Goal: Task Accomplishment & Management: Use online tool/utility

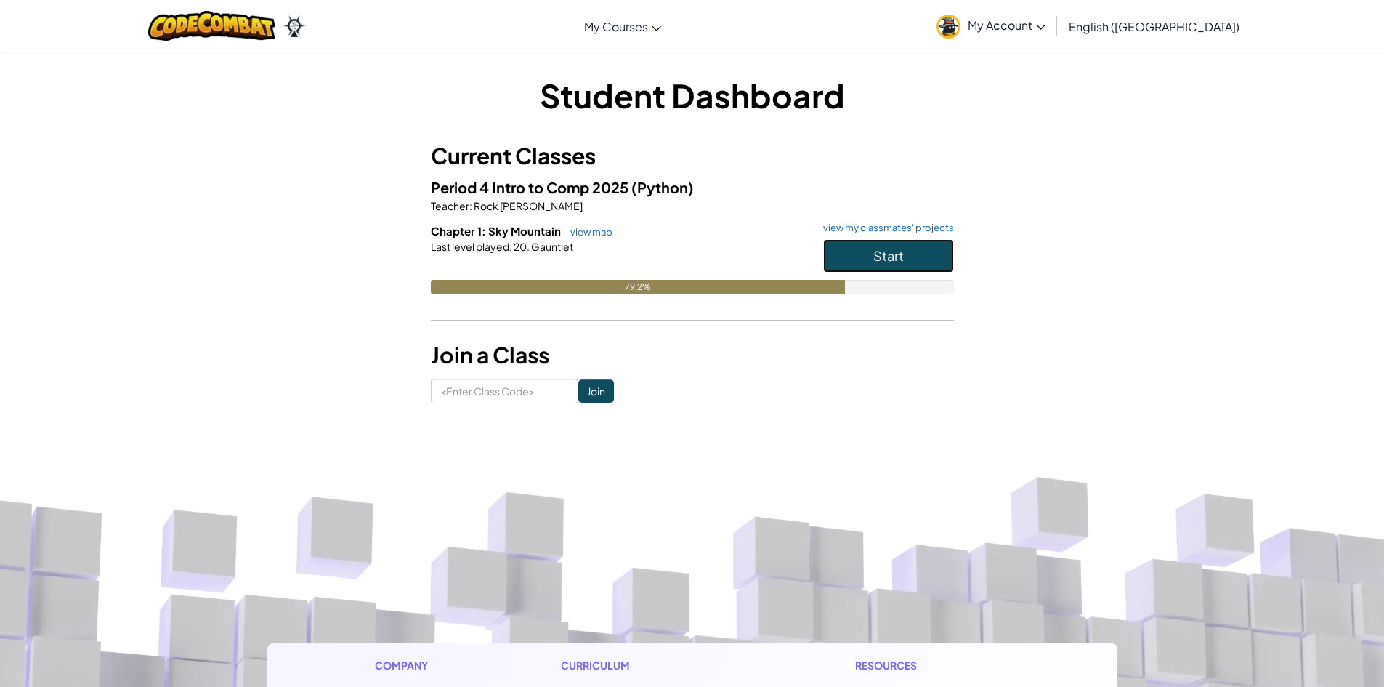
click at [831, 251] on button "Start" at bounding box center [888, 255] width 131 height 33
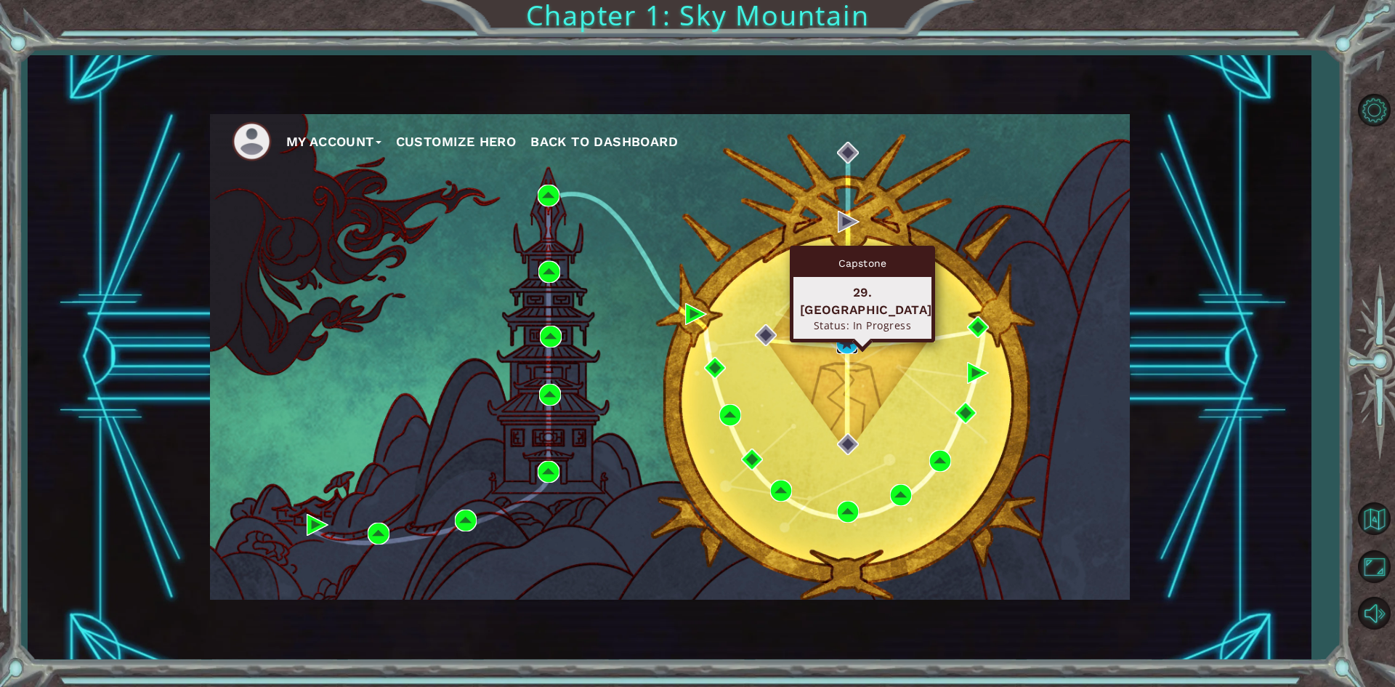
click at [844, 337] on img at bounding box center [847, 343] width 22 height 22
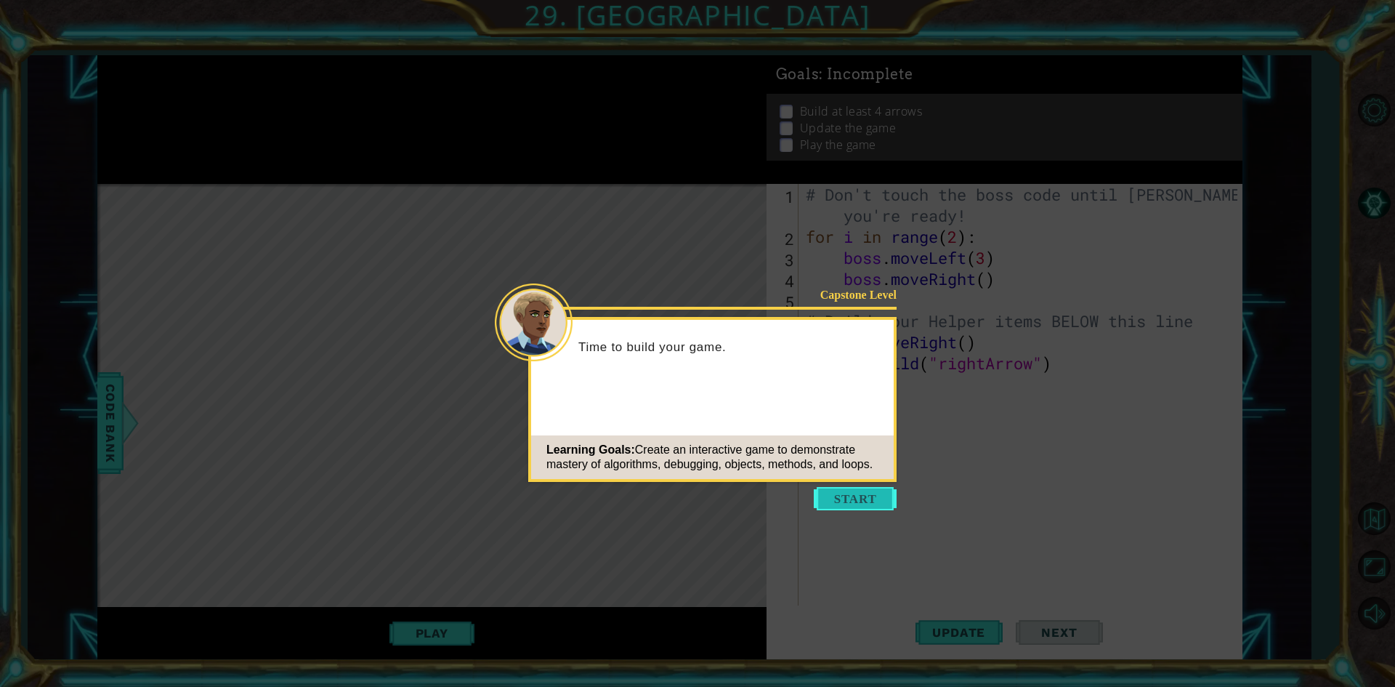
click at [870, 496] on button "Start" at bounding box center [855, 498] width 83 height 23
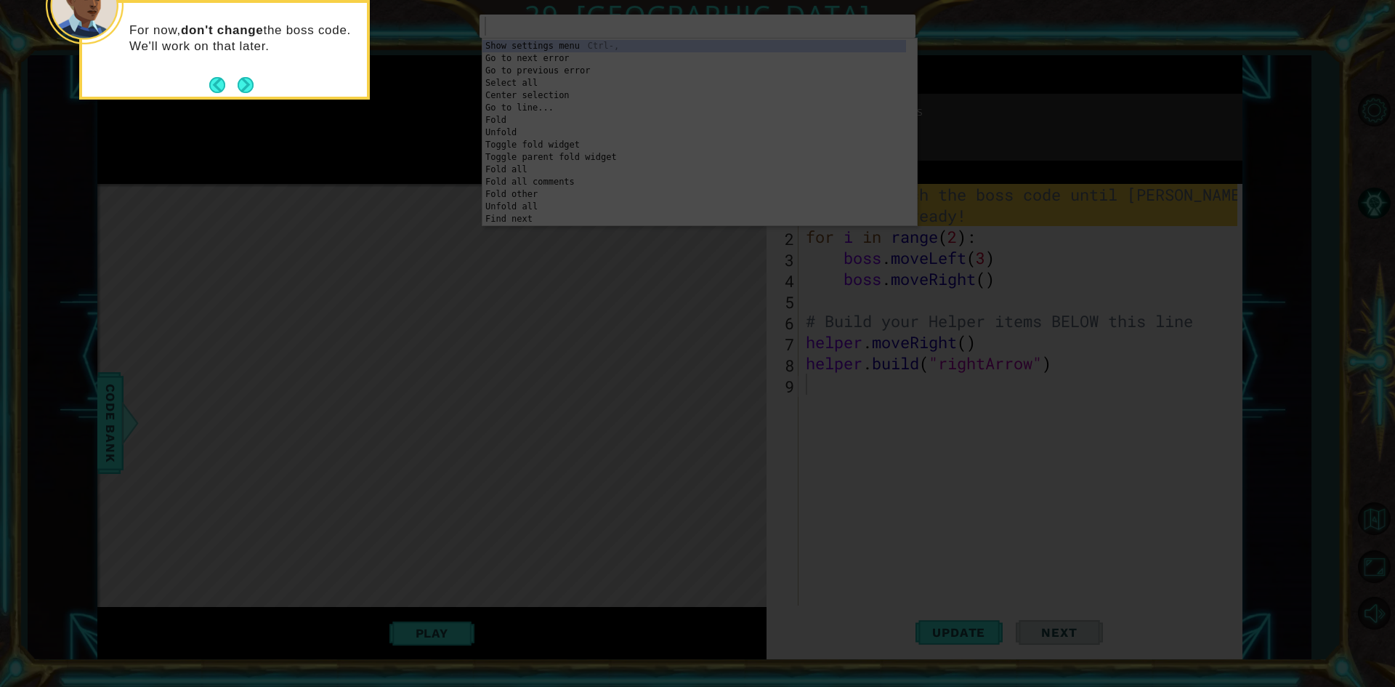
click at [251, 474] on icon at bounding box center [697, 103] width 1395 height 1168
click at [1173, 256] on icon at bounding box center [697, 103] width 1395 height 1168
drag, startPoint x: 1354, startPoint y: 378, endPoint x: 1359, endPoint y: 405, distance: 28.2
click at [1355, 387] on icon at bounding box center [697, 103] width 1395 height 1168
click at [233, 61] on div "For now, don't change the boss code. We'll work on that later." at bounding box center [224, 42] width 285 height 79
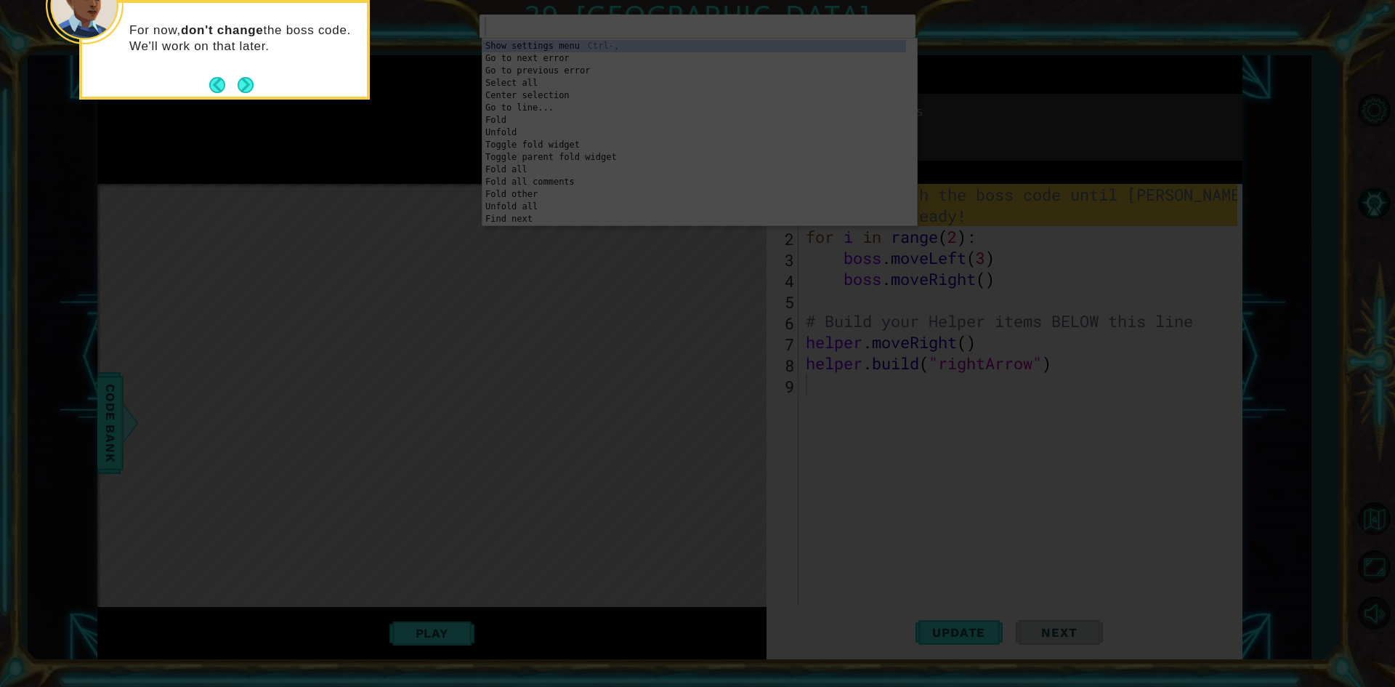
drag, startPoint x: 233, startPoint y: 61, endPoint x: 262, endPoint y: 119, distance: 65.0
click at [233, 62] on div "For now, don't change the boss code. We'll work on that later." at bounding box center [224, 45] width 285 height 73
click at [254, 88] on button "Next" at bounding box center [245, 85] width 19 height 19
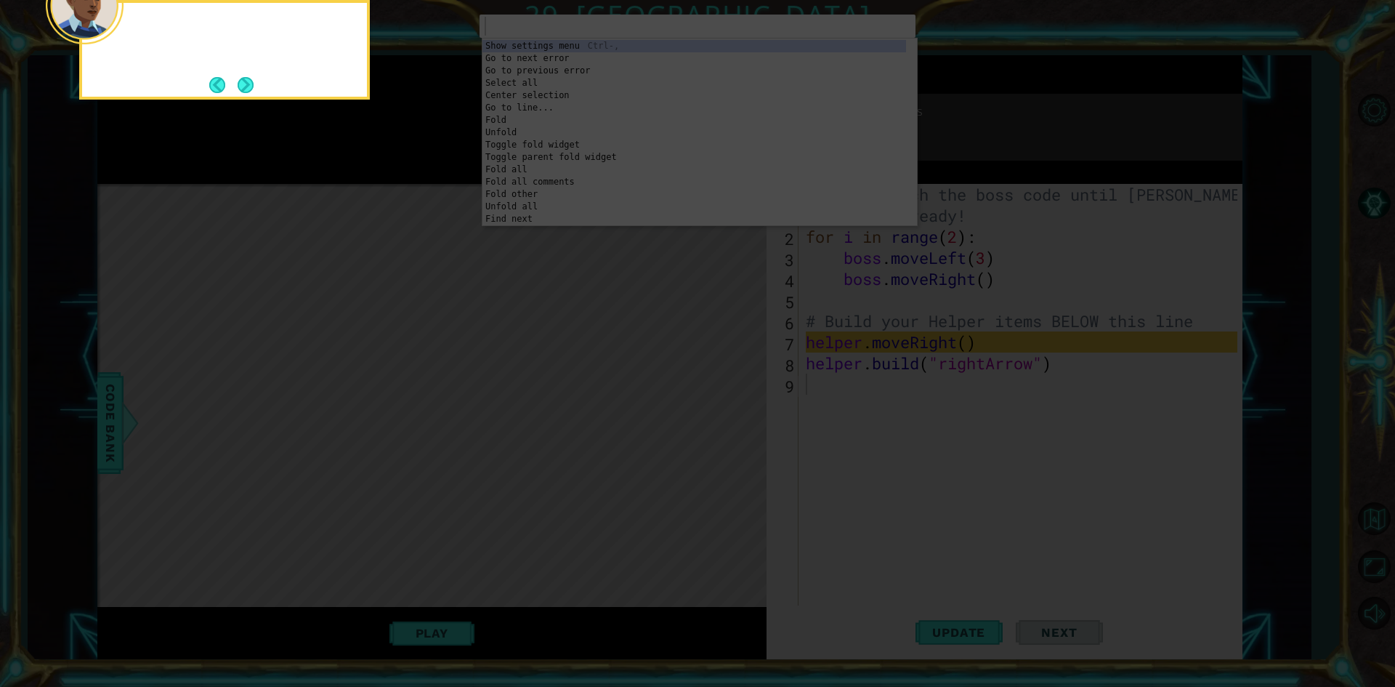
click at [223, 47] on div at bounding box center [224, 26] width 285 height 47
drag, startPoint x: 219, startPoint y: 45, endPoint x: 227, endPoint y: 55, distance: 12.9
click at [220, 47] on div "Yo" at bounding box center [224, 37] width 285 height 57
drag, startPoint x: 238, startPoint y: 69, endPoint x: 255, endPoint y: 97, distance: 32.7
click at [246, 86] on div "You can add the" at bounding box center [224, 50] width 291 height 100
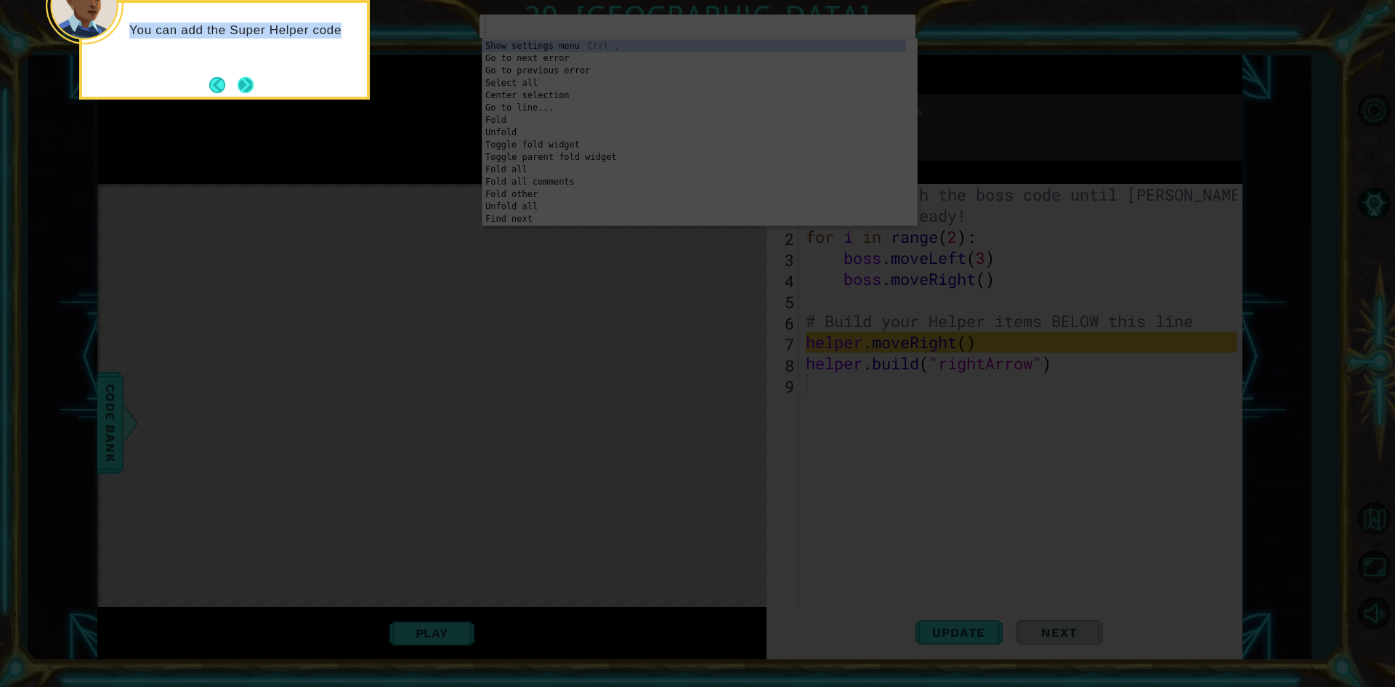
click at [255, 90] on button "Next" at bounding box center [245, 85] width 25 height 25
click at [255, 90] on icon at bounding box center [697, 103] width 1395 height 1168
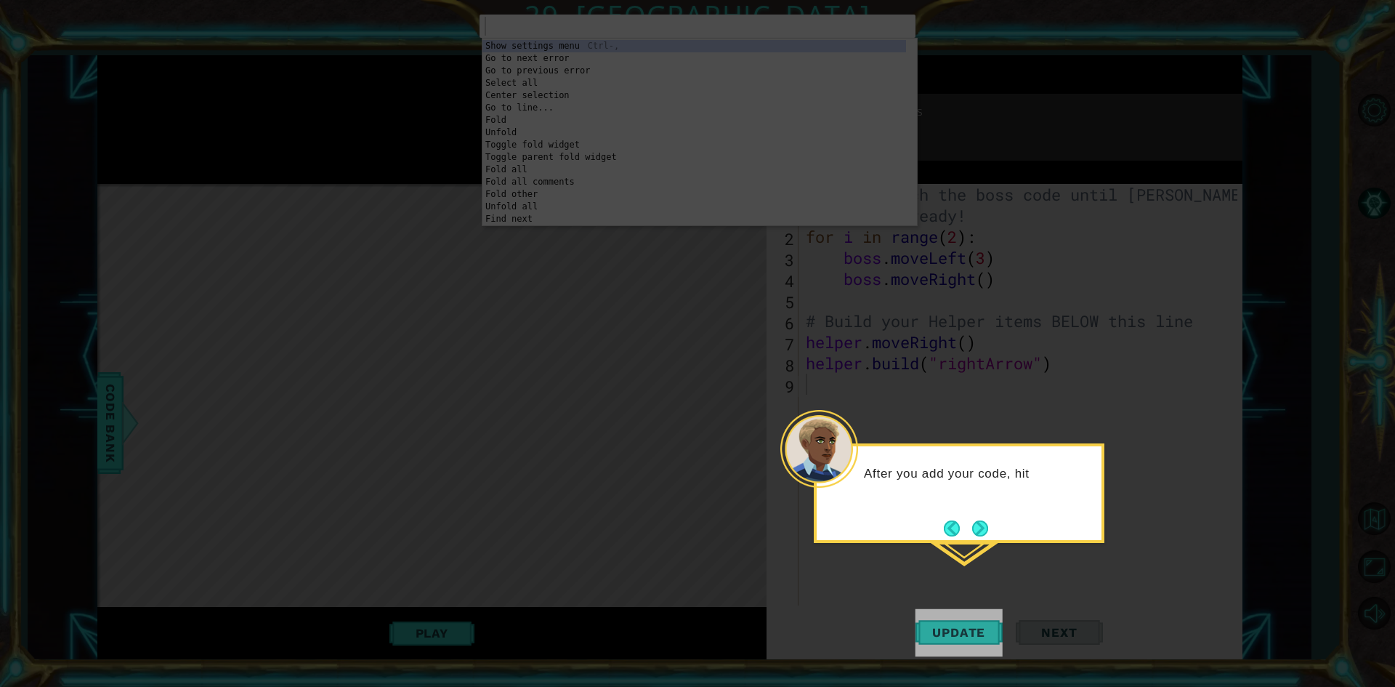
click at [969, 623] on div "1 ההההההההההההההההההההההההההההההההההההההההההההההההההההההההההההההההההההההההההההה…" at bounding box center [697, 343] width 1395 height 687
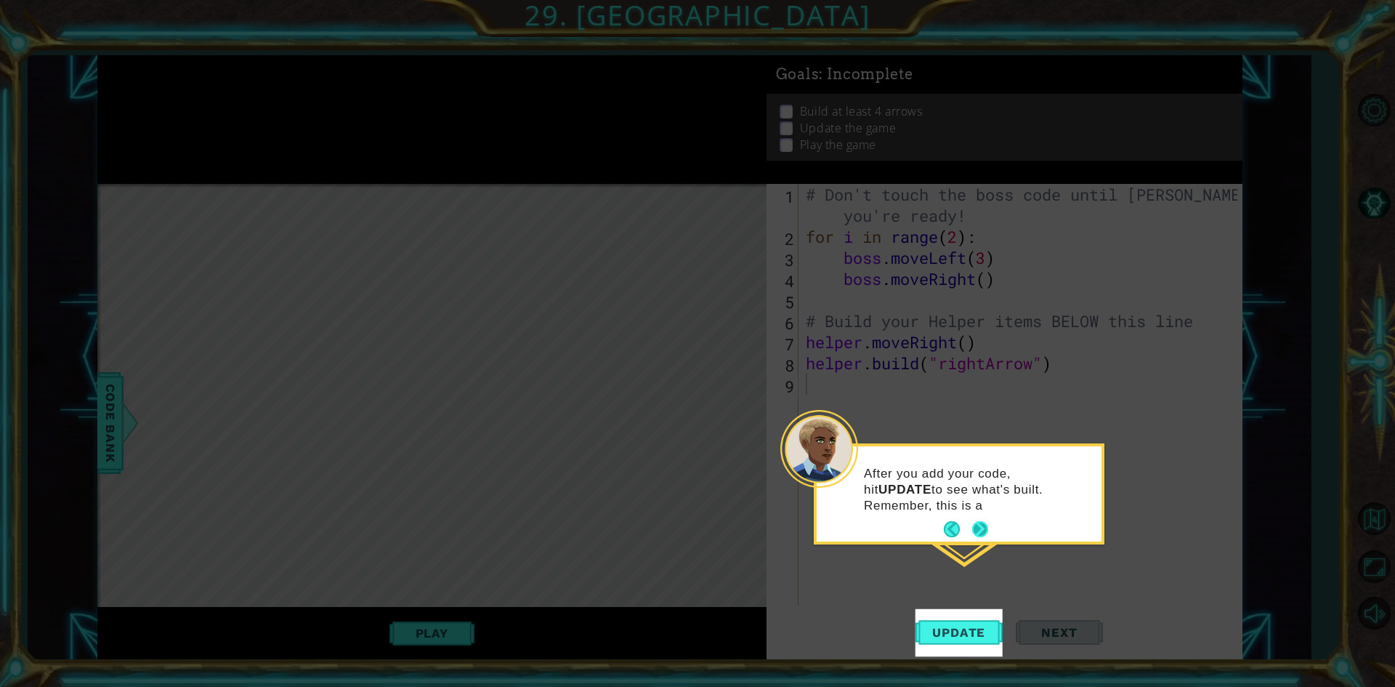
click at [987, 522] on button "Next" at bounding box center [980, 528] width 19 height 19
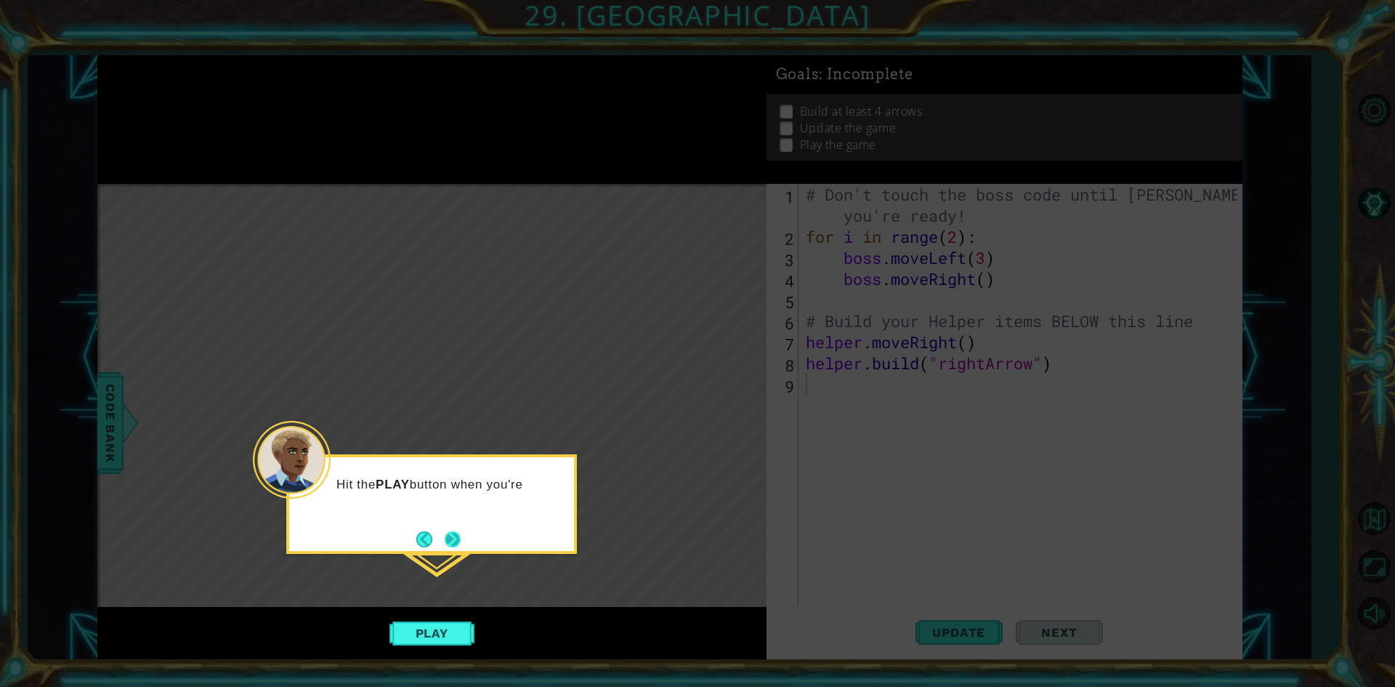
drag, startPoint x: 461, startPoint y: 525, endPoint x: 459, endPoint y: 535, distance: 11.0
click at [451, 507] on div "Hit the PLAY button when you're" at bounding box center [431, 504] width 291 height 100
click at [449, 541] on button "Next" at bounding box center [453, 539] width 26 height 26
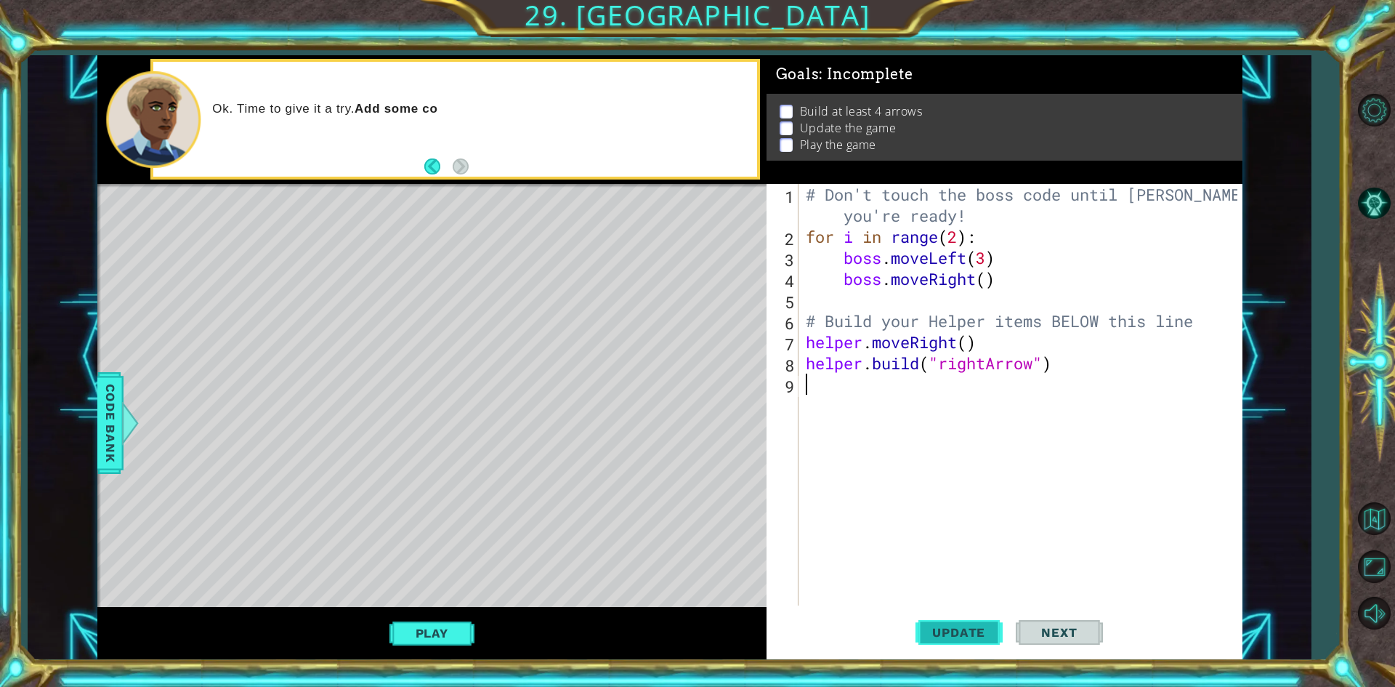
click at [950, 617] on button "Update" at bounding box center [958, 632] width 87 height 47
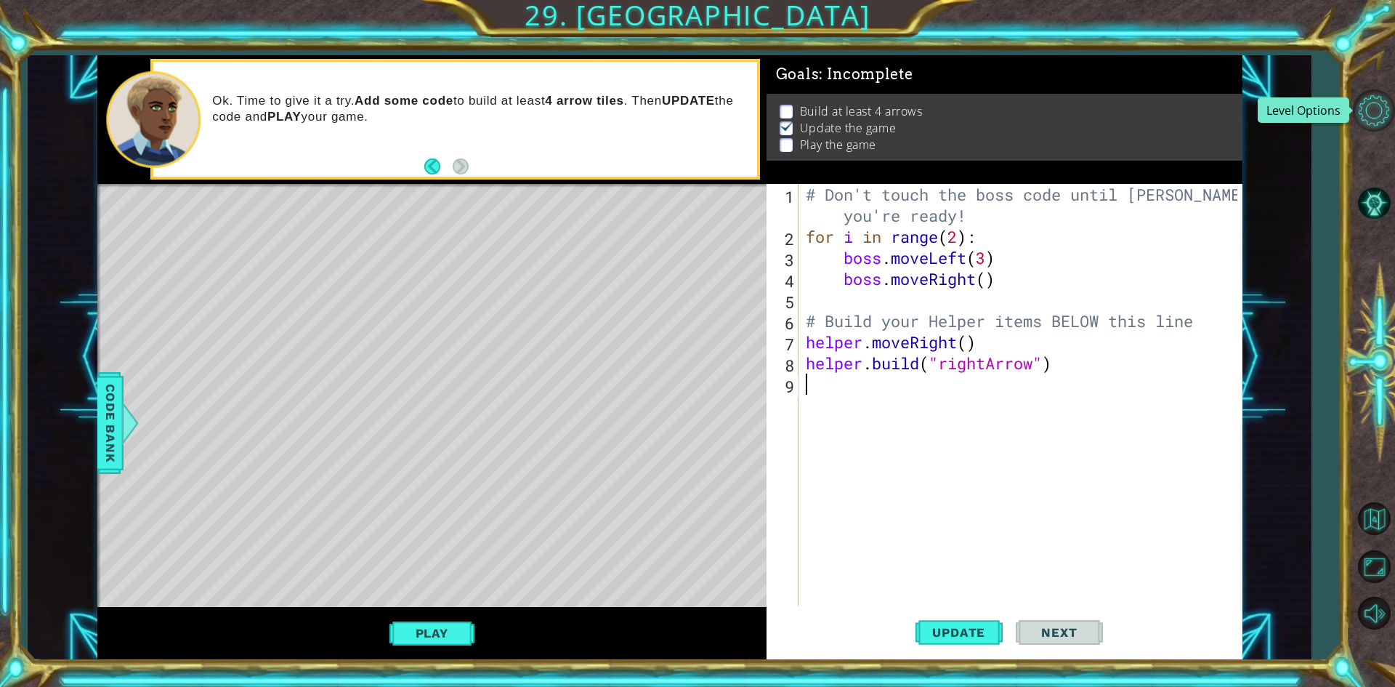
click at [1374, 114] on button "Level Options" at bounding box center [1374, 110] width 42 height 42
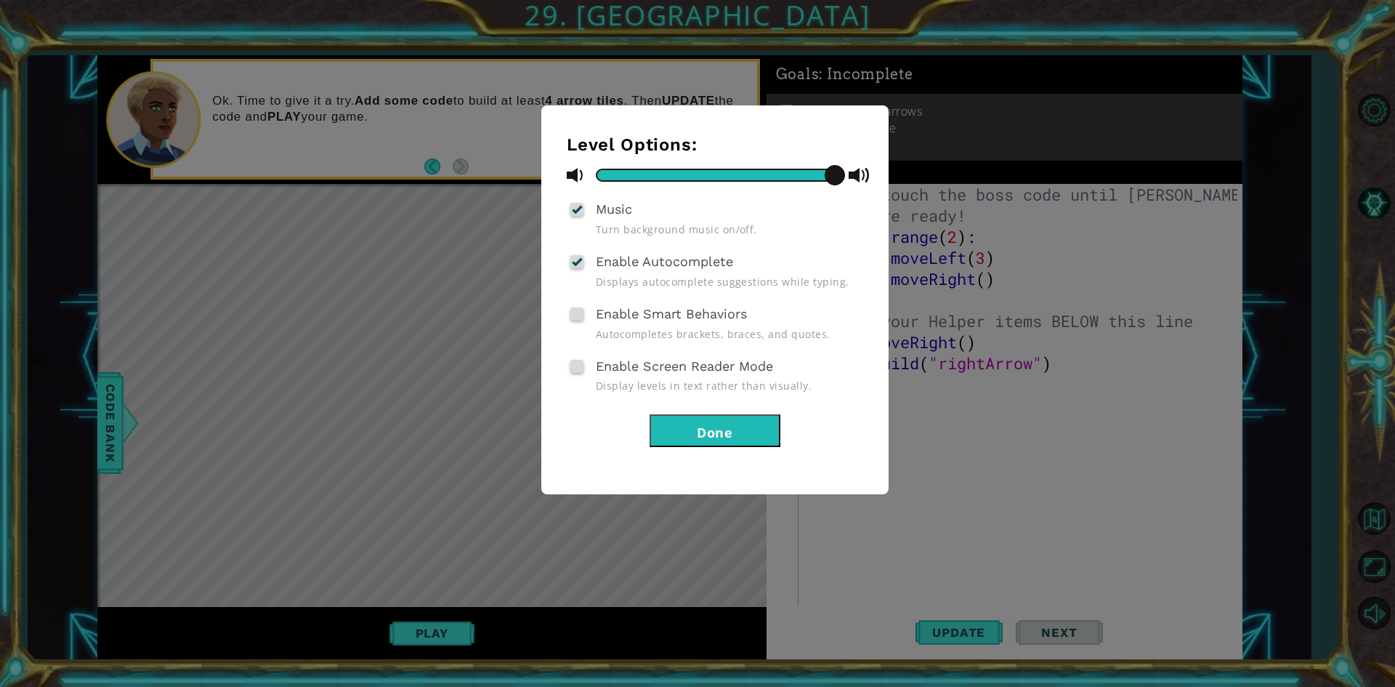
click at [581, 208] on div at bounding box center [577, 209] width 10 height 12
click at [0, 0] on input "Music" at bounding box center [0, 0] width 0 height 0
click at [581, 208] on span at bounding box center [576, 209] width 13 height 13
click at [0, 0] on input "Music" at bounding box center [0, 0] width 0 height 0
click at [430, 384] on div "Level Options: Music Turn background music on/off. Enable Autocomplete Displays…" at bounding box center [697, 343] width 1395 height 687
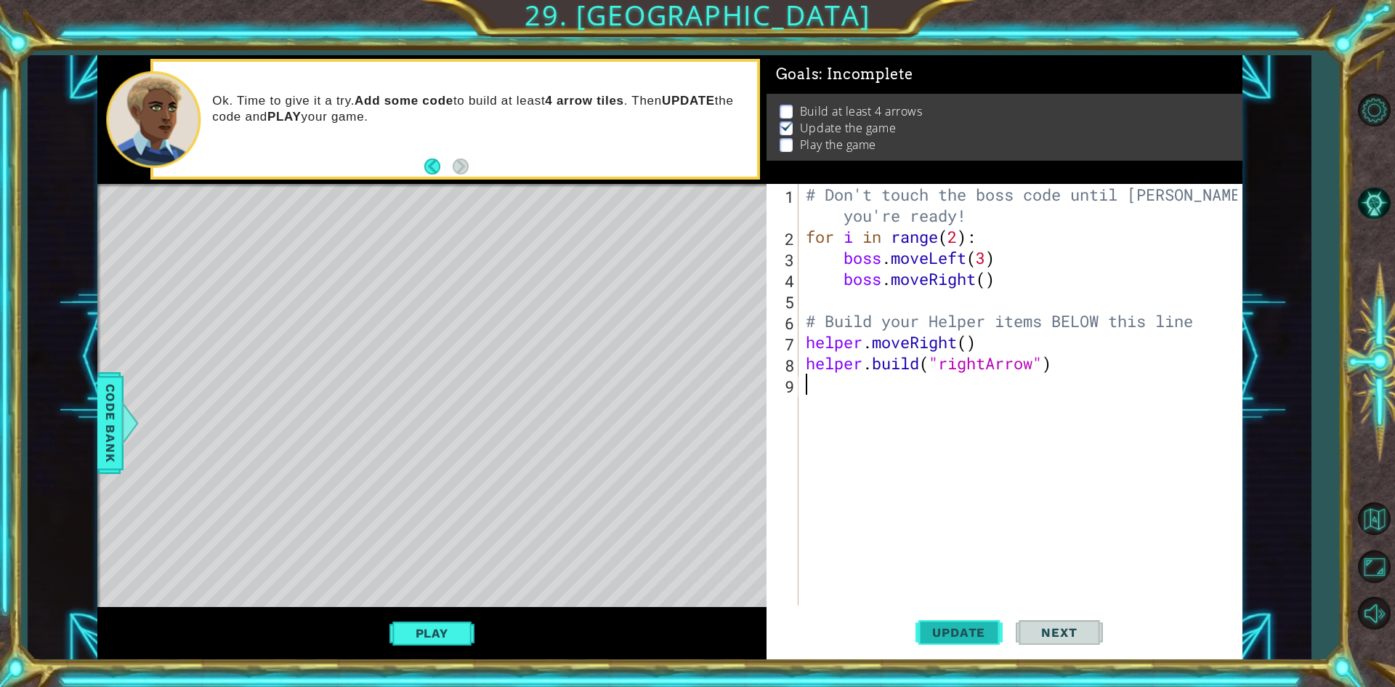
click at [981, 617] on button "Update" at bounding box center [958, 632] width 87 height 47
click at [380, 626] on div "Play" at bounding box center [431, 633] width 669 height 52
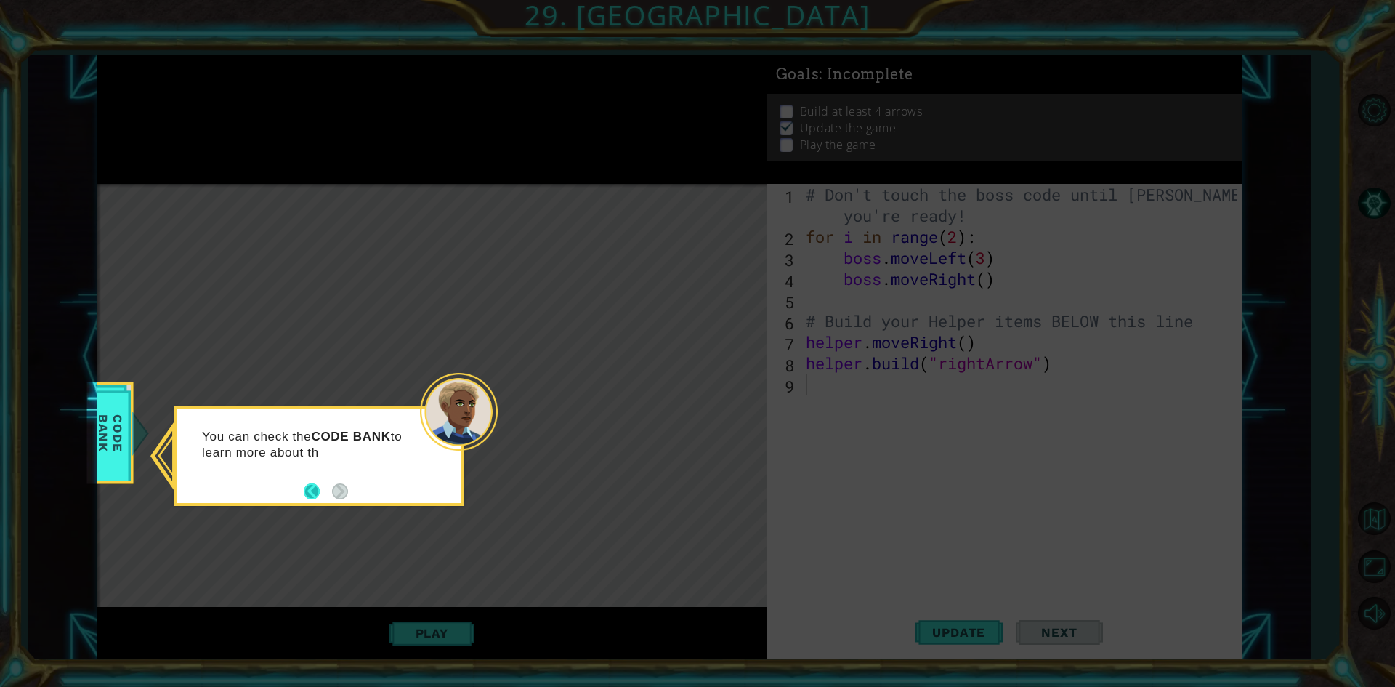
click at [321, 485] on button "Back" at bounding box center [318, 491] width 28 height 16
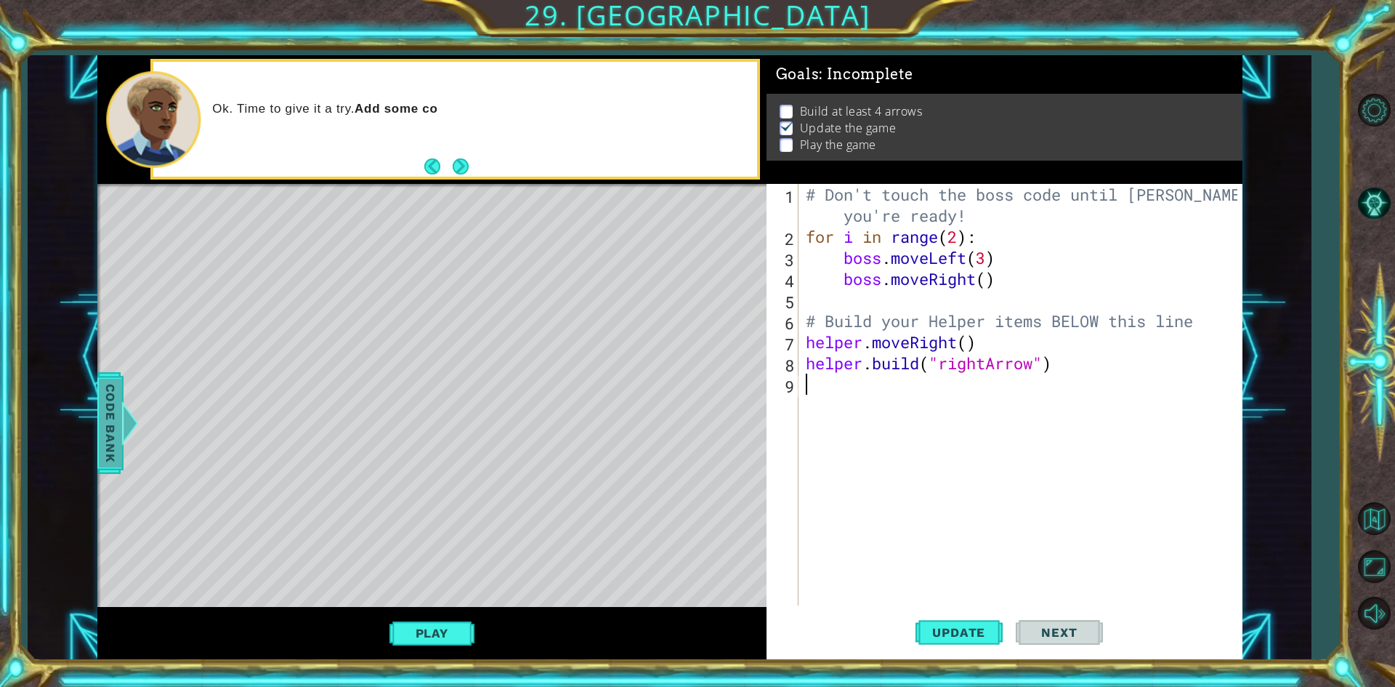
click at [136, 425] on div at bounding box center [130, 423] width 18 height 44
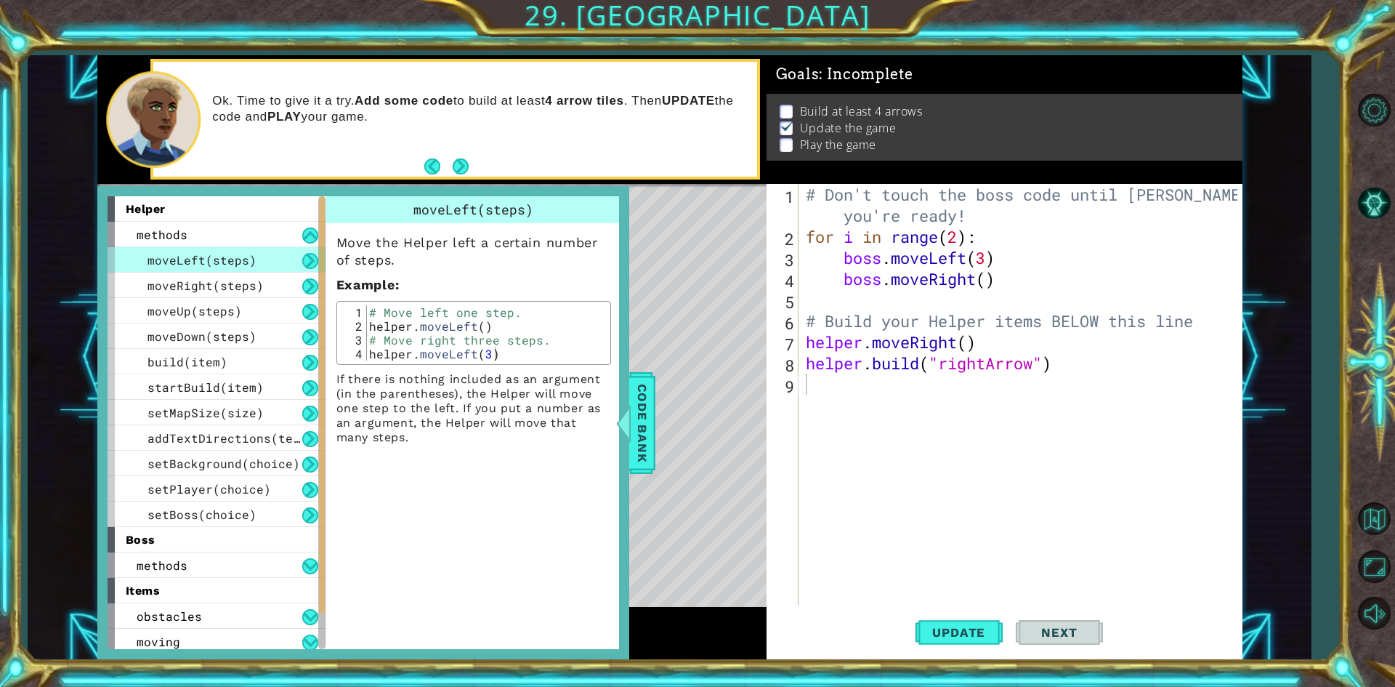
click at [669, 452] on div "Level Map" at bounding box center [432, 398] width 671 height 428
click at [645, 430] on span "Code Bank" at bounding box center [642, 422] width 23 height 89
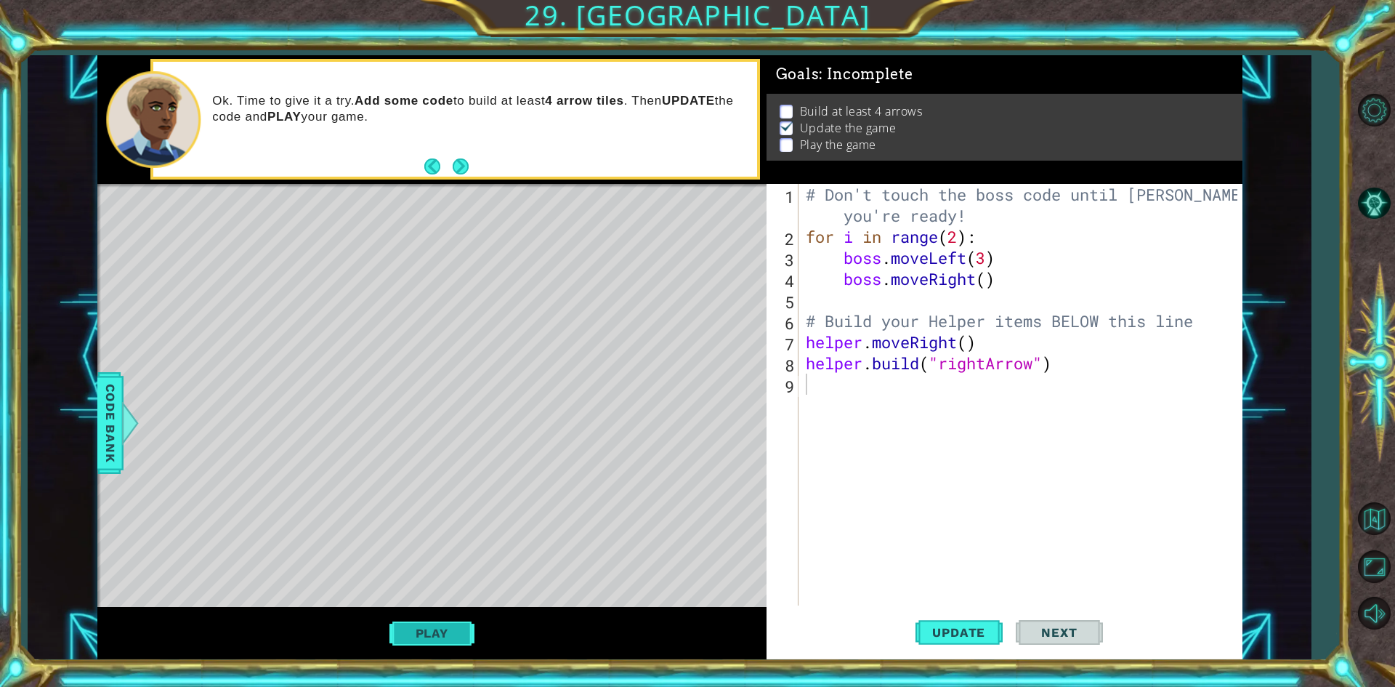
click at [466, 626] on button "Play" at bounding box center [431, 633] width 85 height 28
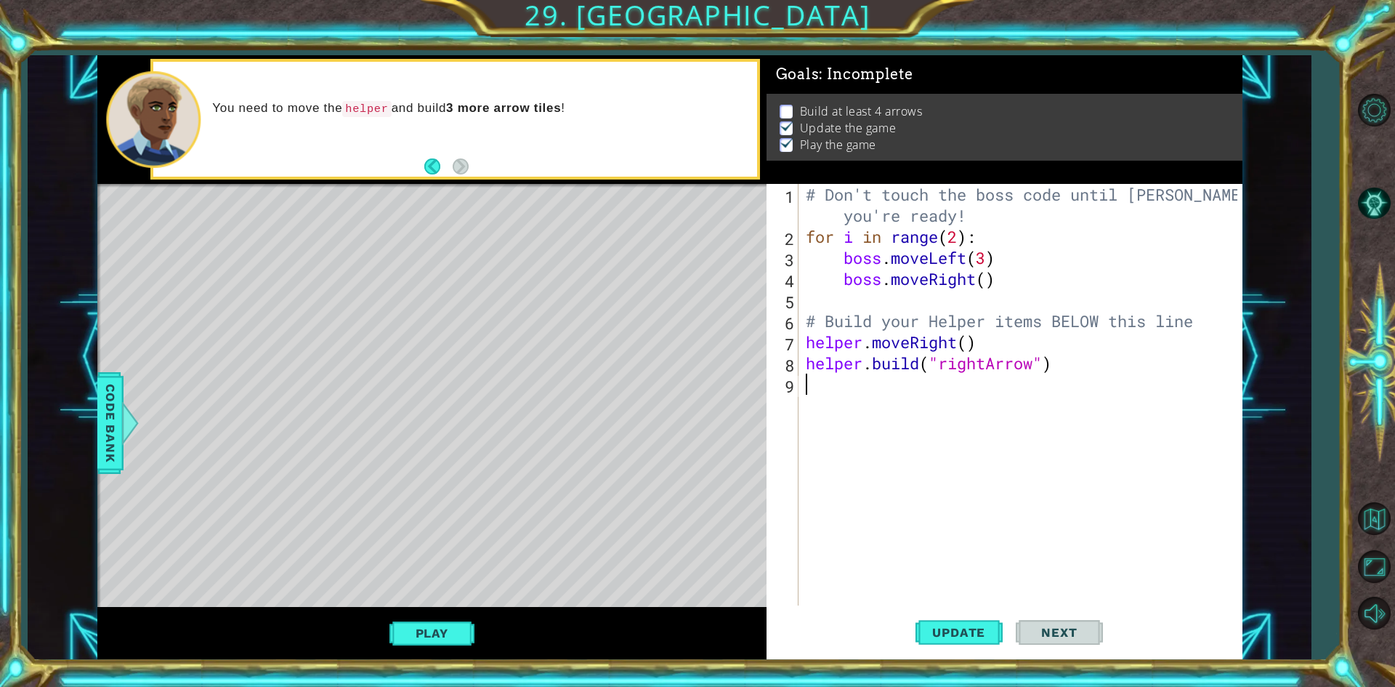
type textarea "h"
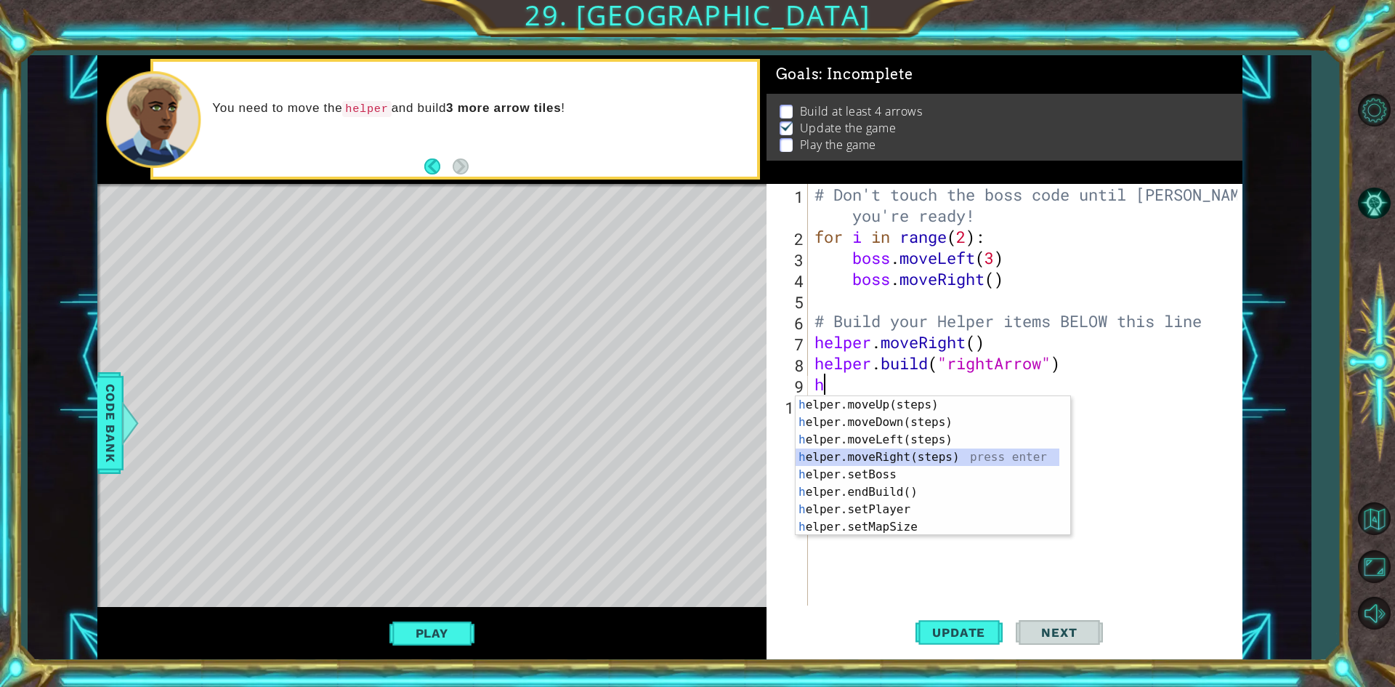
click at [942, 455] on div "h elper.moveUp(steps) press enter h elper.moveDown(steps) press enter h elper.m…" at bounding box center [928, 483] width 264 height 174
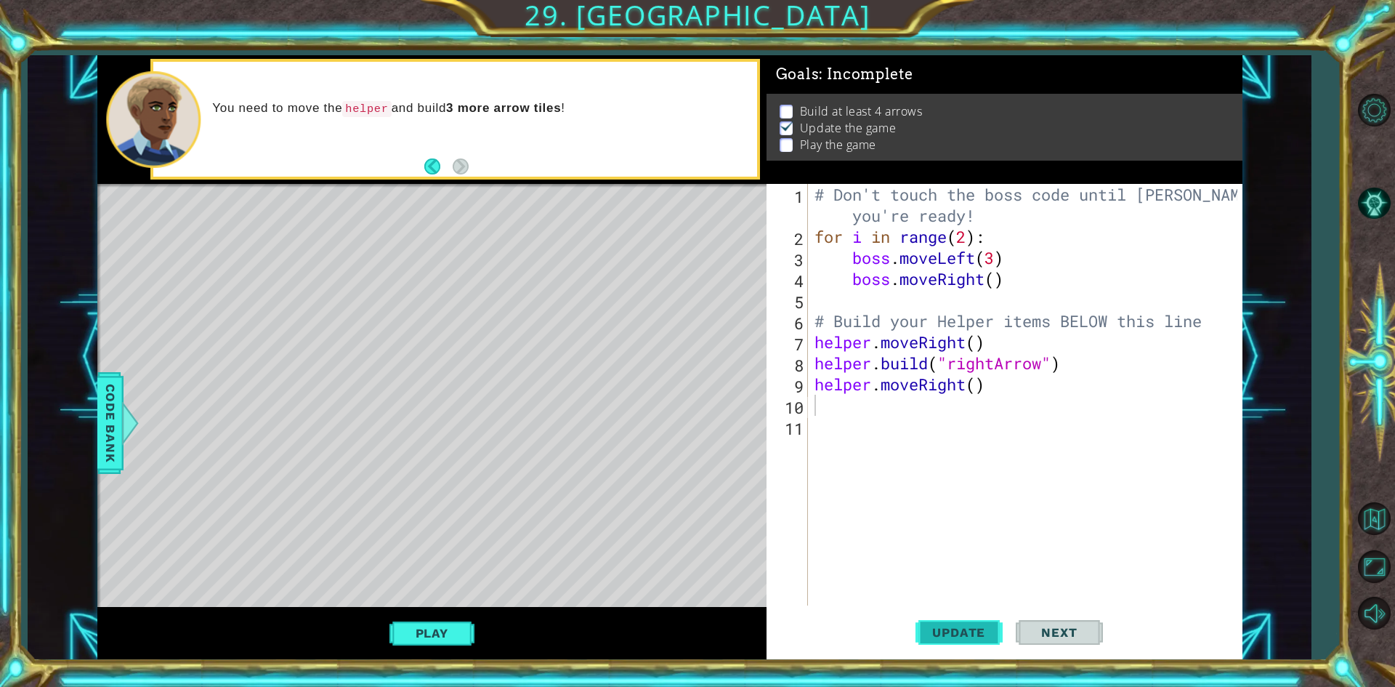
click at [966, 624] on button "Update" at bounding box center [958, 632] width 87 height 47
click at [361, 636] on div "Play" at bounding box center [431, 633] width 669 height 52
click at [422, 631] on button "Play" at bounding box center [431, 633] width 85 height 28
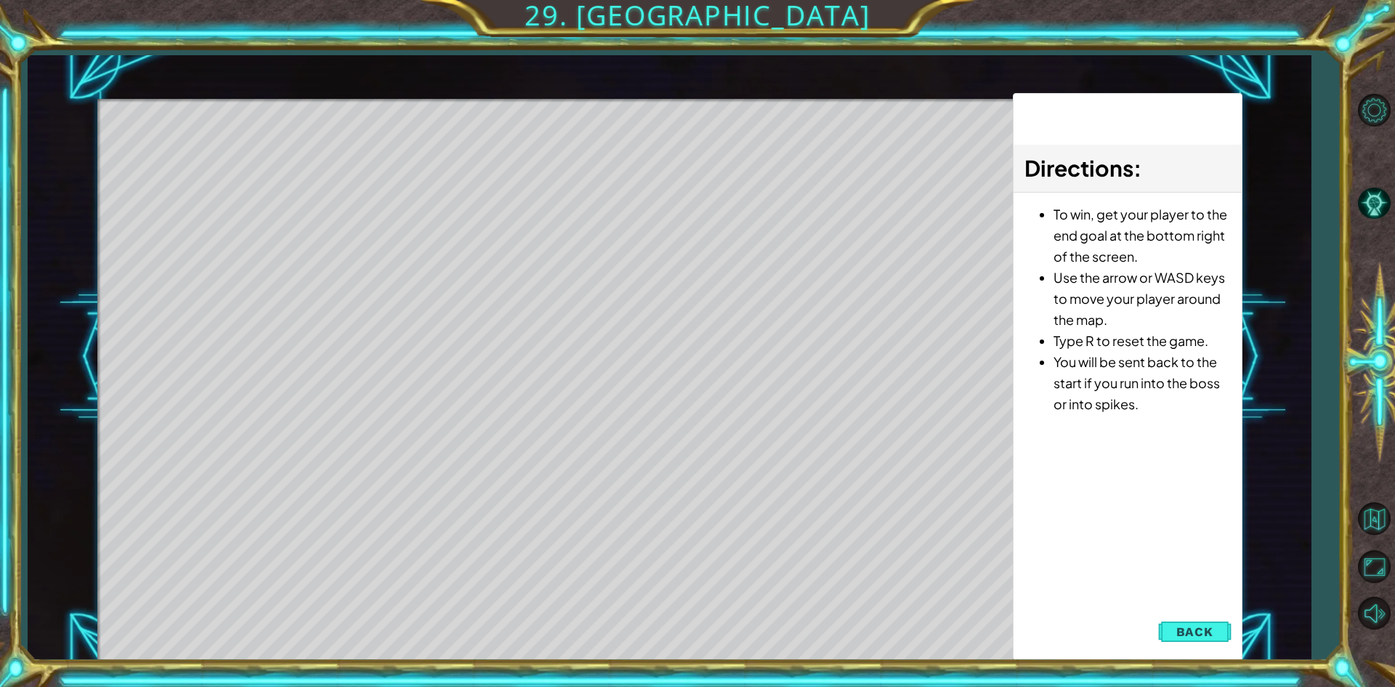
click at [1119, 591] on div "Directions : To win, get your player to the end goal at the bottom right of the…" at bounding box center [1127, 377] width 229 height 568
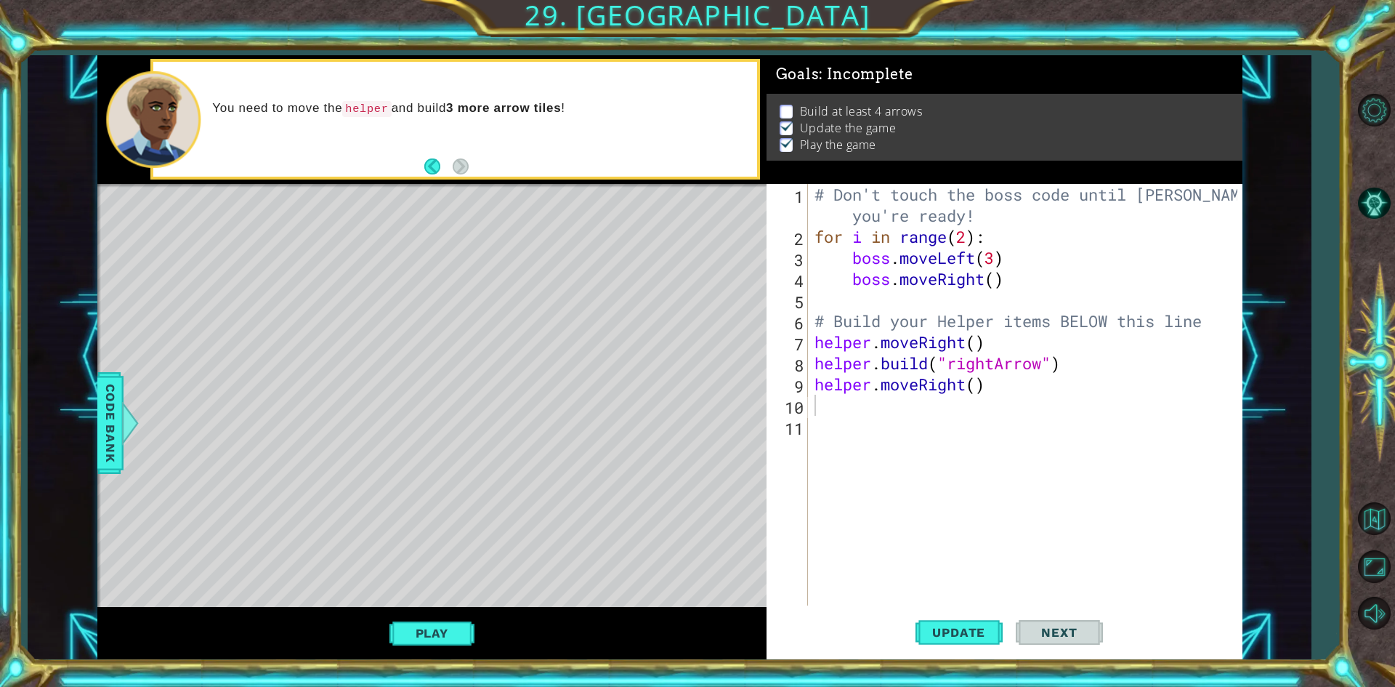
click at [906, 436] on div "# Don't touch the boss code until [PERSON_NAME] says you're ready! for i in ran…" at bounding box center [1028, 426] width 433 height 485
click at [910, 421] on div "# Don't touch the boss code until [PERSON_NAME] says you're ready! for i in ran…" at bounding box center [1028, 426] width 433 height 485
click at [986, 258] on div "# Don't touch the boss code until [PERSON_NAME] says you're ready! for i in ran…" at bounding box center [1028, 426] width 433 height 485
type textarea "boss.moveLeft(3)"
click at [816, 406] on div "# Don't touch the boss code until [PERSON_NAME] says you're ready! for i in ran…" at bounding box center [1028, 426] width 433 height 485
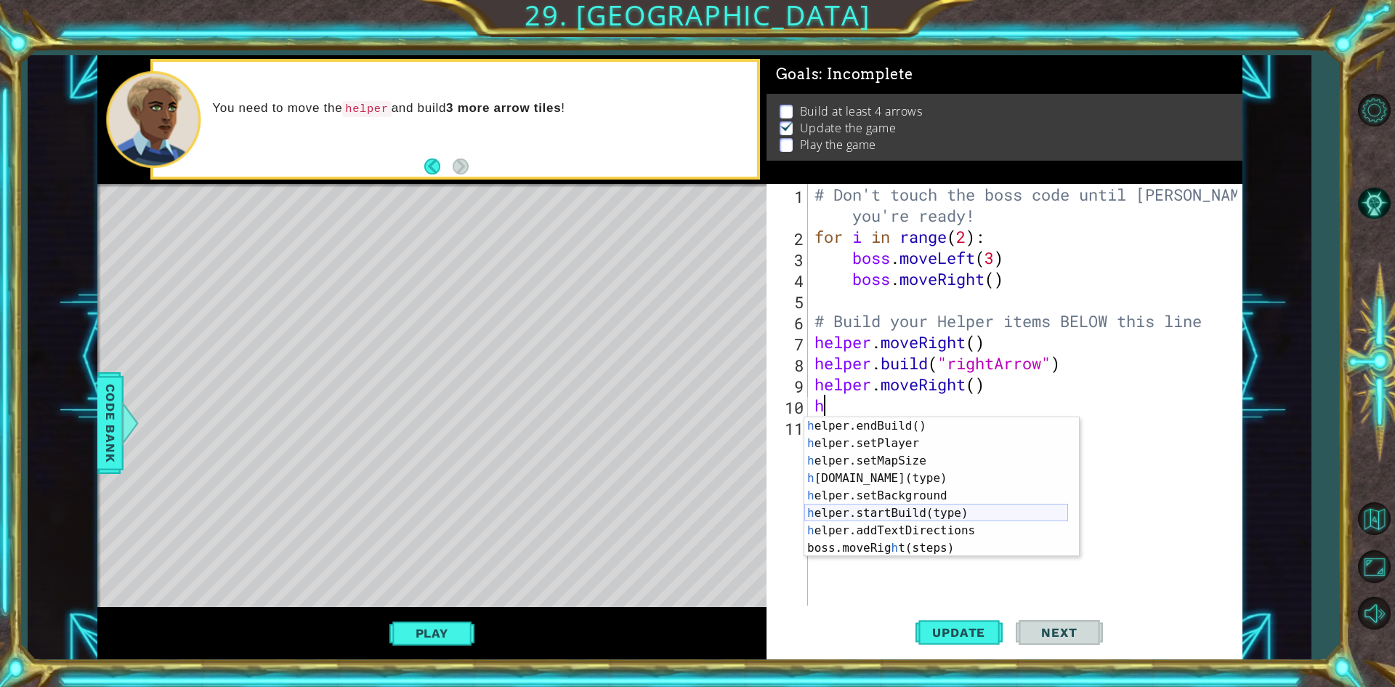
scroll to position [87, 0]
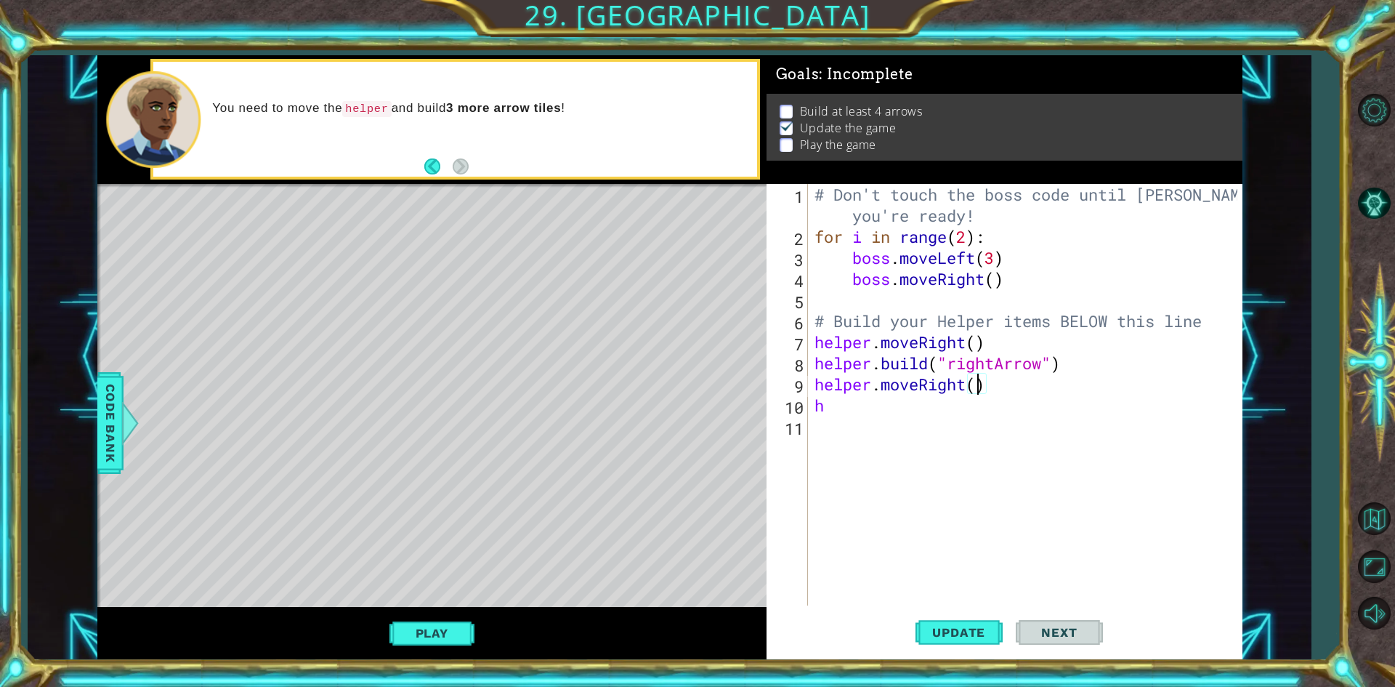
click at [978, 384] on div "# Don't touch the boss code until [PERSON_NAME] says you're ready! for i in ran…" at bounding box center [1028, 426] width 433 height 485
type textarea "helper.moveRight(2)"
click at [946, 425] on div "# Don't touch the boss code until [PERSON_NAME] says you're ready! for i in ran…" at bounding box center [1028, 426] width 433 height 485
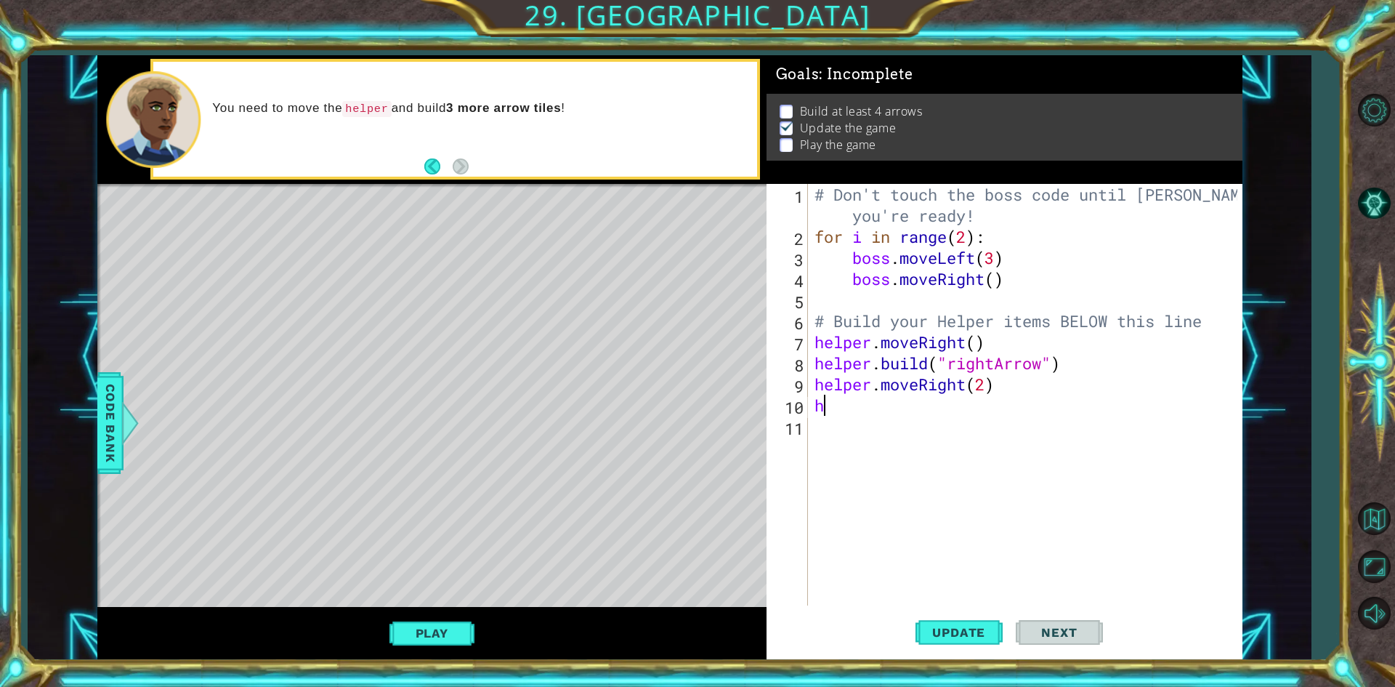
click at [942, 414] on div "# Don't touch the boss code until [PERSON_NAME] says you're ready! for i in ran…" at bounding box center [1028, 426] width 433 height 485
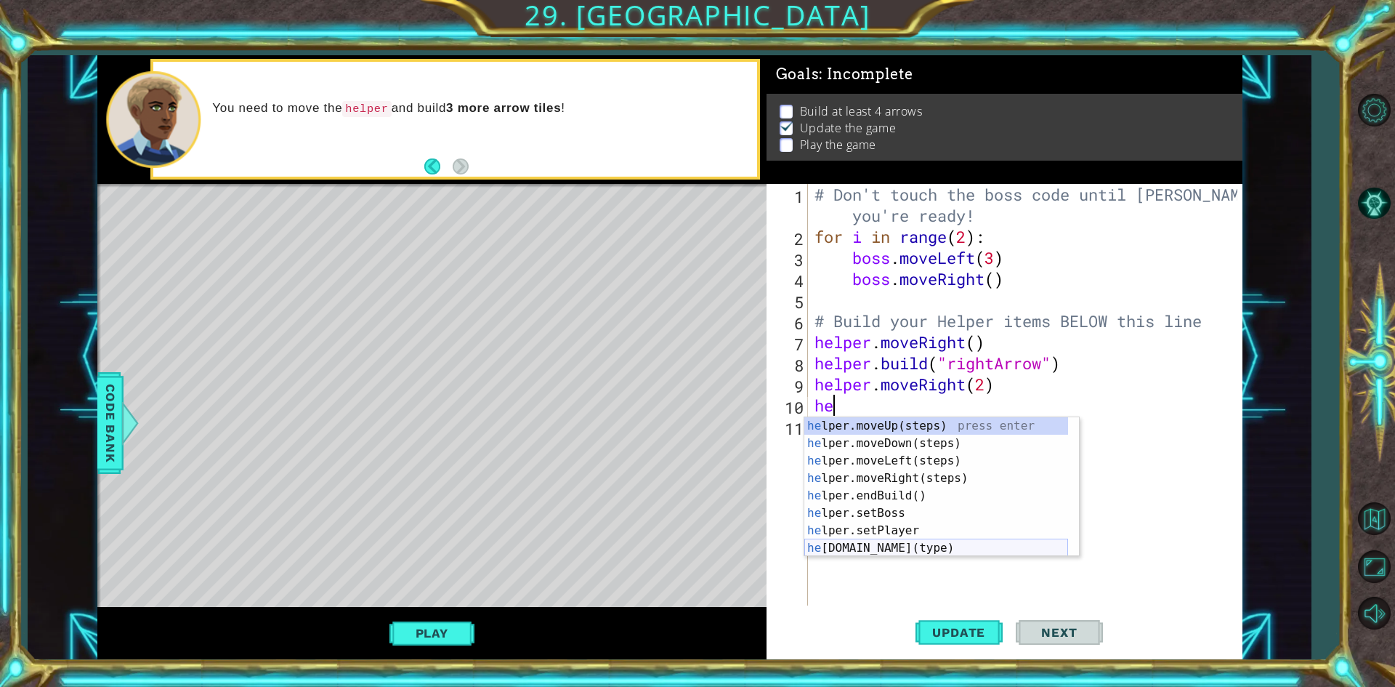
click at [918, 546] on div "he lper.moveUp(steps) press enter he lper.moveDown(steps) press enter he lper.m…" at bounding box center [936, 504] width 264 height 174
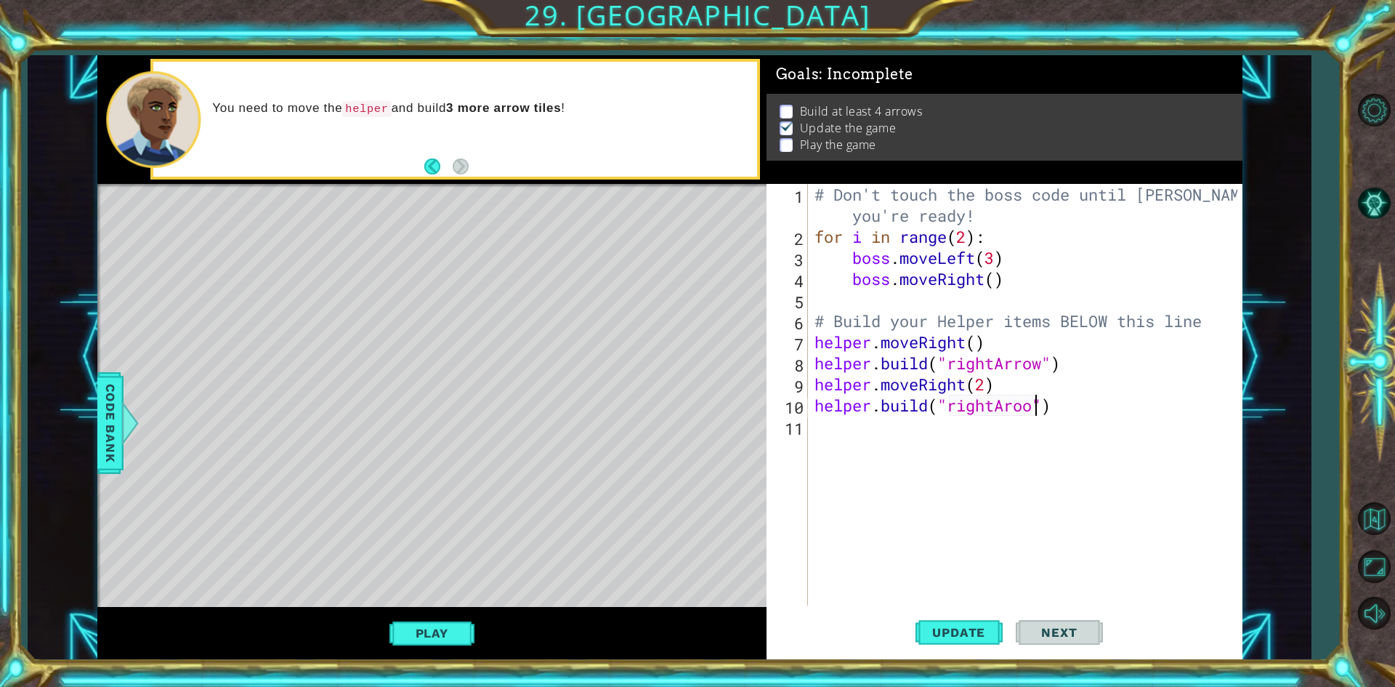
scroll to position [0, 10]
click at [975, 614] on button "Update" at bounding box center [958, 632] width 87 height 47
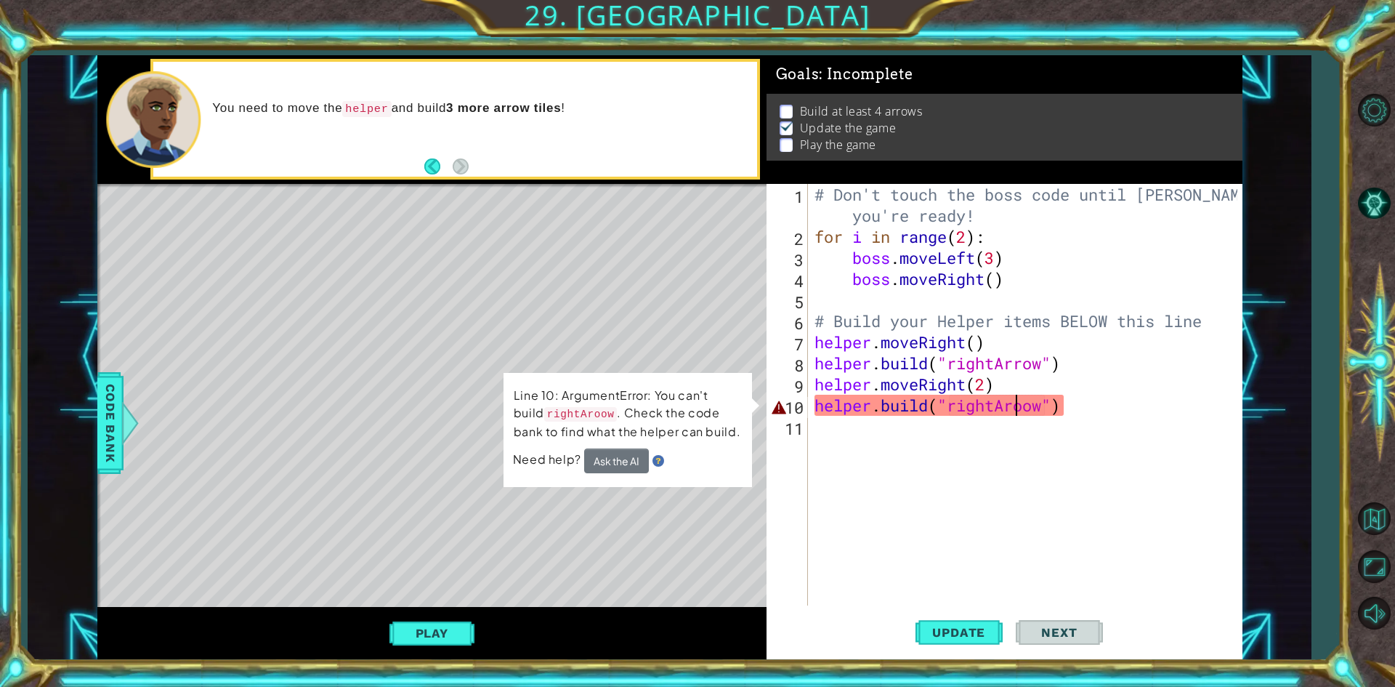
click at [1016, 404] on div "# Don't touch the boss code until [PERSON_NAME] says you're ready! for i in ran…" at bounding box center [1028, 426] width 433 height 485
click at [1022, 402] on div "# Don't touch the boss code until [PERSON_NAME] says you're ready! for i in ran…" at bounding box center [1025, 394] width 426 height 421
click at [1022, 402] on div "# Don't touch the boss code until [PERSON_NAME] says you're ready! for i in ran…" at bounding box center [1028, 426] width 433 height 485
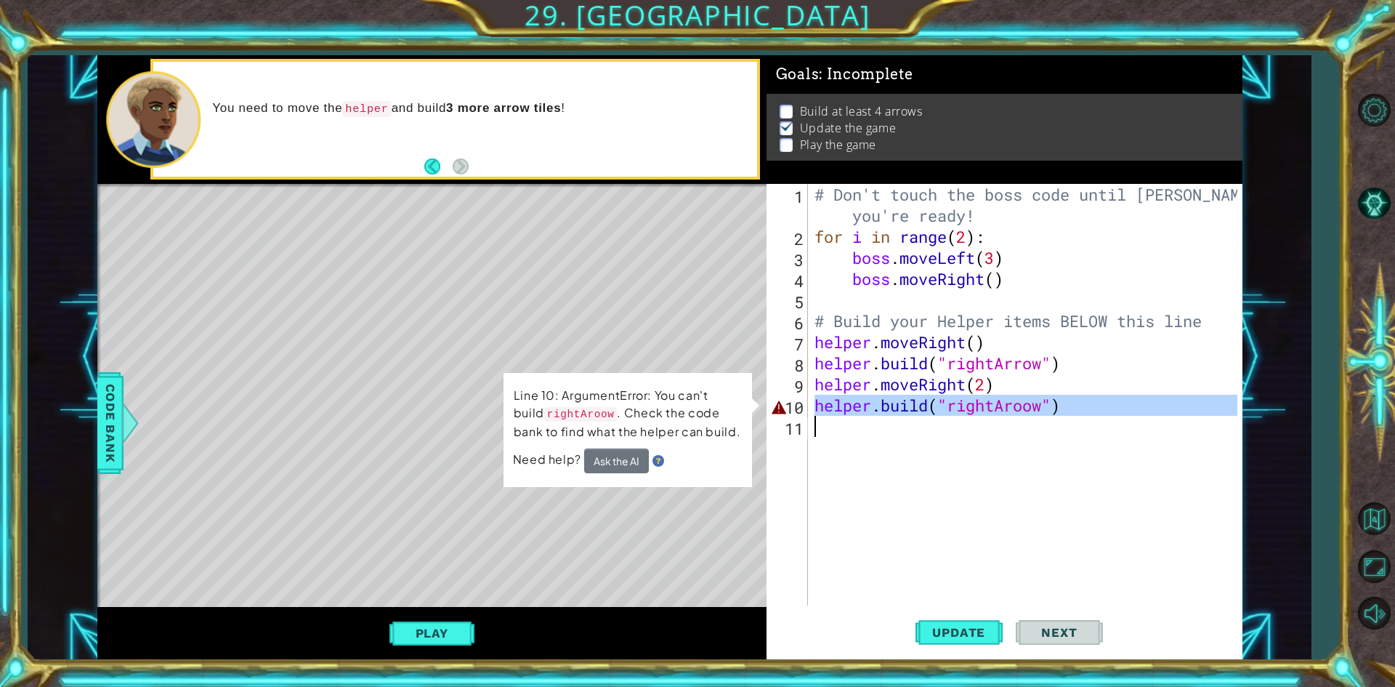
click at [1022, 402] on div "# Don't touch the boss code until [PERSON_NAME] says you're ready! for i in ran…" at bounding box center [1028, 426] width 433 height 485
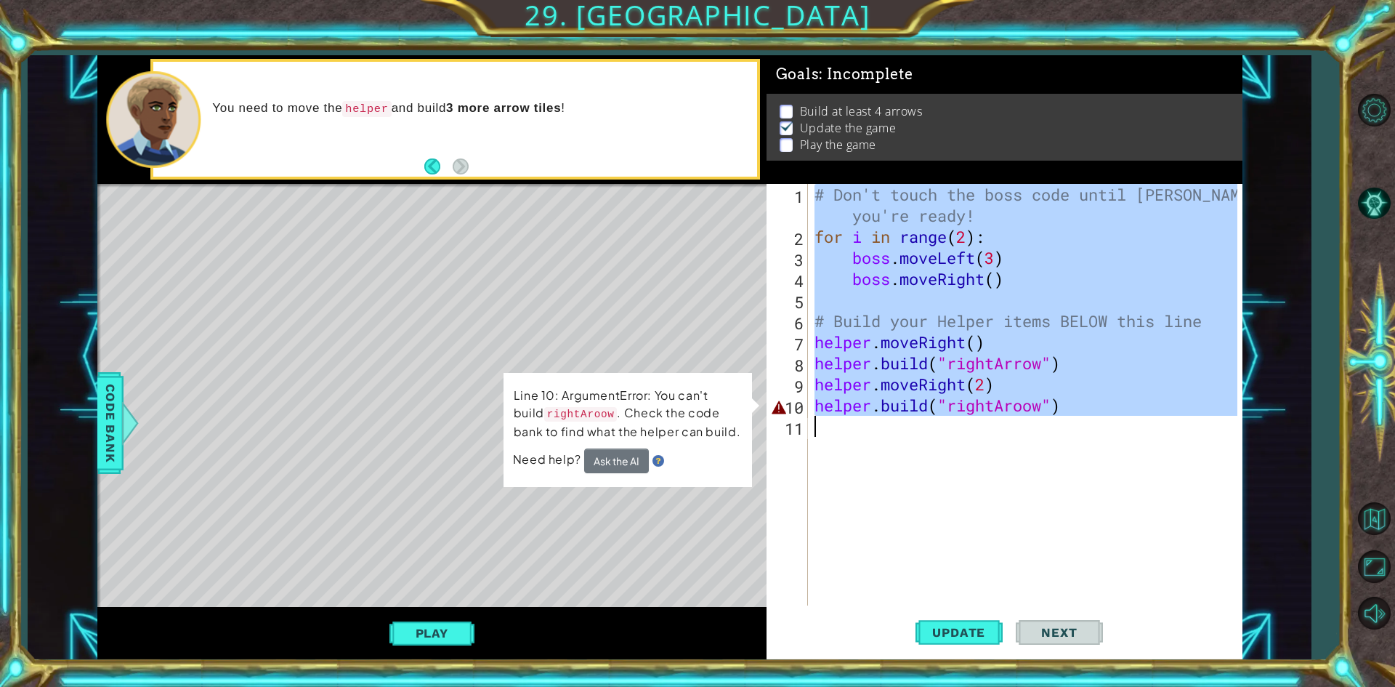
click at [1022, 402] on div "# Don't touch the boss code until [PERSON_NAME] says you're ready! for i in ran…" at bounding box center [1028, 426] width 433 height 485
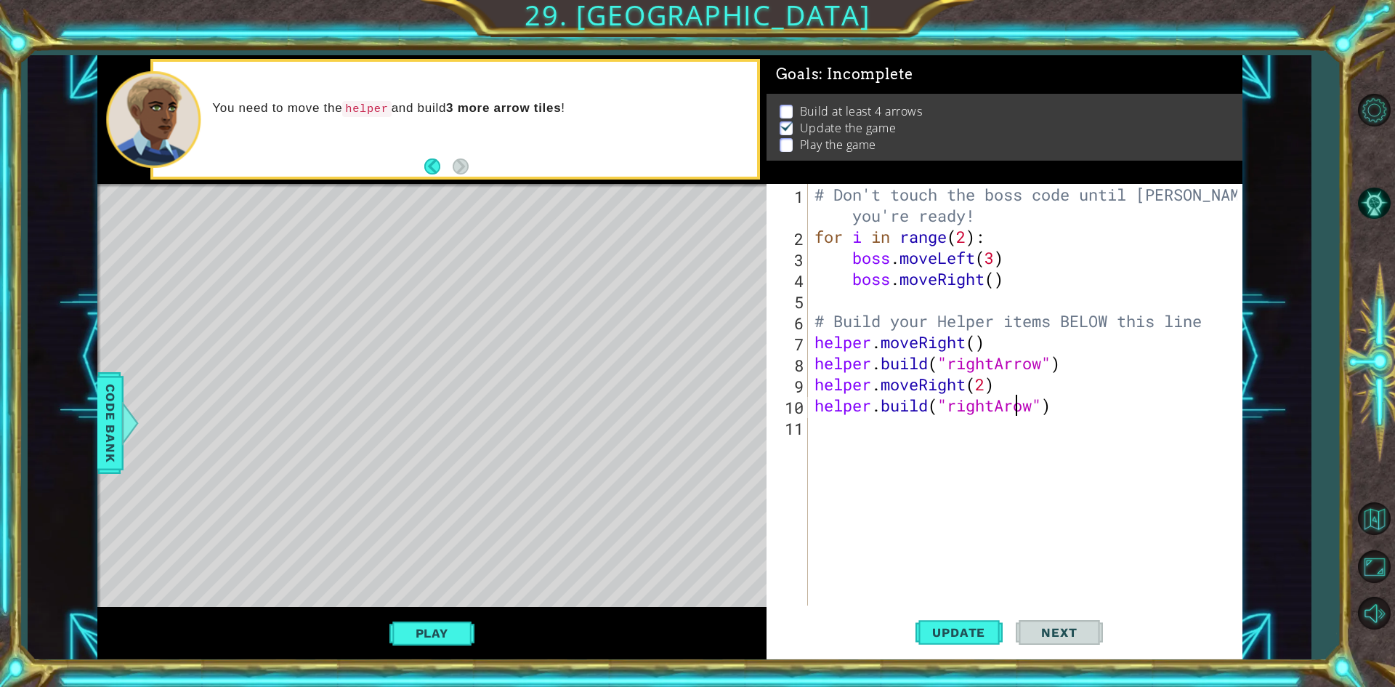
scroll to position [0, 9]
click at [929, 644] on button "Update" at bounding box center [958, 632] width 87 height 47
drag, startPoint x: 340, startPoint y: 248, endPoint x: 341, endPoint y: 261, distance: 12.4
click at [341, 261] on div "Level Map" at bounding box center [432, 398] width 671 height 428
drag, startPoint x: 461, startPoint y: 616, endPoint x: 456, endPoint y: 626, distance: 11.4
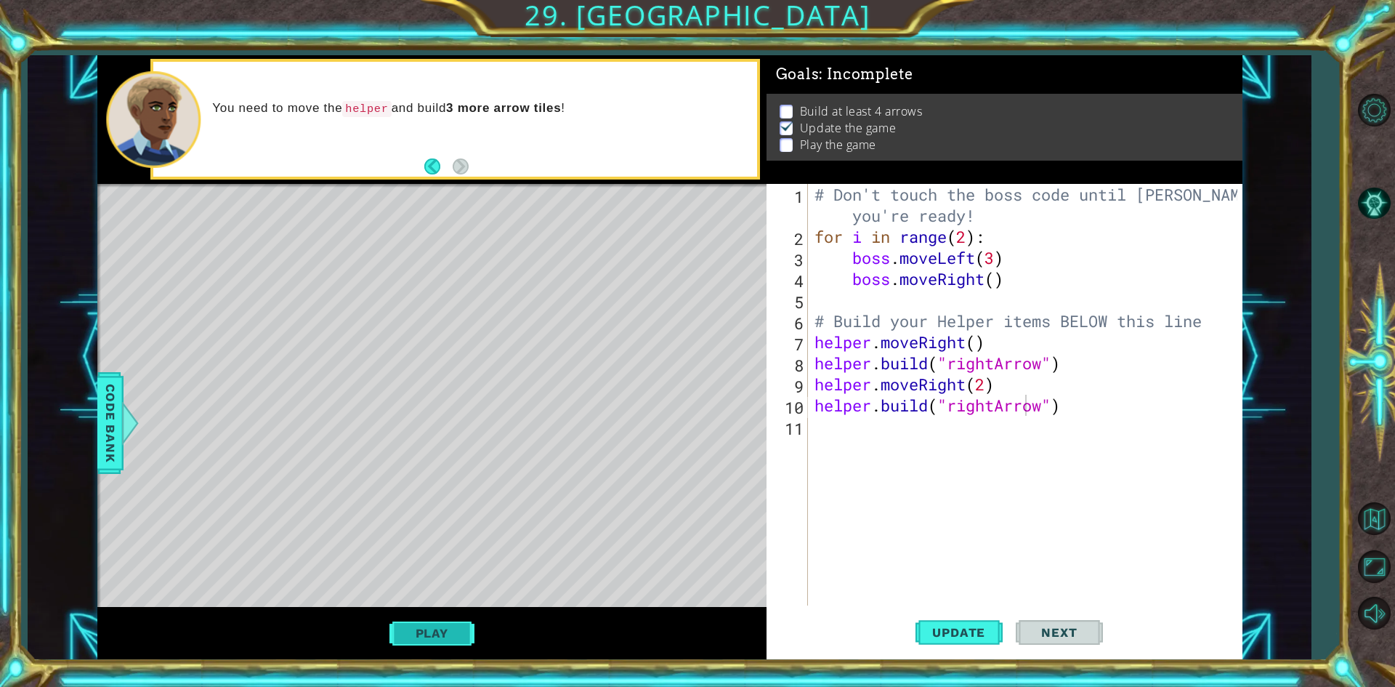
click at [458, 621] on div "Play" at bounding box center [431, 633] width 669 height 52
click at [456, 631] on button "Play" at bounding box center [431, 633] width 85 height 28
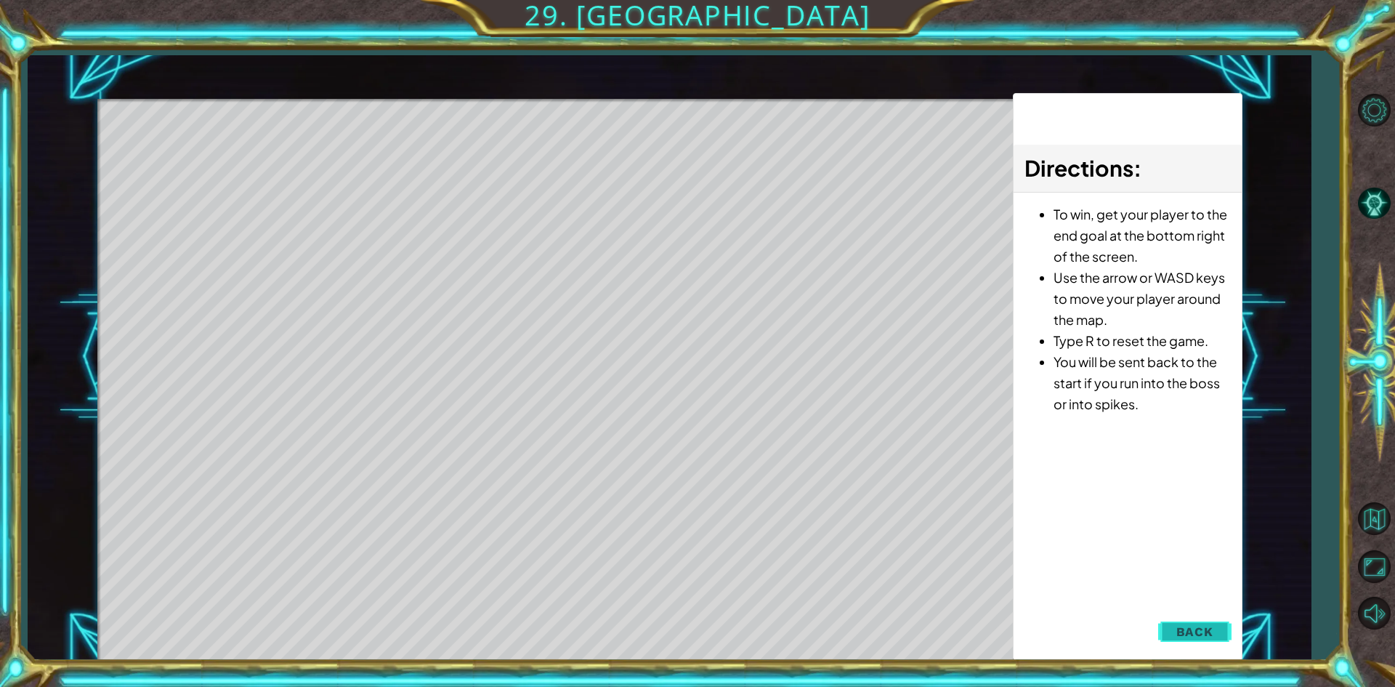
click at [1203, 644] on button "Back" at bounding box center [1194, 631] width 73 height 29
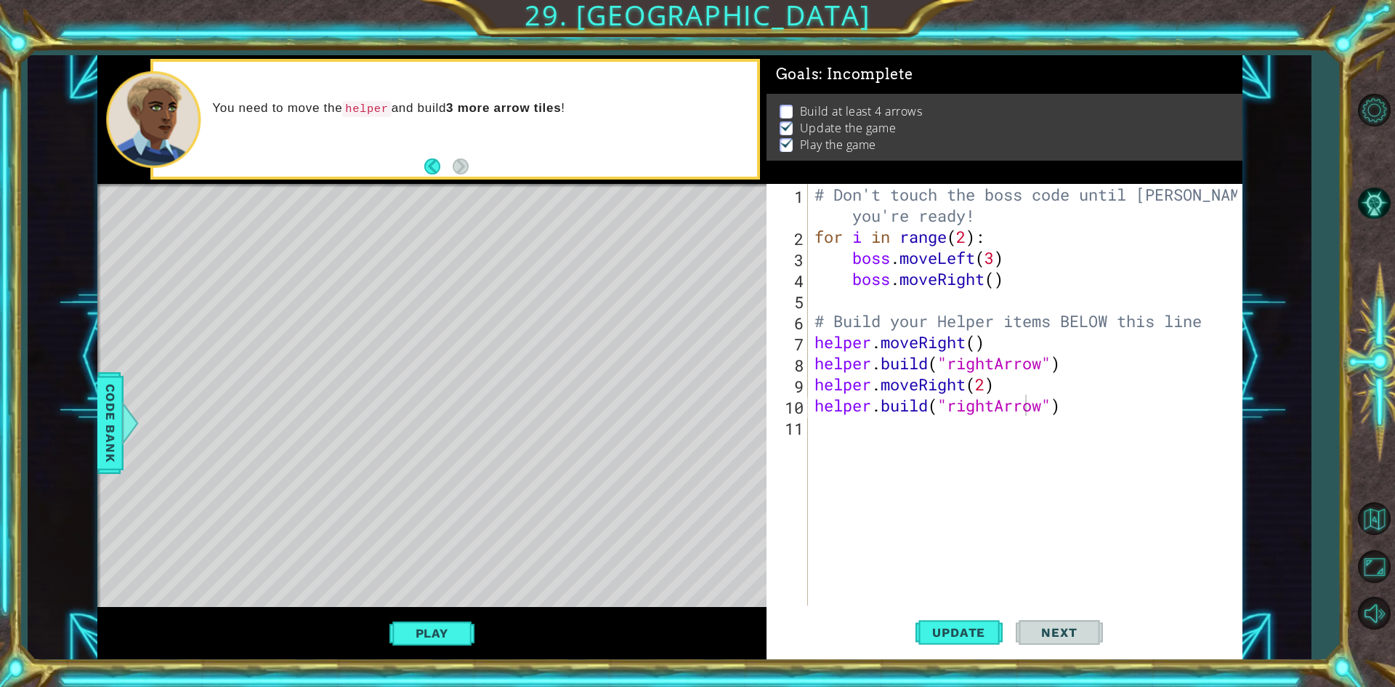
scroll to position [0, 7]
click at [909, 383] on div "# Don't touch the boss code until [PERSON_NAME] says you're ready! for i in ran…" at bounding box center [1028, 426] width 433 height 485
click at [907, 347] on div "# Don't touch the boss code until [PERSON_NAME] says you're ready! for i in ran…" at bounding box center [1028, 426] width 433 height 485
click at [1034, 344] on div "# Don't touch the boss code until [PERSON_NAME] says you're ready! for i in ran…" at bounding box center [1028, 426] width 433 height 485
click at [841, 356] on div "# Don't touch the boss code until [PERSON_NAME] says you're ready! for i in ran…" at bounding box center [1028, 426] width 433 height 485
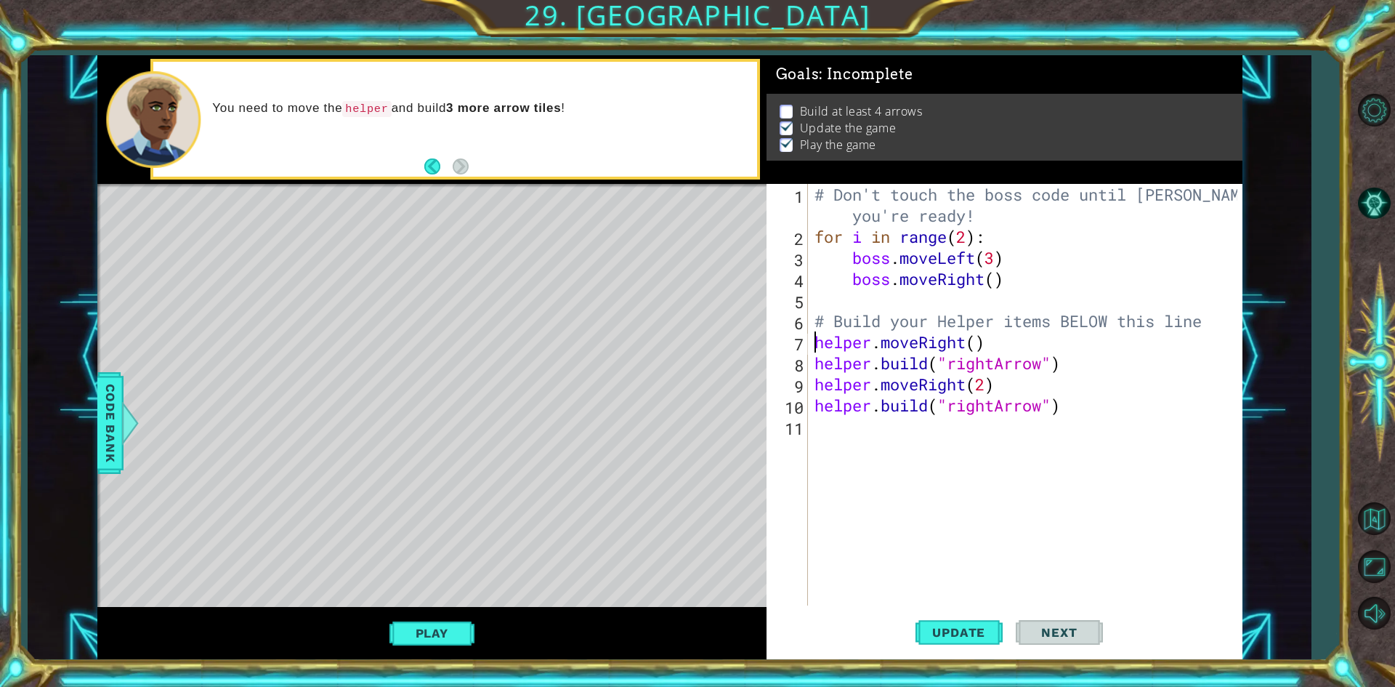
click at [814, 352] on div "# Don't touch the boss code until [PERSON_NAME] says you're ready! for i in ran…" at bounding box center [1028, 426] width 433 height 485
click at [813, 374] on div "# Don't touch the boss code until [PERSON_NAME] says you're ready! for i in ran…" at bounding box center [1028, 426] width 433 height 485
drag, startPoint x: 885, startPoint y: 374, endPoint x: 890, endPoint y: 392, distance: 18.9
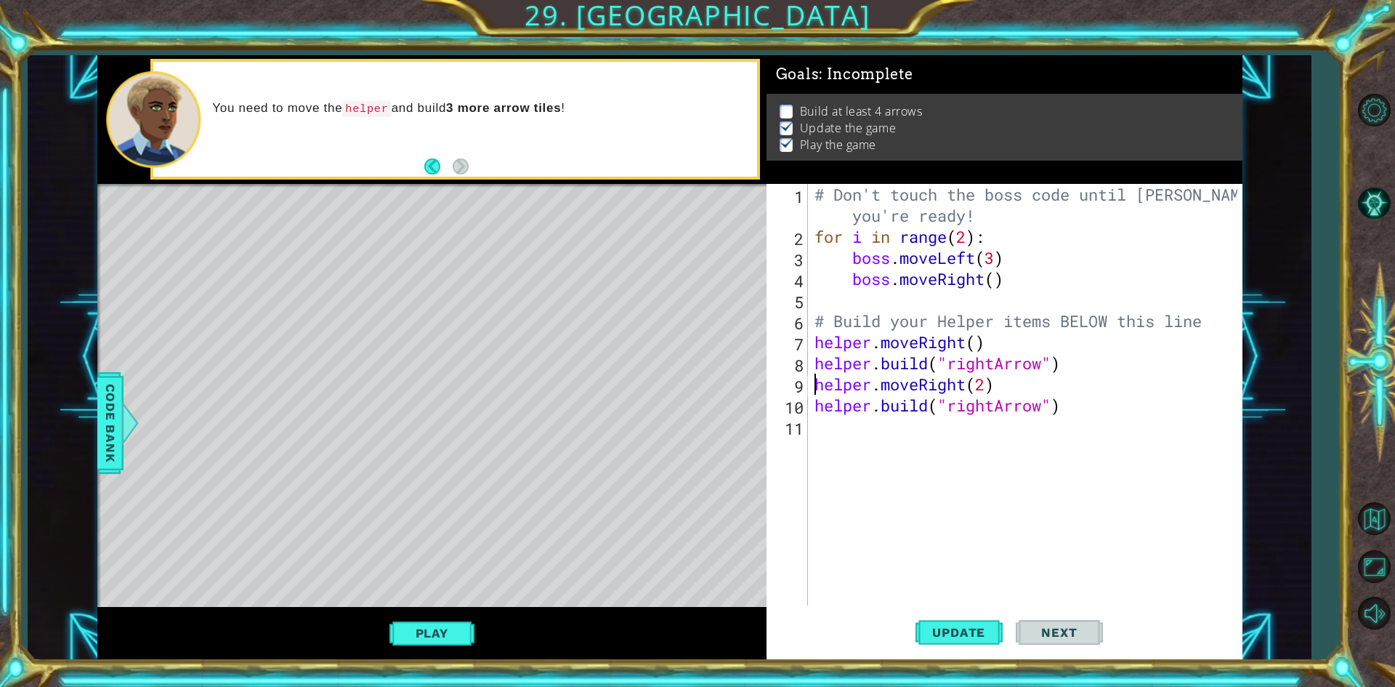
click at [890, 392] on div "# Don't touch the boss code until [PERSON_NAME] says you're ready! for i in ran…" at bounding box center [1028, 426] width 433 height 485
click at [1046, 383] on div "# Don't touch the boss code until [PERSON_NAME] says you're ready! for i in ran…" at bounding box center [1028, 426] width 433 height 485
click at [812, 371] on div "# Don't touch the boss code until [PERSON_NAME] says you're ready! for i in ran…" at bounding box center [1028, 426] width 433 height 485
click at [813, 370] on div "# Don't touch the boss code until [PERSON_NAME] says you're ready! for i in ran…" at bounding box center [1028, 426] width 433 height 485
type textarea "[DOMAIN_NAME]("rightArrow")"
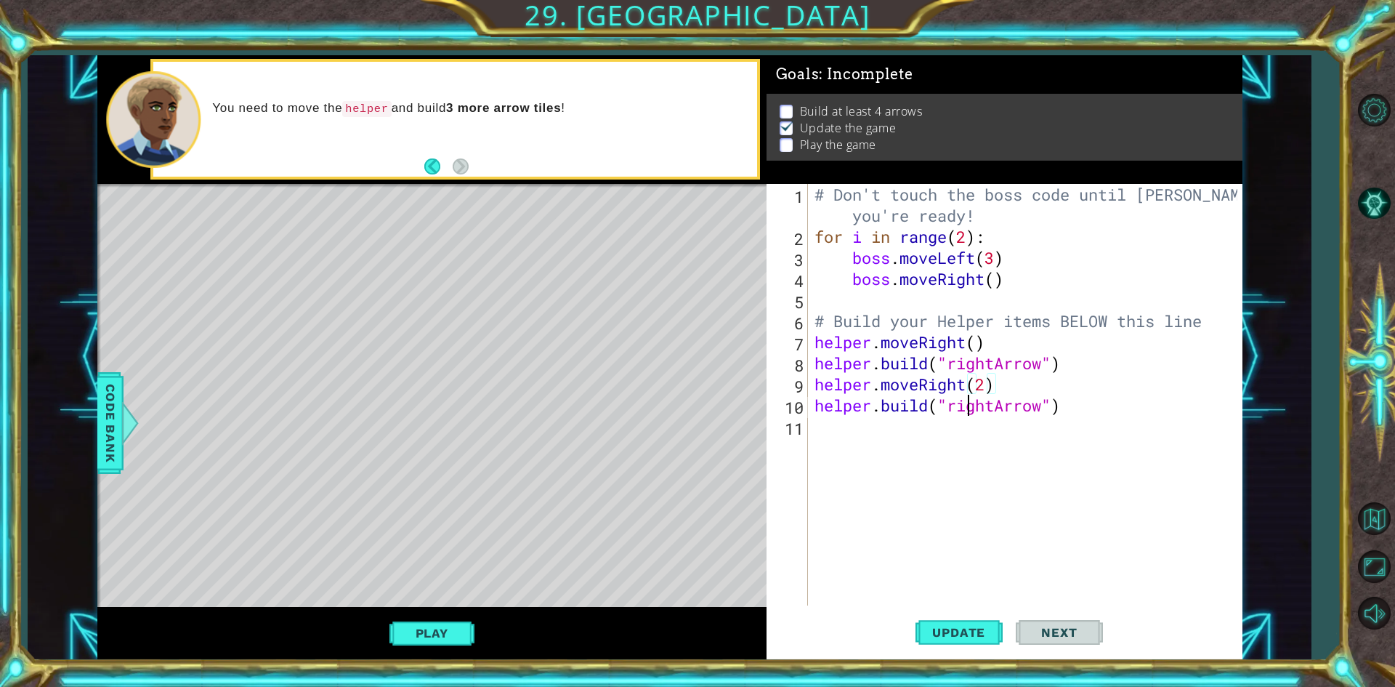
scroll to position [0, 0]
type textarea "[DOMAIN_NAME]("rightArrow")"
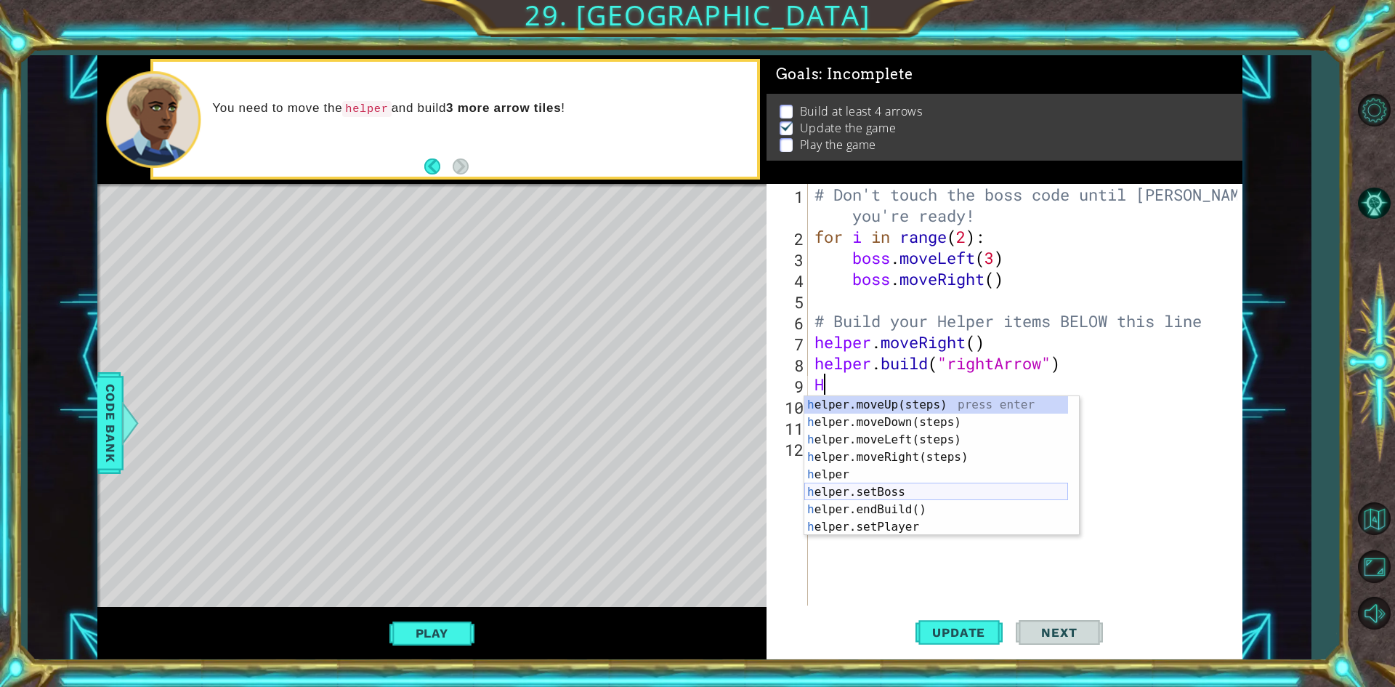
scroll to position [44, 0]
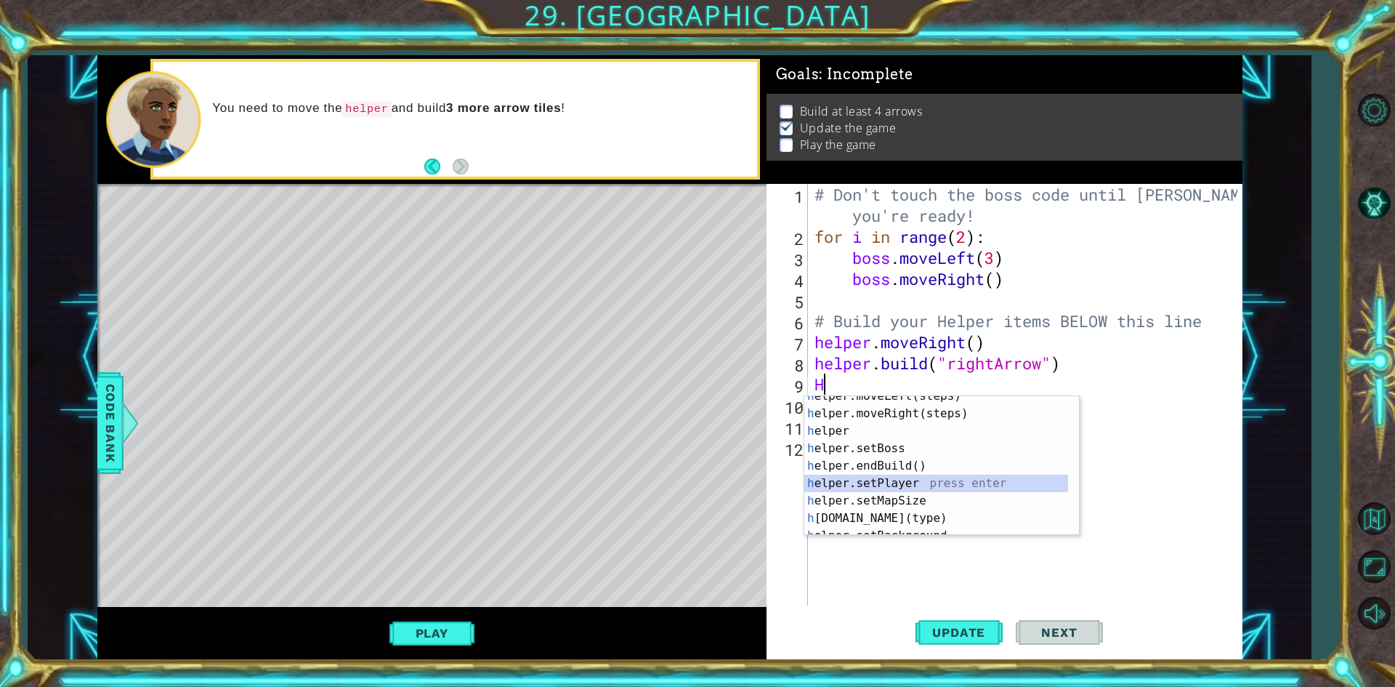
click at [900, 482] on div "h elper.moveLeft(steps) press enter h elper.moveRight(steps) press enter h elpe…" at bounding box center [936, 474] width 264 height 174
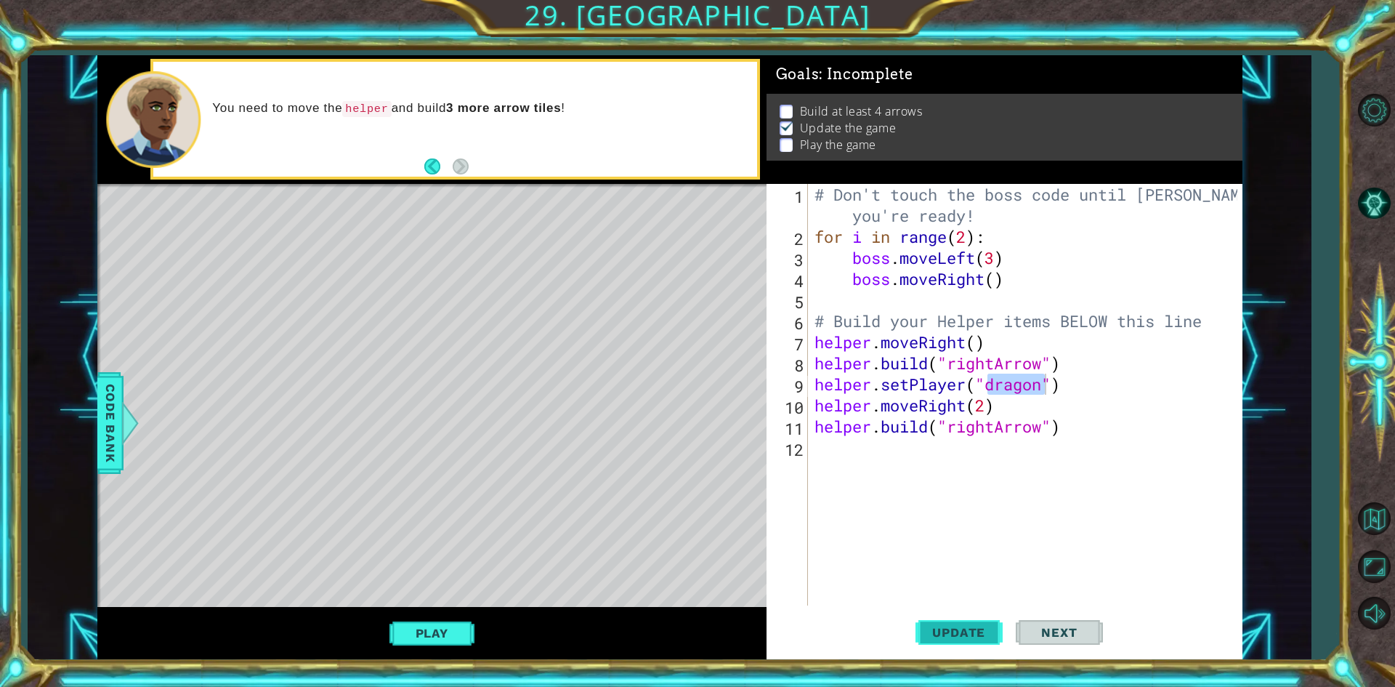
click at [968, 620] on button "Update" at bounding box center [958, 632] width 87 height 47
click at [455, 617] on div "Play" at bounding box center [431, 633] width 669 height 52
click at [461, 637] on button "Play" at bounding box center [431, 633] width 85 height 28
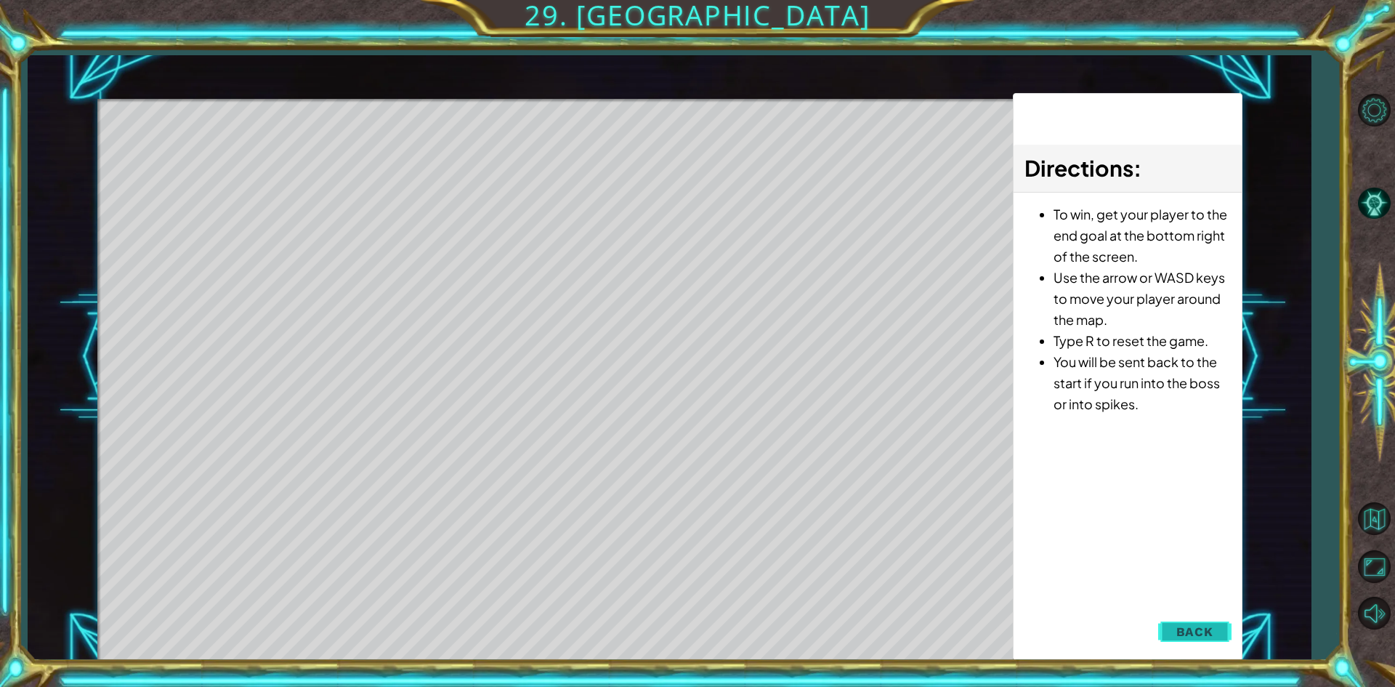
click at [1202, 621] on button "Back" at bounding box center [1194, 631] width 73 height 29
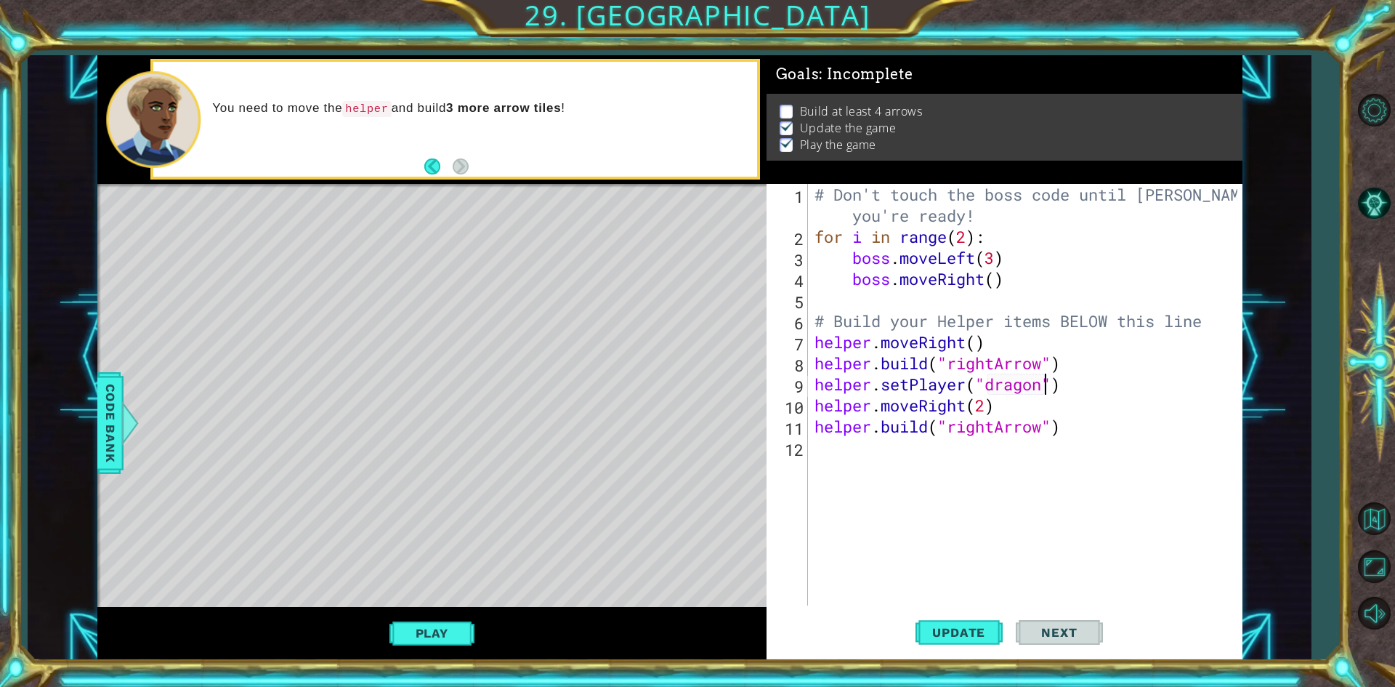
click at [1043, 381] on div "# Don't touch the boss code until [PERSON_NAME] says you're ready! for i in ran…" at bounding box center [1028, 426] width 433 height 485
click at [1043, 382] on div "# Don't touch the boss code until [PERSON_NAME] says you're ready! for i in ran…" at bounding box center [1028, 426] width 433 height 485
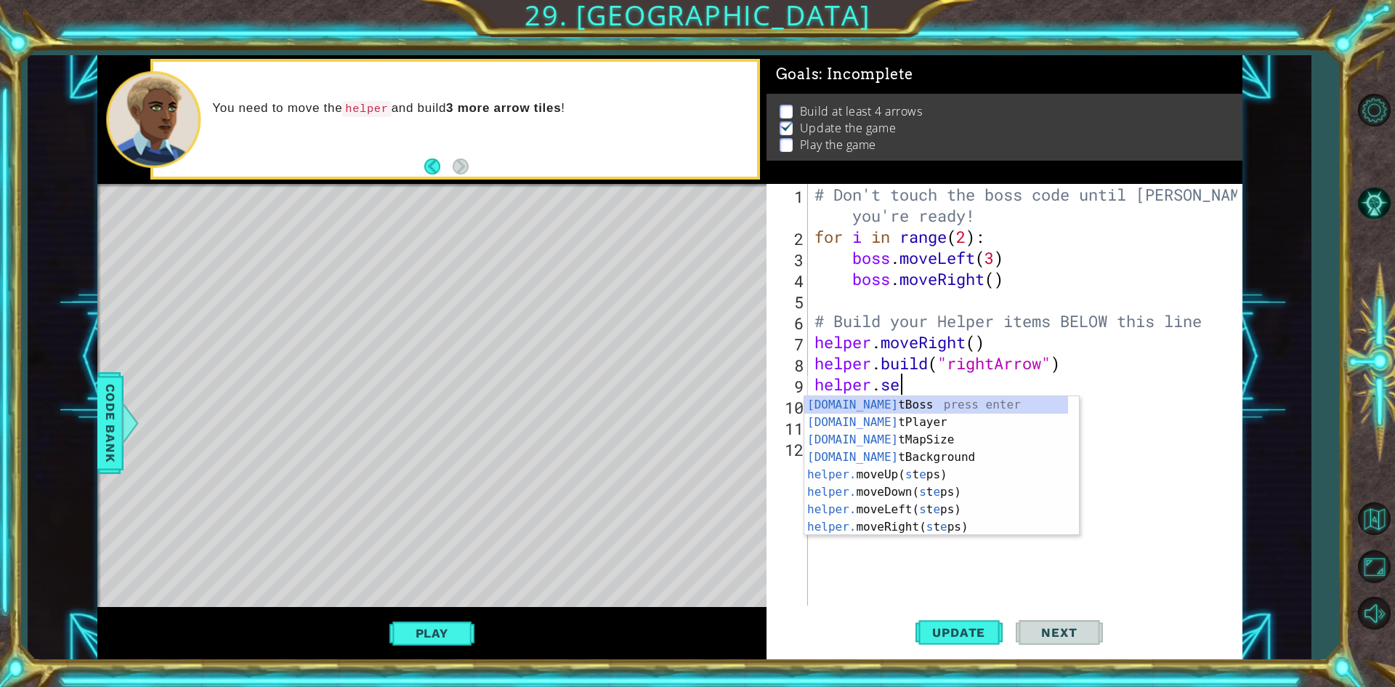
scroll to position [0, 0]
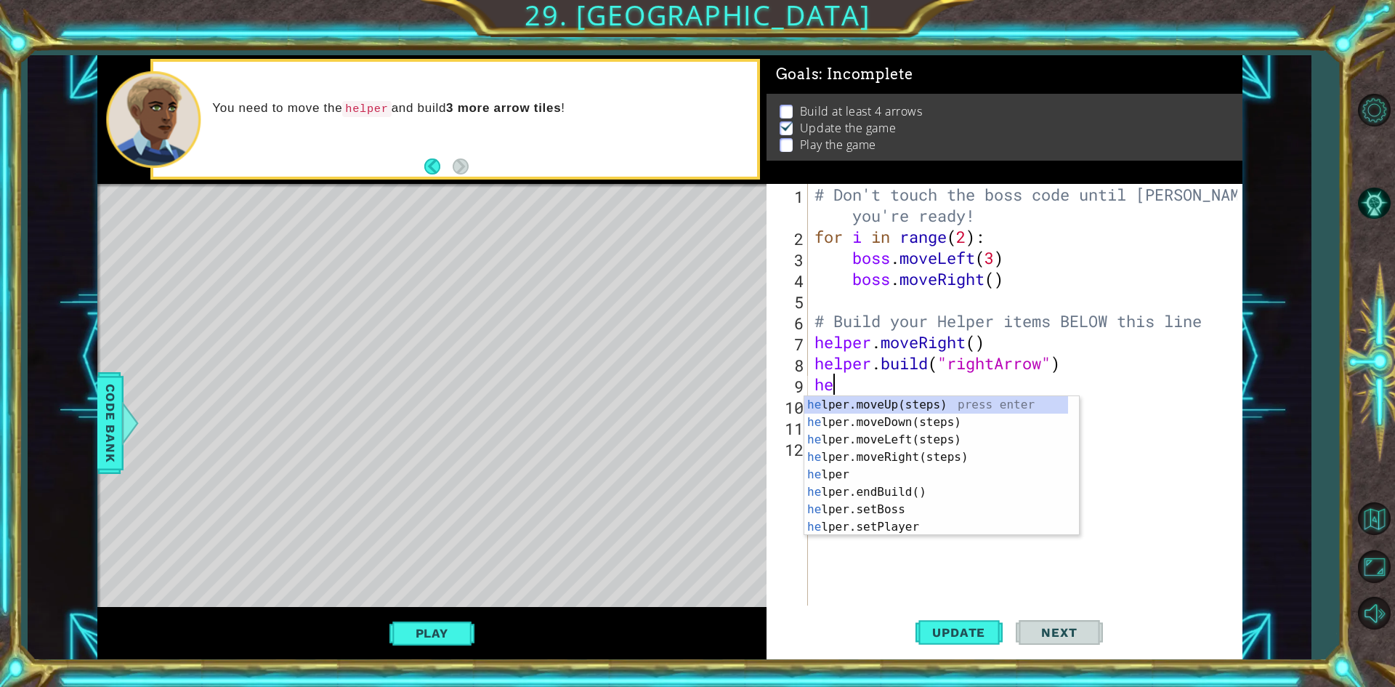
type textarea "h"
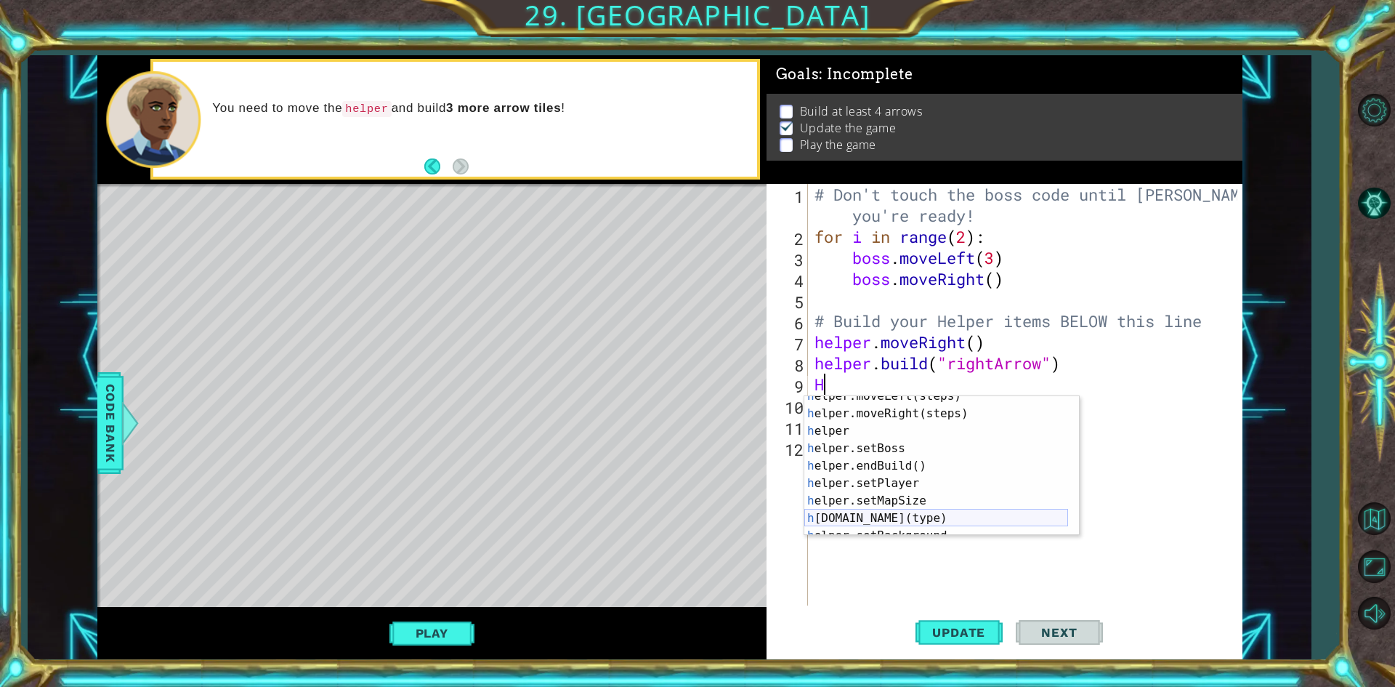
scroll to position [87, 0]
click at [946, 512] on div "h elper.setBoss press enter h elper.endBuild() press enter h elper.setPlayer pr…" at bounding box center [936, 483] width 264 height 174
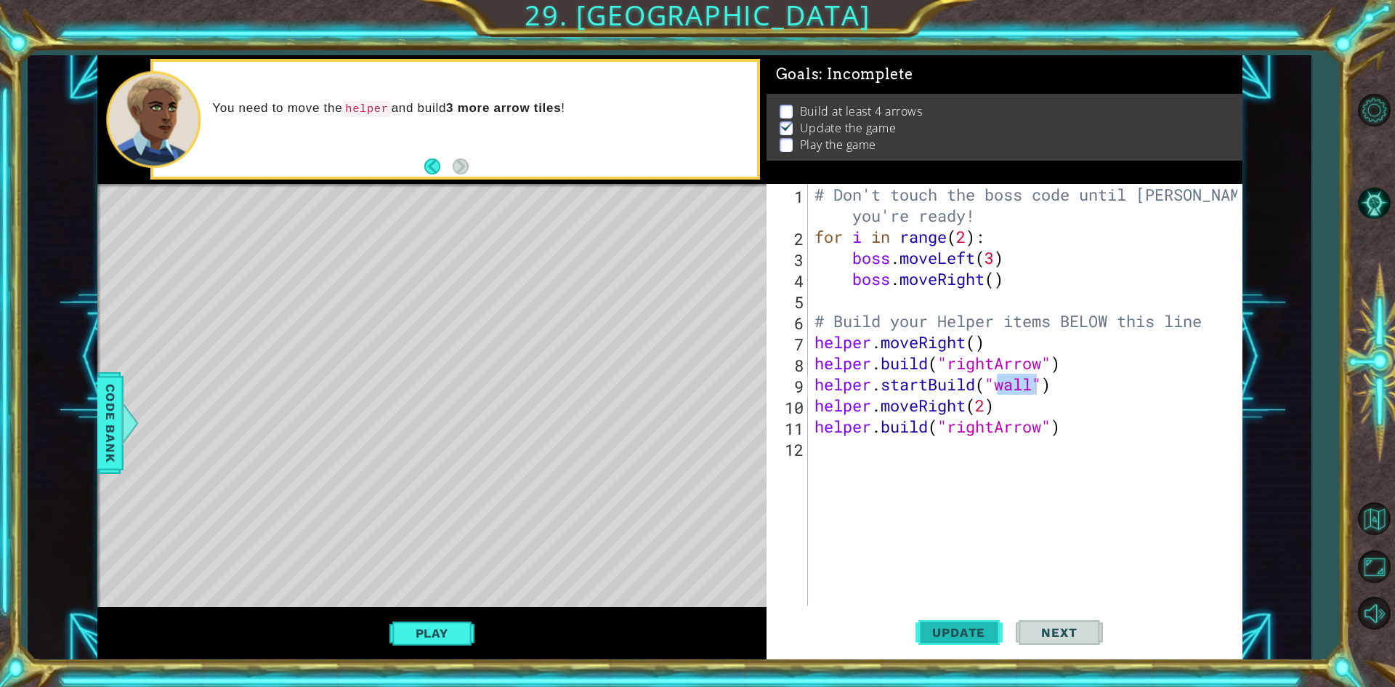
click at [961, 644] on button "Update" at bounding box center [958, 632] width 87 height 47
click at [418, 612] on div "Play" at bounding box center [431, 633] width 669 height 52
click at [444, 622] on button "Play" at bounding box center [431, 633] width 85 height 28
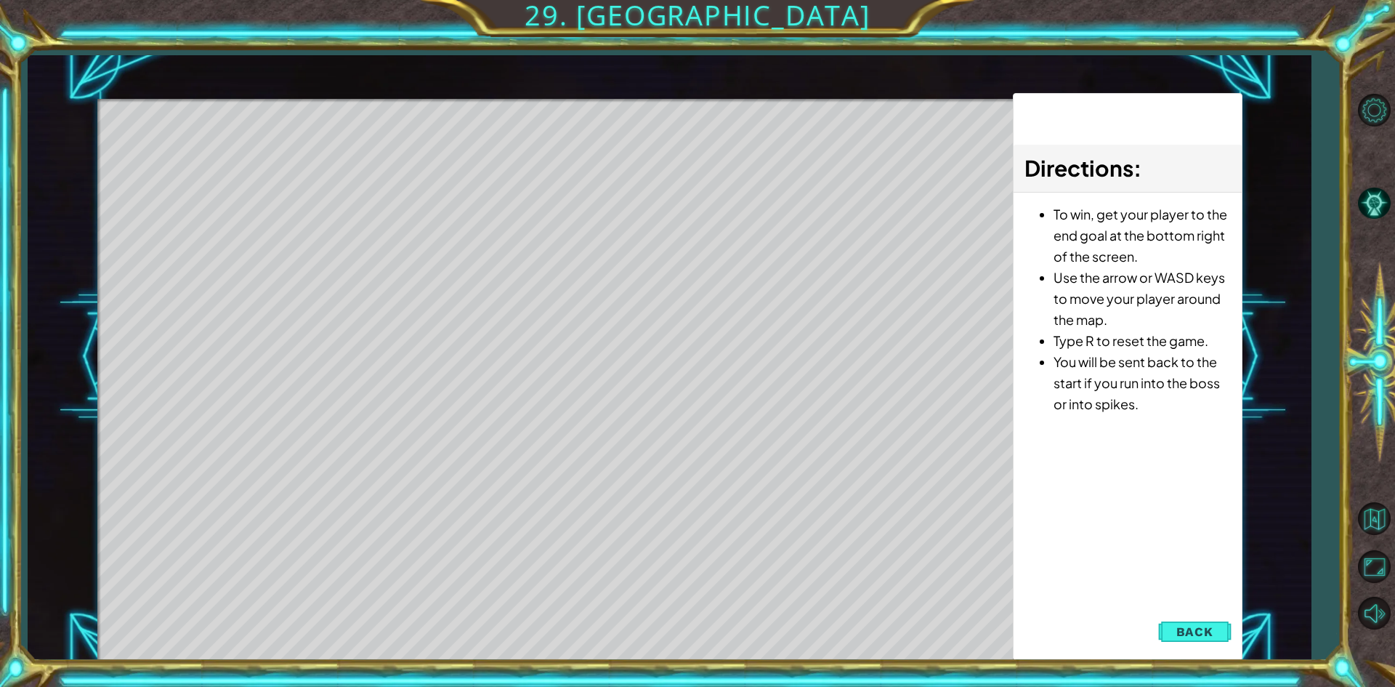
drag, startPoint x: 1234, startPoint y: 583, endPoint x: 1259, endPoint y: 614, distance: 40.3
click at [1258, 612] on div "1 ההההההההההההההההההההההההההההההההההההההההההההההההההההההההההההההההההההההההההההה…" at bounding box center [669, 357] width 1283 height 605
click at [1195, 629] on span "Back" at bounding box center [1194, 631] width 37 height 15
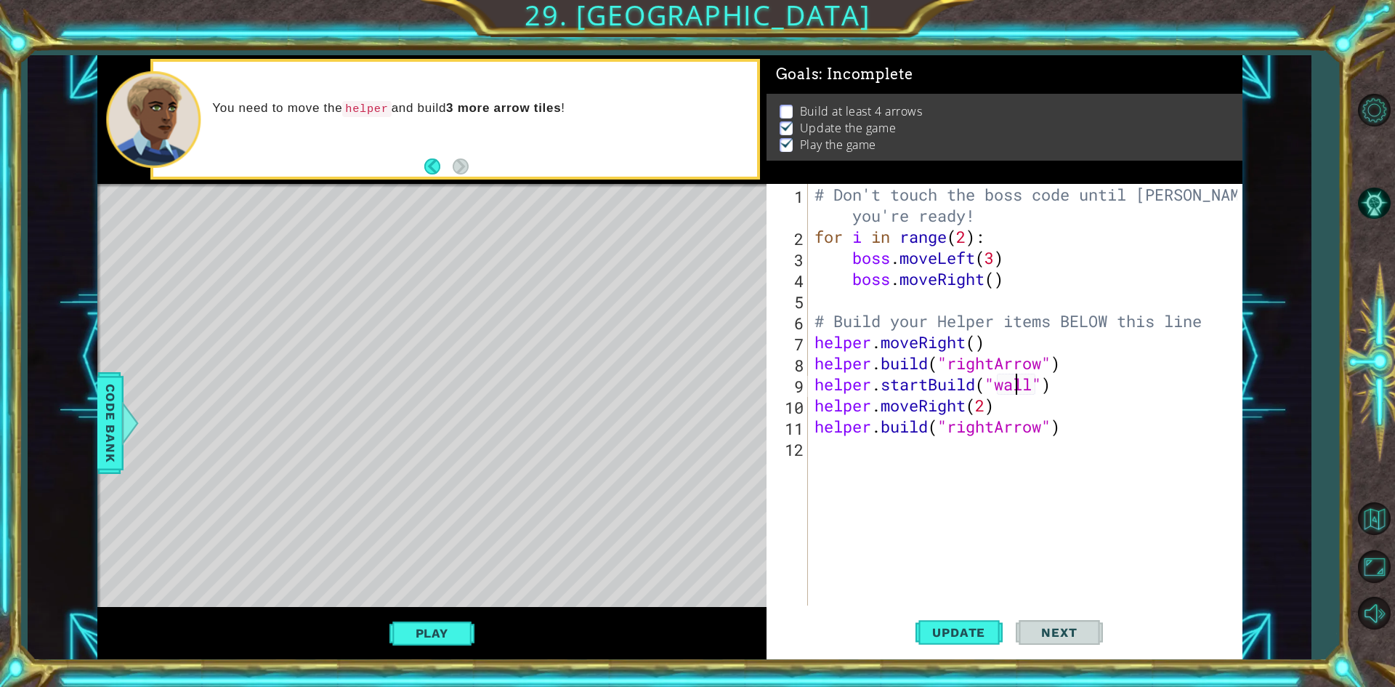
click at [1015, 381] on div "# Don't touch the boss code until [PERSON_NAME] says you're ready! for i in ran…" at bounding box center [1028, 426] width 433 height 485
click at [1028, 398] on div ""r ightArrow" press enter" at bounding box center [1114, 422] width 275 height 52
click at [1014, 633] on div "Update Next" at bounding box center [1009, 632] width 476 height 47
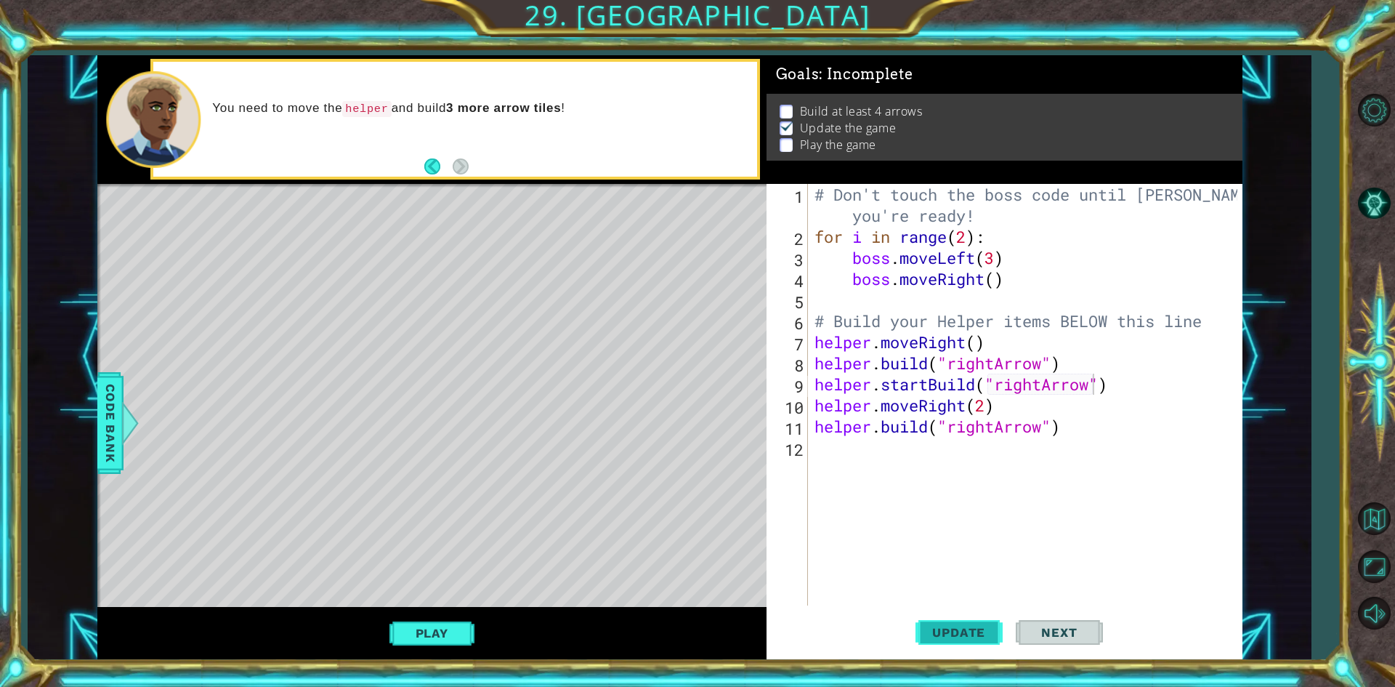
click at [1000, 628] on button "Update" at bounding box center [958, 632] width 87 height 47
click at [1016, 411] on div "# Don't touch the boss code until [PERSON_NAME] says you're ready! for i in ran…" at bounding box center [1028, 426] width 433 height 485
click at [827, 395] on div "# Don't touch the boss code until [PERSON_NAME] says you're ready! for i in ran…" at bounding box center [1028, 426] width 433 height 485
click at [826, 394] on div "# Don't touch the boss code until [PERSON_NAME] says you're ready! for i in ran…" at bounding box center [1028, 426] width 433 height 485
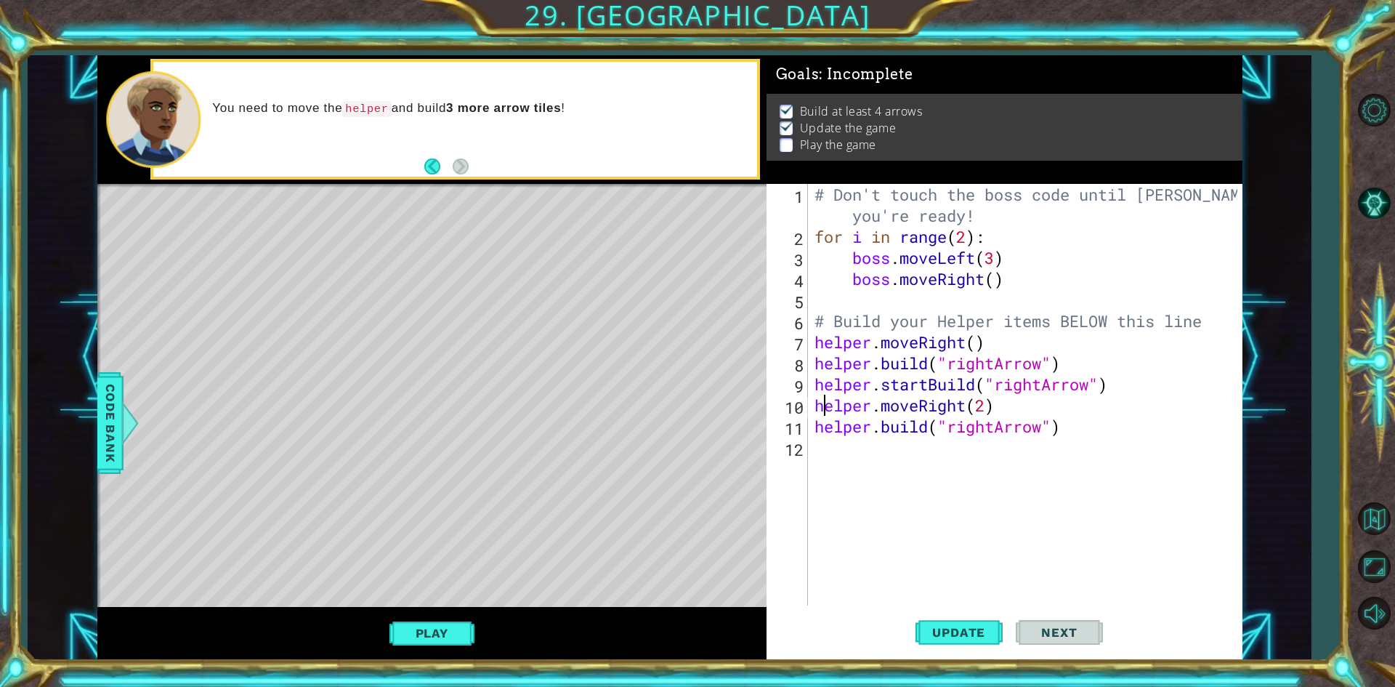
type textarea "helper.startBuild("rightArrow")"
click at [823, 394] on div "# Don't touch the boss code until [PERSON_NAME] says you're ready! for i in ran…" at bounding box center [1028, 426] width 433 height 485
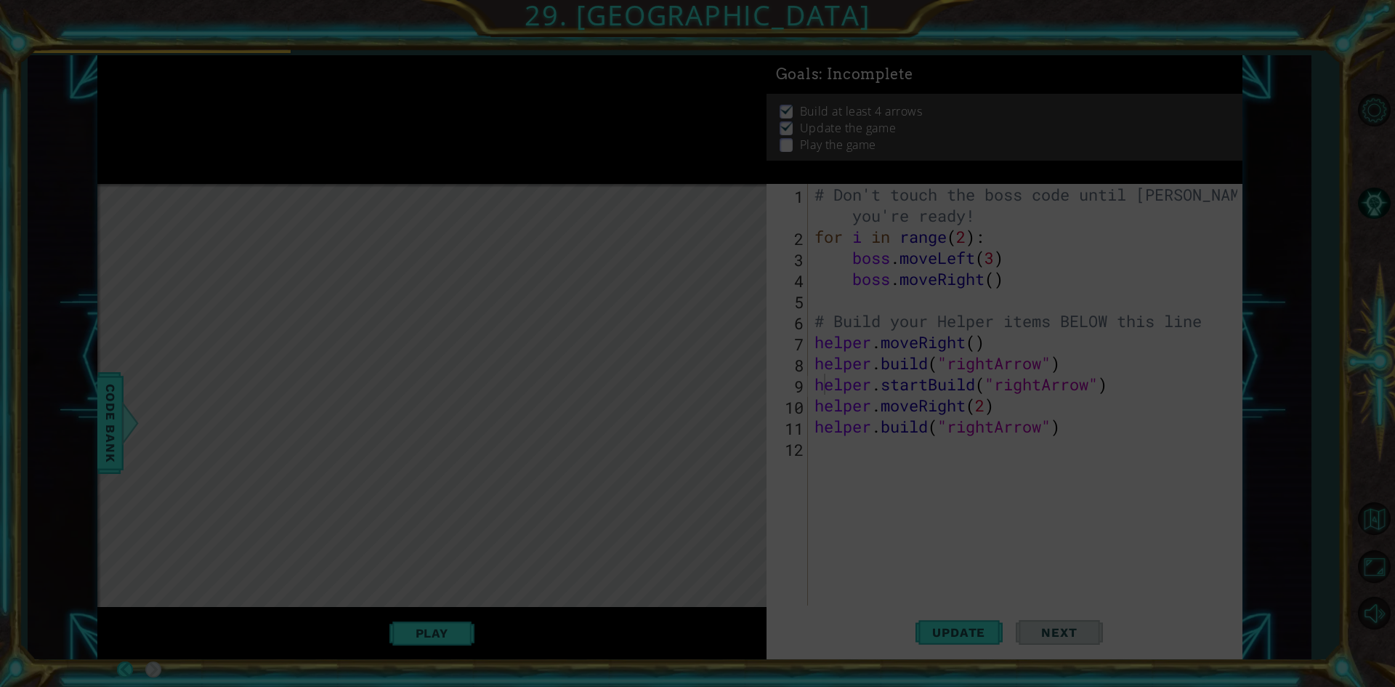
drag, startPoint x: 592, startPoint y: 509, endPoint x: 554, endPoint y: 451, distance: 69.7
click at [555, 456] on icon at bounding box center [697, 343] width 1395 height 687
click at [1383, 339] on icon at bounding box center [697, 343] width 1395 height 687
click at [947, 599] on icon at bounding box center [697, 343] width 1395 height 687
click at [945, 403] on icon at bounding box center [697, 343] width 1395 height 687
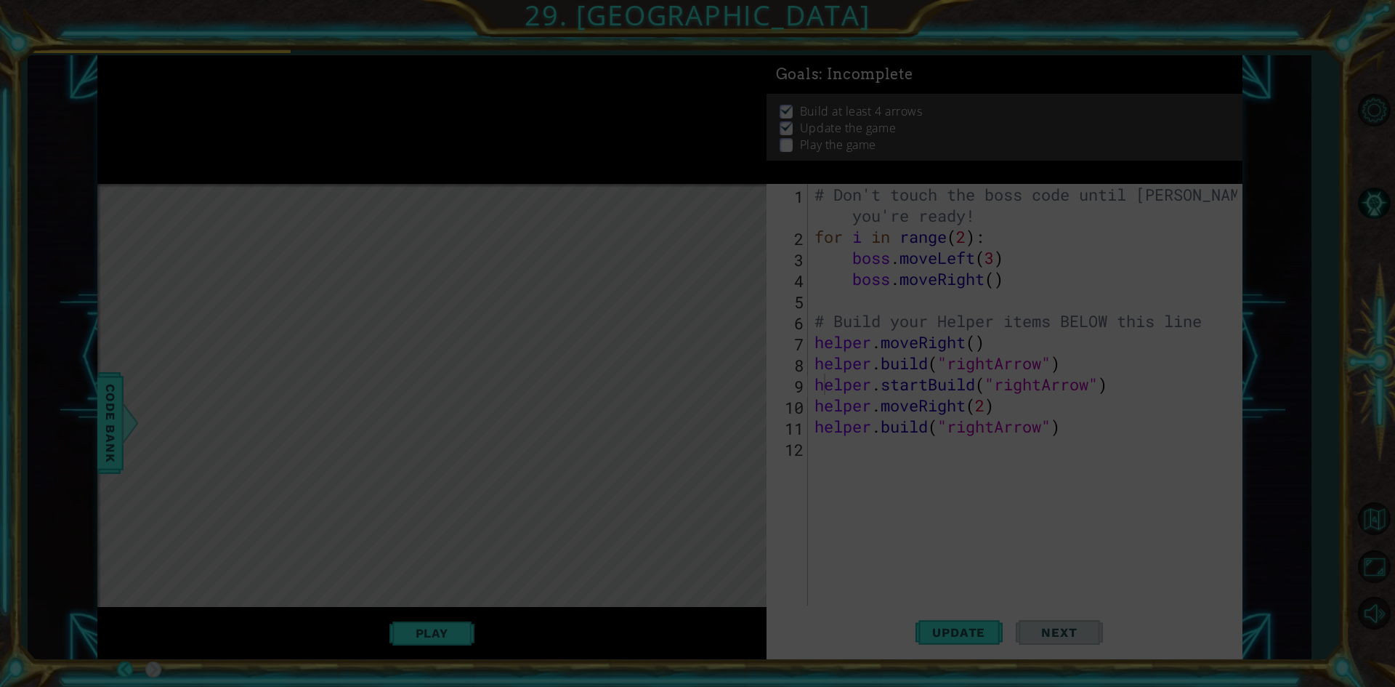
drag, startPoint x: 945, startPoint y: 403, endPoint x: 899, endPoint y: 395, distance: 46.5
click at [918, 432] on icon at bounding box center [697, 343] width 1395 height 687
drag, startPoint x: 899, startPoint y: 395, endPoint x: 865, endPoint y: 361, distance: 47.3
click at [899, 408] on icon at bounding box center [697, 343] width 1395 height 687
click at [863, 299] on icon at bounding box center [697, 343] width 1395 height 687
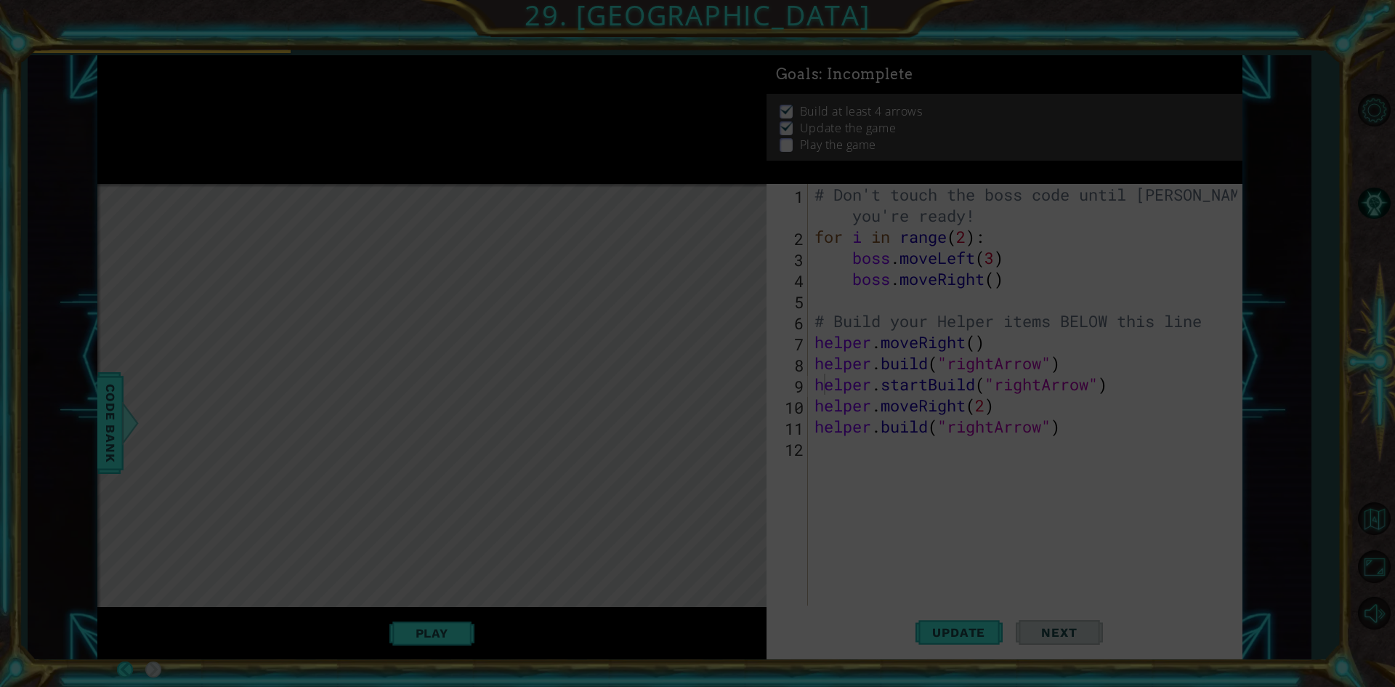
click at [863, 299] on icon at bounding box center [697, 343] width 1395 height 687
click at [864, 288] on icon at bounding box center [697, 343] width 1395 height 687
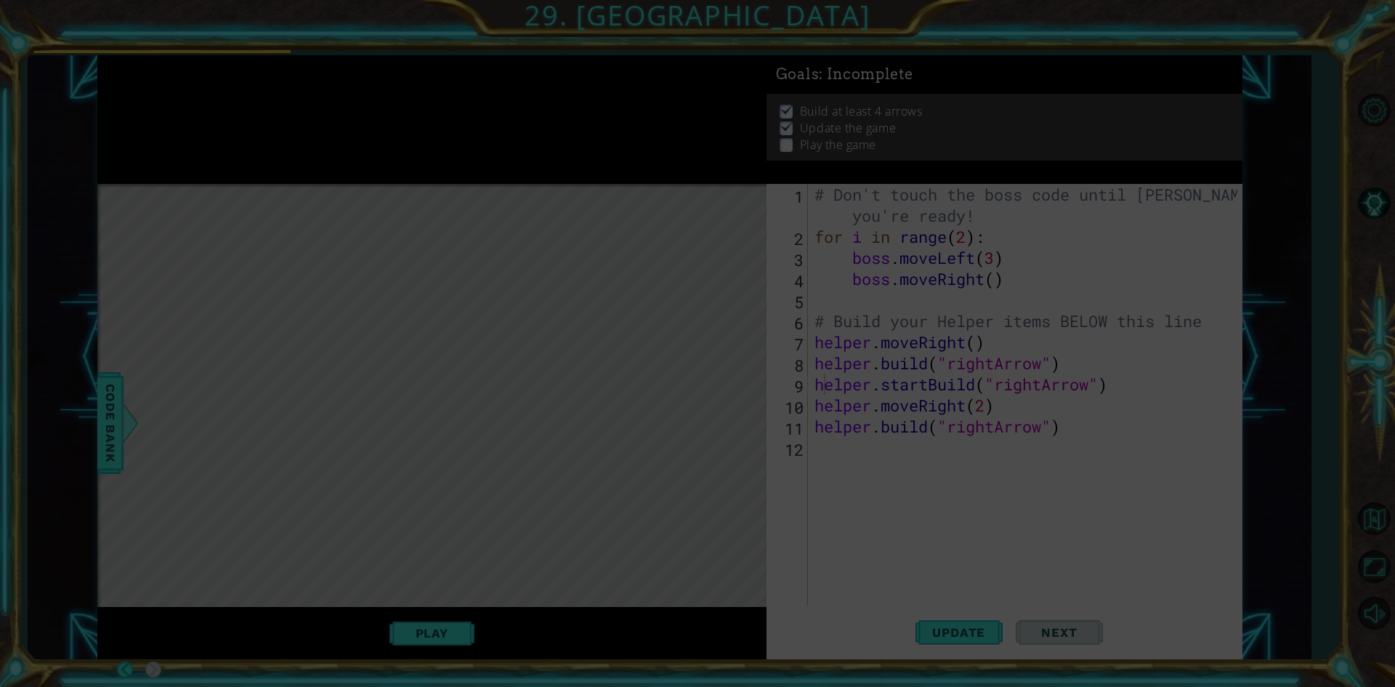
click at [864, 287] on icon at bounding box center [697, 343] width 1395 height 687
click at [900, 409] on icon at bounding box center [697, 343] width 1395 height 687
click at [910, 505] on icon at bounding box center [697, 343] width 1395 height 687
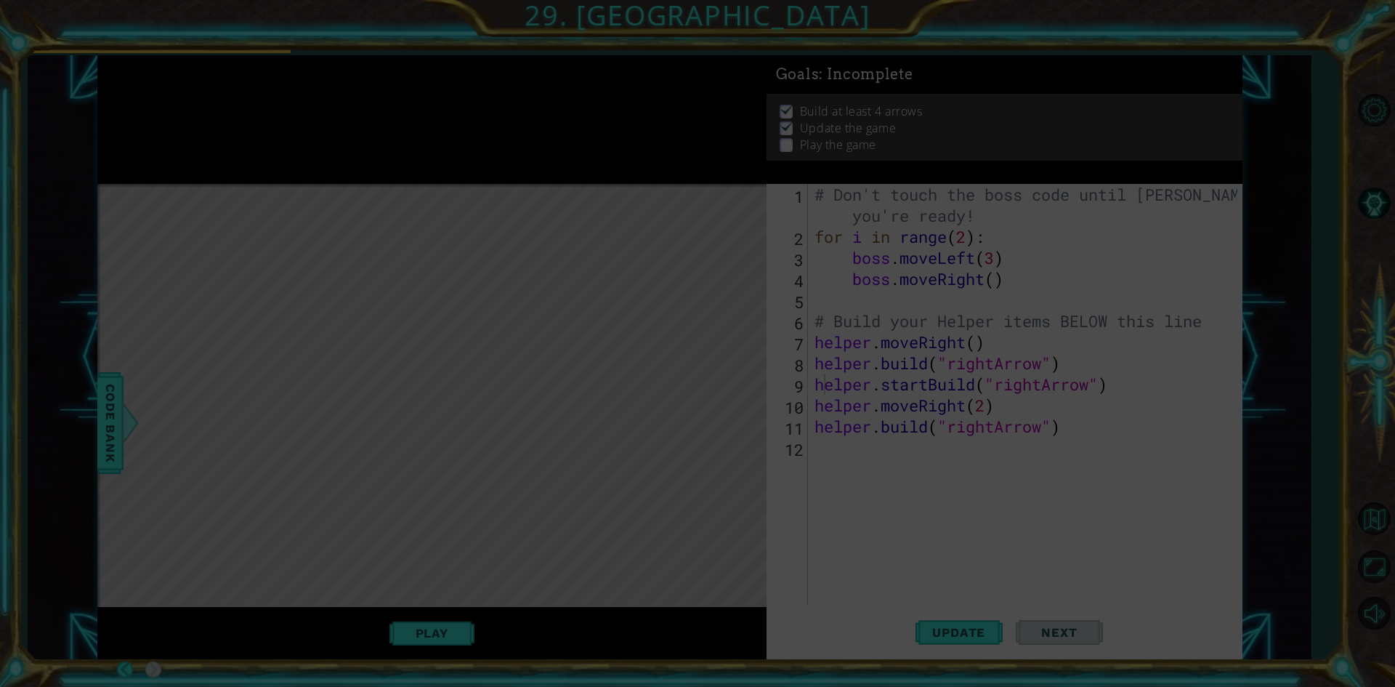
click at [1041, 78] on icon at bounding box center [697, 343] width 1395 height 687
click at [1126, 464] on icon at bounding box center [697, 343] width 1395 height 687
click at [1242, 608] on icon at bounding box center [697, 343] width 1395 height 687
drag, startPoint x: 812, startPoint y: 259, endPoint x: 849, endPoint y: 259, distance: 37.8
click at [849, 259] on icon at bounding box center [697, 343] width 1395 height 687
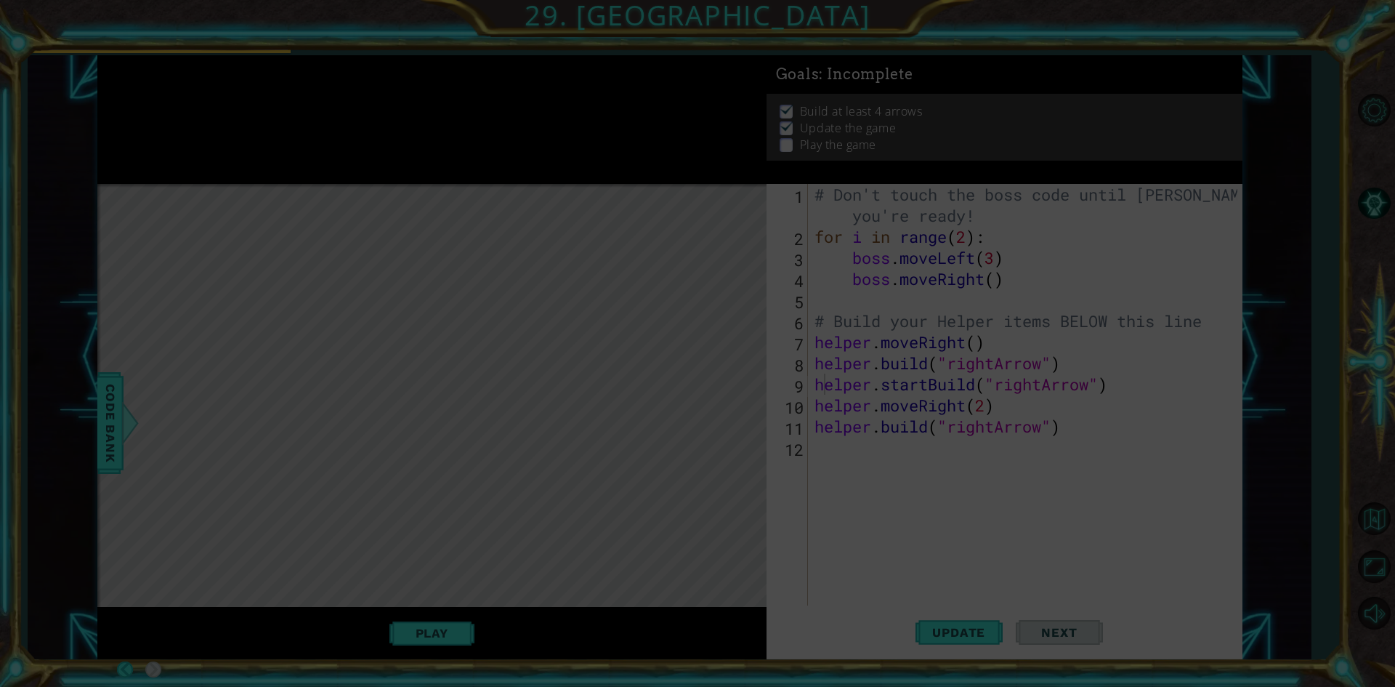
drag, startPoint x: 1096, startPoint y: 334, endPoint x: 1016, endPoint y: 407, distance: 108.0
click at [1096, 341] on icon at bounding box center [697, 343] width 1395 height 687
click at [1051, 361] on icon at bounding box center [697, 343] width 1395 height 687
drag, startPoint x: 1016, startPoint y: 407, endPoint x: 1004, endPoint y: 437, distance: 32.9
click at [1003, 437] on icon at bounding box center [697, 343] width 1395 height 687
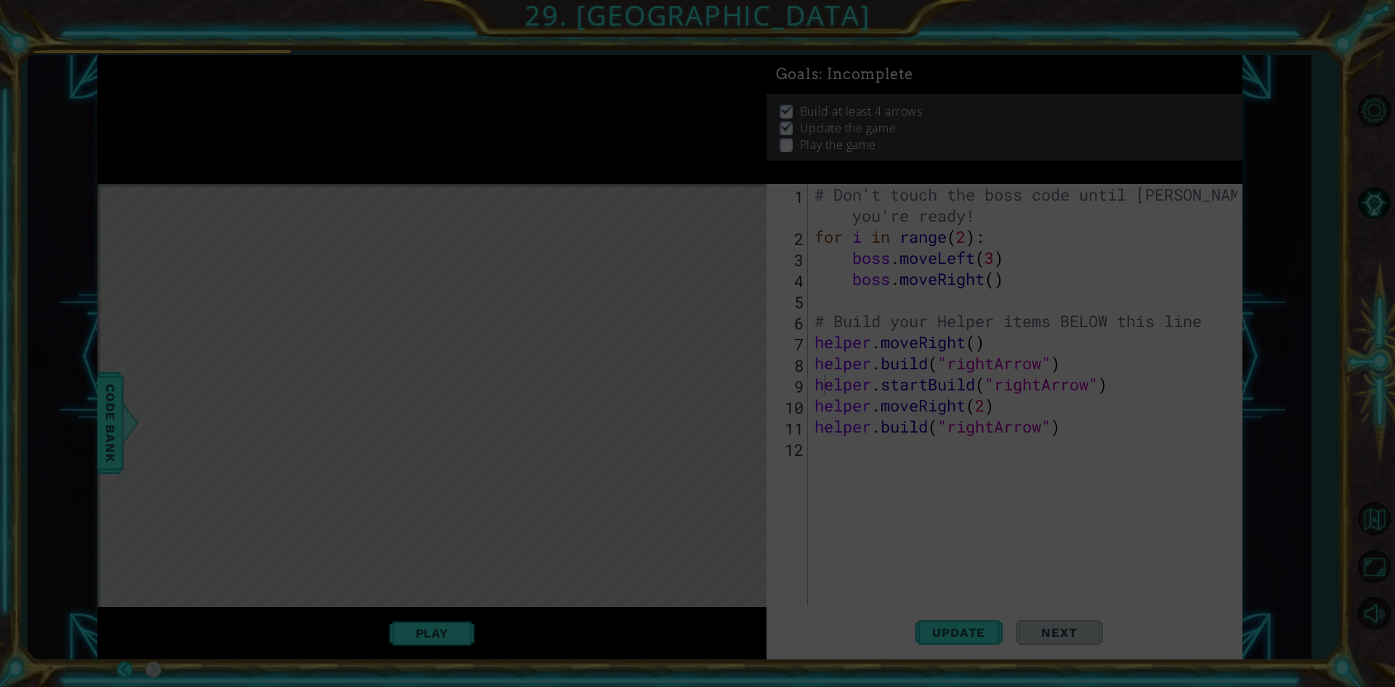
click at [1004, 437] on icon at bounding box center [697, 343] width 1395 height 687
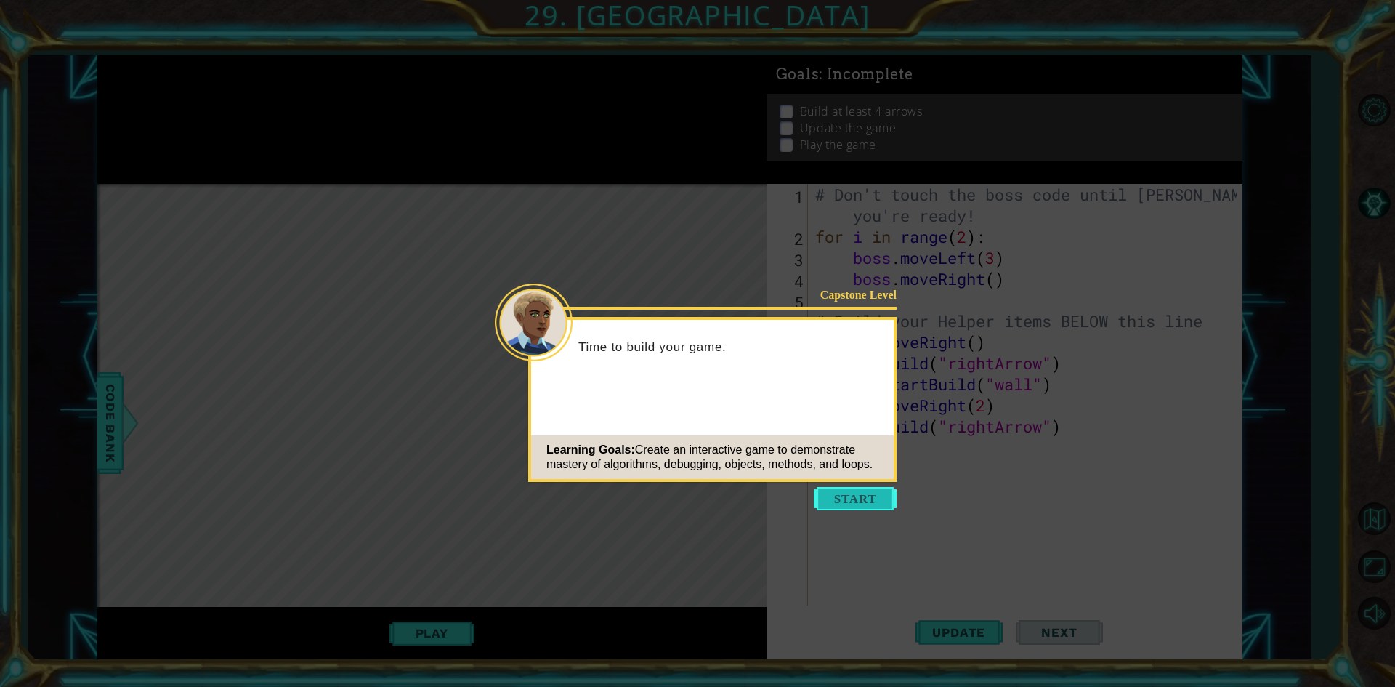
click at [870, 504] on button "Start" at bounding box center [855, 498] width 83 height 23
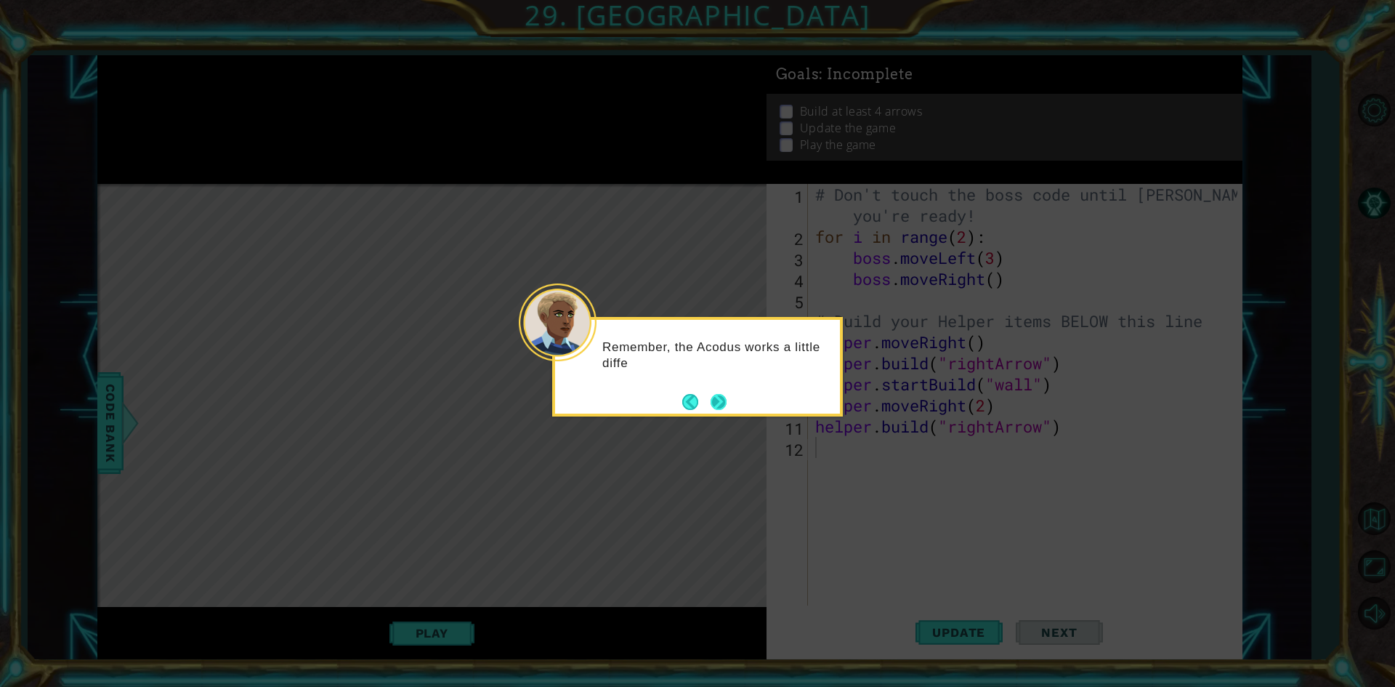
click at [716, 404] on button "Next" at bounding box center [719, 402] width 16 height 16
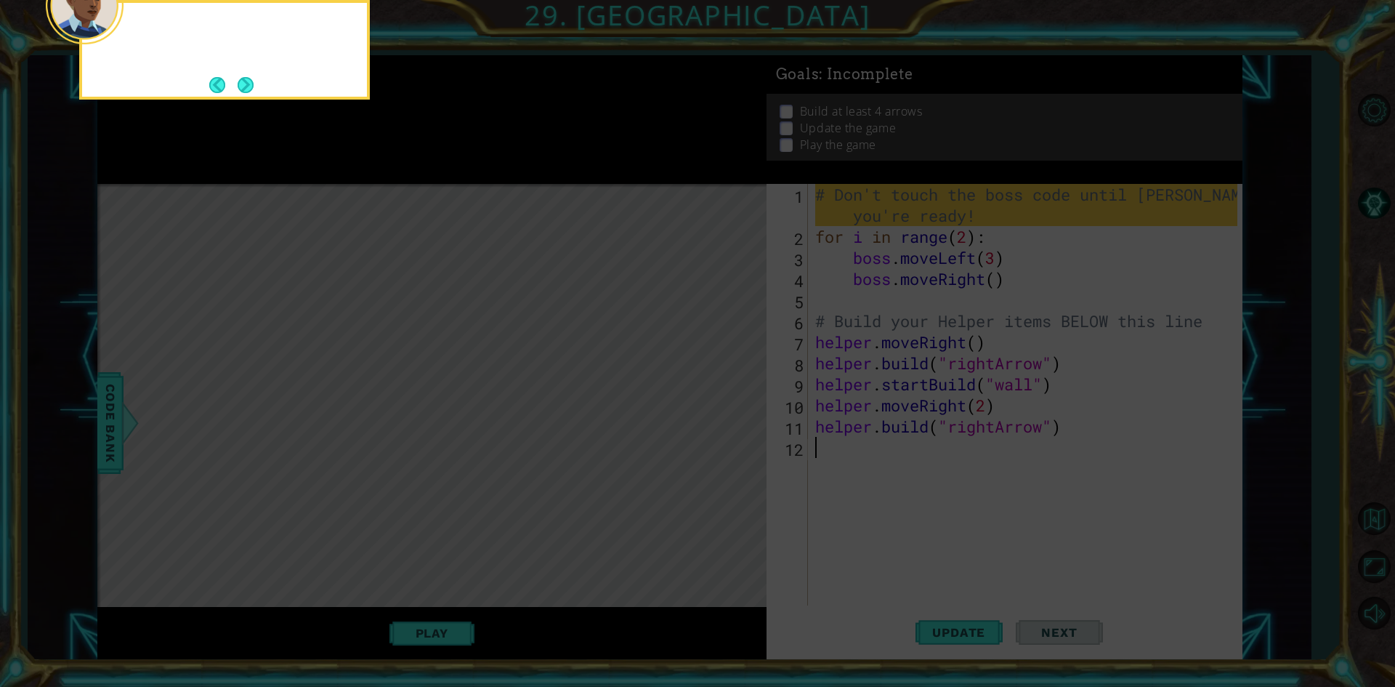
click at [716, 404] on icon at bounding box center [697, 103] width 1395 height 1168
drag, startPoint x: 796, startPoint y: 408, endPoint x: 798, endPoint y: 421, distance: 14.0
click at [798, 421] on icon at bounding box center [697, 103] width 1395 height 1168
click at [243, 95] on footer at bounding box center [231, 85] width 44 height 22
click at [244, 93] on button "Next" at bounding box center [246, 85] width 16 height 16
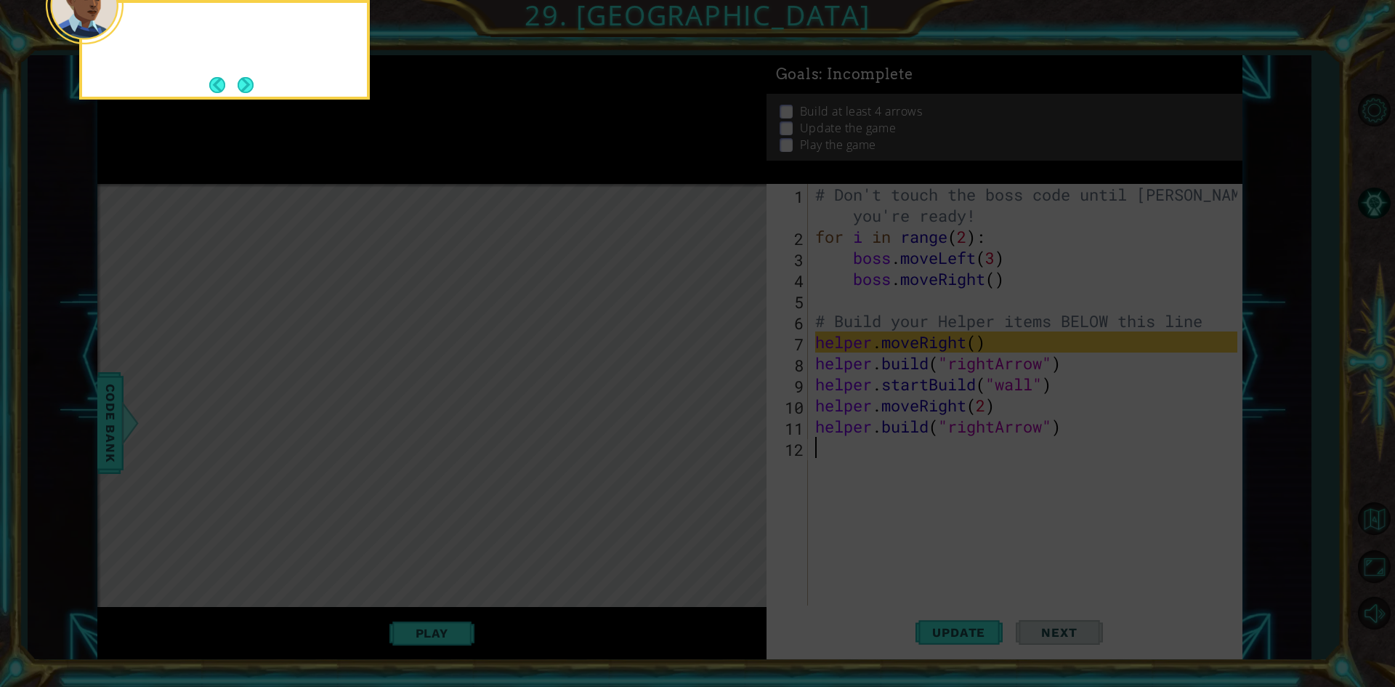
click at [244, 93] on button "Next" at bounding box center [246, 85] width 16 height 16
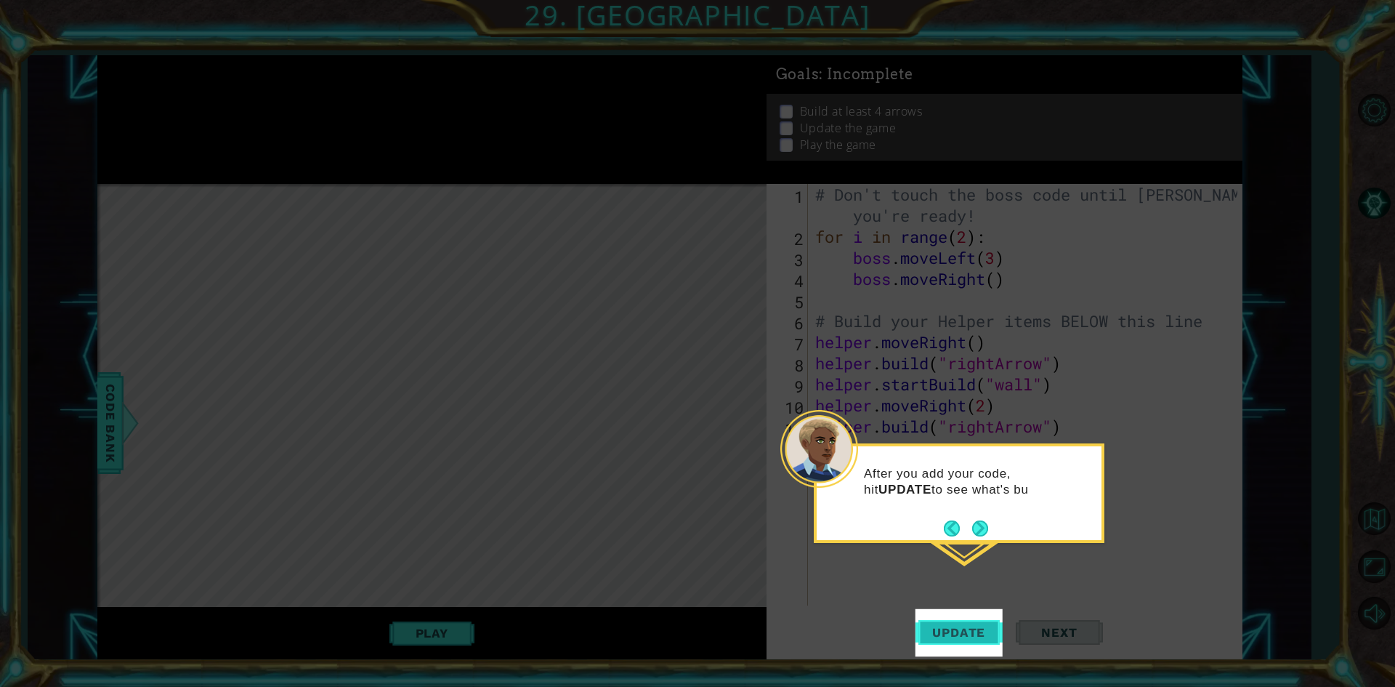
click at [970, 620] on button "Update" at bounding box center [958, 632] width 87 height 47
click at [983, 530] on button "Next" at bounding box center [980, 529] width 16 height 16
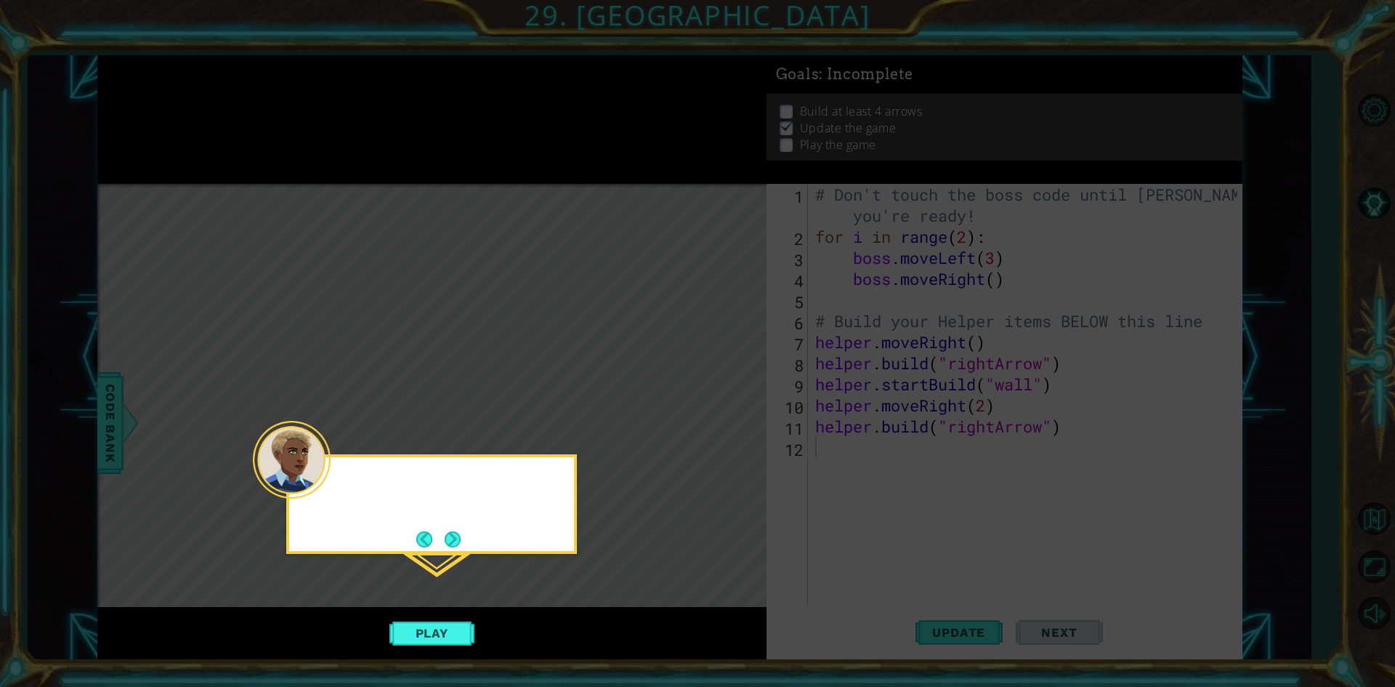
click at [983, 530] on icon at bounding box center [697, 343] width 1395 height 687
click at [456, 535] on button "Next" at bounding box center [453, 538] width 17 height 17
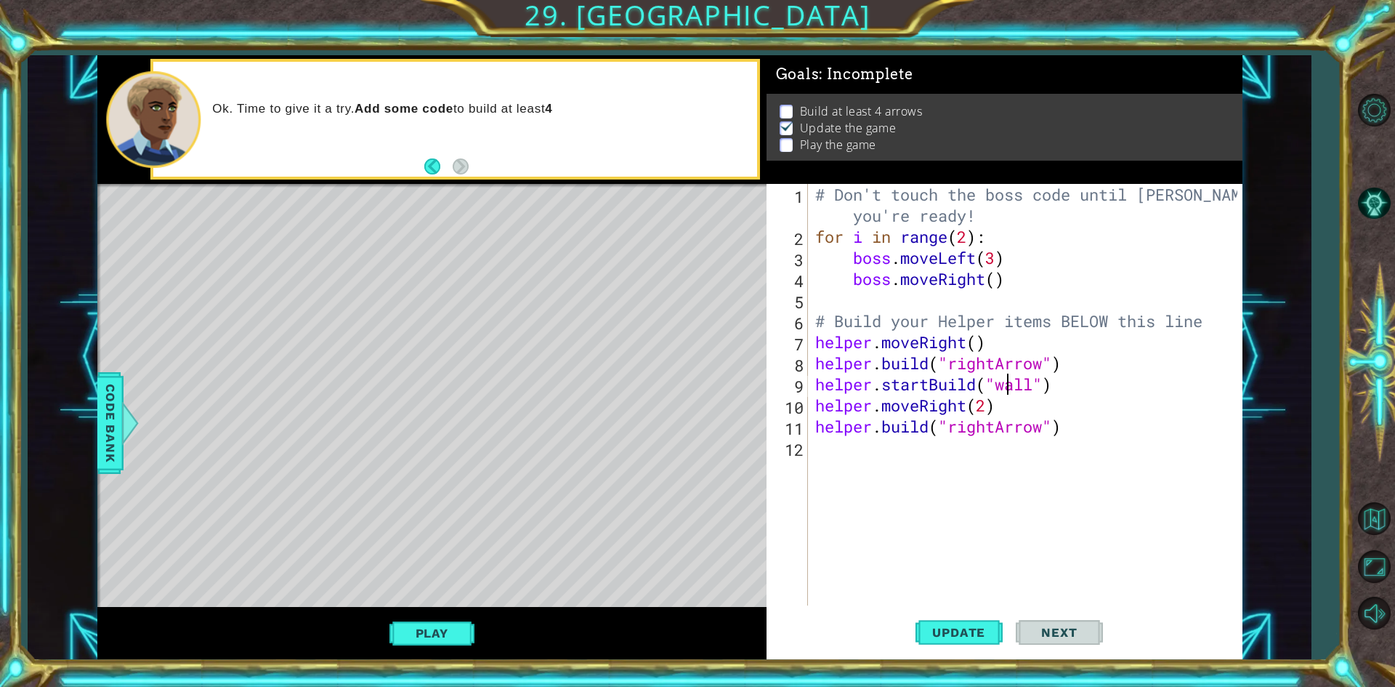
click at [1010, 389] on div "# Don't touch the boss code until [PERSON_NAME] says you're ready! for i in ran…" at bounding box center [1028, 426] width 432 height 485
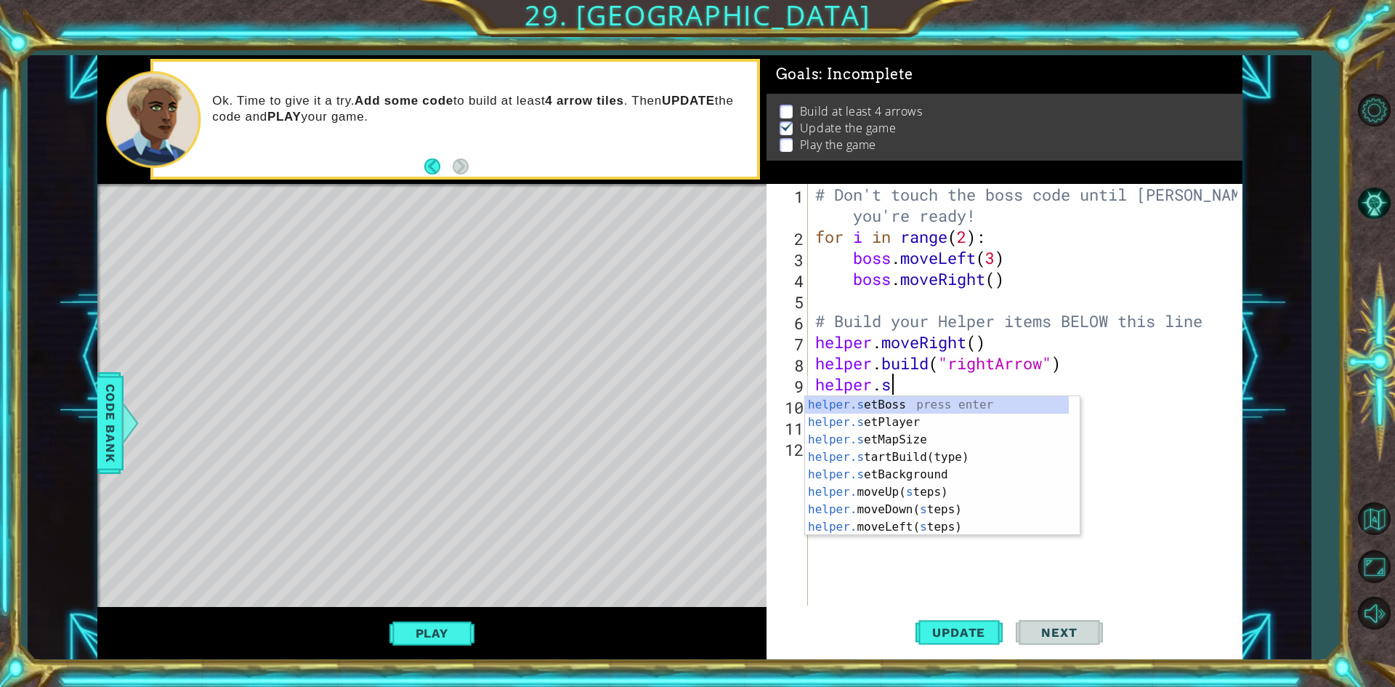
scroll to position [0, 2]
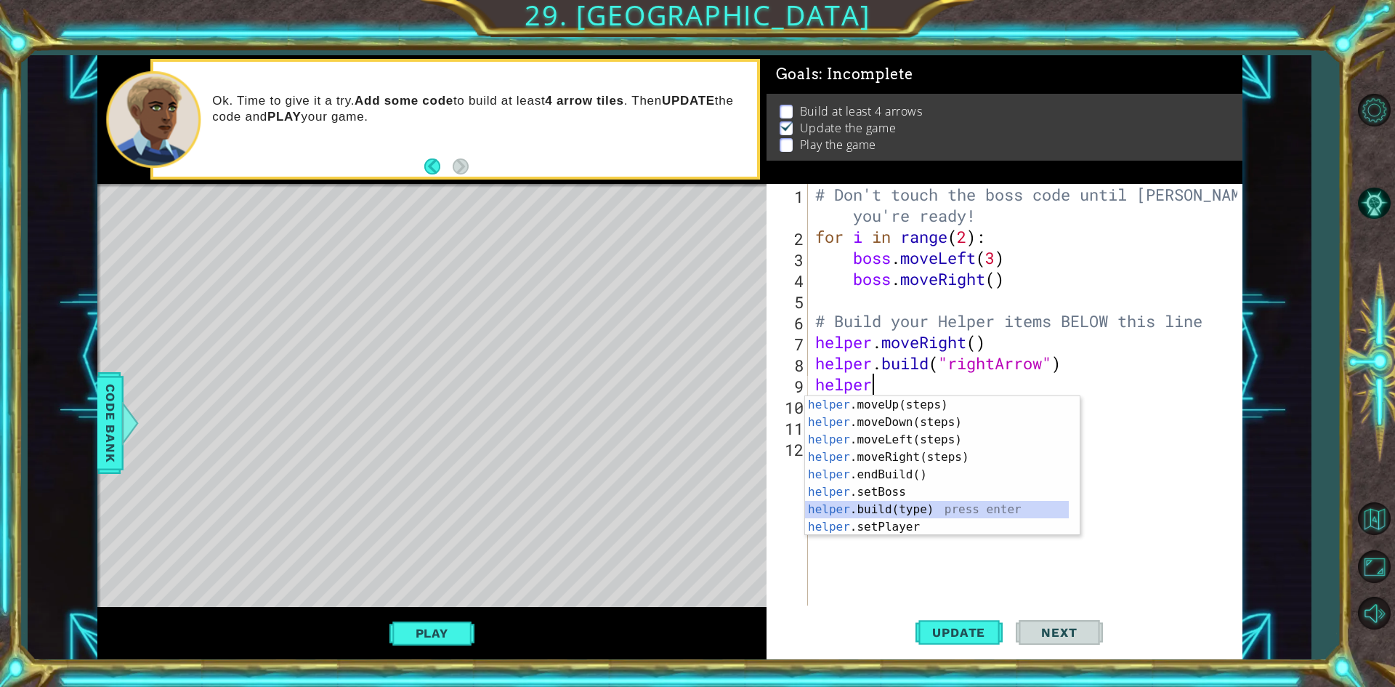
click at [910, 512] on div "helper .moveUp(steps) press enter helper .moveDown(steps) press enter helper .m…" at bounding box center [937, 483] width 264 height 174
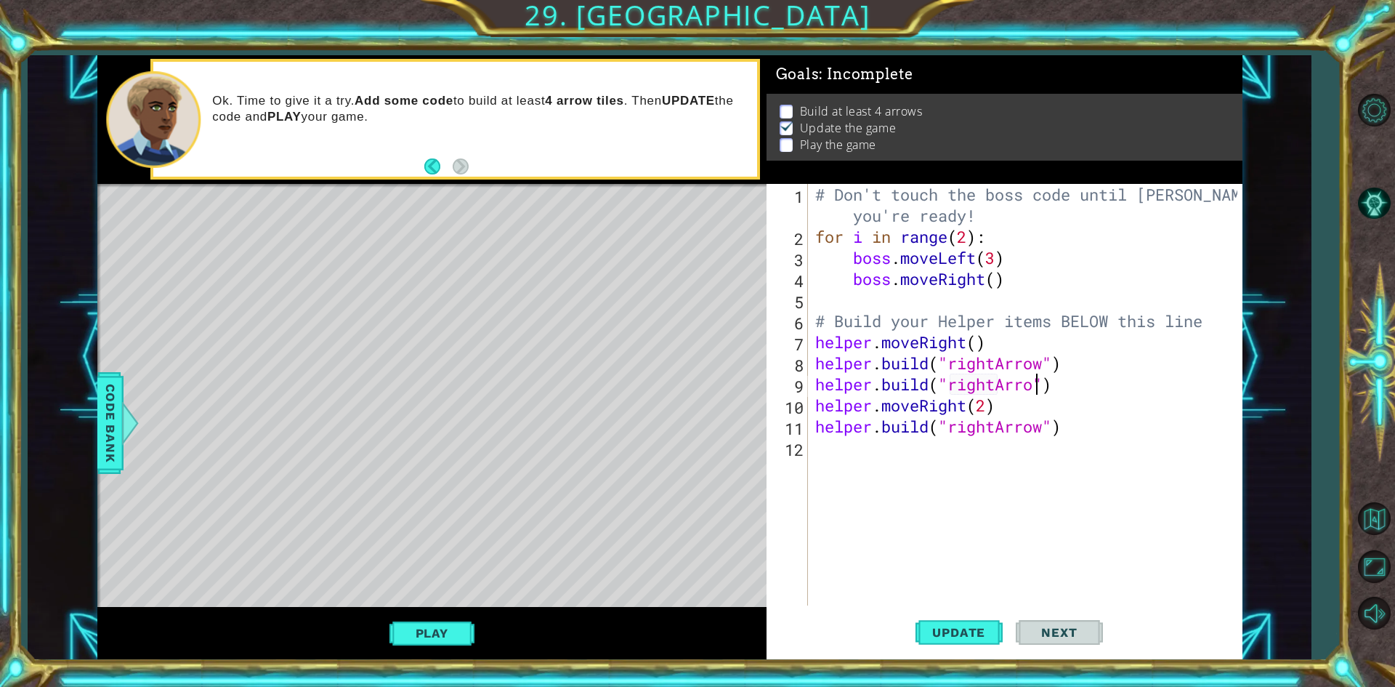
scroll to position [0, 10]
click at [942, 641] on button "Update" at bounding box center [958, 632] width 87 height 47
click at [822, 395] on div "# Don't touch the boss code until Vega says you're ready! for i in range ( 2 ) …" at bounding box center [1028, 426] width 432 height 485
click at [1080, 410] on div "# Don't touch the boss code until Vega says you're ready! for i in range ( 2 ) …" at bounding box center [1028, 426] width 432 height 485
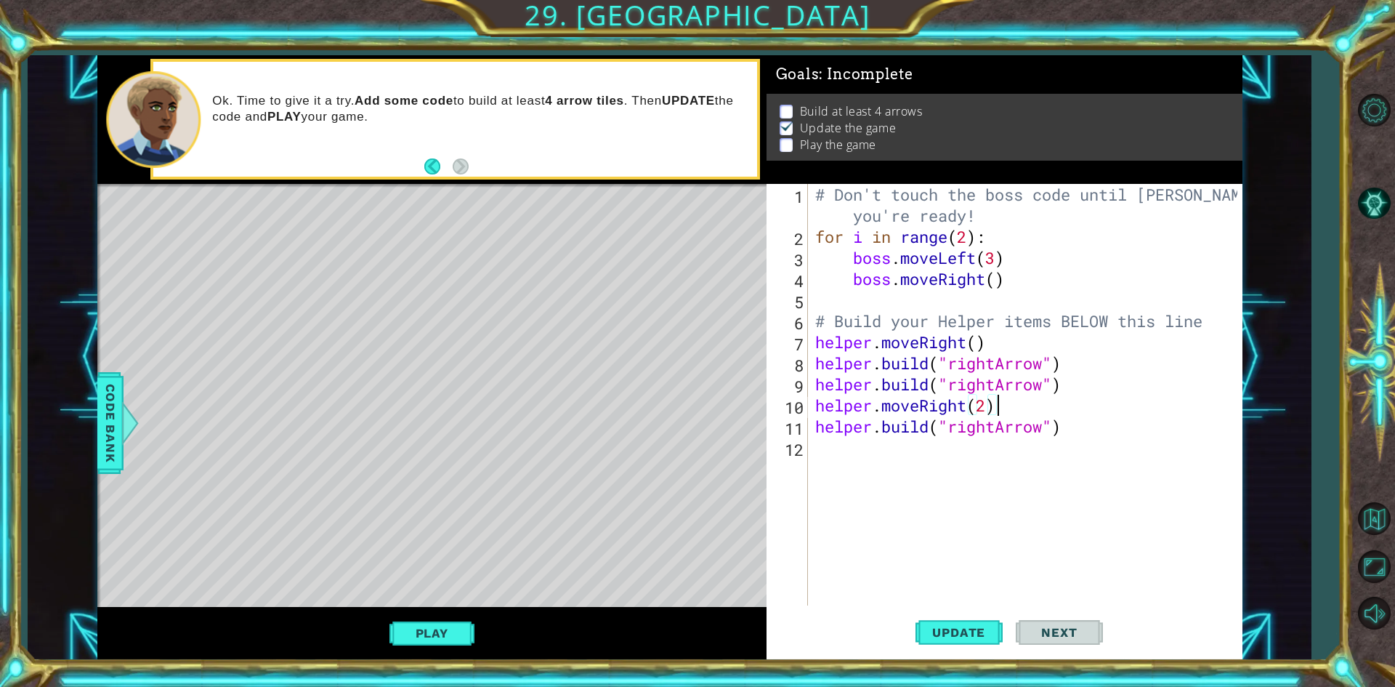
click at [1080, 402] on div "# Don't touch the boss code until Vega says you're ready! for i in range ( 2 ) …" at bounding box center [1028, 426] width 432 height 485
click at [1080, 392] on div "# Don't touch the boss code until Vega says you're ready! for i in range ( 2 ) …" at bounding box center [1028, 426] width 432 height 485
type textarea "[DOMAIN_NAME]("rightArrow")"
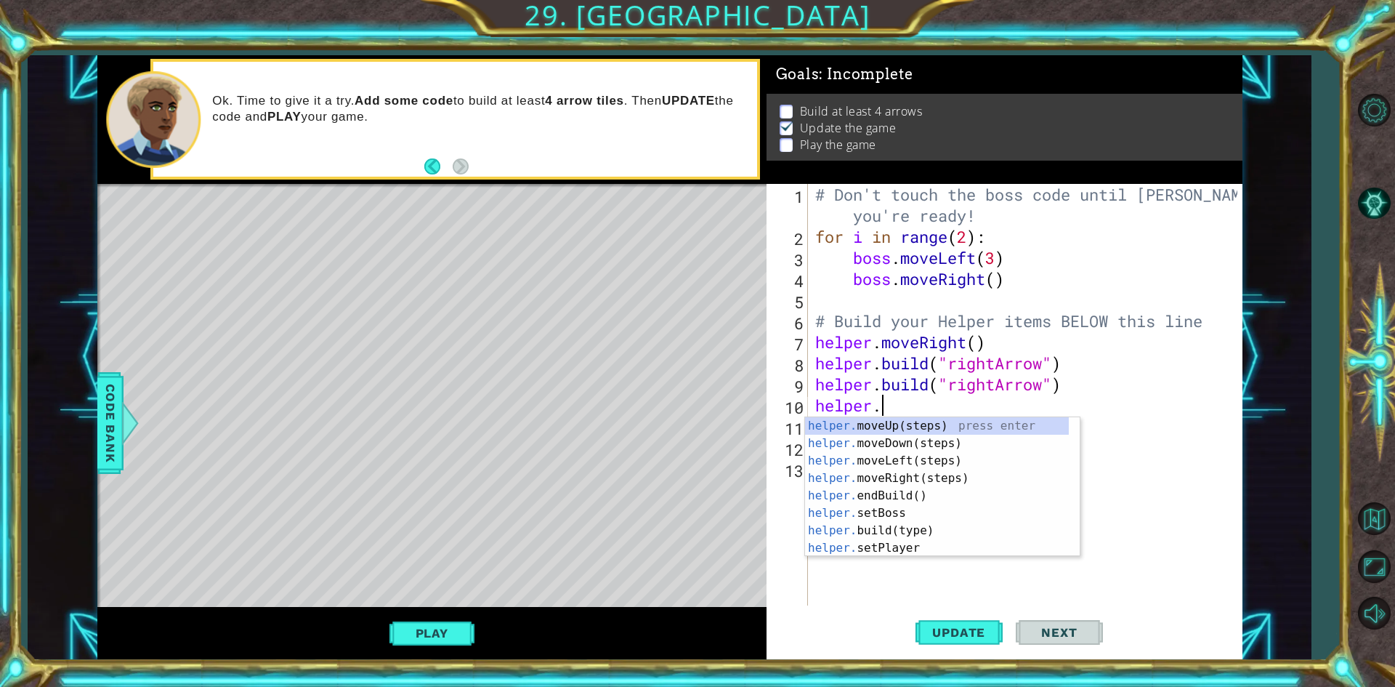
scroll to position [0, 2]
click at [922, 426] on div "helper.b uild(type) press enter helper. end B uild() press enter helper. set B …" at bounding box center [942, 478] width 275 height 122
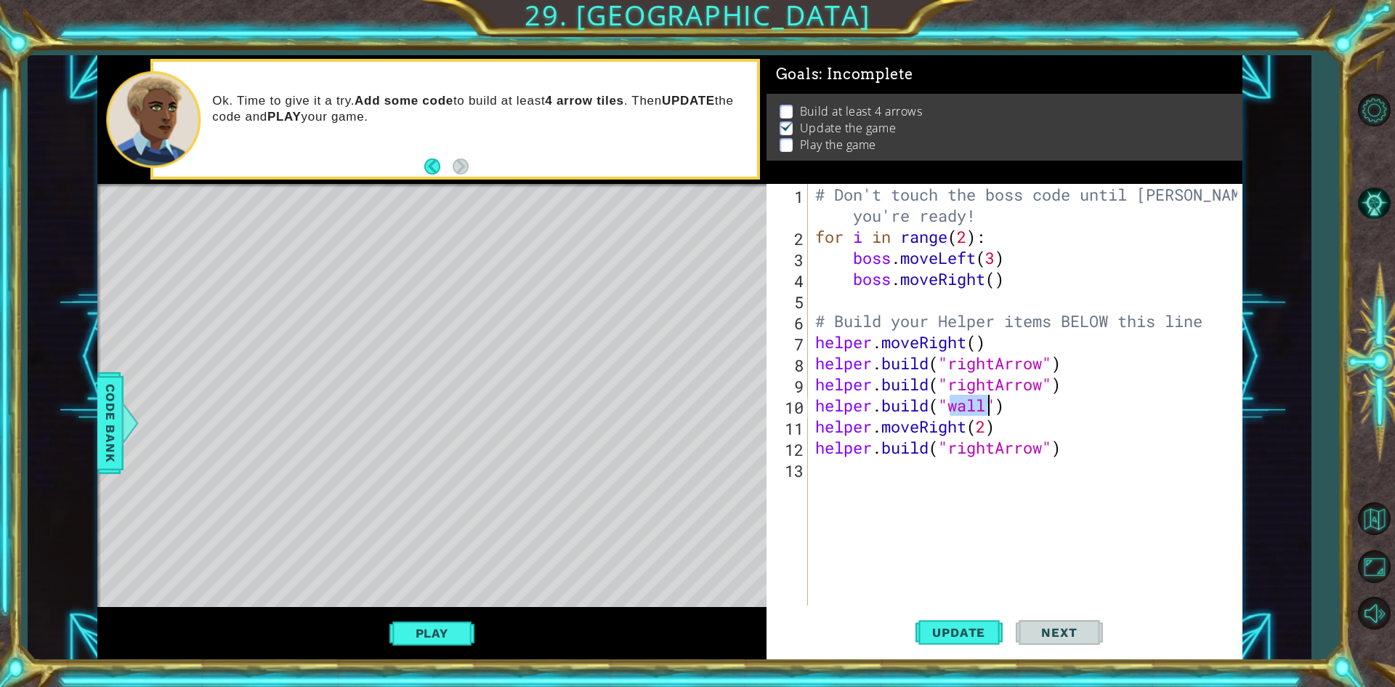
scroll to position [0, 7]
click at [1013, 427] on div ""r ightArrow" press enter" at bounding box center [1066, 443] width 275 height 52
type textarea "[DOMAIN_NAME]("rightArrow")"
click at [959, 643] on button "Update" at bounding box center [958, 632] width 87 height 47
click at [976, 633] on span "Update" at bounding box center [959, 632] width 82 height 15
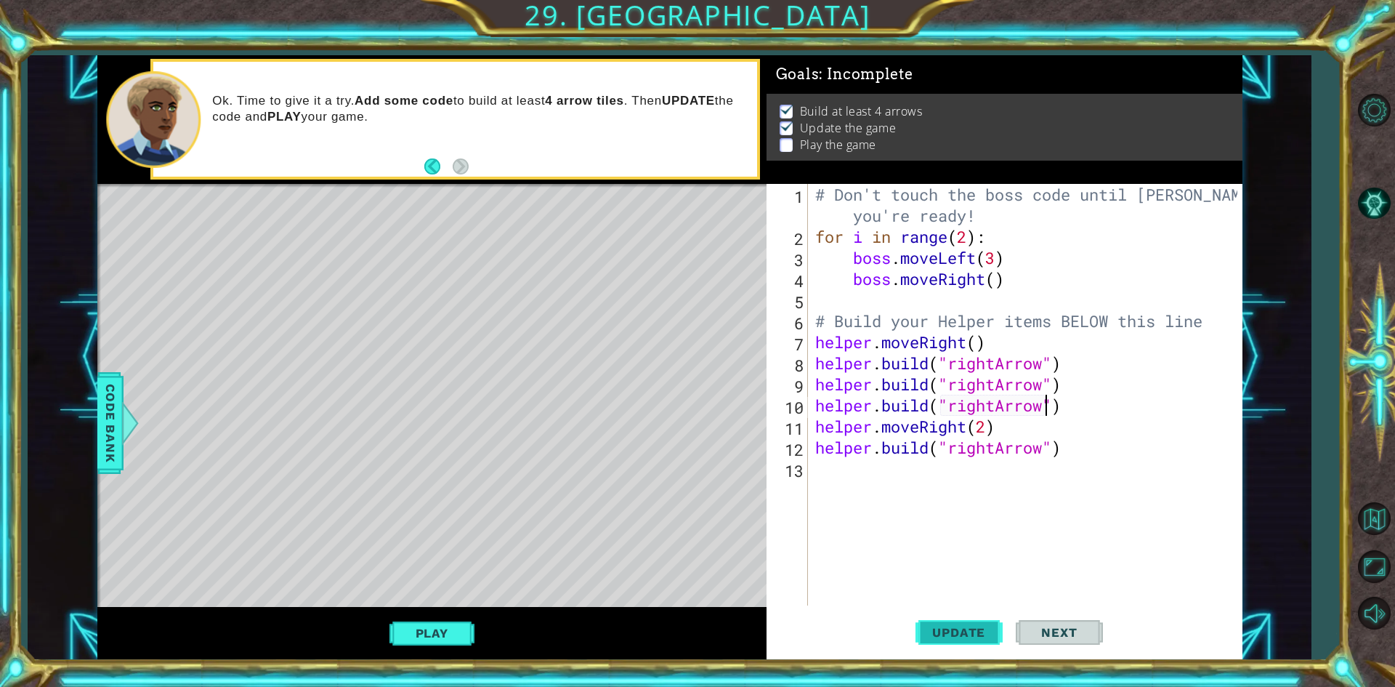
click at [976, 620] on button "Update" at bounding box center [958, 632] width 87 height 47
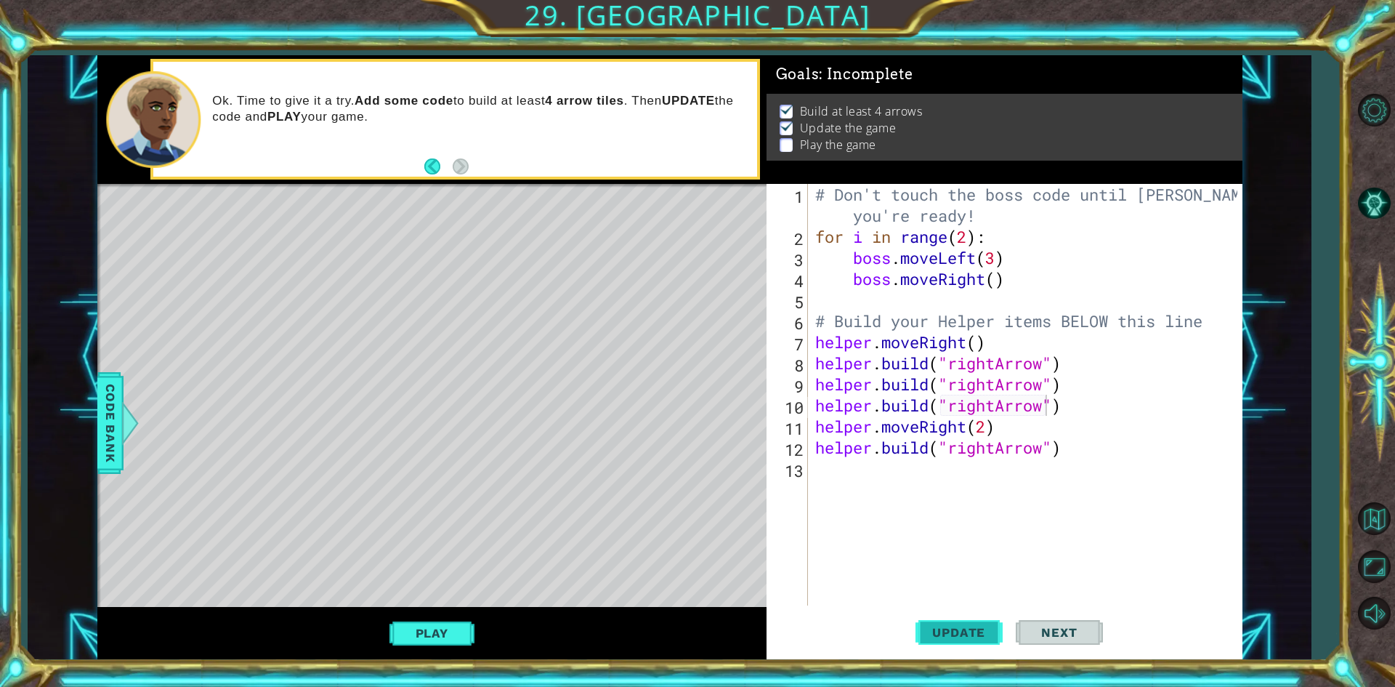
click at [976, 620] on button "Update" at bounding box center [958, 632] width 87 height 47
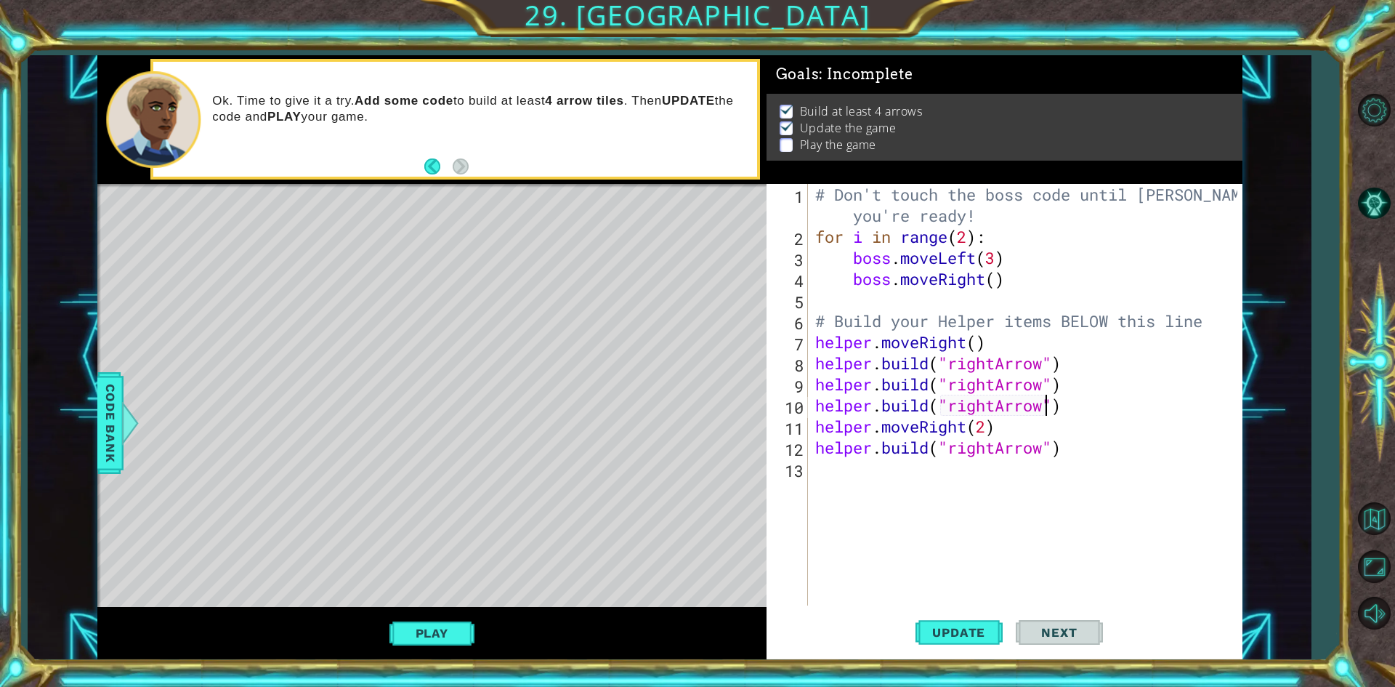
drag, startPoint x: 453, startPoint y: 644, endPoint x: 465, endPoint y: 612, distance: 34.0
click at [465, 612] on div "Play" at bounding box center [431, 633] width 669 height 52
click at [417, 629] on button "Play" at bounding box center [431, 633] width 85 height 28
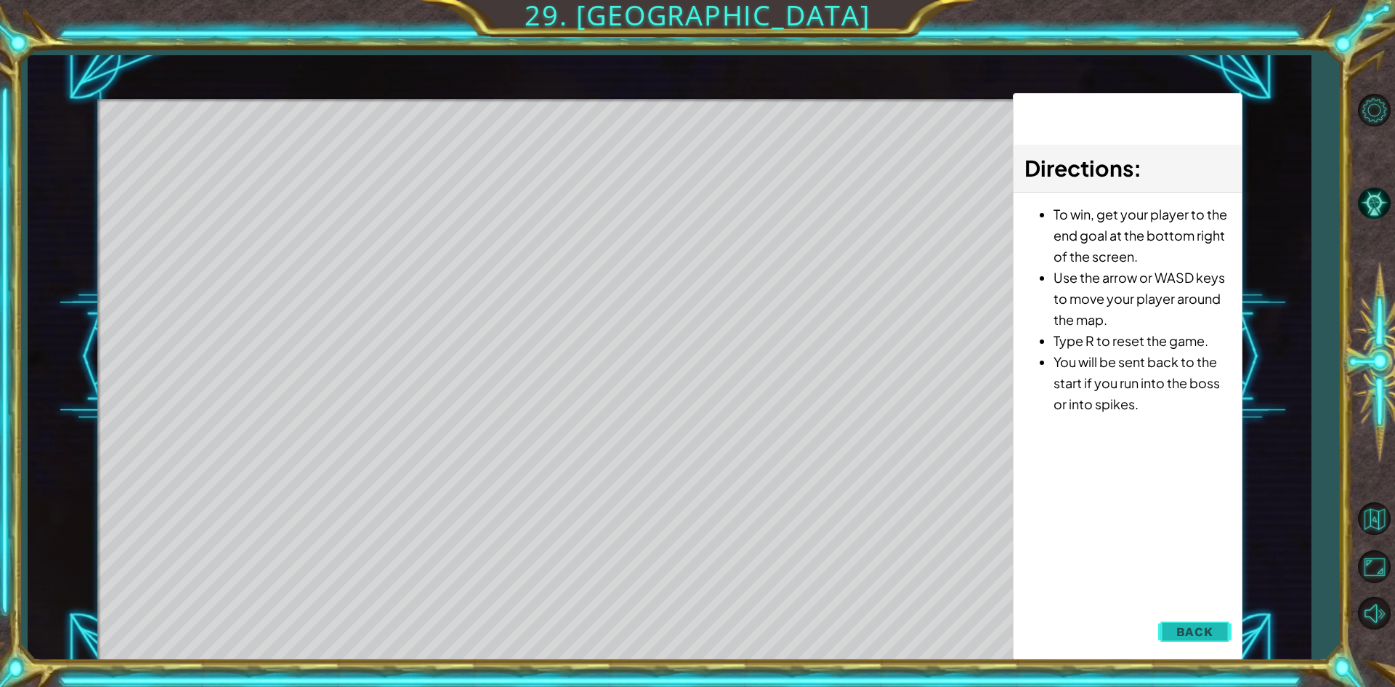
click at [1191, 625] on span "Back" at bounding box center [1194, 631] width 37 height 15
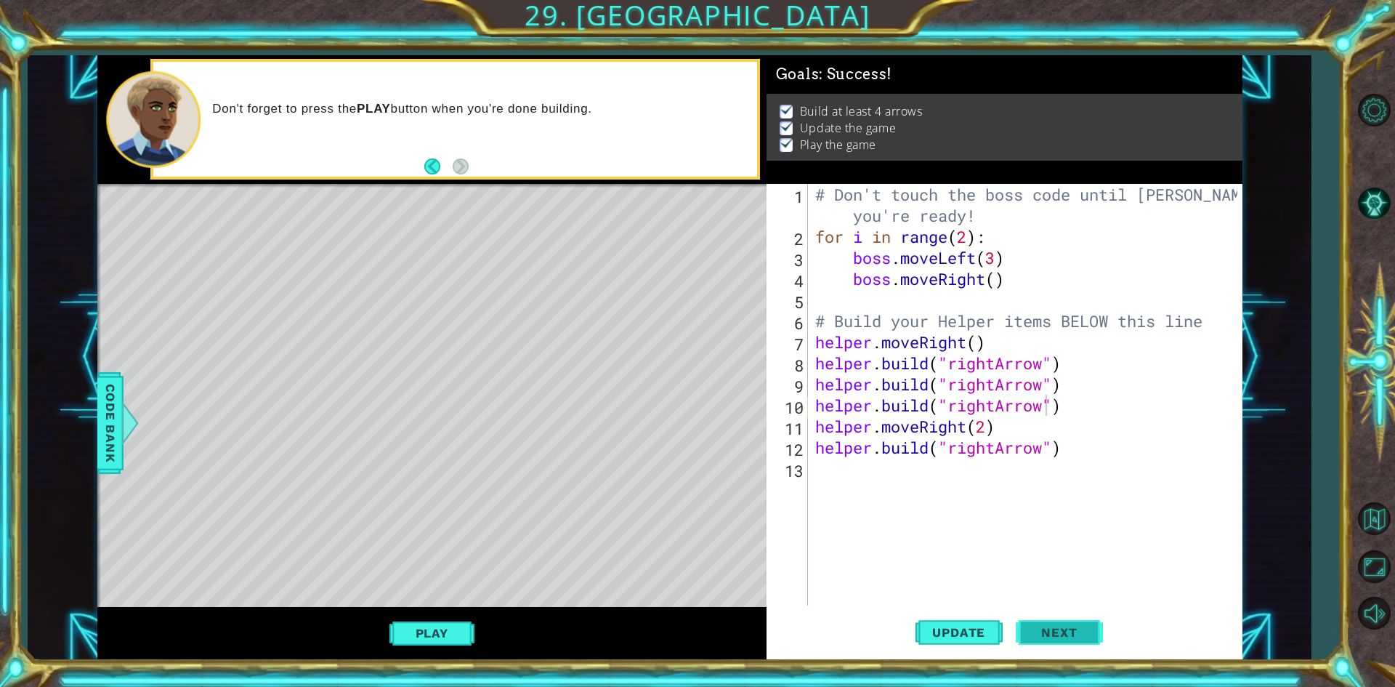
click at [1079, 634] on span "Next" at bounding box center [1059, 633] width 65 height 15
click at [1071, 634] on body "1 ההההההההההההההההההההההההההההההההההההההההההההההההההההההההההההההההההההההההההההה…" at bounding box center [697, 343] width 1395 height 687
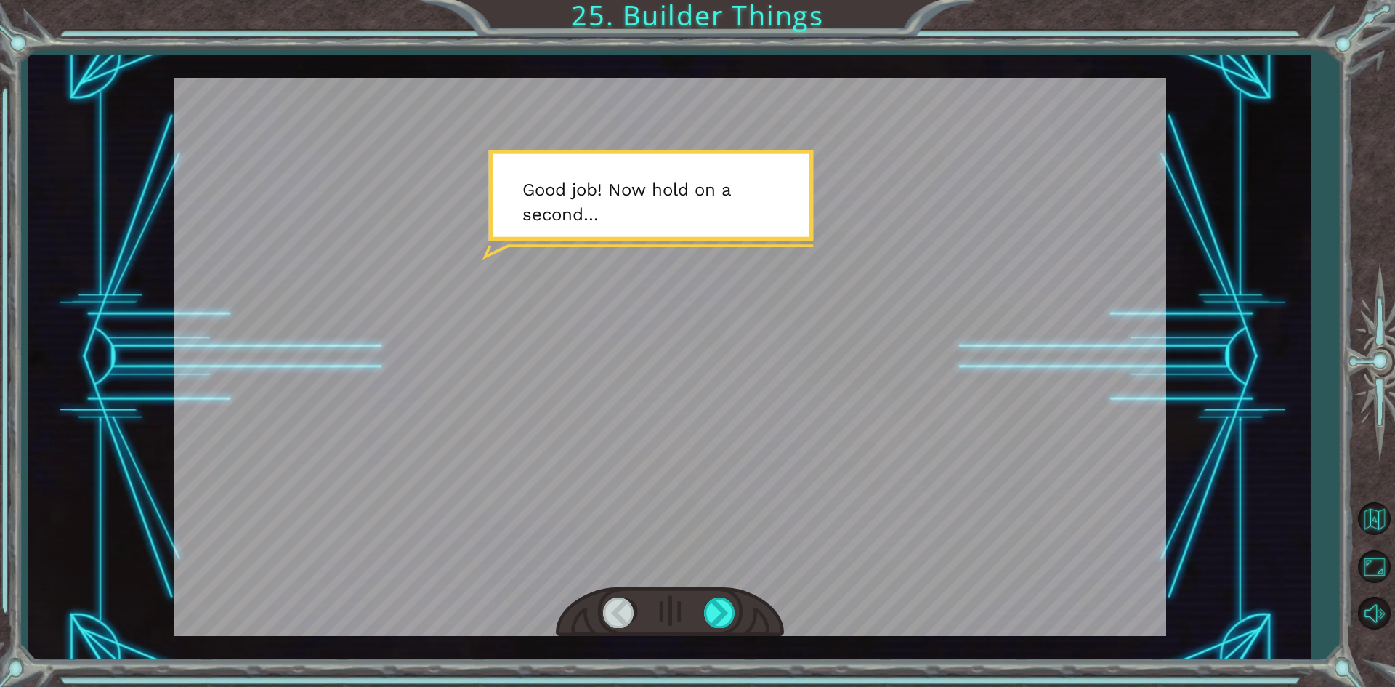
drag, startPoint x: 694, startPoint y: 616, endPoint x: 688, endPoint y: 623, distance: 9.3
click at [688, 623] on div at bounding box center [670, 612] width 228 height 50
click at [732, 602] on div at bounding box center [720, 612] width 33 height 30
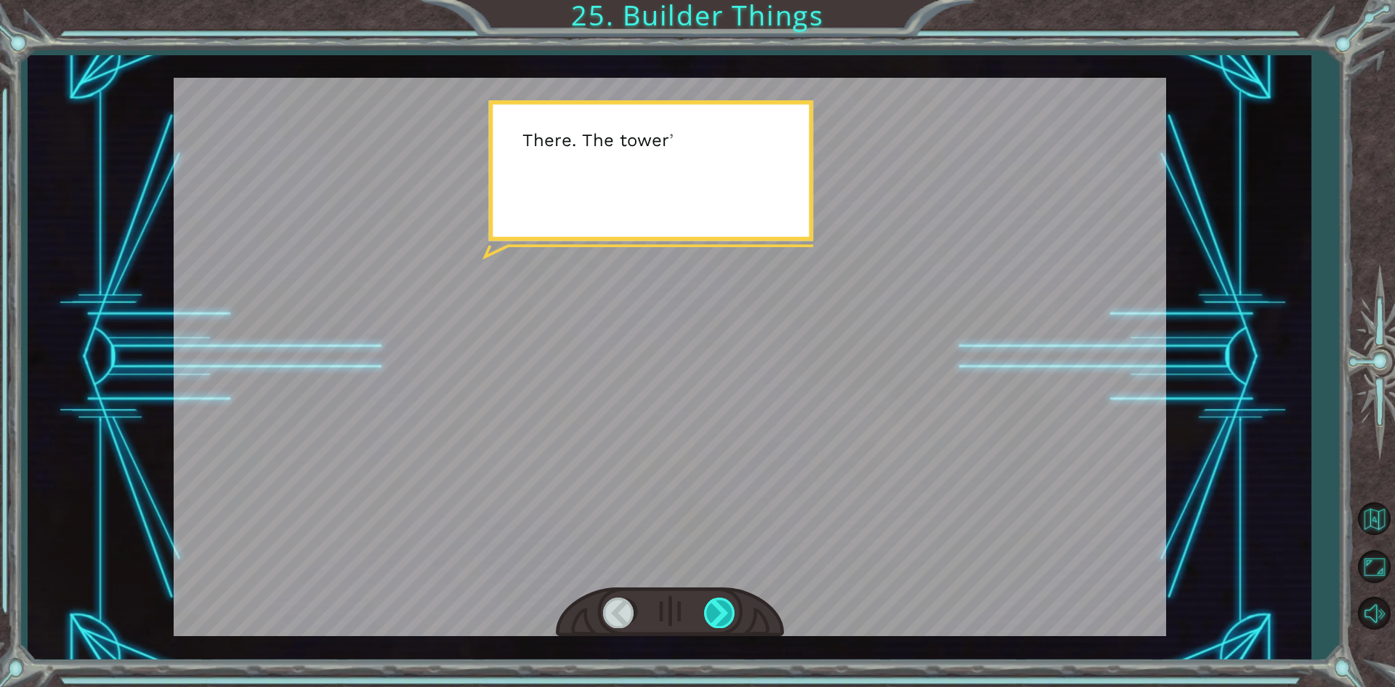
click at [732, 602] on div at bounding box center [720, 612] width 33 height 30
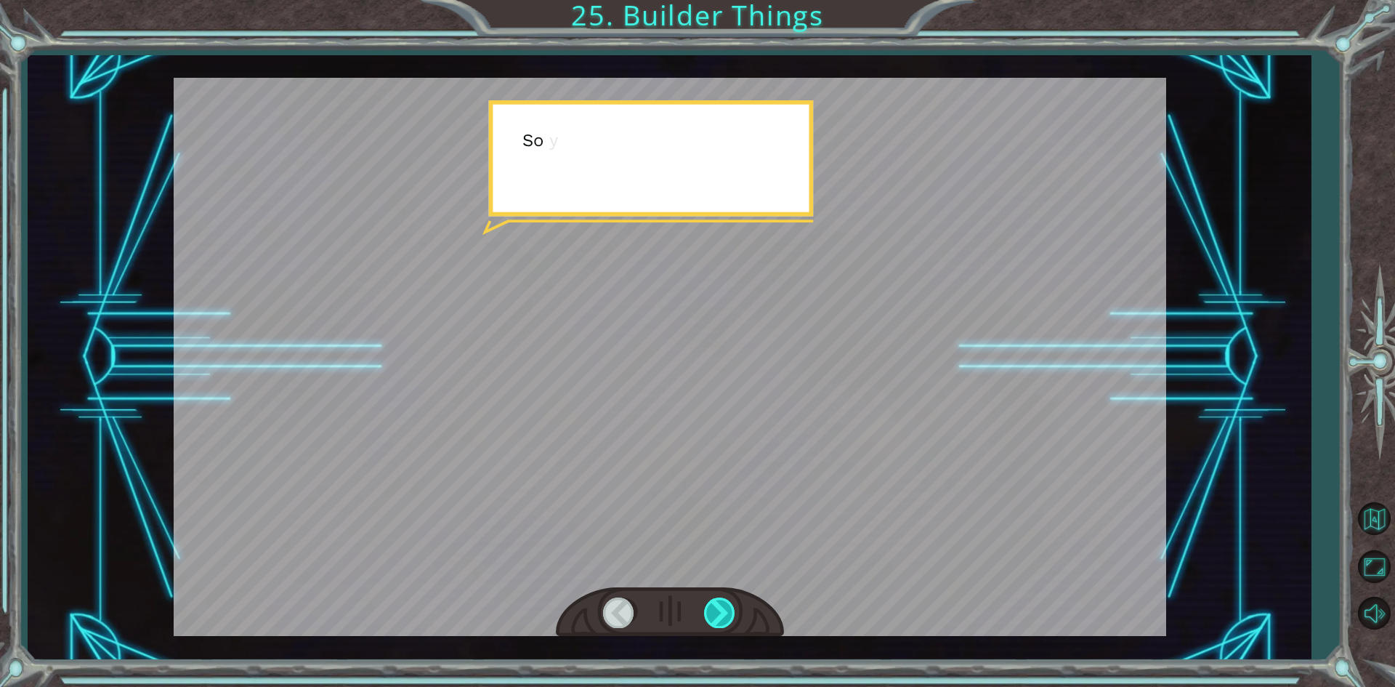
click at [732, 602] on div at bounding box center [720, 612] width 33 height 30
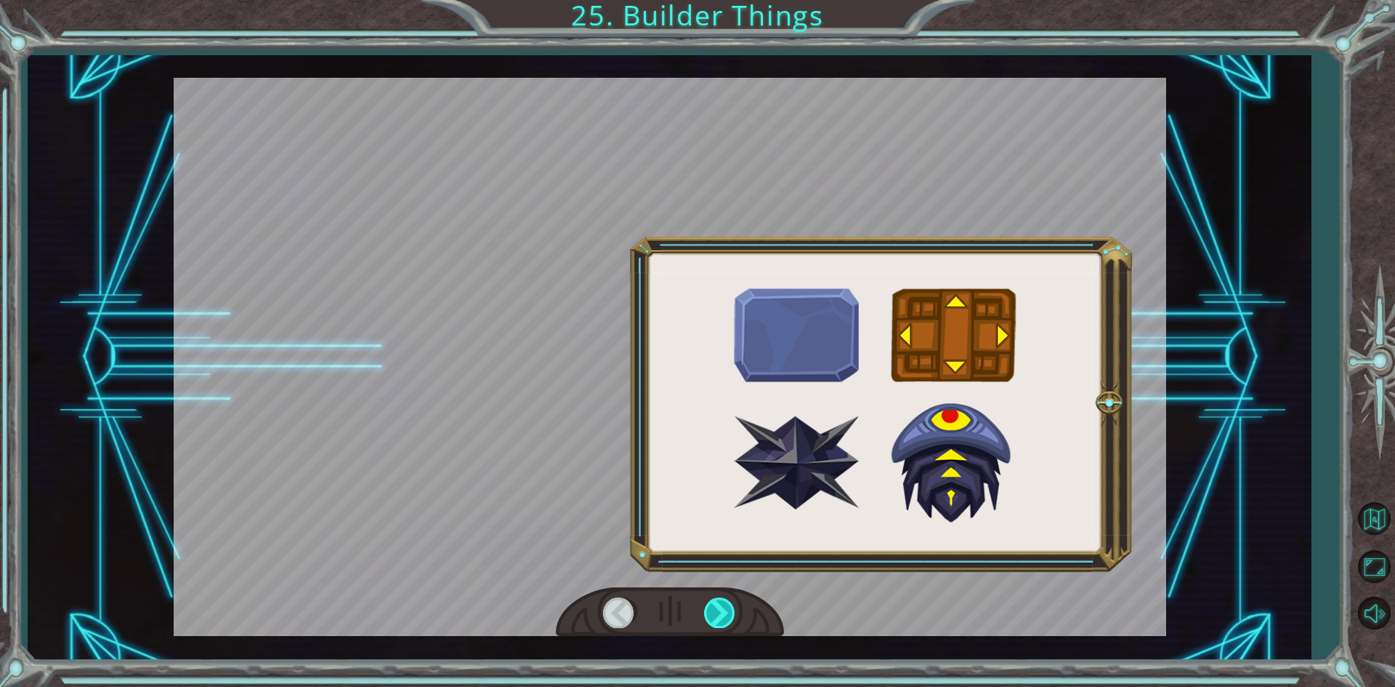
click at [732, 603] on div at bounding box center [720, 612] width 33 height 30
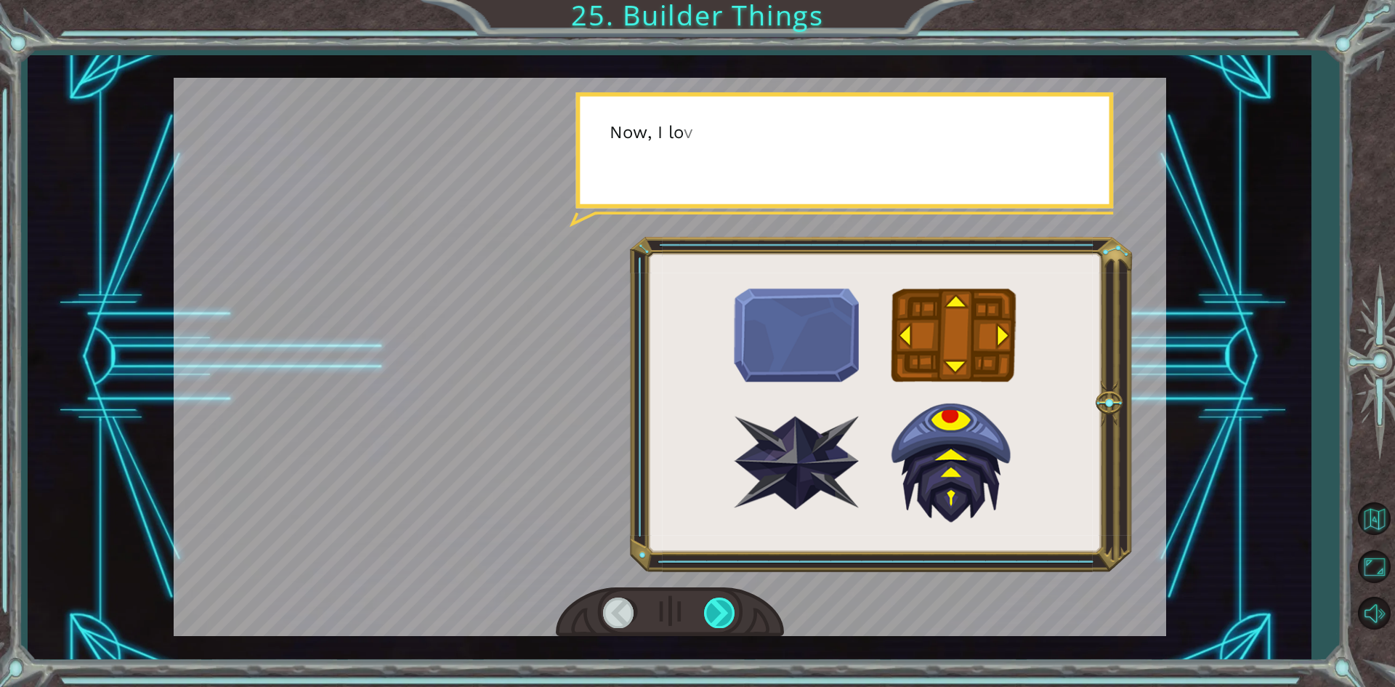
click at [732, 603] on div at bounding box center [720, 612] width 33 height 30
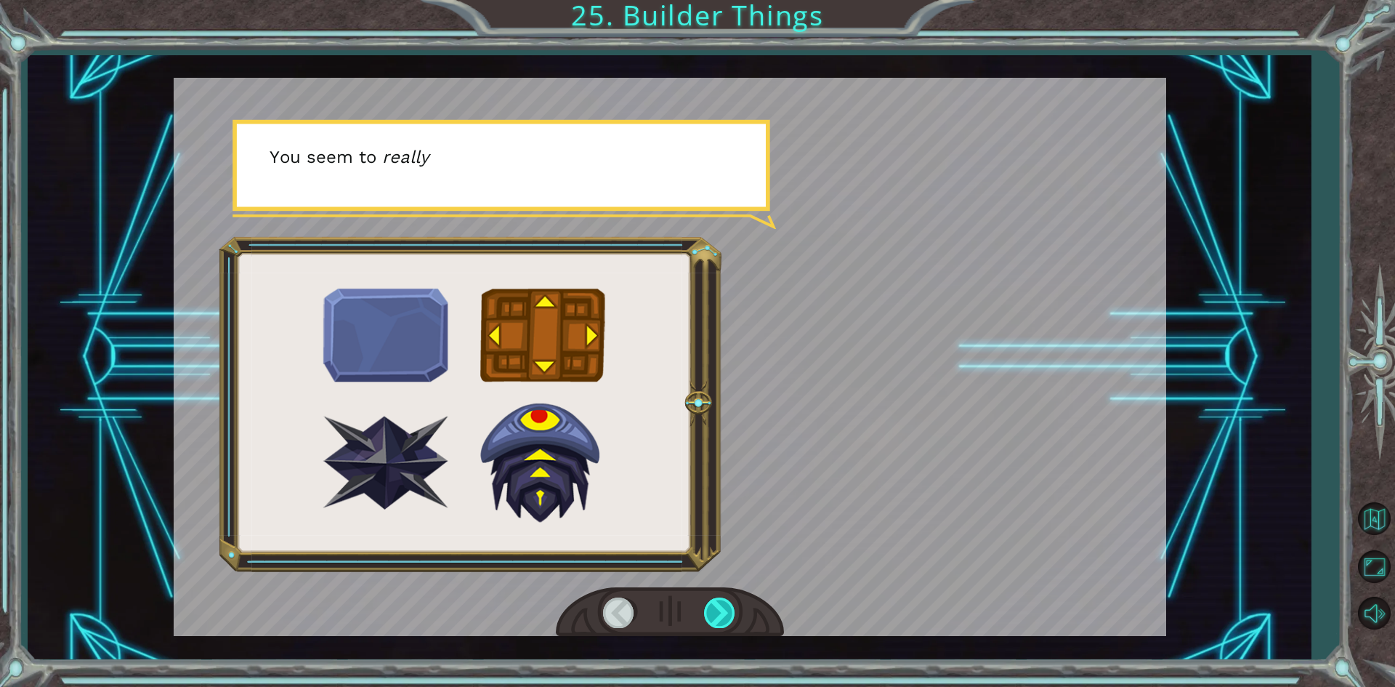
click at [732, 603] on div at bounding box center [720, 612] width 33 height 30
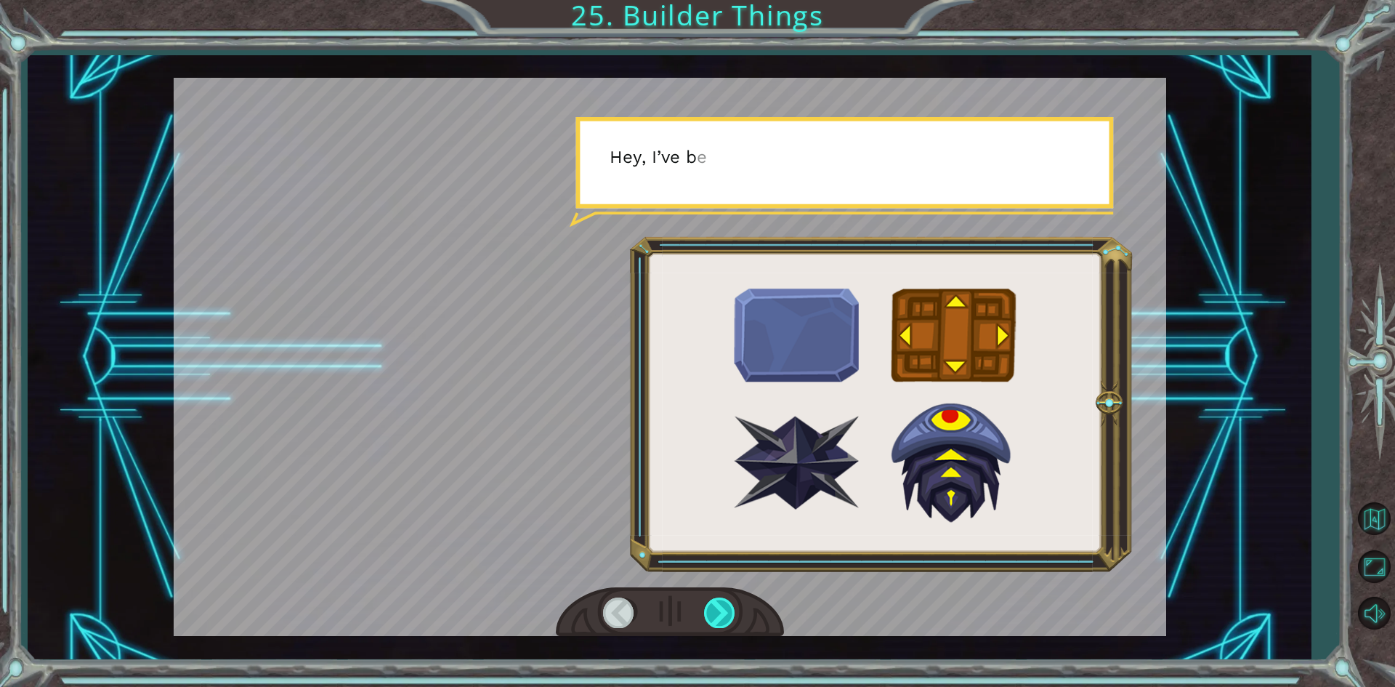
click at [732, 603] on div at bounding box center [720, 612] width 33 height 30
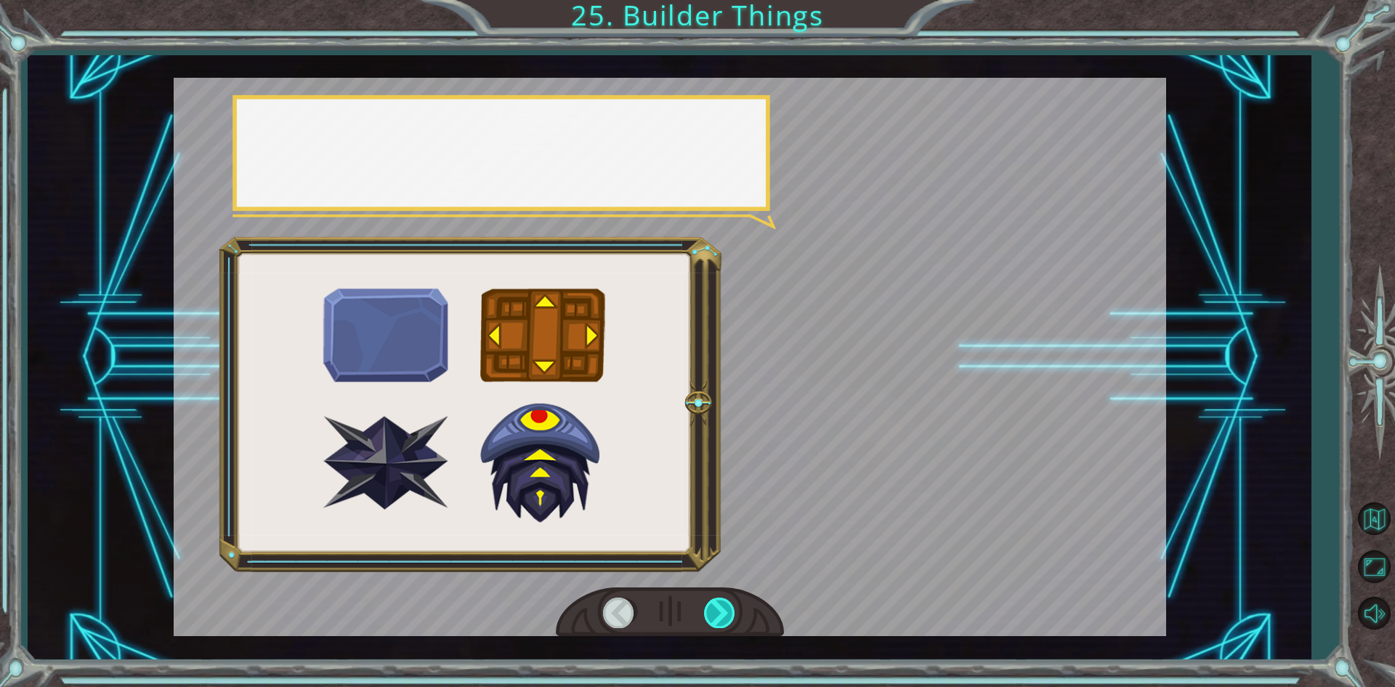
click at [732, 603] on div at bounding box center [720, 612] width 33 height 30
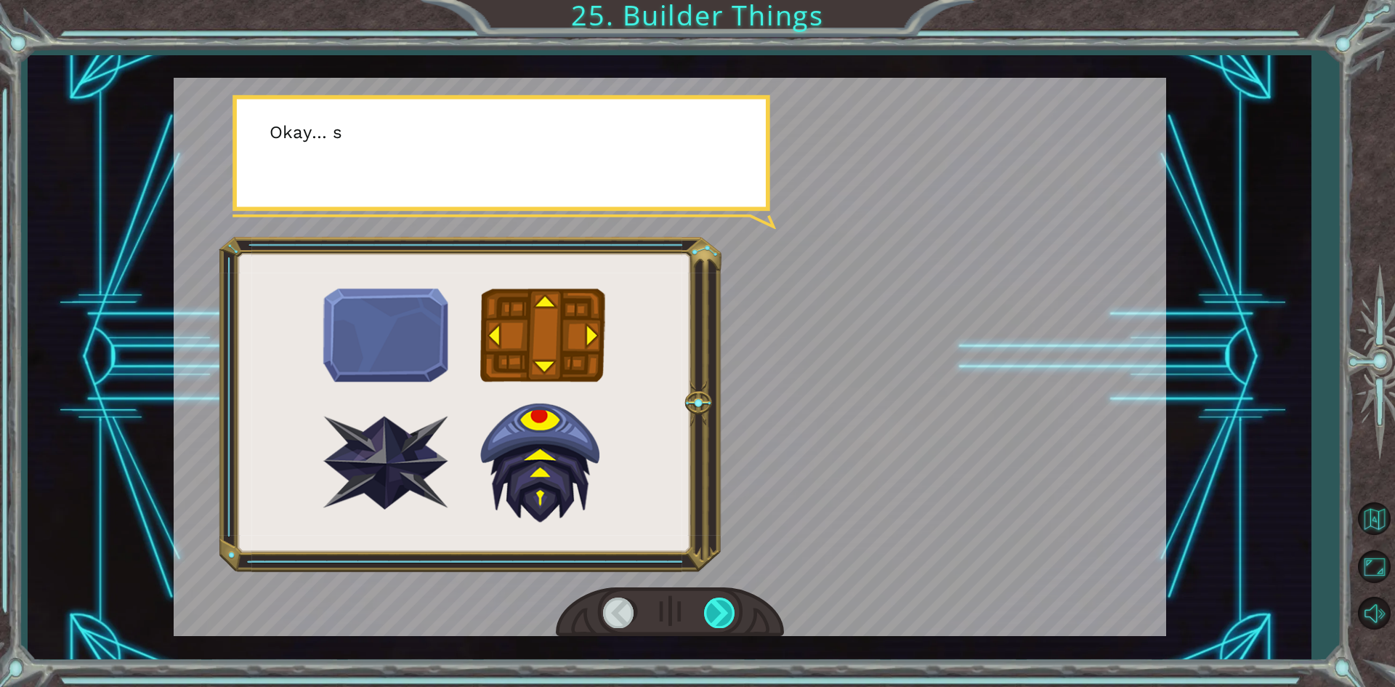
click at [732, 603] on div at bounding box center [720, 612] width 33 height 30
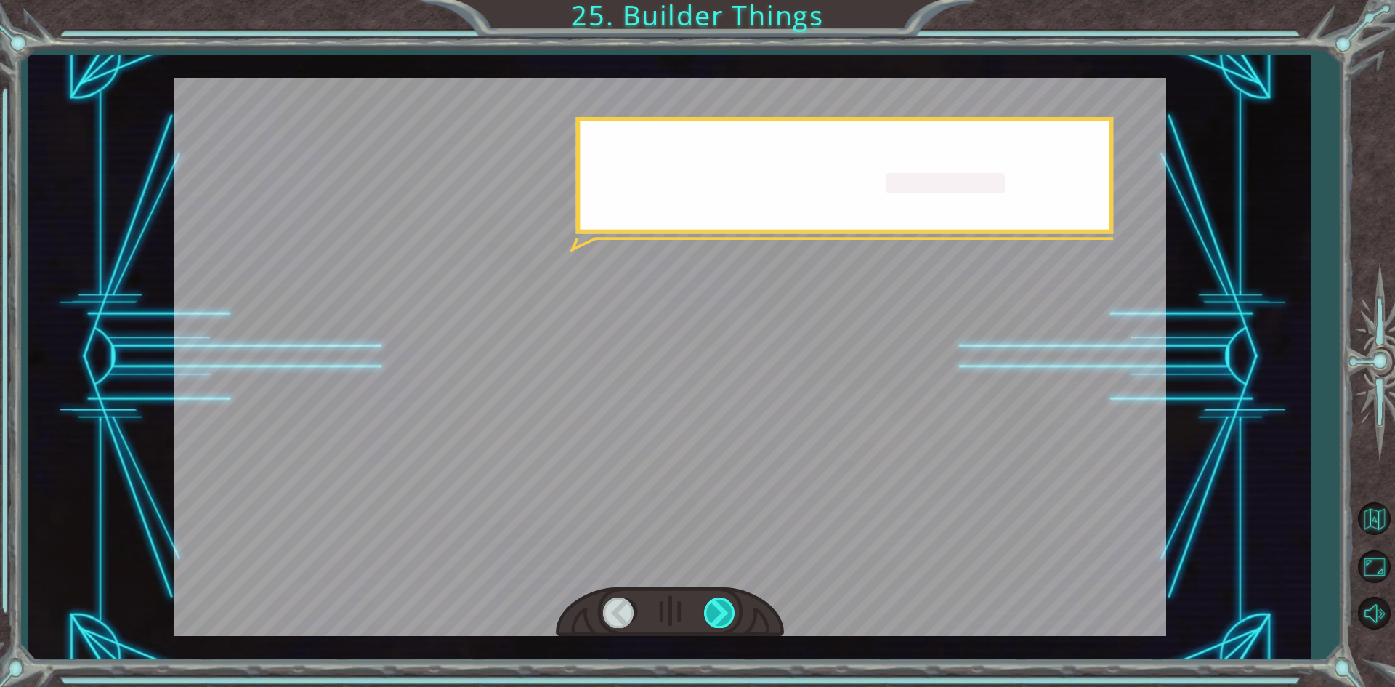
click at [732, 603] on div at bounding box center [720, 612] width 33 height 30
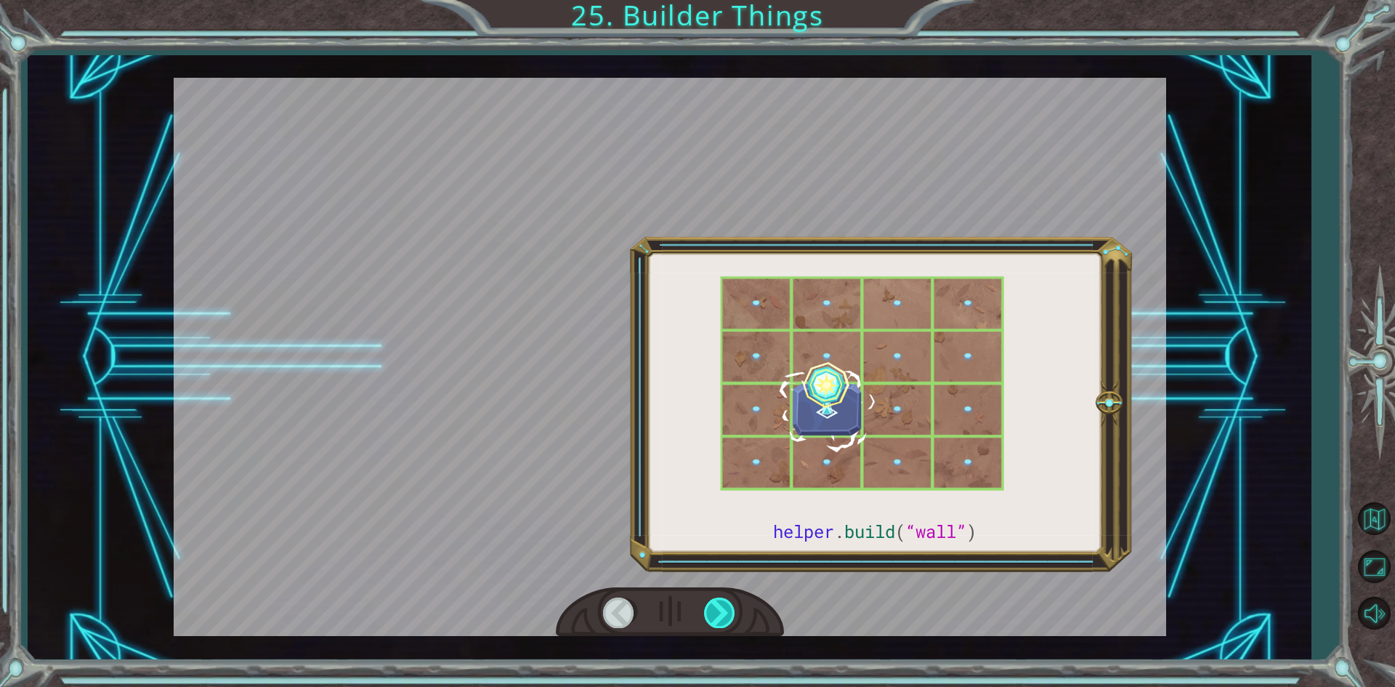
click at [732, 603] on div at bounding box center [720, 612] width 33 height 30
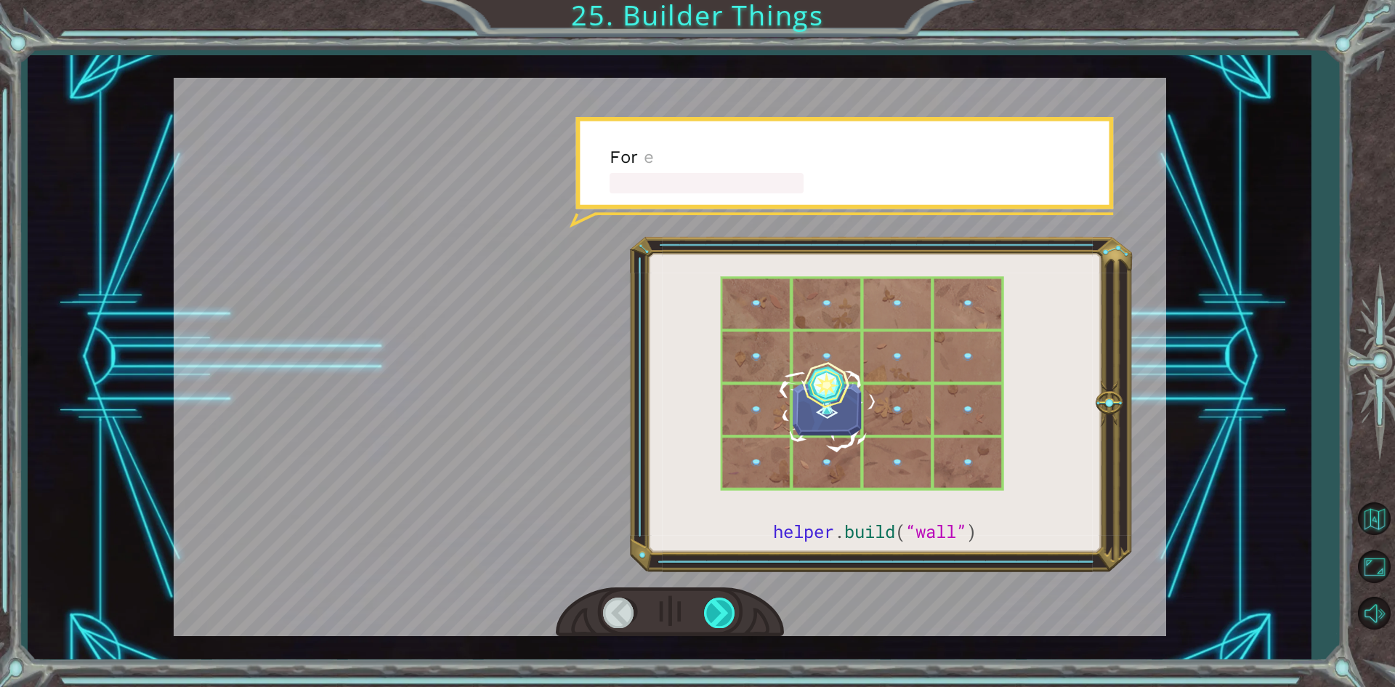
click at [732, 603] on div at bounding box center [720, 612] width 33 height 30
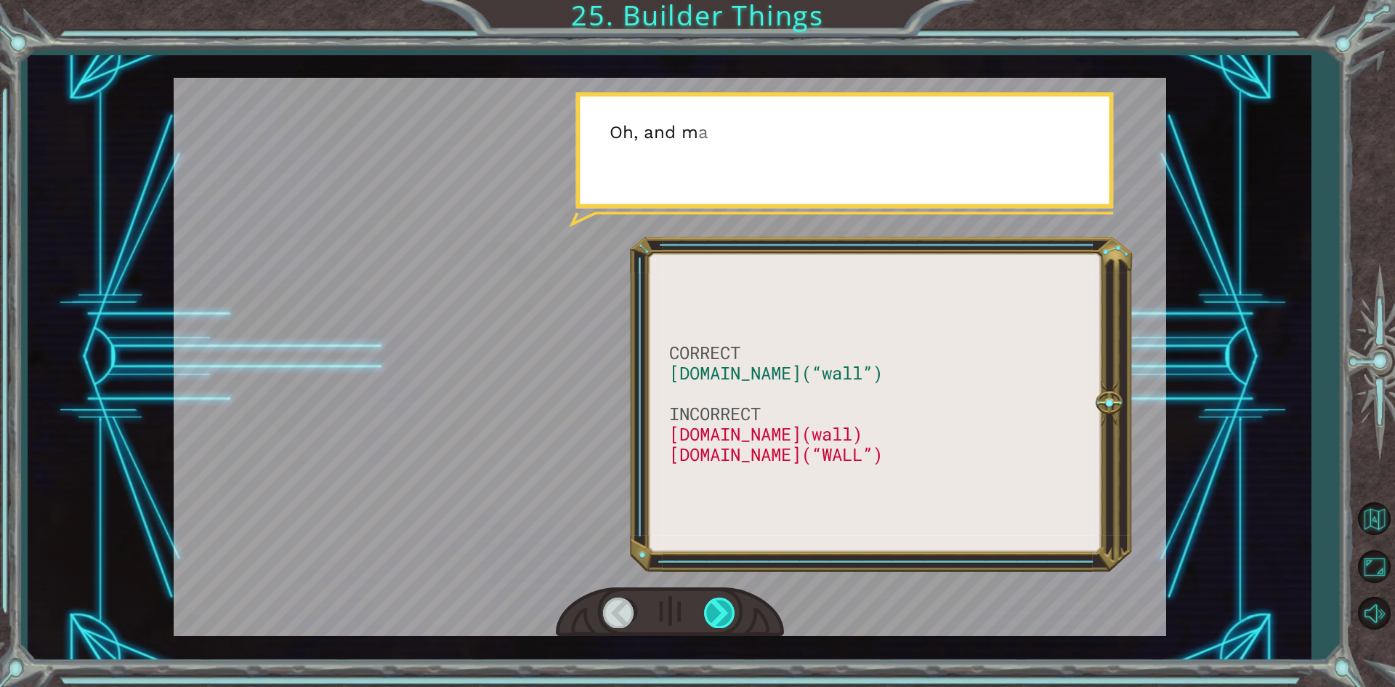
click at [732, 603] on div at bounding box center [720, 612] width 33 height 30
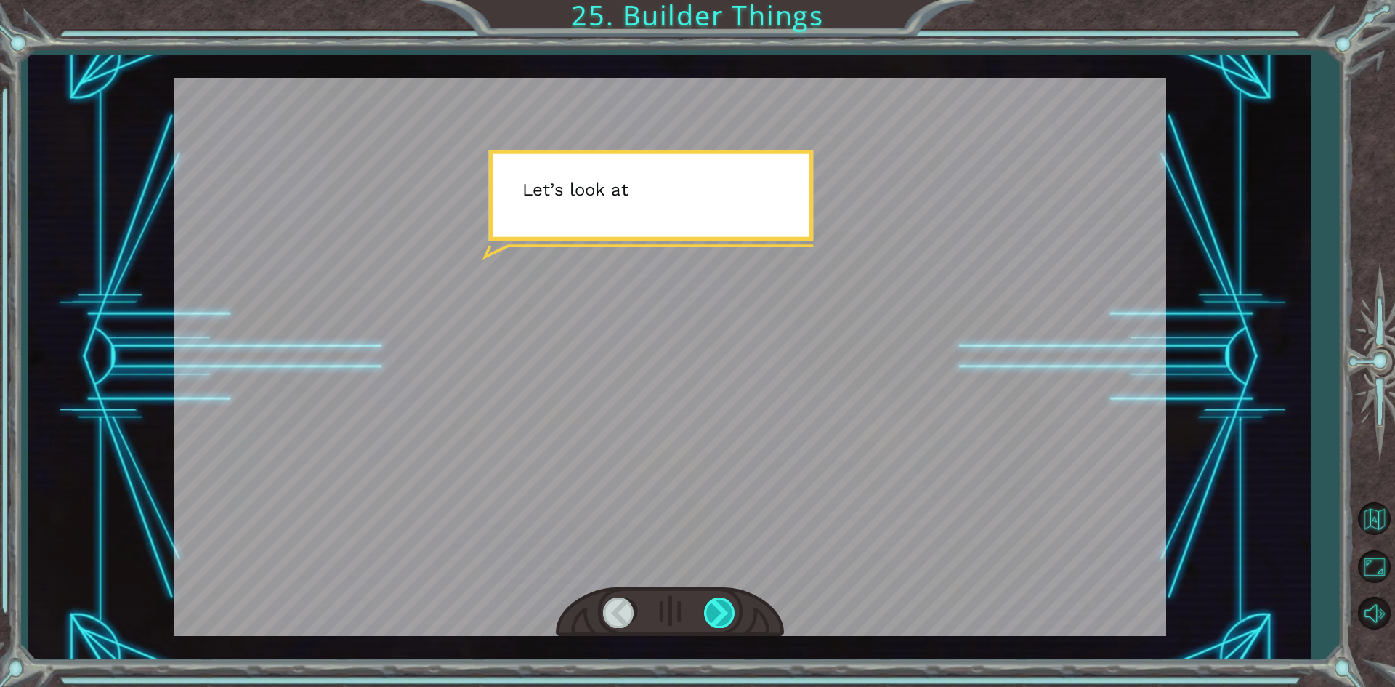
click at [732, 603] on div at bounding box center [720, 612] width 33 height 30
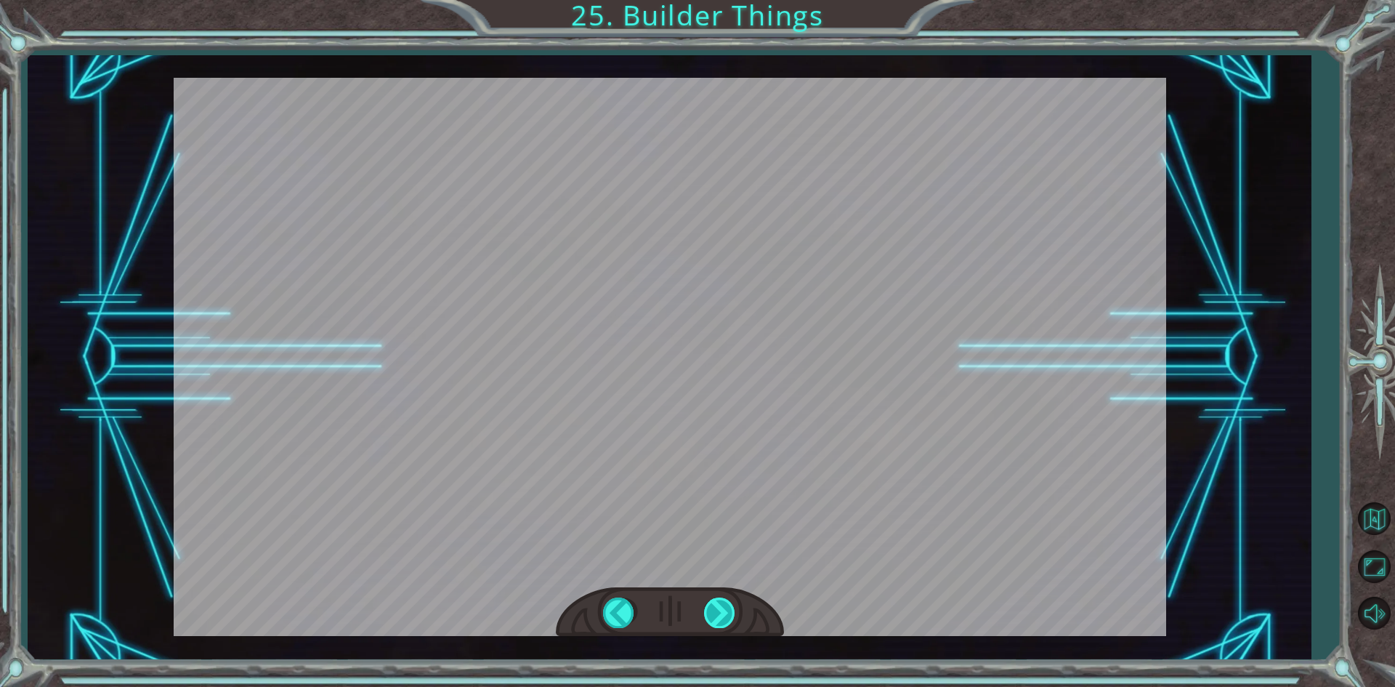
click at [732, 603] on div at bounding box center [720, 612] width 33 height 30
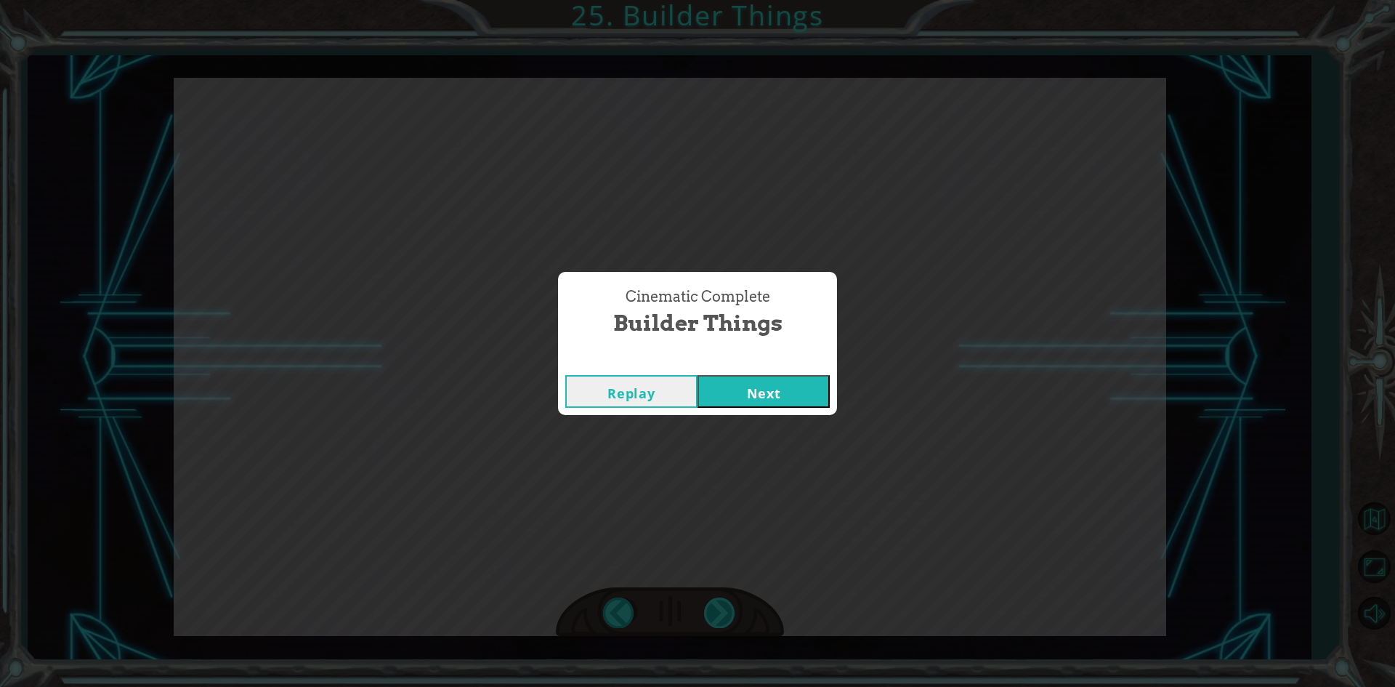
click at [732, 603] on div "Cinematic Complete Builder Things Replay Next" at bounding box center [697, 343] width 1395 height 687
click at [802, 396] on button "Next" at bounding box center [764, 391] width 132 height 33
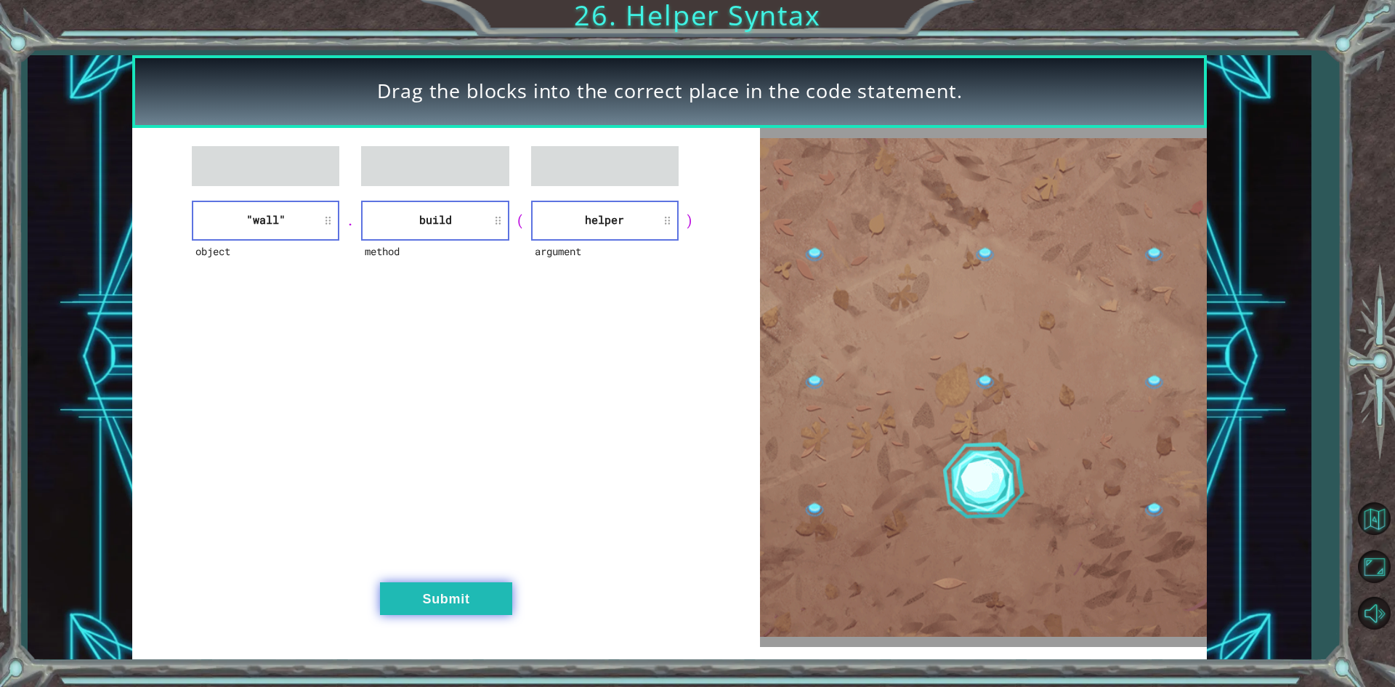
click at [485, 589] on button "Submit" at bounding box center [446, 598] width 132 height 33
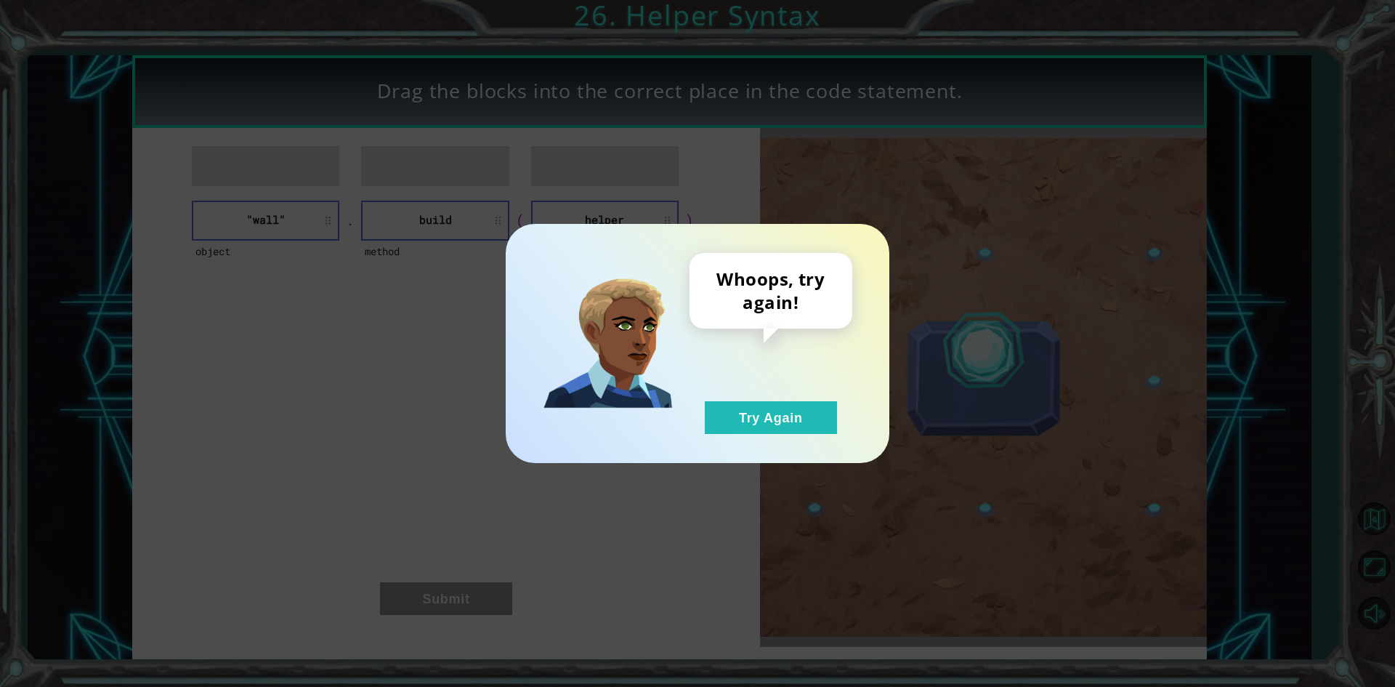
click at [796, 434] on div "Whoops, try again! Try Again" at bounding box center [698, 343] width 384 height 239
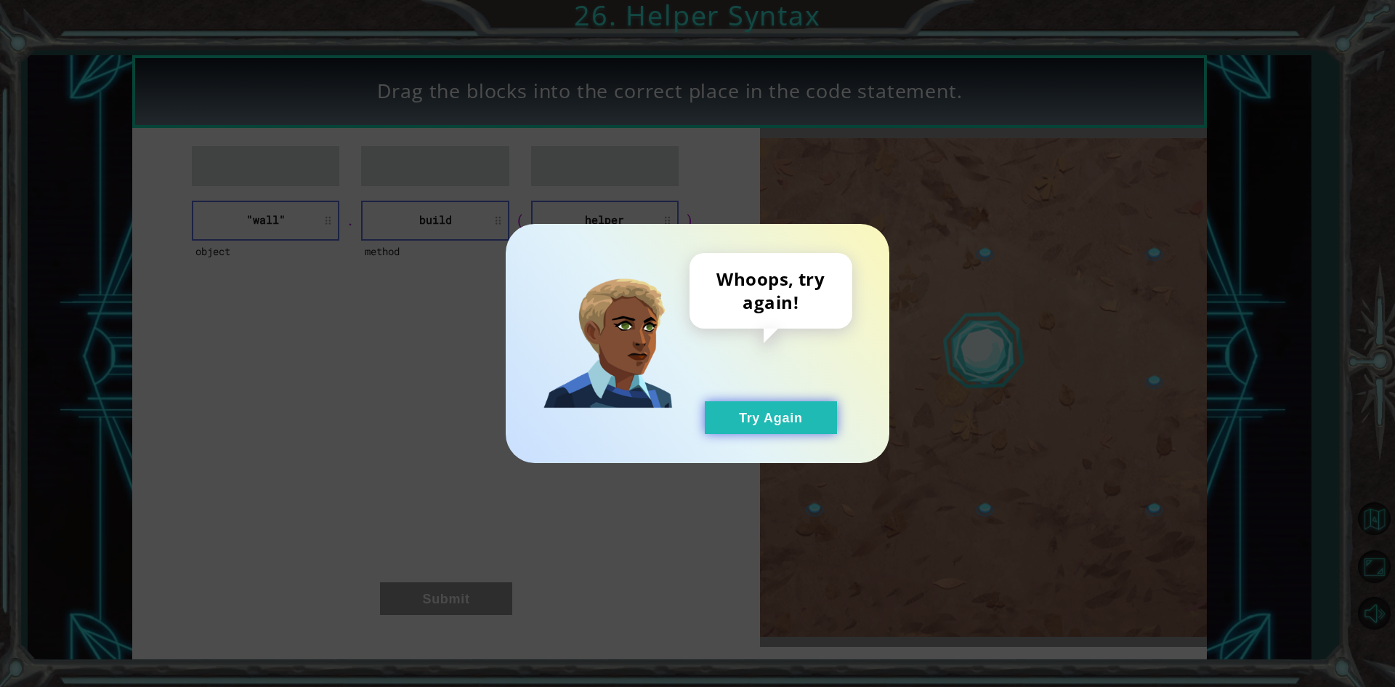
click at [783, 418] on button "Try Again" at bounding box center [771, 417] width 132 height 33
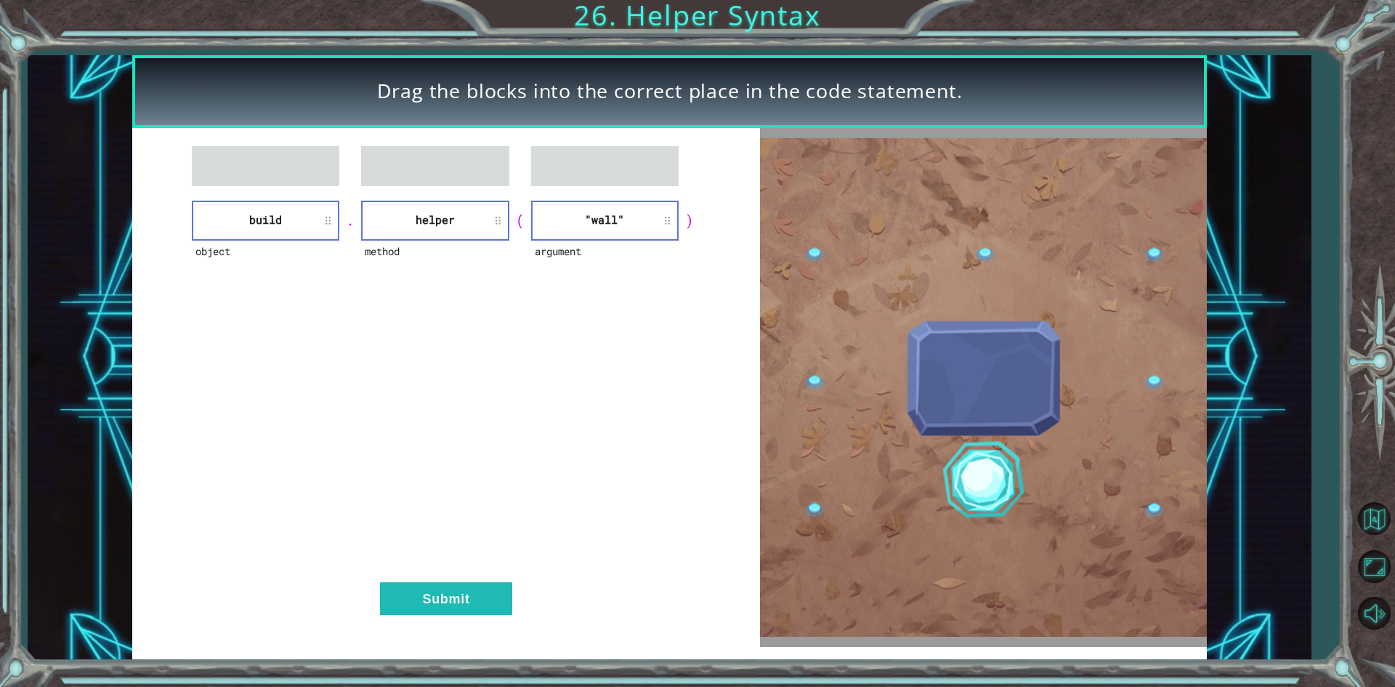
drag, startPoint x: 489, startPoint y: 651, endPoint x: 499, endPoint y: 616, distance: 36.3
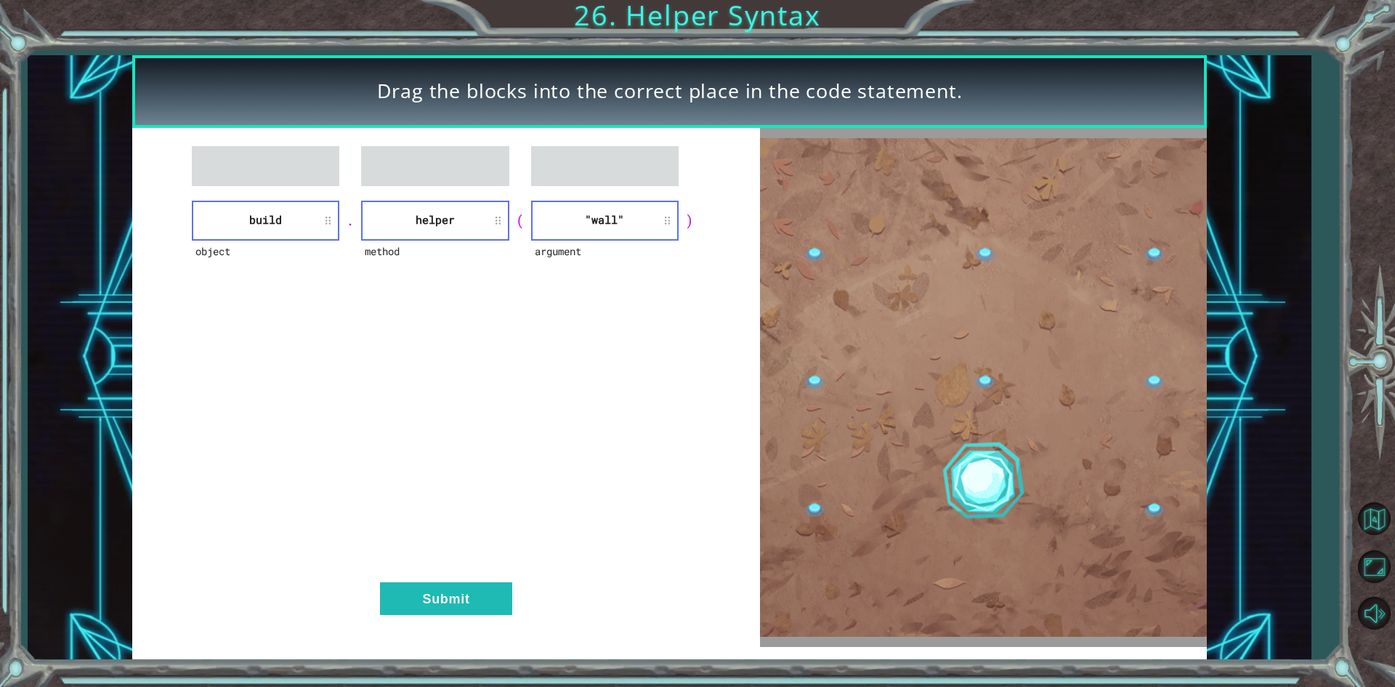
click at [496, 635] on div "Drag the blocks into the correct place in the code statement. object build . me…" at bounding box center [669, 357] width 1074 height 605
click at [533, 597] on div "object build . method helper ( argument "wall" ) Submit" at bounding box center [445, 387] width 627 height 519
click at [500, 594] on button "Submit" at bounding box center [446, 598] width 132 height 33
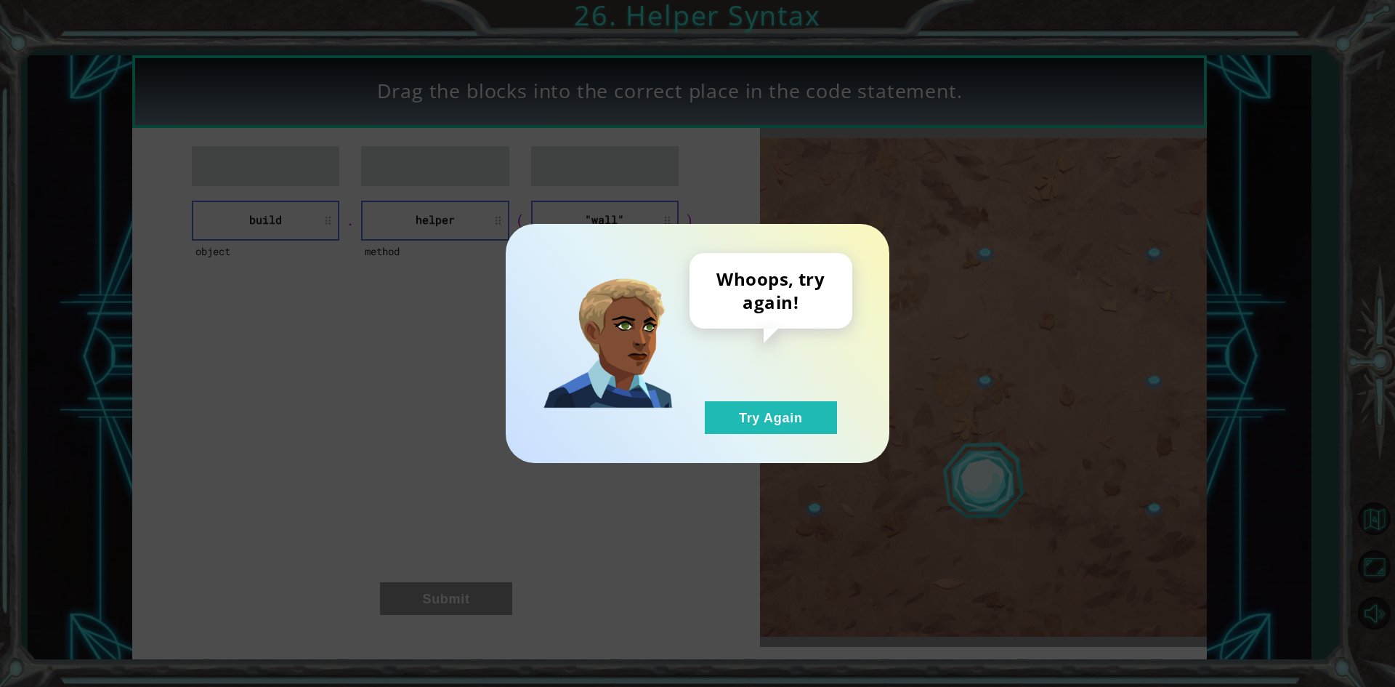
click at [749, 400] on div "Whoops, try again! Try Again" at bounding box center [771, 343] width 163 height 181
click at [737, 407] on button "Try Again" at bounding box center [771, 417] width 132 height 33
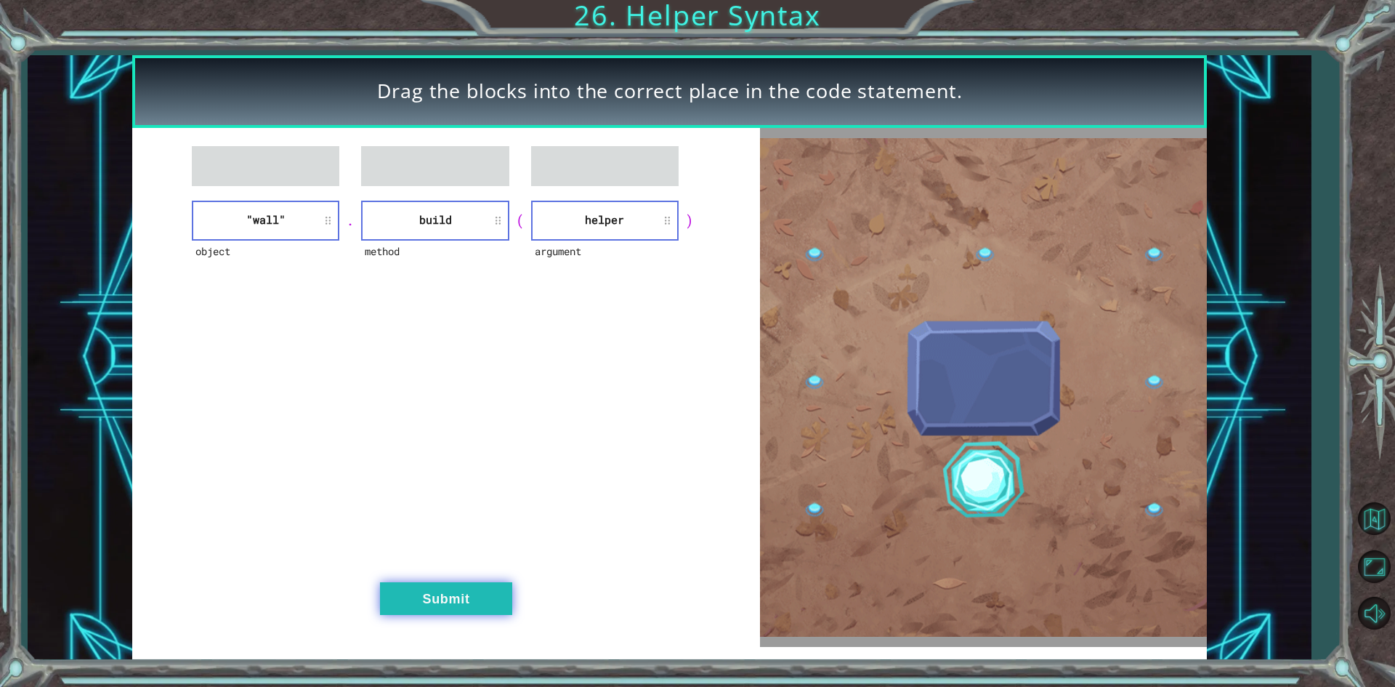
click at [488, 601] on button "Submit" at bounding box center [446, 598] width 132 height 33
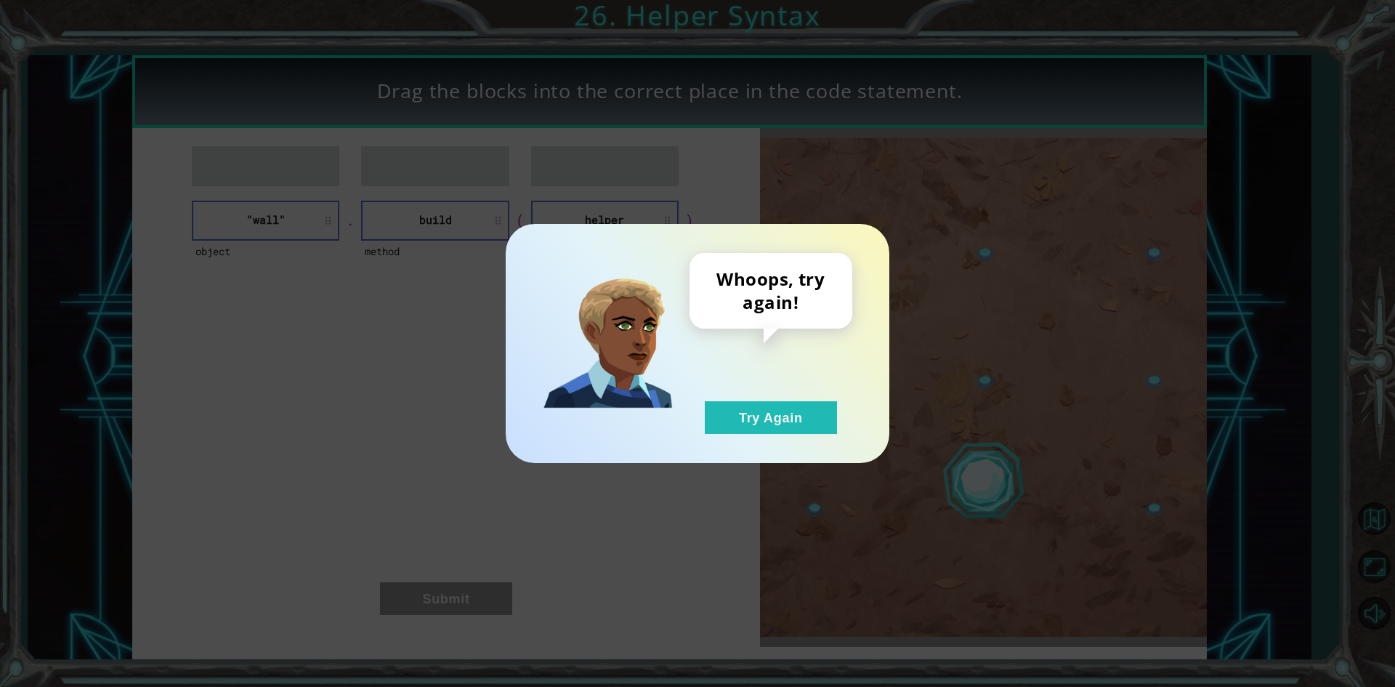
click at [783, 440] on div "Whoops, try again! Try Again" at bounding box center [698, 343] width 384 height 239
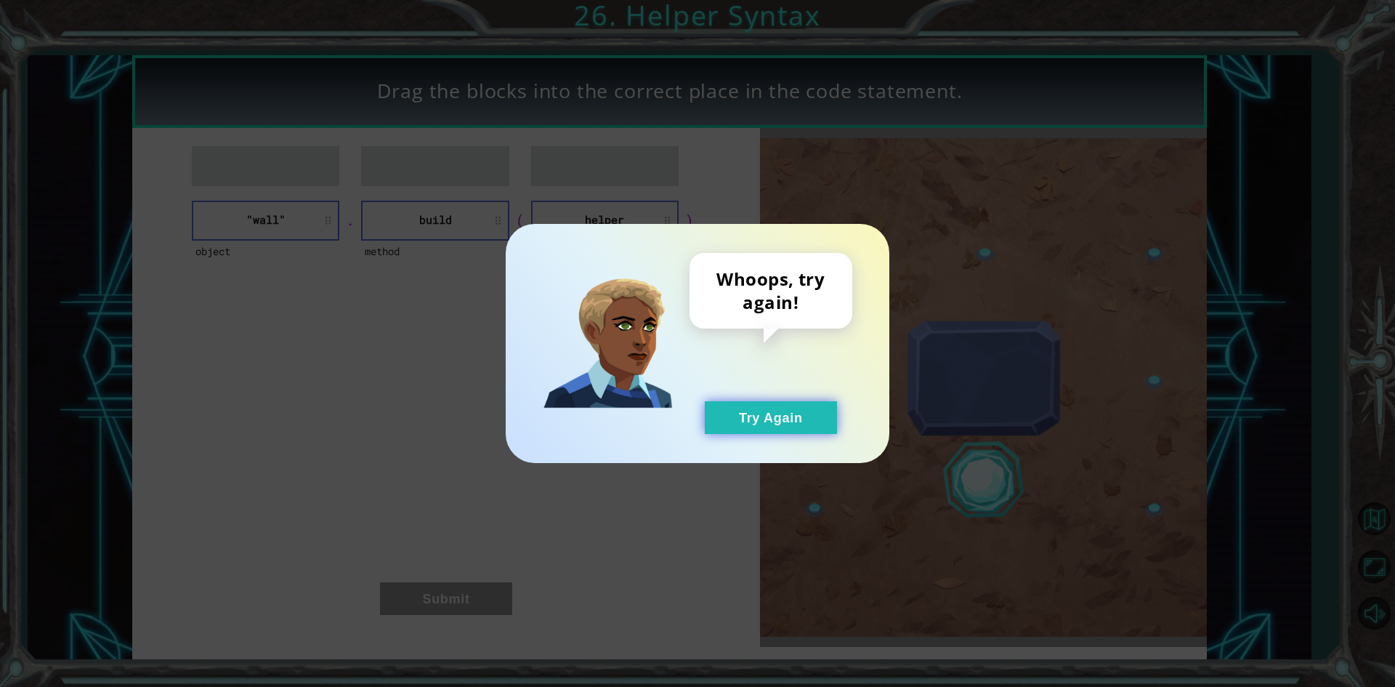
click at [775, 411] on button "Try Again" at bounding box center [771, 417] width 132 height 33
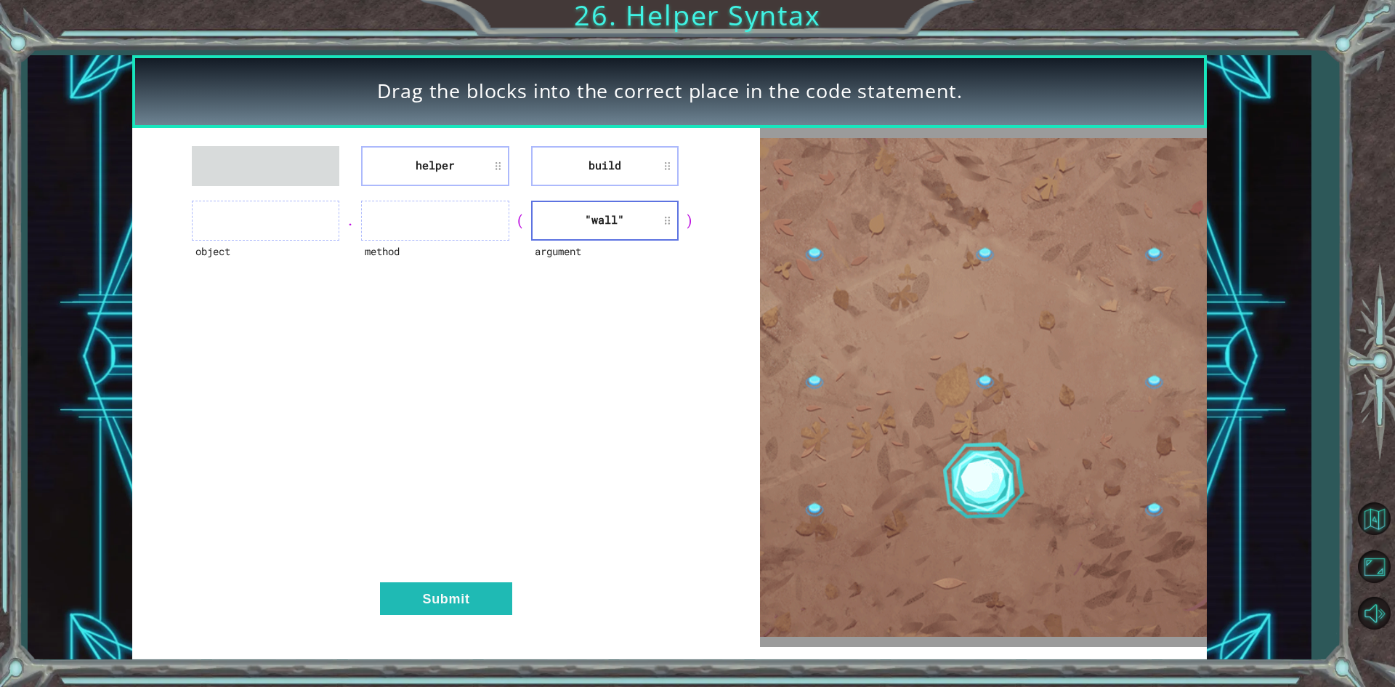
click at [437, 189] on div "helper build object . method ( argument "wall" ) Submit" at bounding box center [445, 387] width 627 height 519
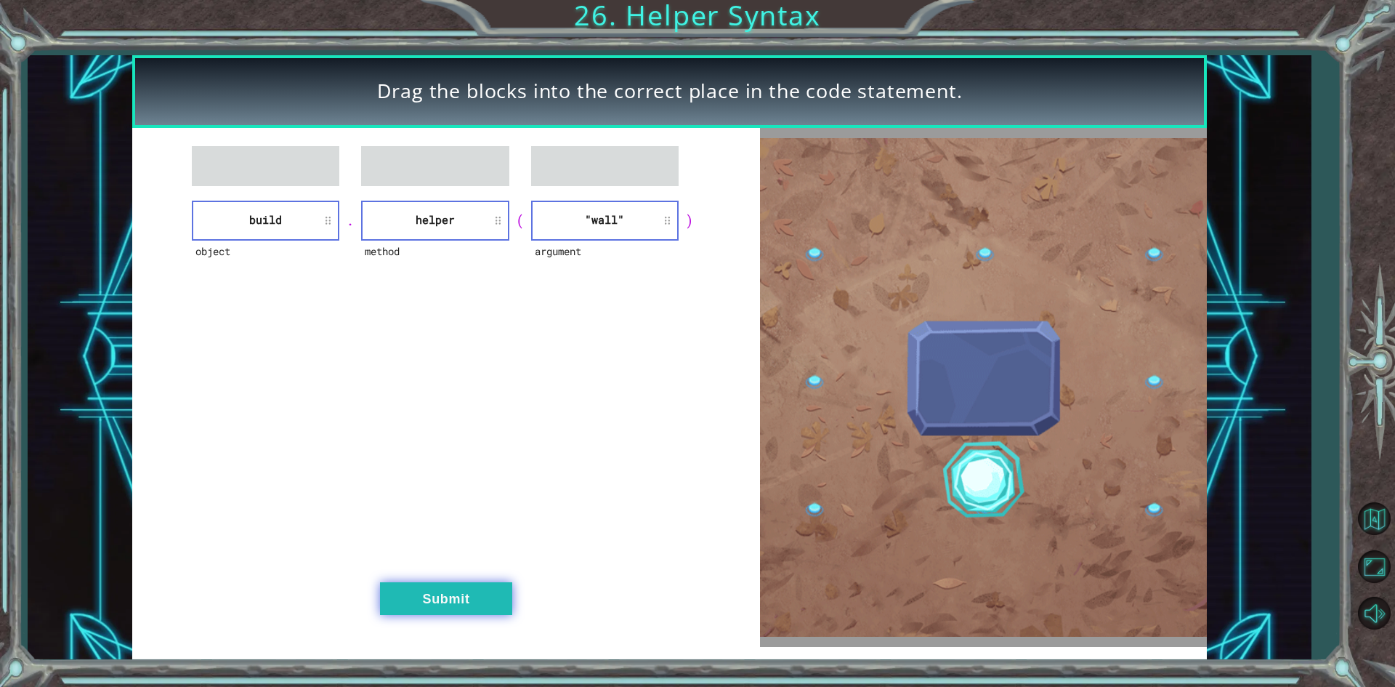
click at [493, 595] on button "Submit" at bounding box center [446, 598] width 132 height 33
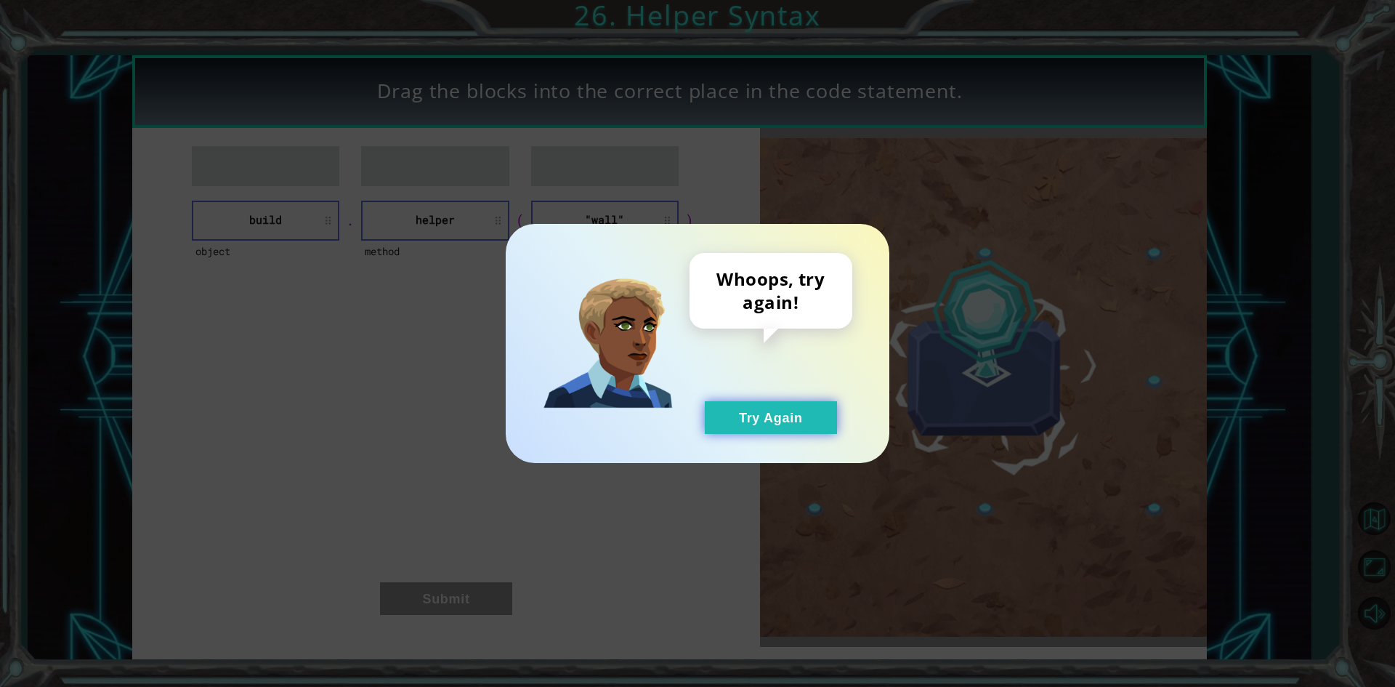
click at [765, 403] on button "Try Again" at bounding box center [771, 417] width 132 height 33
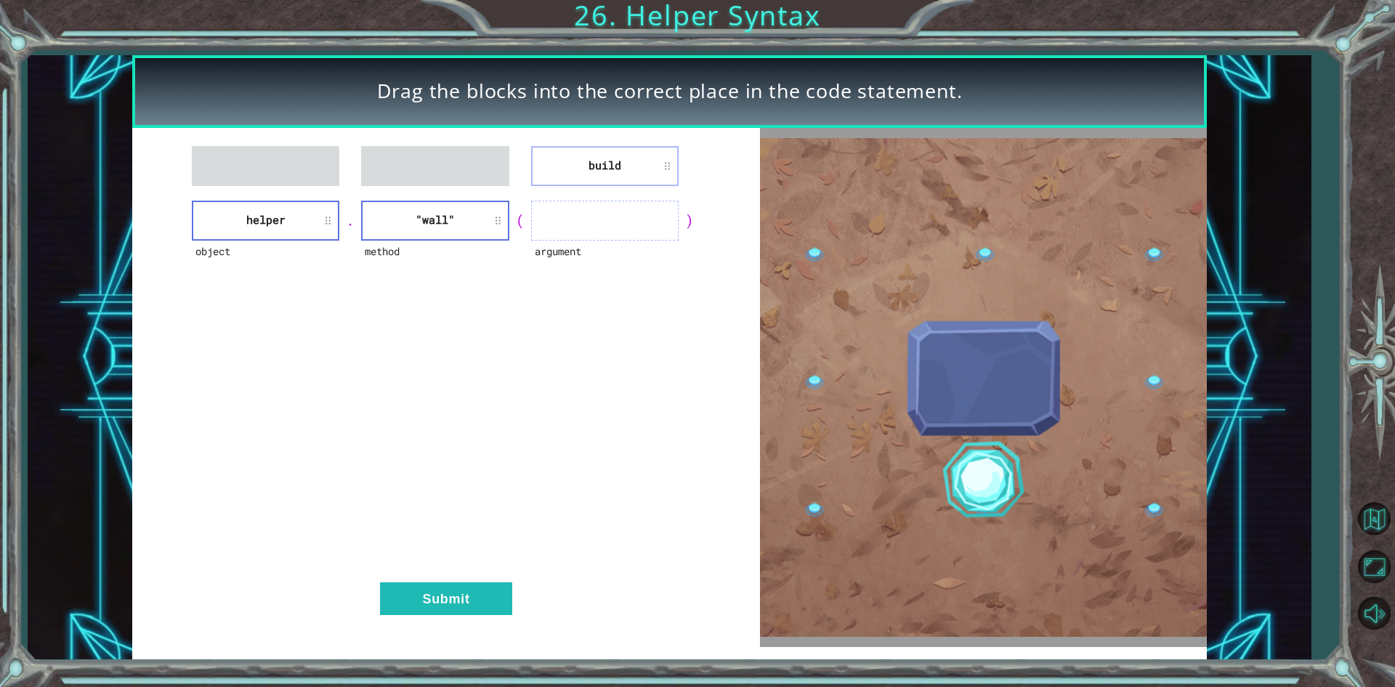
drag, startPoint x: 690, startPoint y: 158, endPoint x: 640, endPoint y: 187, distance: 57.3
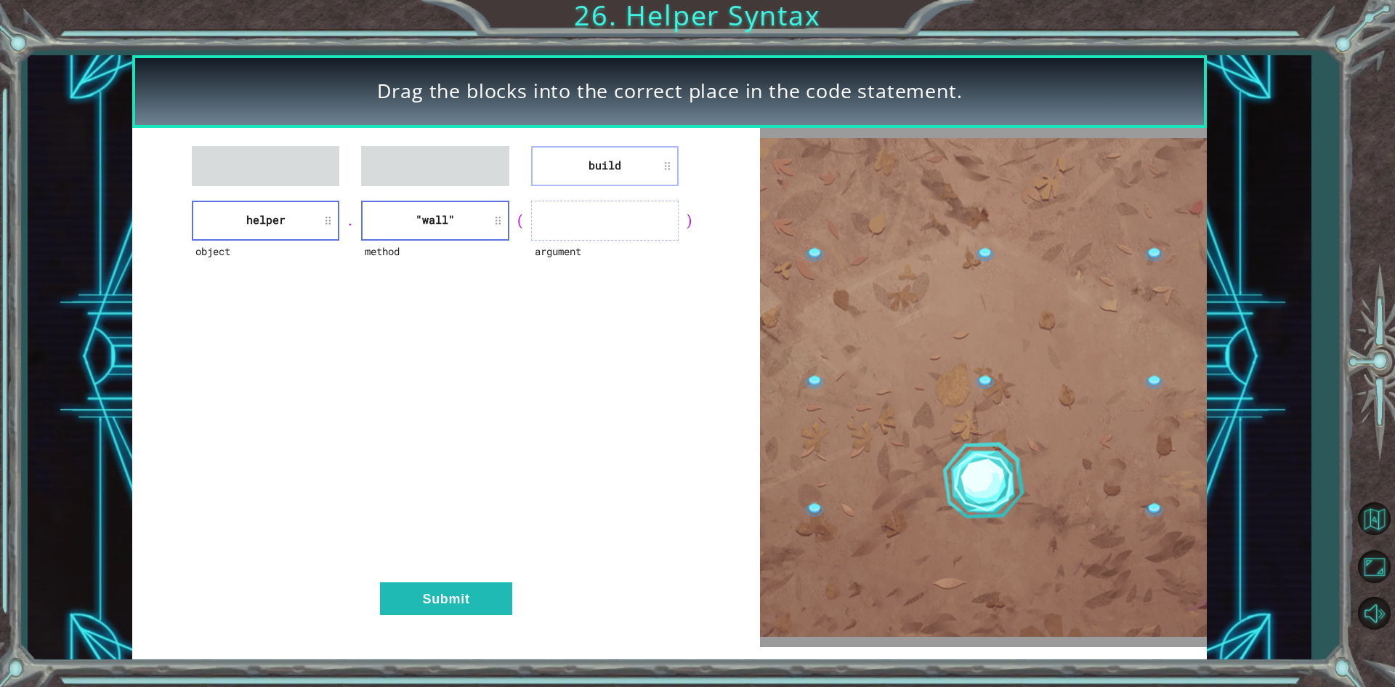
click at [640, 187] on div "build object helper . method "wall" ( argument ) Submit" at bounding box center [445, 387] width 627 height 519
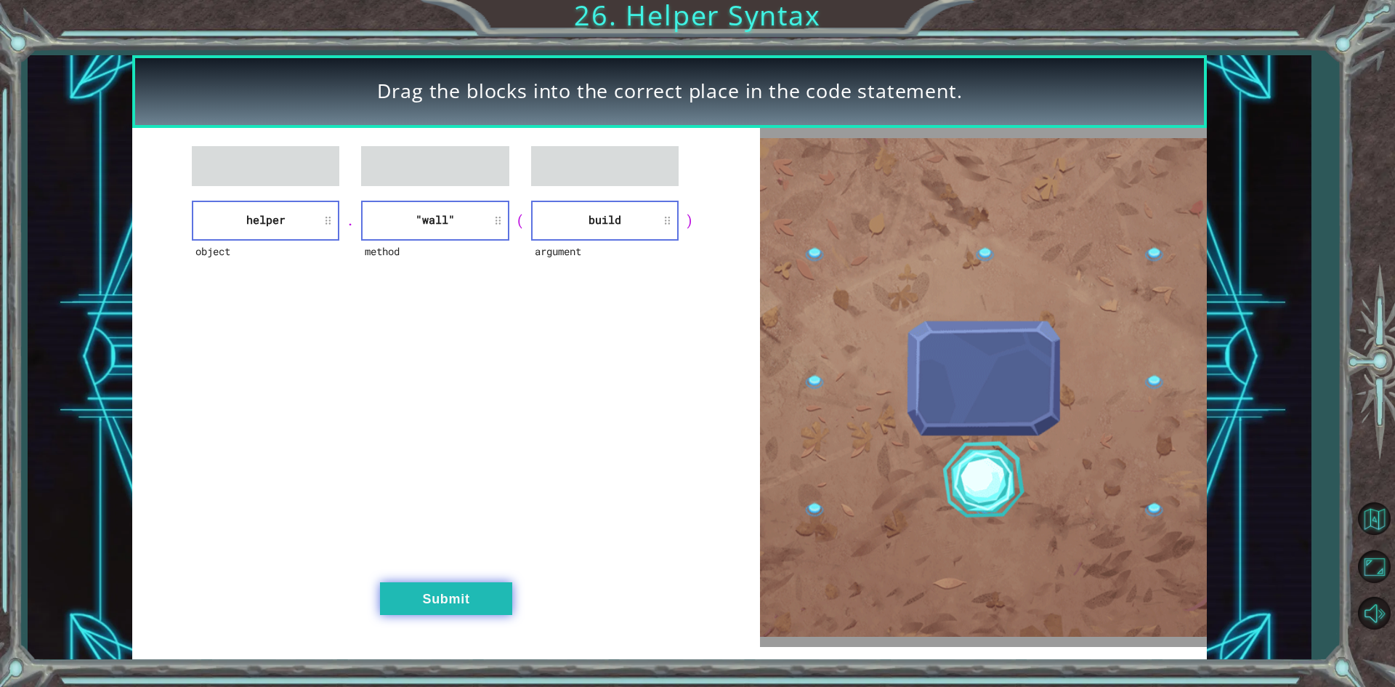
click at [453, 611] on button "Submit" at bounding box center [446, 598] width 132 height 33
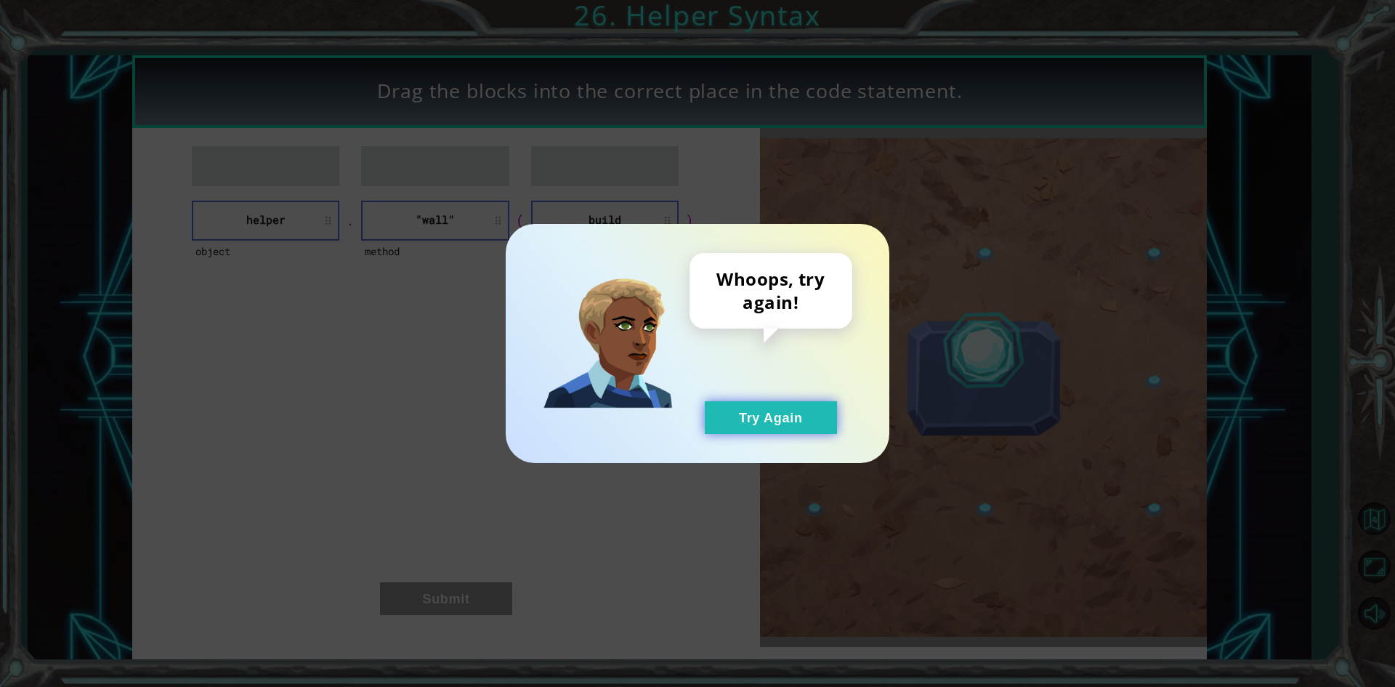
click at [800, 413] on button "Try Again" at bounding box center [771, 417] width 132 height 33
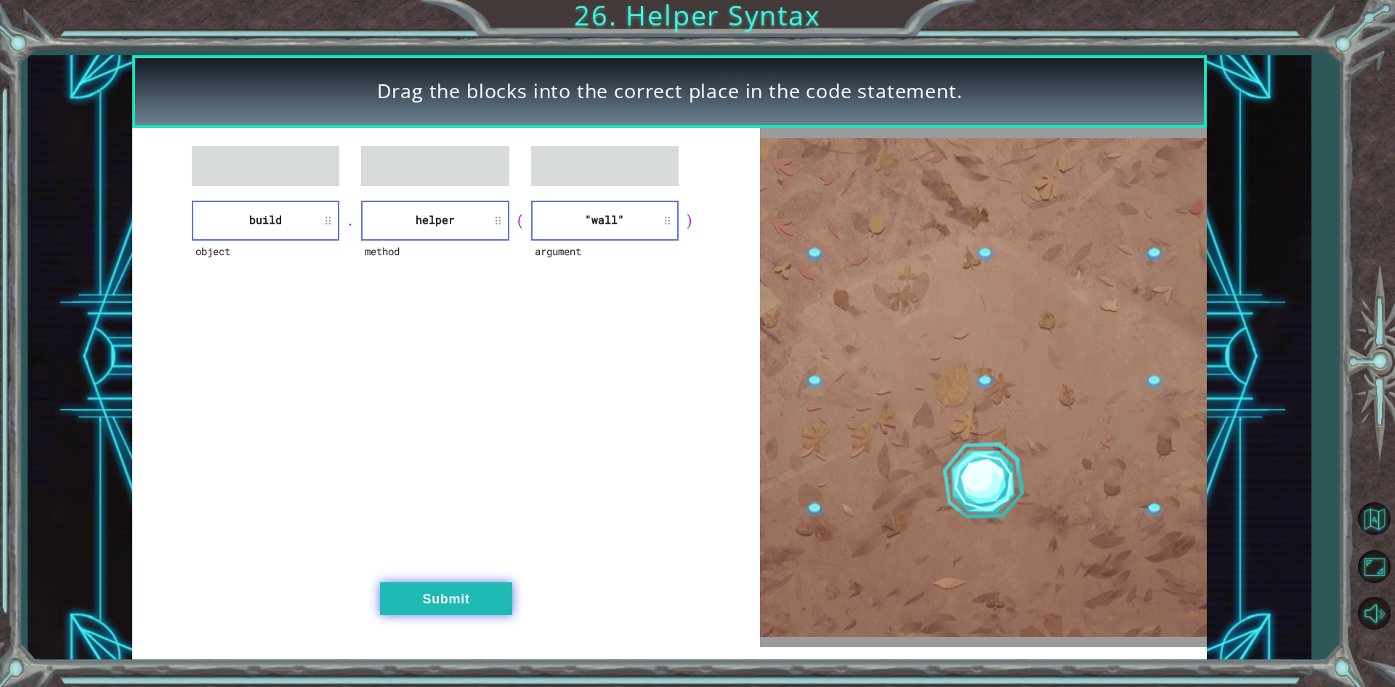
click at [471, 594] on button "Submit" at bounding box center [446, 598] width 132 height 33
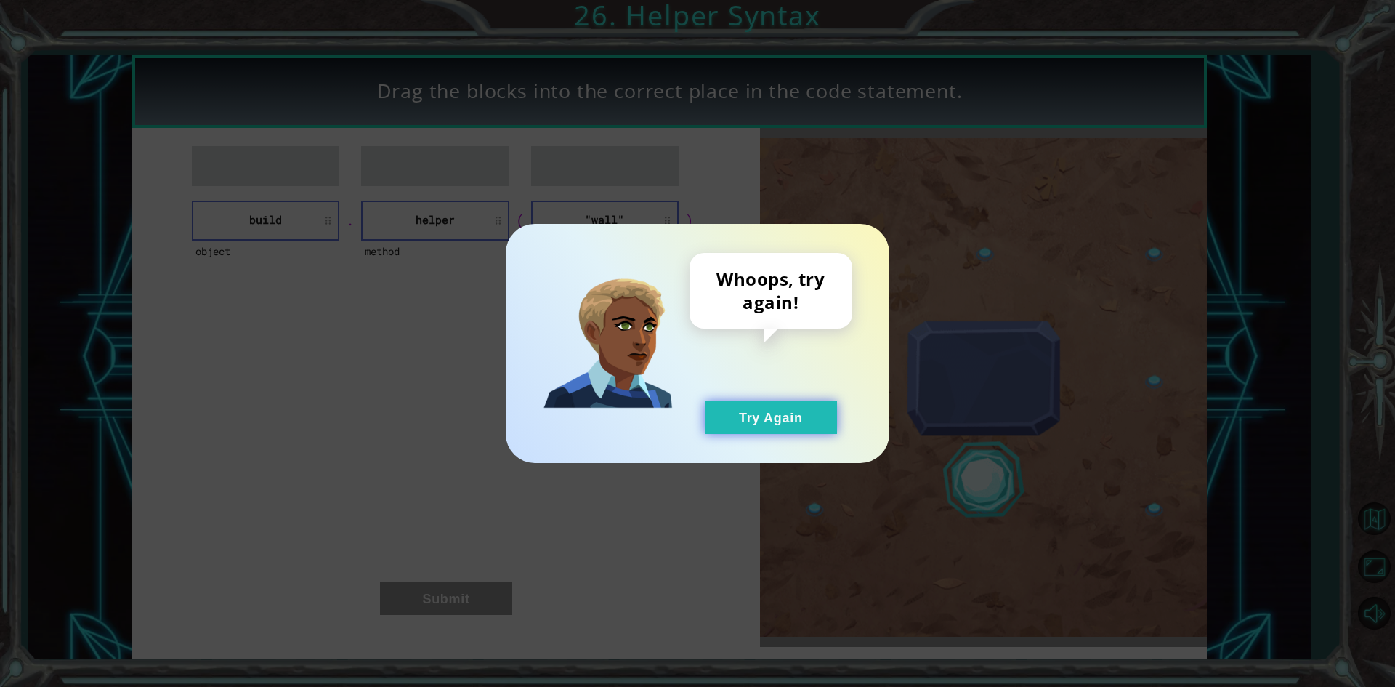
drag, startPoint x: 723, startPoint y: 411, endPoint x: 752, endPoint y: 425, distance: 32.2
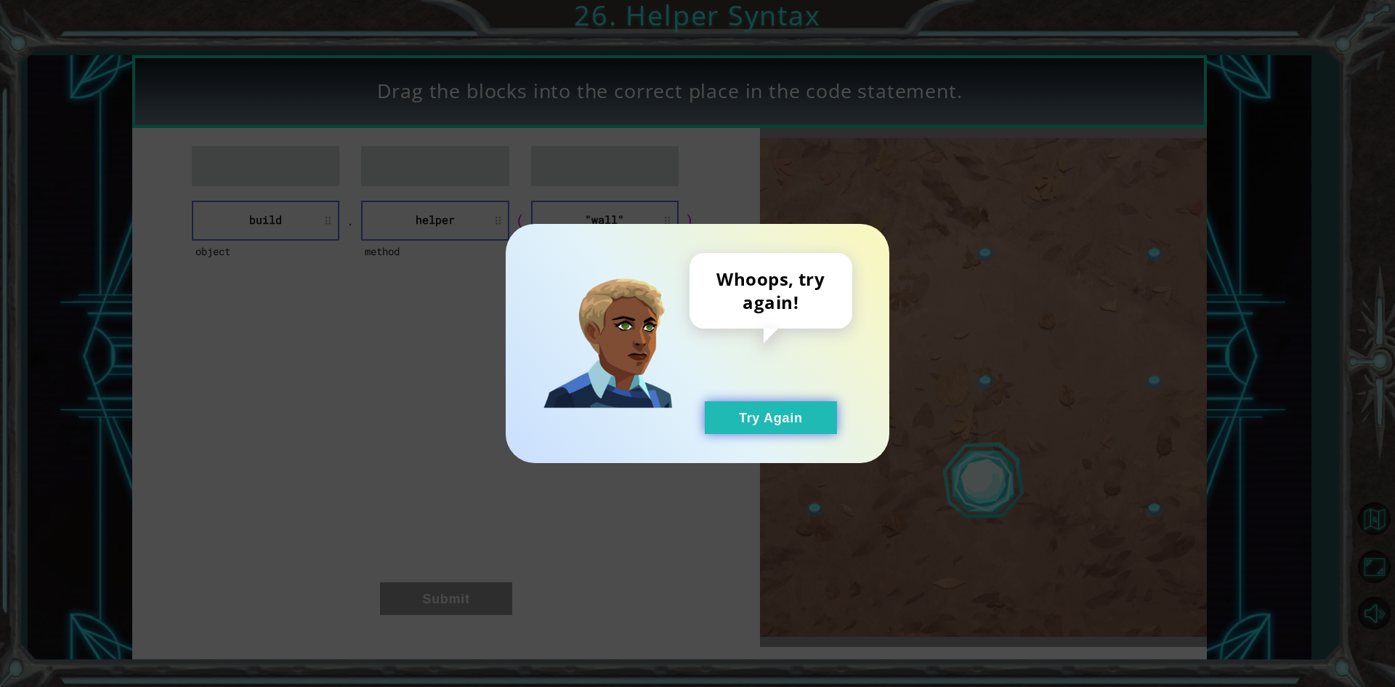
click at [727, 413] on button "Try Again" at bounding box center [771, 417] width 132 height 33
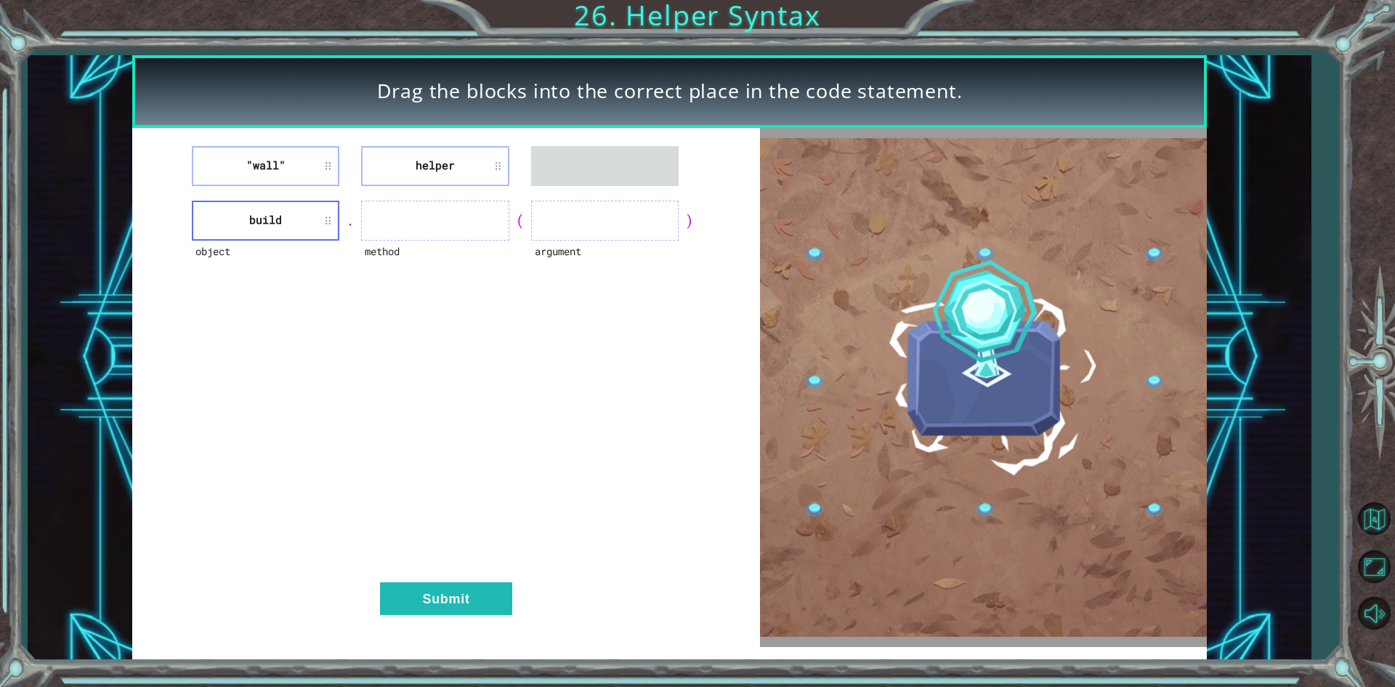
click at [238, 129] on div ""wall" helper object build . method ( argument ) Submit" at bounding box center [445, 387] width 627 height 519
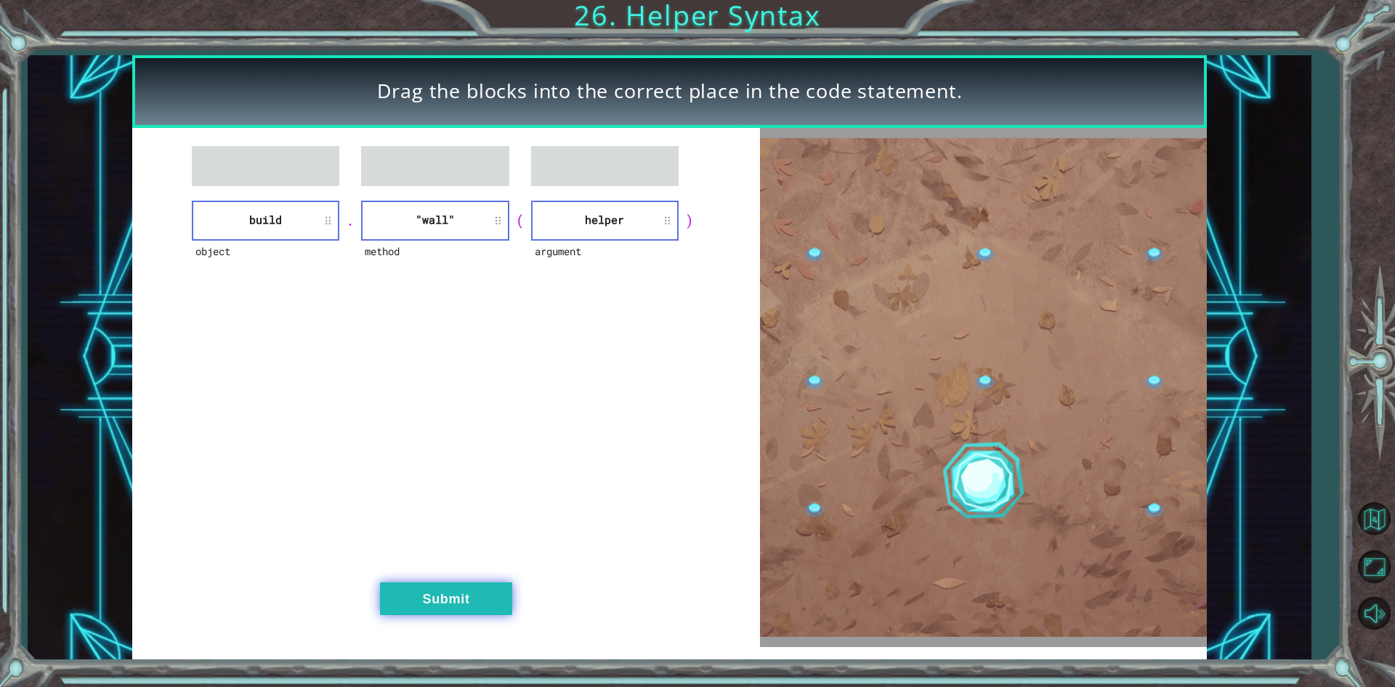
click at [499, 588] on button "Submit" at bounding box center [446, 598] width 132 height 33
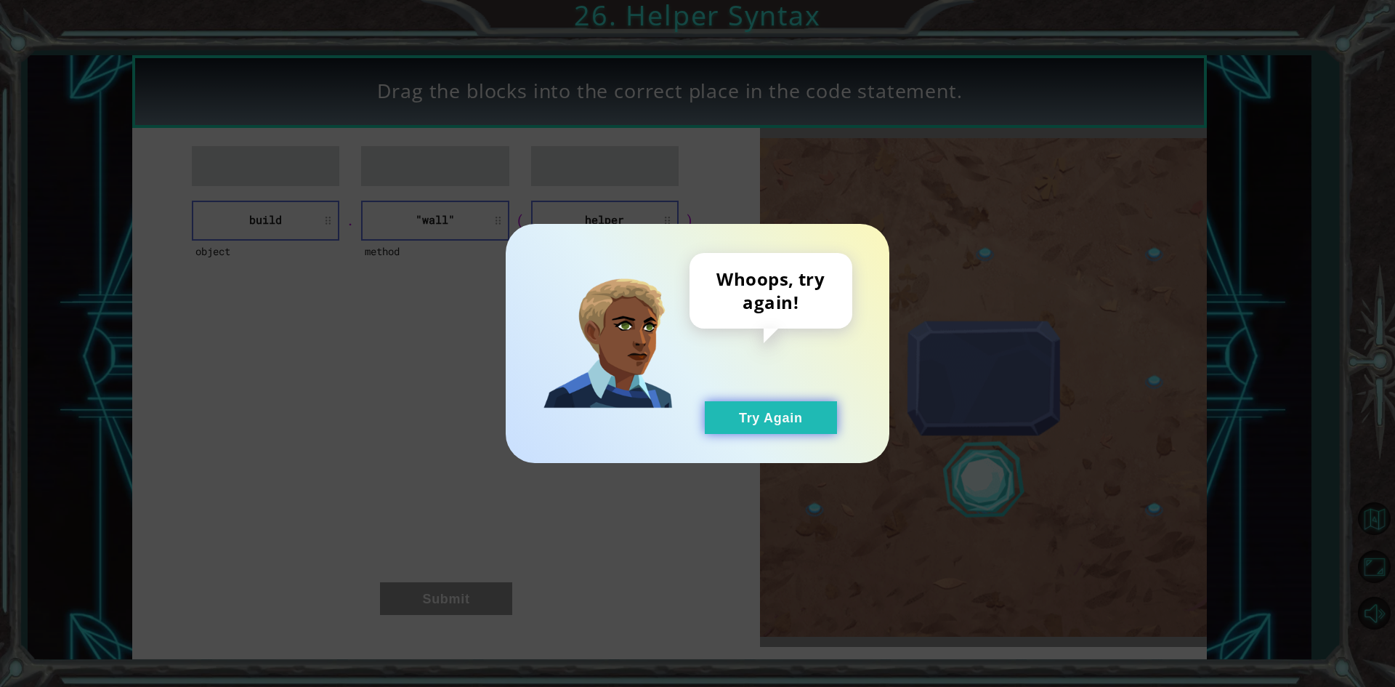
click at [799, 426] on button "Try Again" at bounding box center [771, 417] width 132 height 33
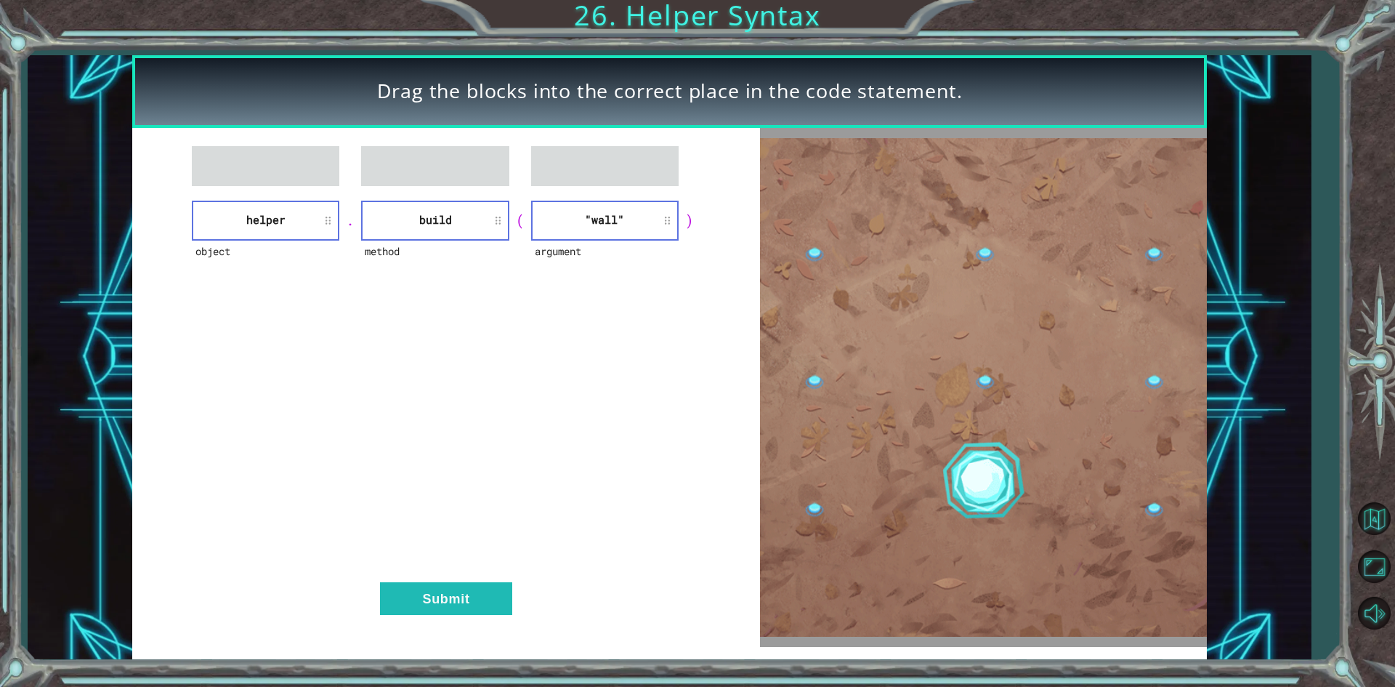
click at [484, 644] on div "object helper . method build ( argument "wall" ) Submit" at bounding box center [445, 387] width 627 height 519
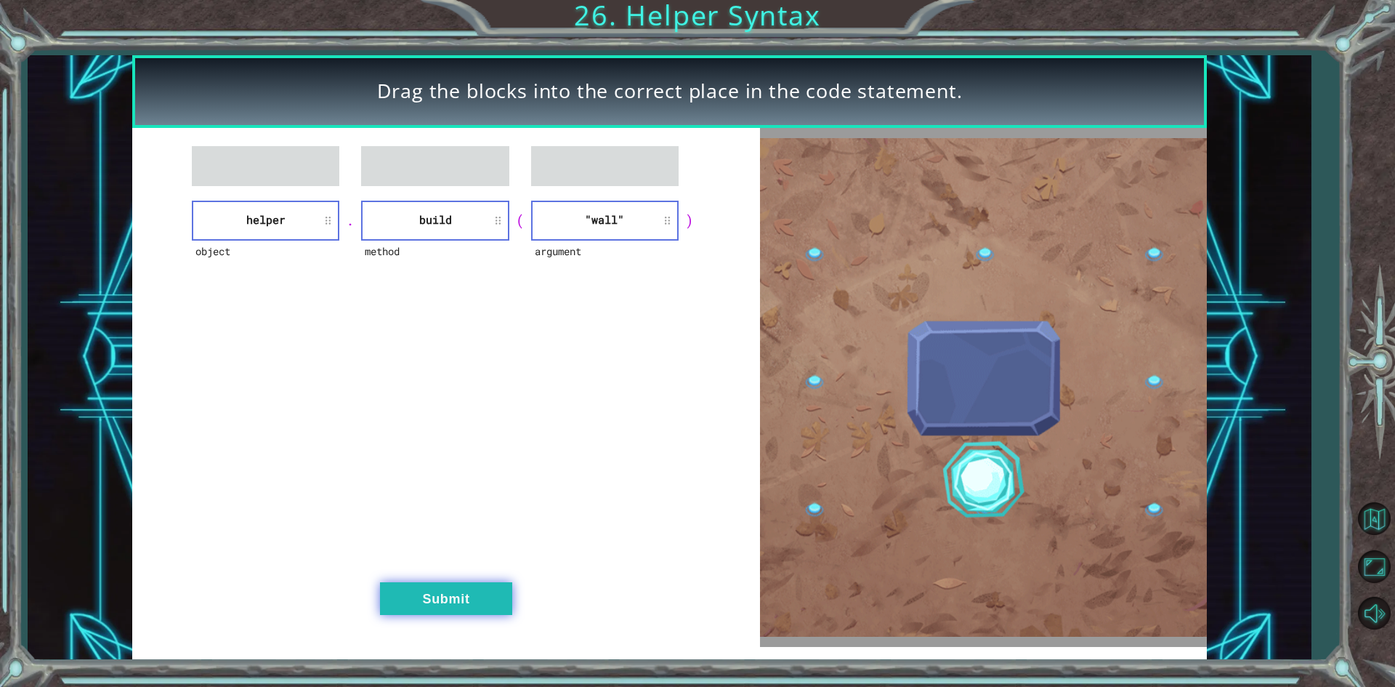
click at [459, 600] on button "Submit" at bounding box center [446, 598] width 132 height 33
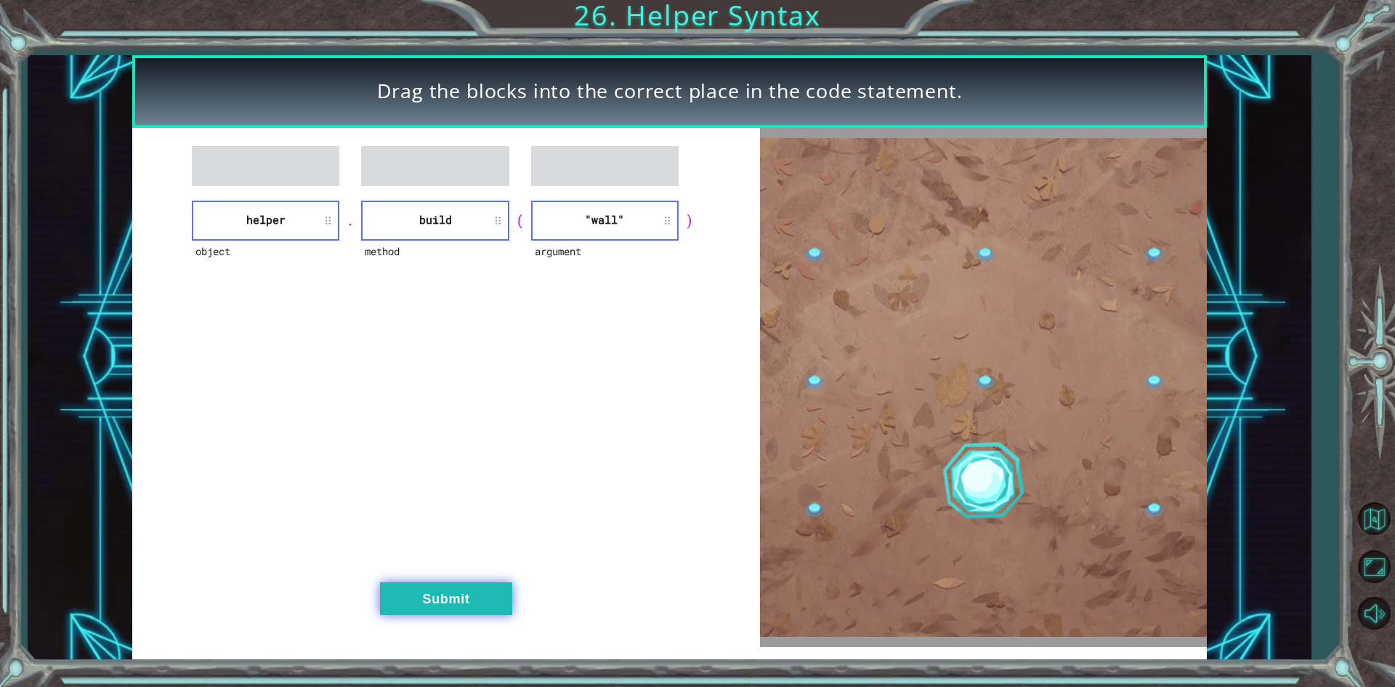
click at [474, 589] on button "Submit" at bounding box center [446, 598] width 132 height 33
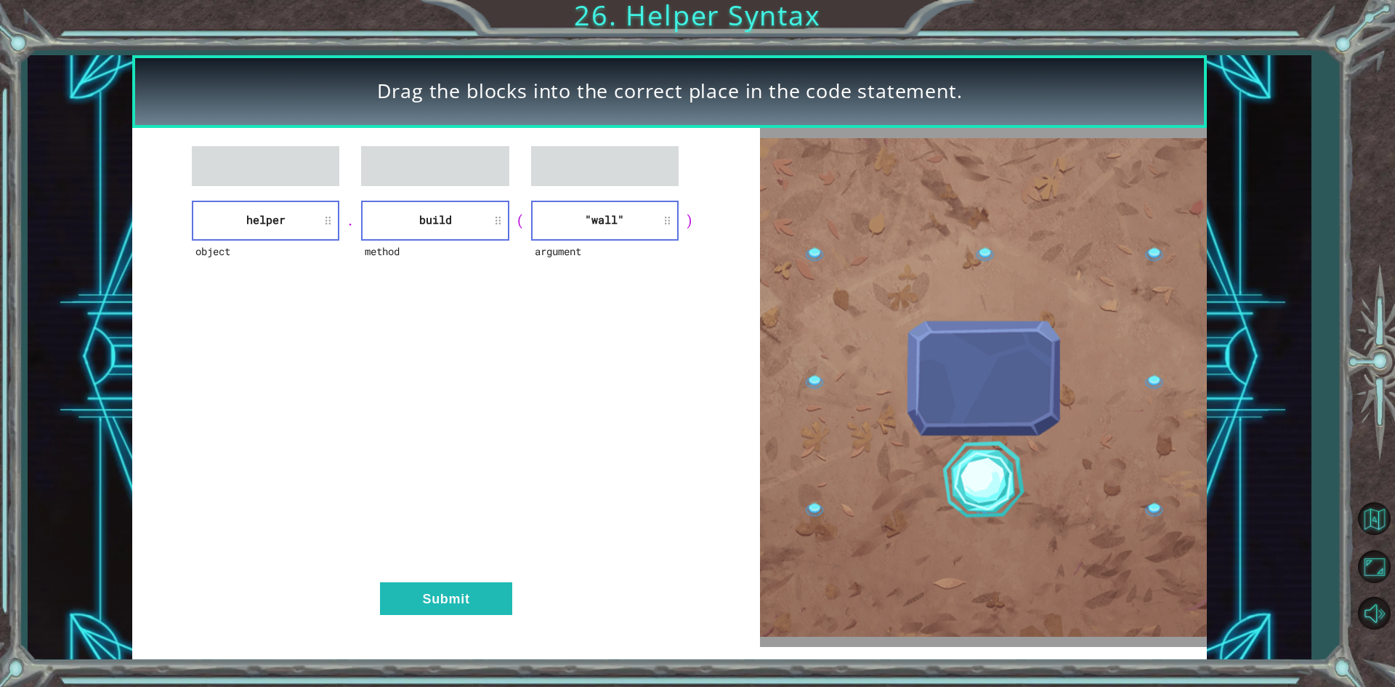
click at [480, 576] on div "object helper . method build ( argument "wall" ) Submit" at bounding box center [445, 387] width 627 height 519
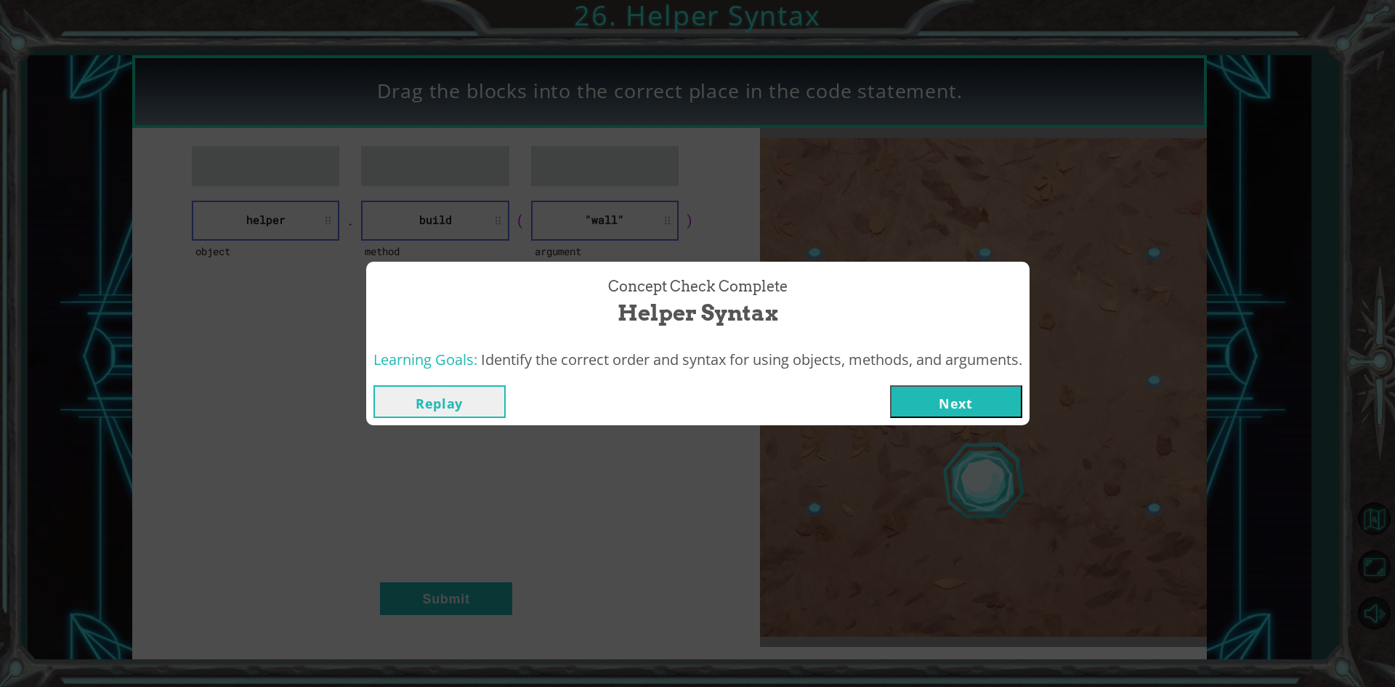
click at [950, 396] on button "Next" at bounding box center [956, 401] width 132 height 33
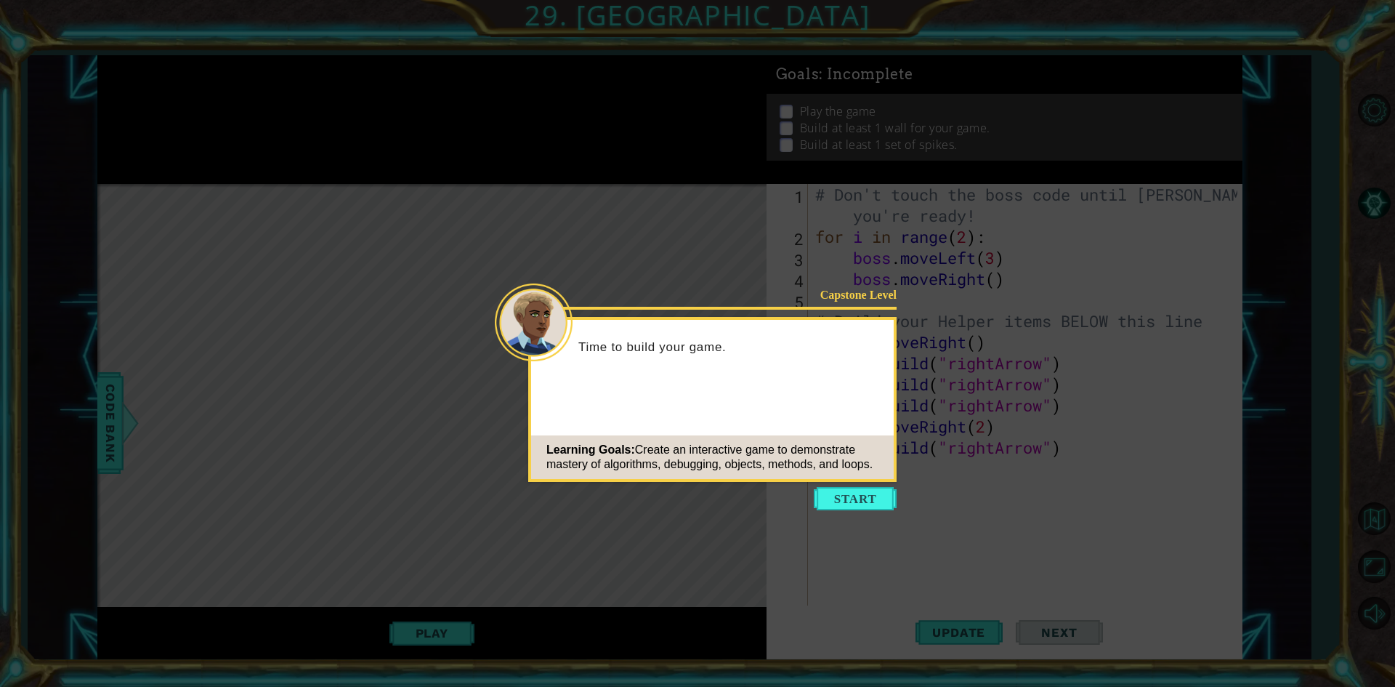
drag, startPoint x: 880, startPoint y: 490, endPoint x: 862, endPoint y: 549, distance: 61.4
click at [862, 548] on icon at bounding box center [697, 343] width 1395 height 687
click at [830, 493] on button "Start" at bounding box center [855, 498] width 83 height 23
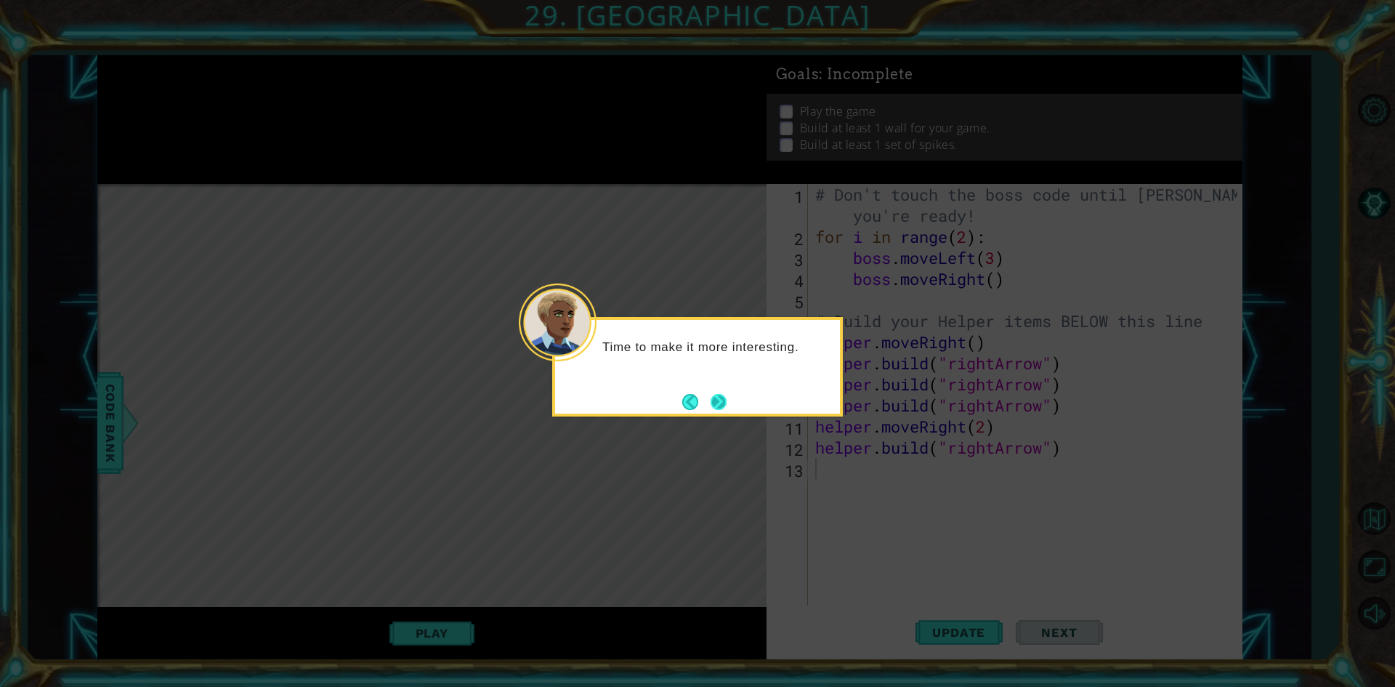
click at [721, 400] on button "Next" at bounding box center [719, 402] width 16 height 16
click at [721, 400] on icon at bounding box center [697, 343] width 1395 height 687
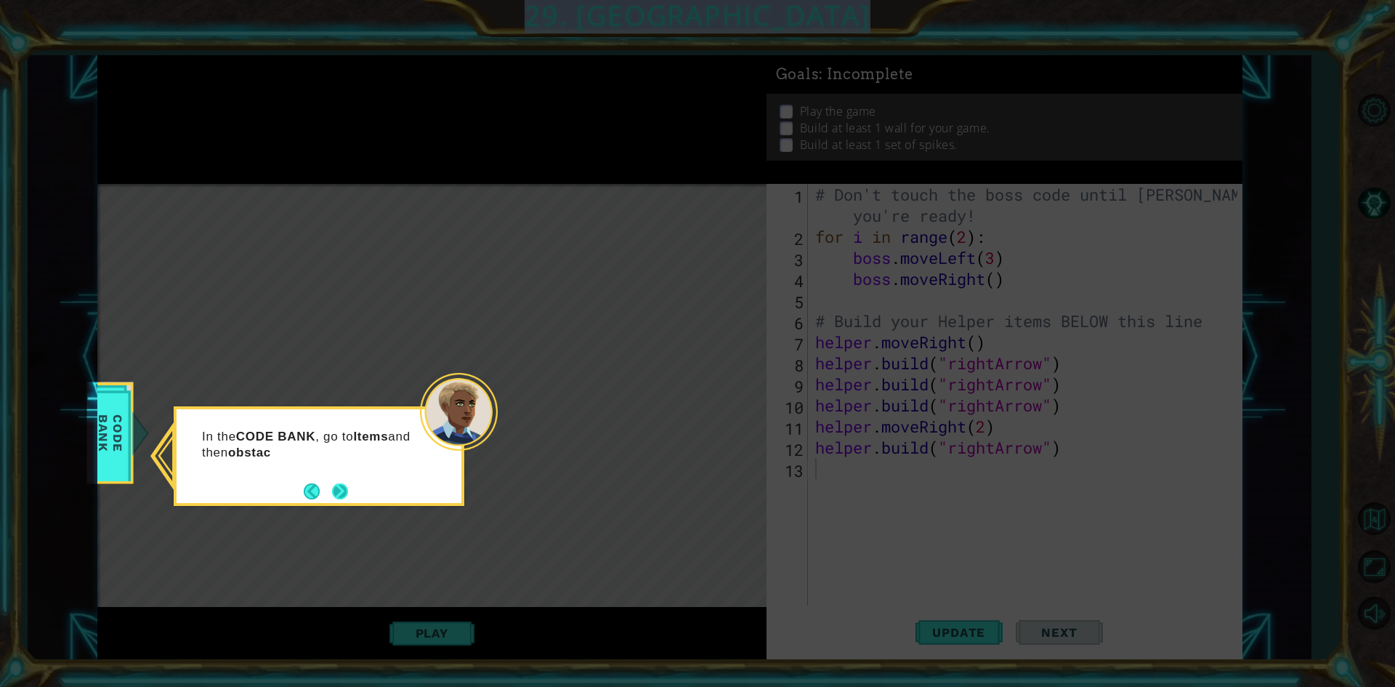
click at [336, 489] on button "Next" at bounding box center [340, 491] width 16 height 16
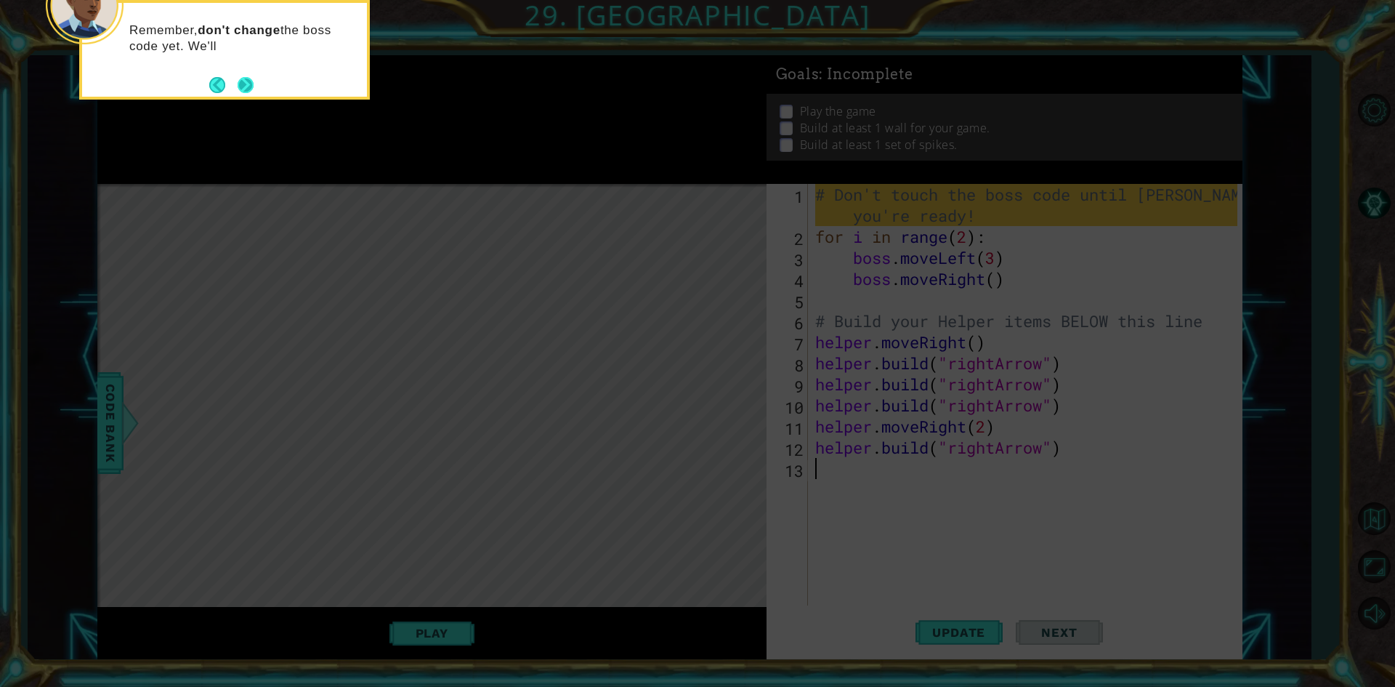
click at [240, 77] on button "Next" at bounding box center [246, 85] width 16 height 16
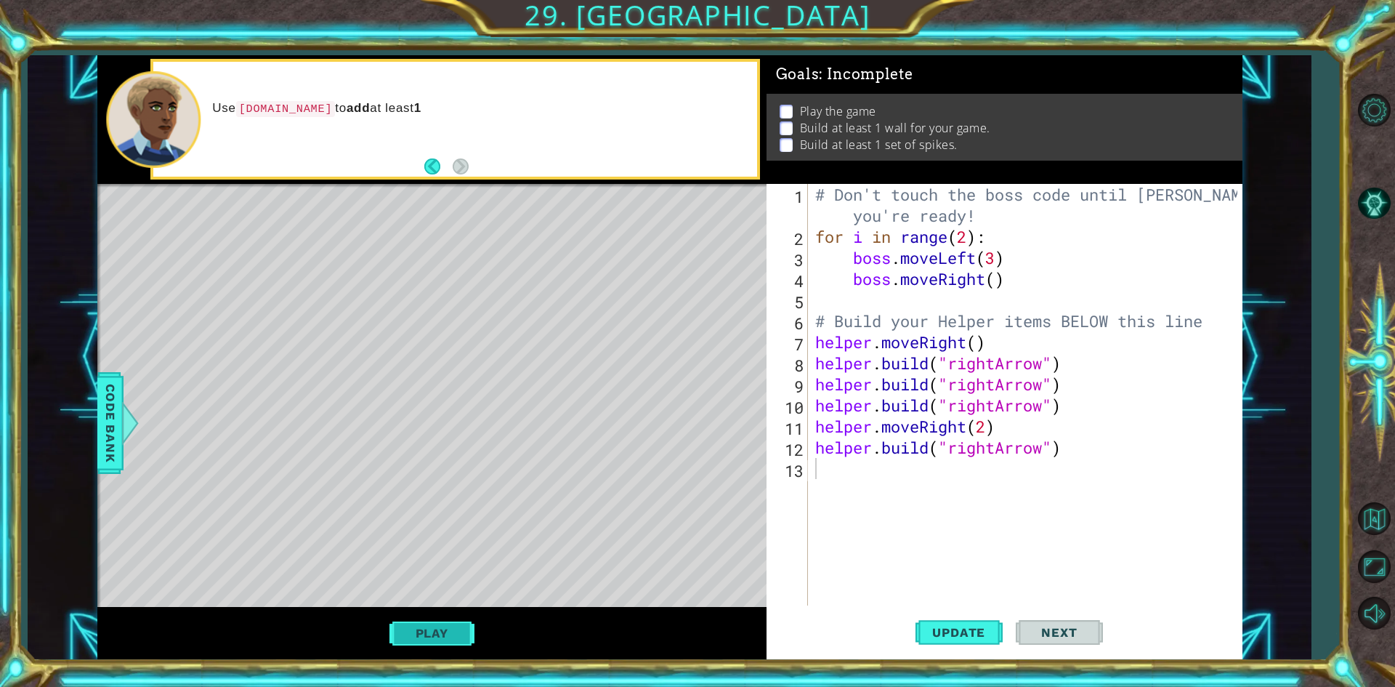
click at [429, 621] on button "Play" at bounding box center [431, 633] width 85 height 28
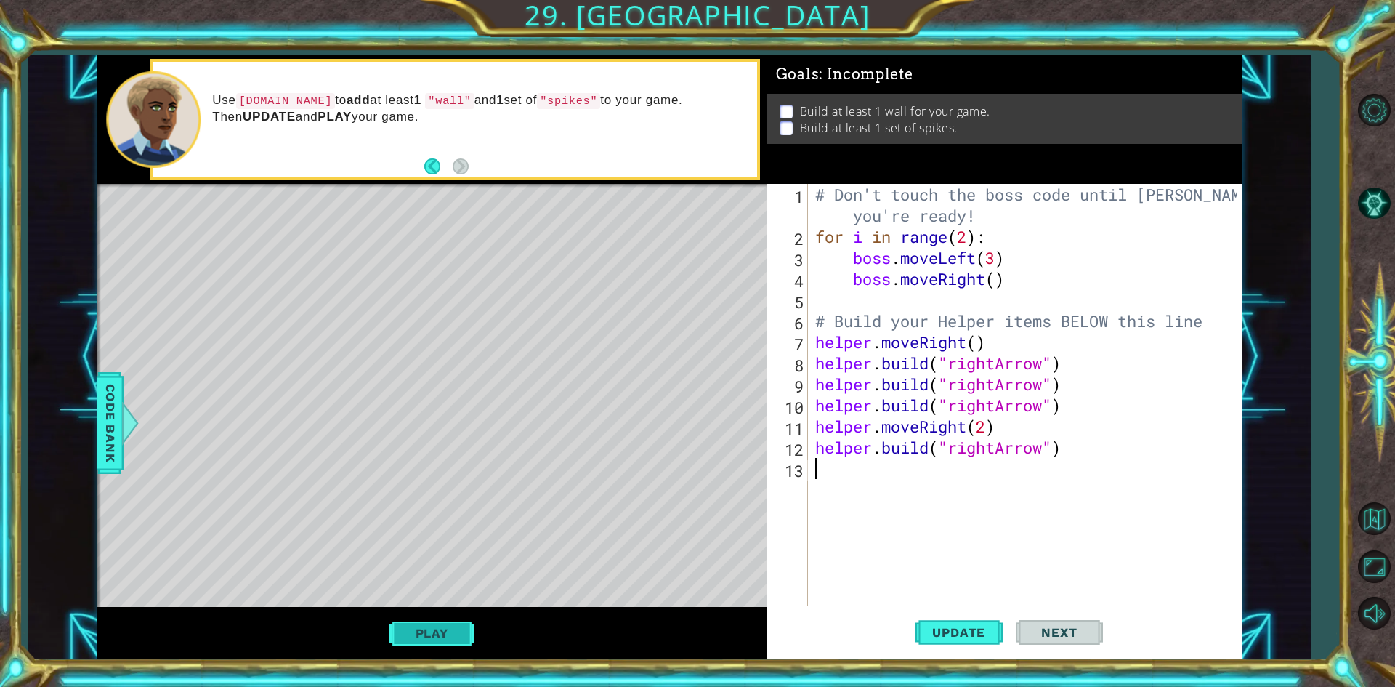
click at [464, 625] on button "Play" at bounding box center [431, 633] width 85 height 28
click at [920, 626] on span "Update" at bounding box center [959, 632] width 82 height 15
click at [950, 413] on div "# Don't touch the boss code until Vega says you're ready! for i in range ( 2 ) …" at bounding box center [1028, 426] width 432 height 485
drag, startPoint x: 982, startPoint y: 632, endPoint x: 1236, endPoint y: 456, distance: 309.0
click at [1236, 456] on div "helper.build("rightArrow") 1 2 3 4 5 6 7 8 9 10 11 12 13 # Don't touch the boss…" at bounding box center [1005, 421] width 476 height 475
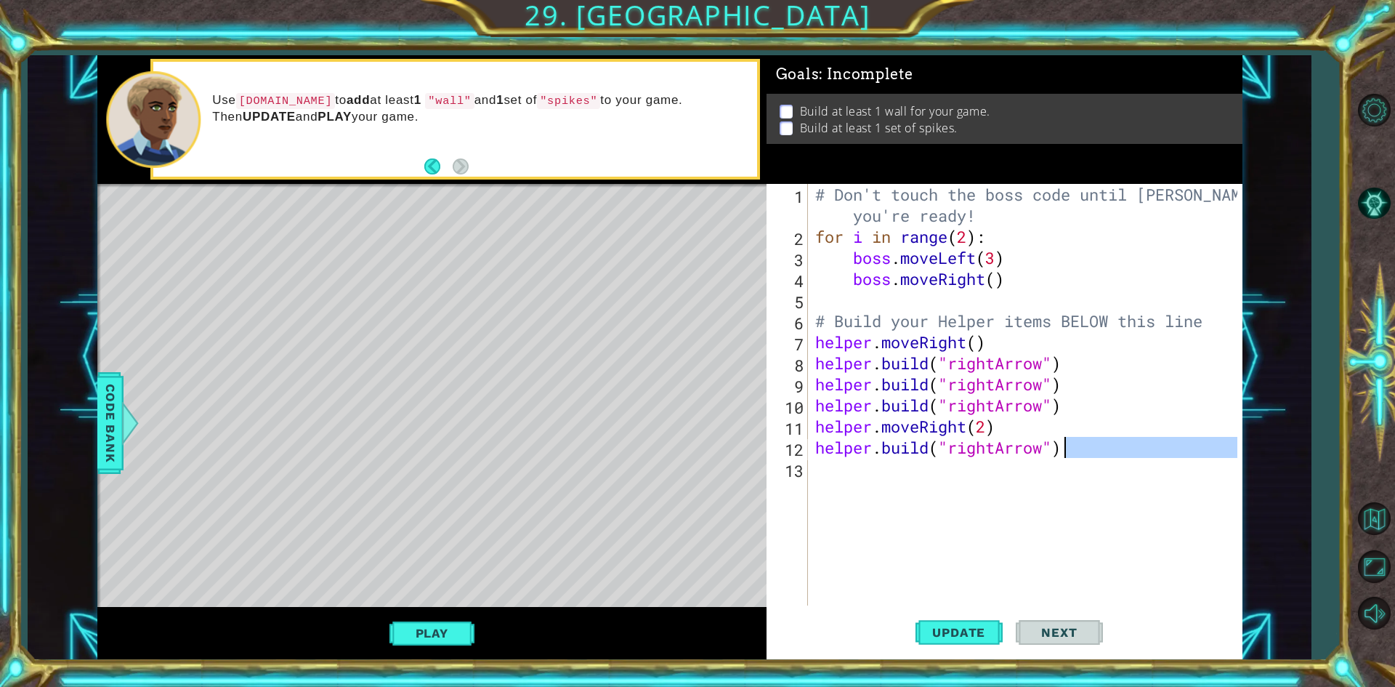
drag, startPoint x: 1046, startPoint y: 458, endPoint x: 1060, endPoint y: 440, distance: 22.8
click at [1060, 440] on div "# Don't touch the boss code until Vega says you're ready! for i in range ( 2 ) …" at bounding box center [1028, 426] width 432 height 485
click at [1060, 440] on div "# Don't touch the boss code until Vega says you're ready! for i in range ( 2 ) …" at bounding box center [1024, 394] width 425 height 421
click at [1060, 440] on div "# Don't touch the boss code until Vega says you're ready! for i in range ( 2 ) …" at bounding box center [1028, 426] width 432 height 485
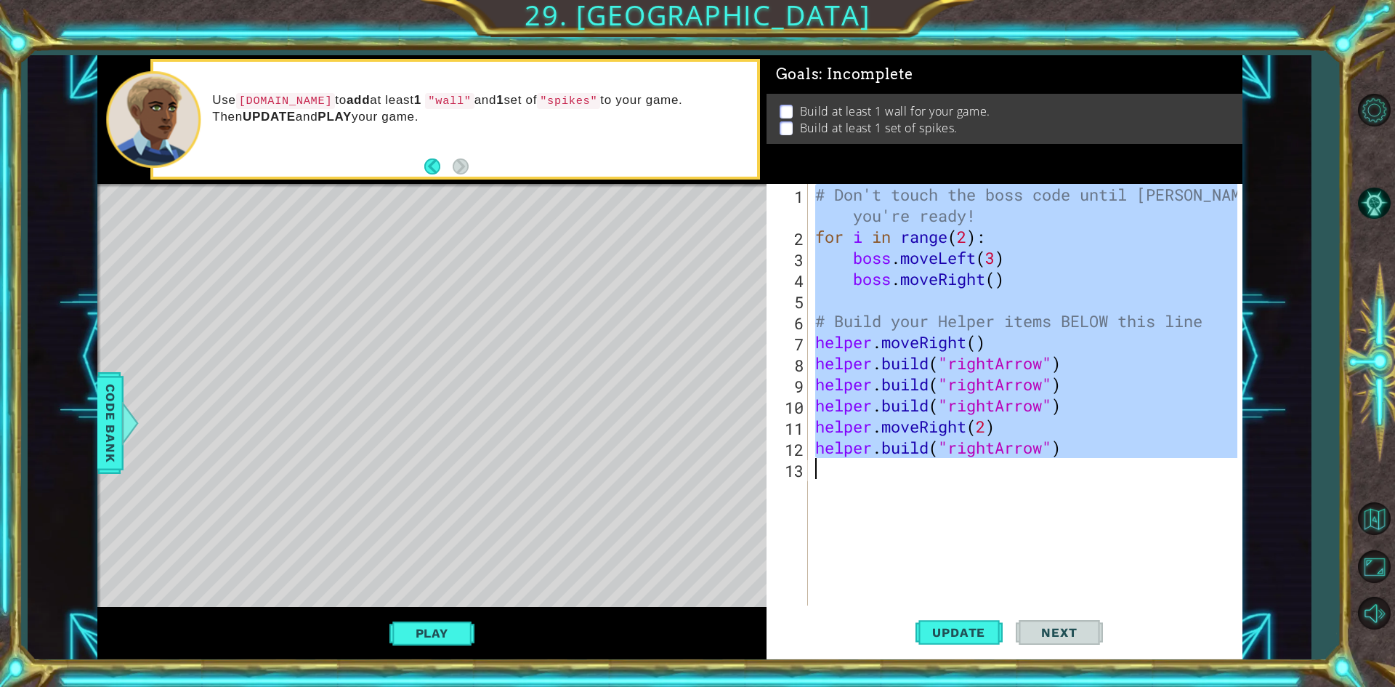
click at [1060, 440] on div "# Don't touch the boss code until Vega says you're ready! for i in range ( 2 ) …" at bounding box center [1028, 426] width 432 height 485
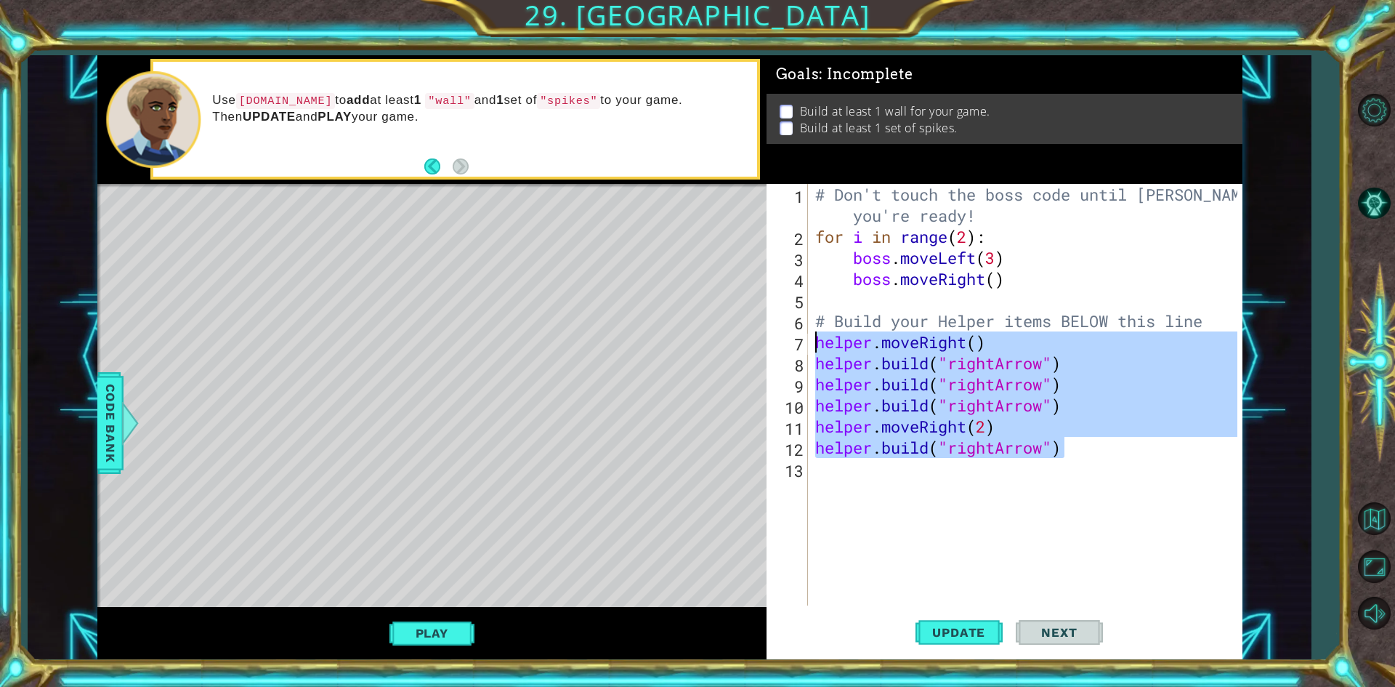
drag, startPoint x: 1060, startPoint y: 440, endPoint x: 778, endPoint y: 339, distance: 299.2
click at [778, 339] on div "helper.build("rightArrow") 1 2 3 4 5 6 7 8 9 10 11 12 13 # Don't touch the boss…" at bounding box center [1002, 394] width 471 height 421
type textarea "helper.moveRight() helper.build("rightArrow")"
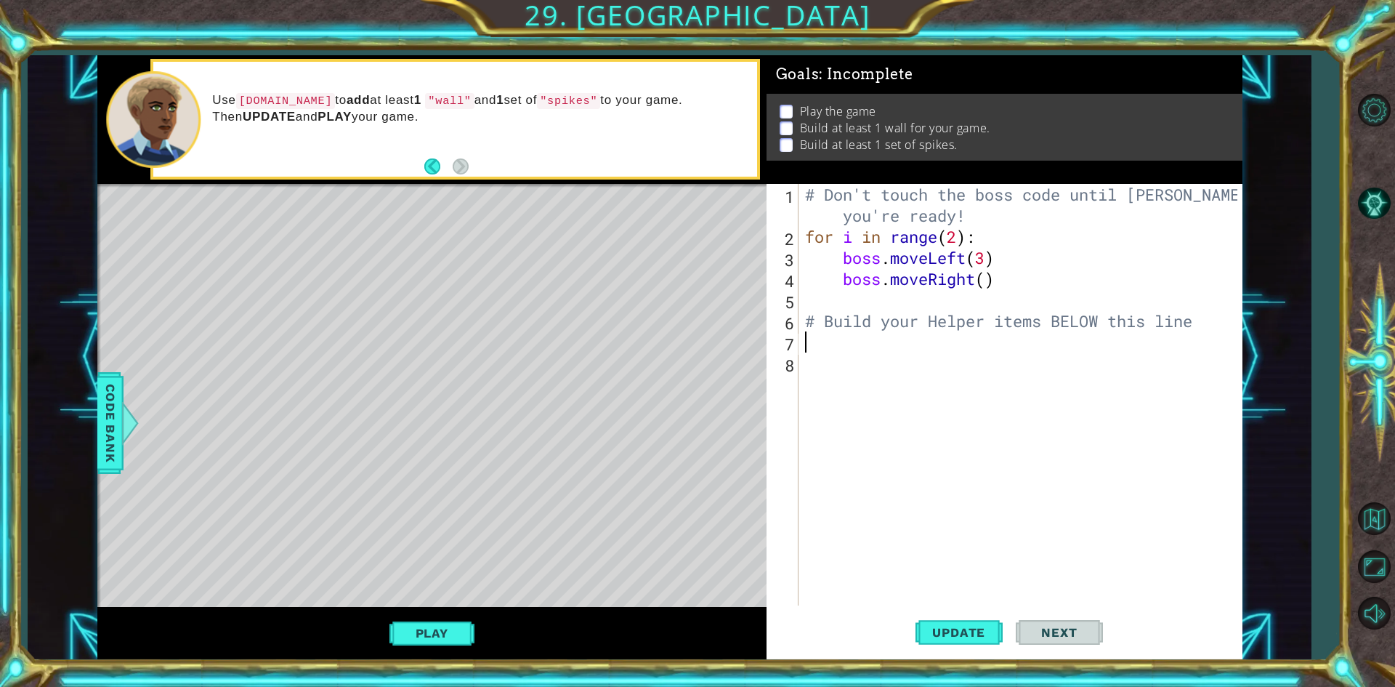
type textarea "u"
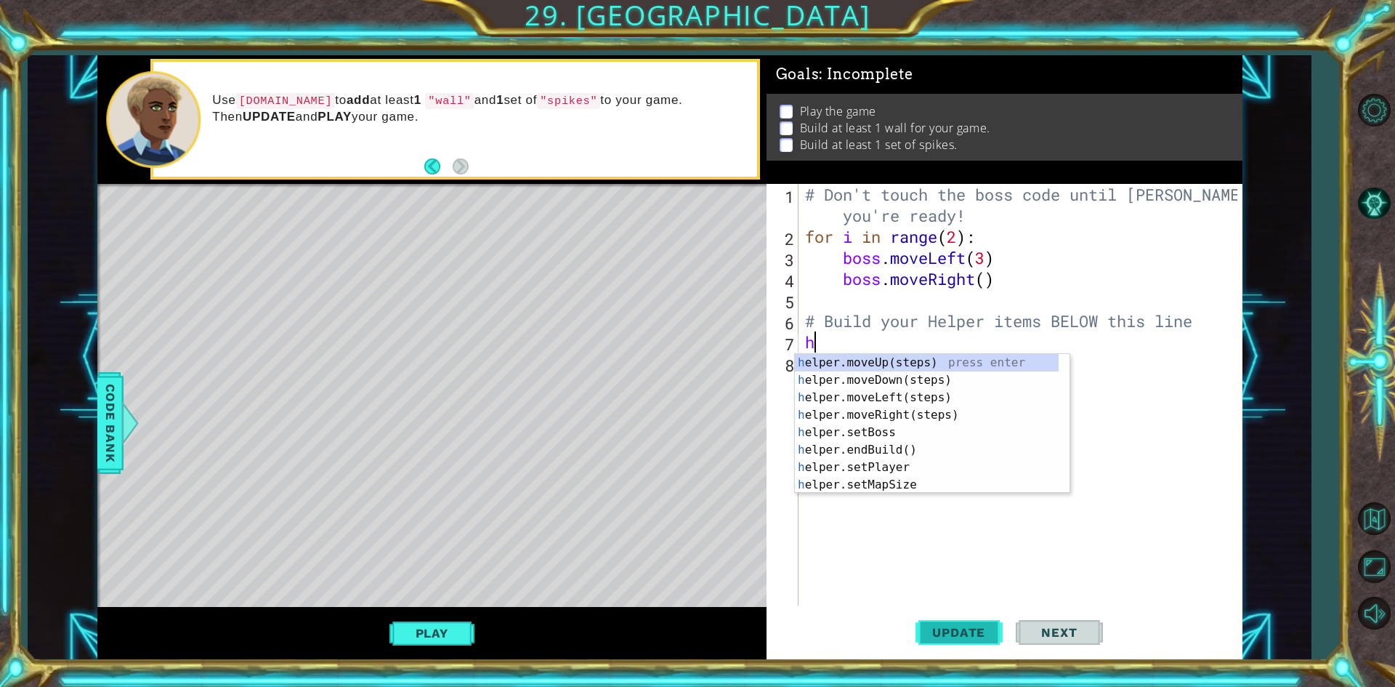
click at [992, 625] on div "Update Next" at bounding box center [1009, 632] width 476 height 47
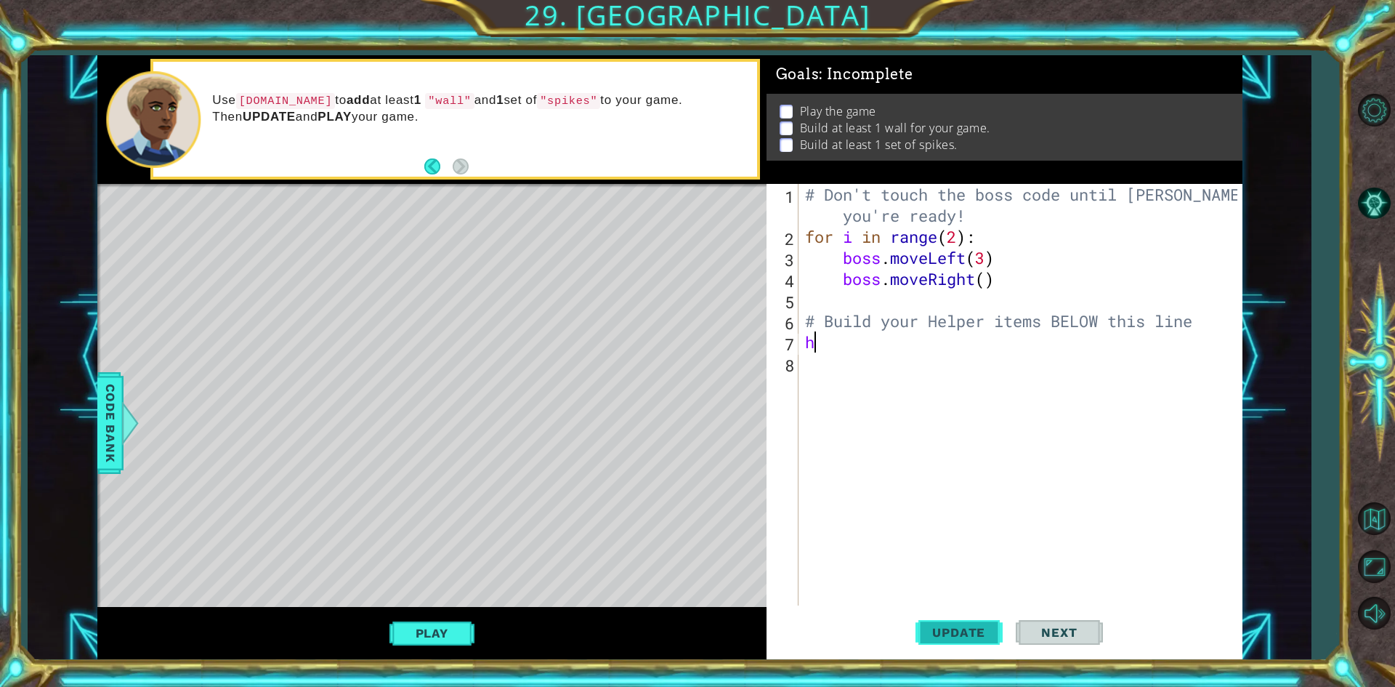
click at [991, 624] on button "Update" at bounding box center [958, 632] width 87 height 47
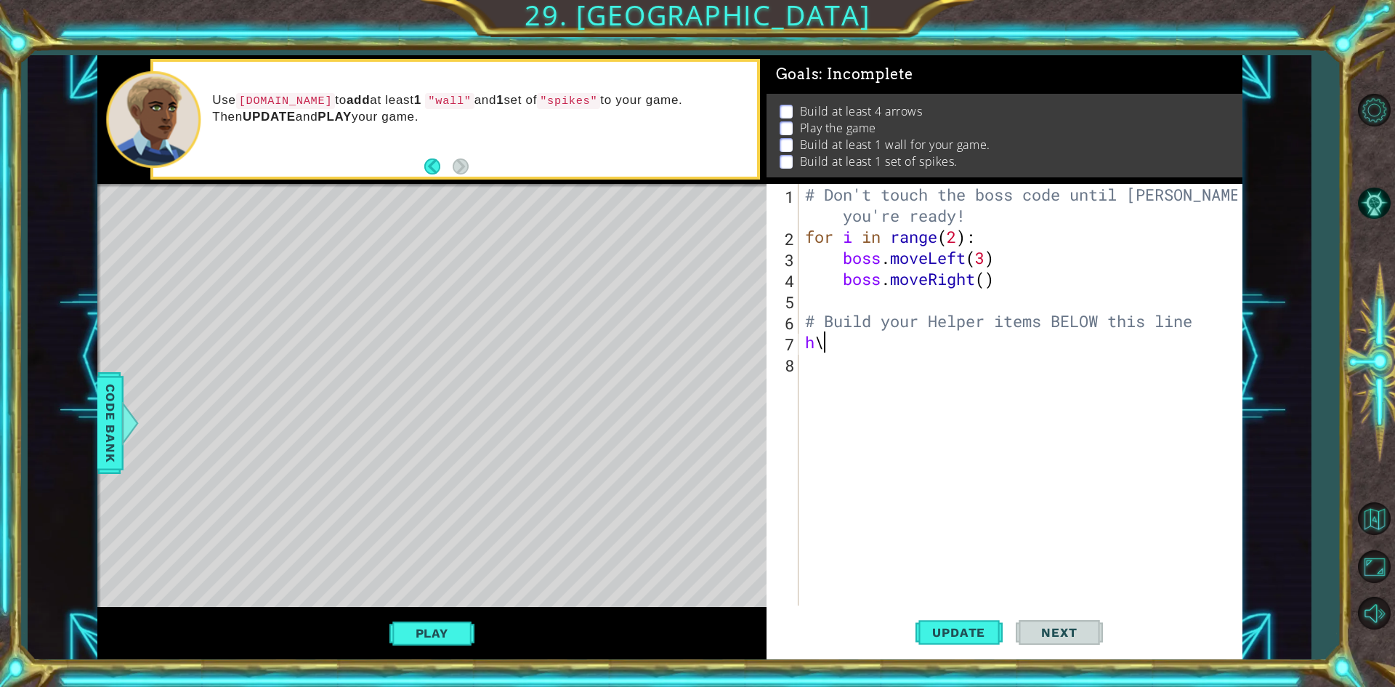
type textarea "h"
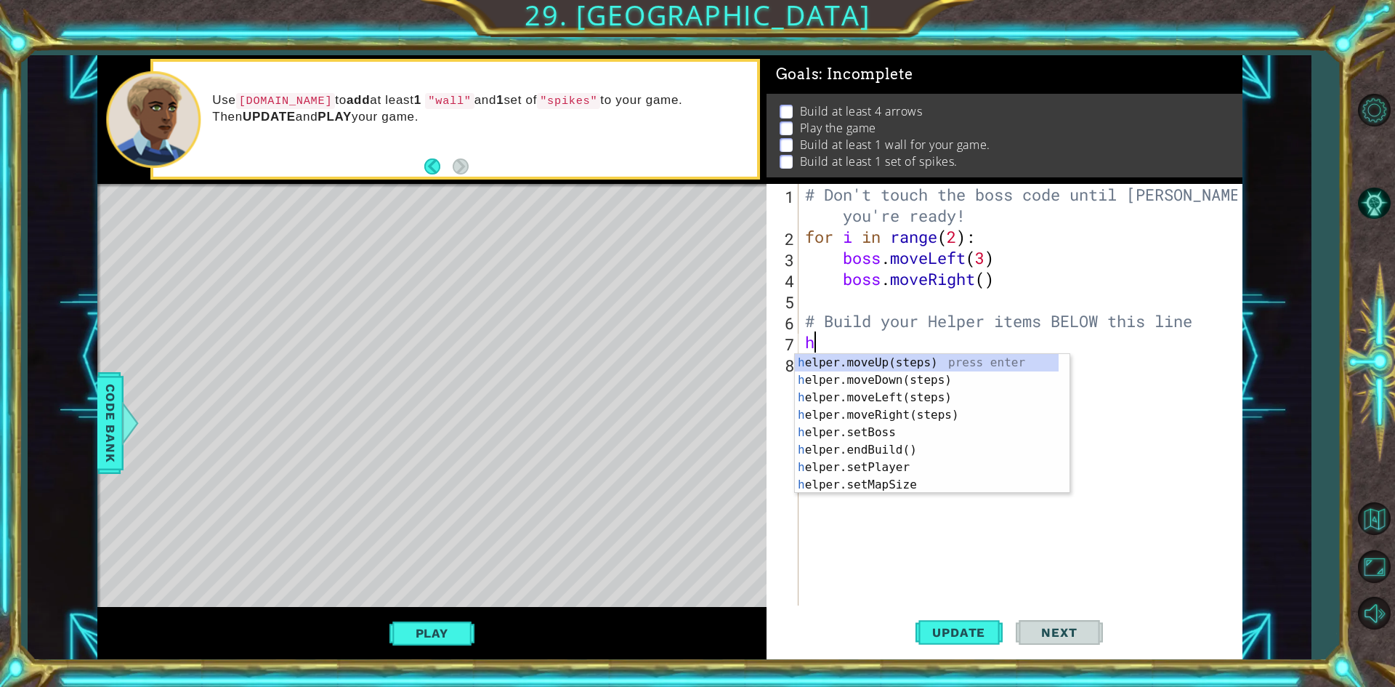
type textarea "# Build your Helper items BELOW this line"
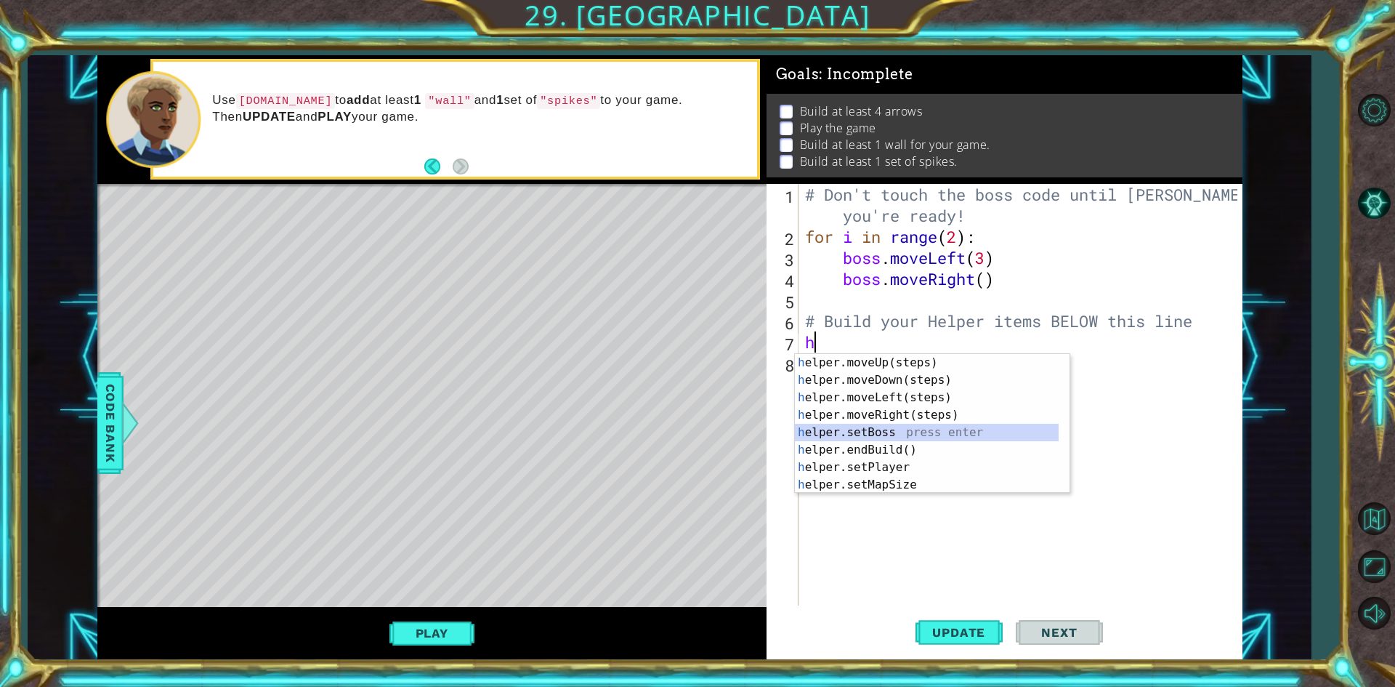
click at [847, 432] on div "h elper.moveUp(steps) press enter h elper.moveDown(steps) press enter h elper.m…" at bounding box center [927, 441] width 264 height 174
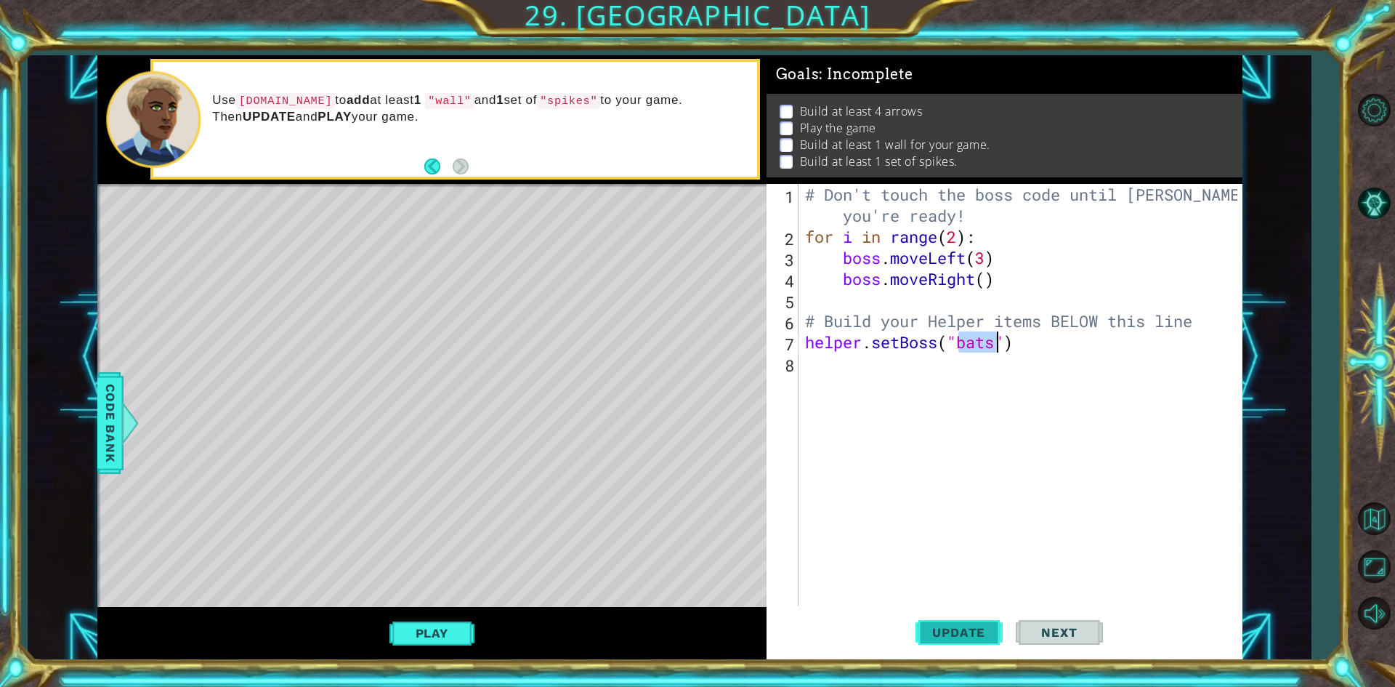
click at [951, 638] on span "Update" at bounding box center [959, 632] width 82 height 15
click at [467, 626] on button "Play" at bounding box center [431, 633] width 85 height 28
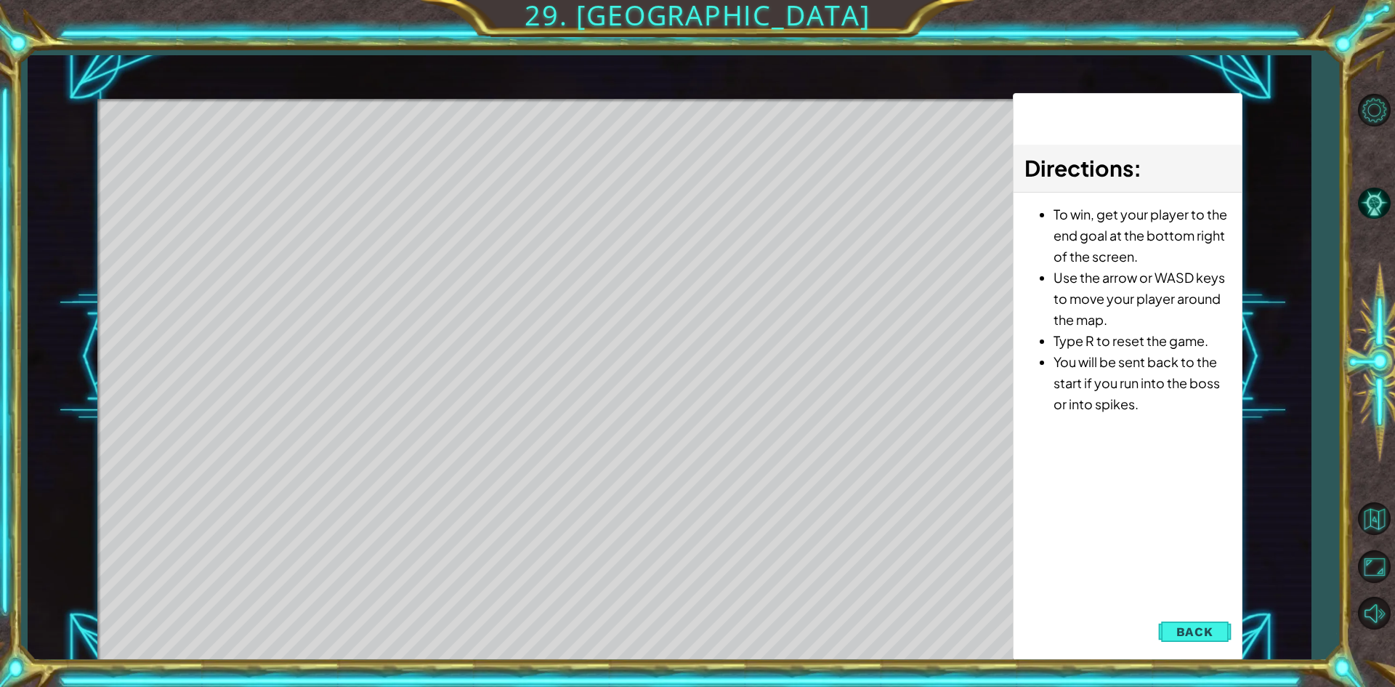
click at [1263, 644] on div "1 ההההההההההההההההההההההההההההההההההההההההההההההההההההההההההההההההההההההההההההה…" at bounding box center [669, 357] width 1283 height 605
click at [1181, 644] on button "Back" at bounding box center [1194, 631] width 73 height 29
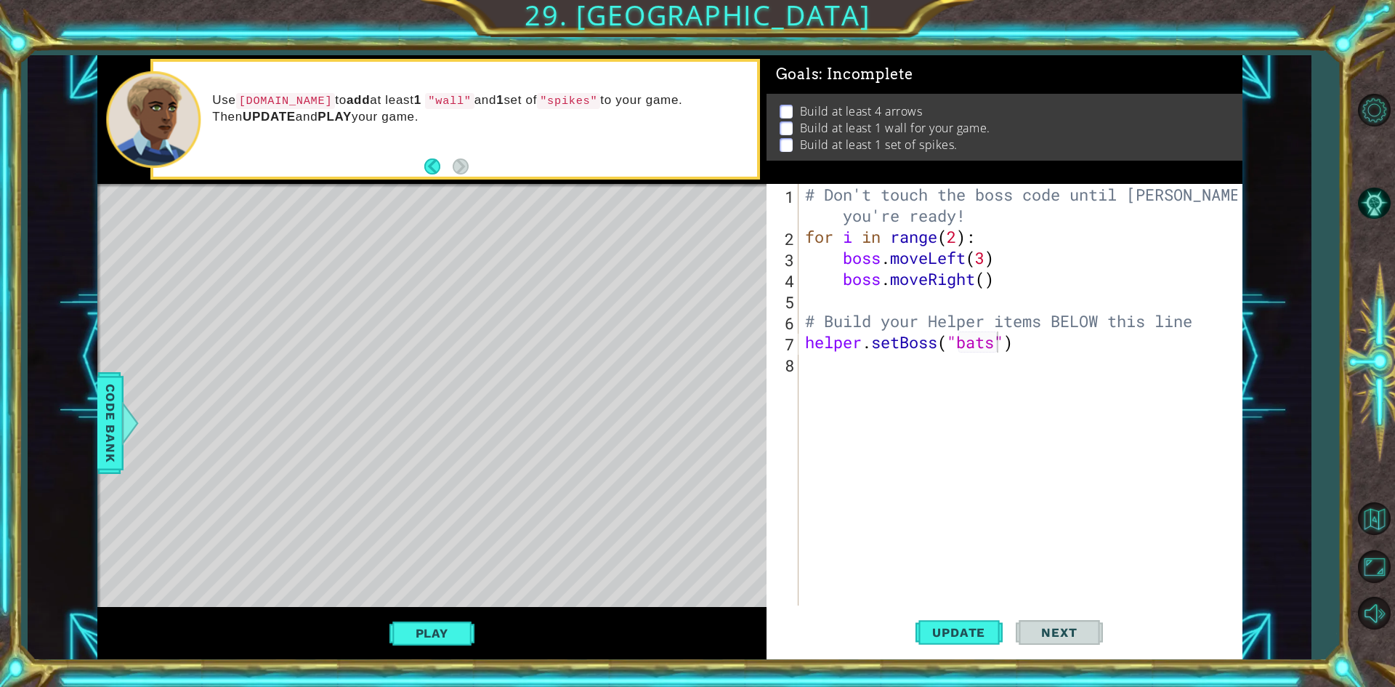
click at [1228, 630] on div "Update Next" at bounding box center [1009, 632] width 476 height 47
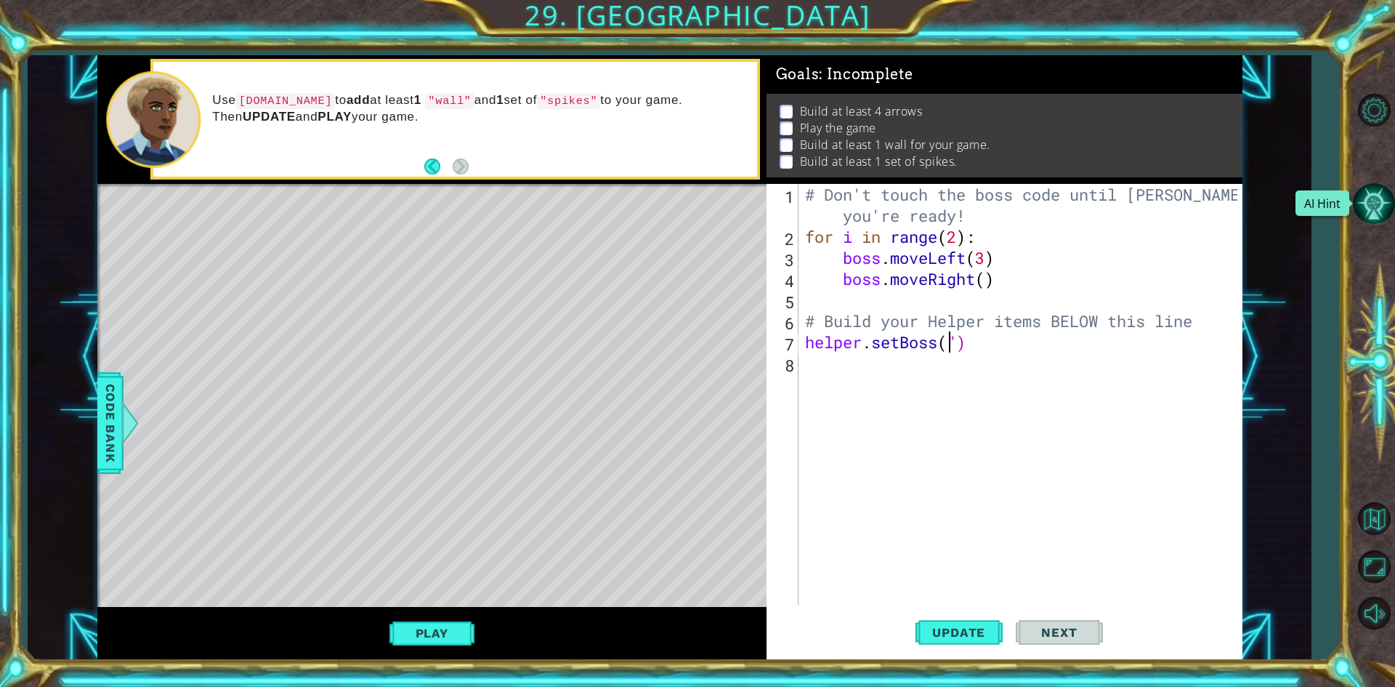
type textarea "helper.setBoss(")"
drag, startPoint x: 1394, startPoint y: 222, endPoint x: 911, endPoint y: 424, distance: 523.7
click at [907, 424] on div "# Don't touch the boss code until Vega says you're ready! for i in range ( 2 ) …" at bounding box center [1023, 426] width 442 height 485
drag, startPoint x: 926, startPoint y: 434, endPoint x: 1188, endPoint y: 533, distance: 280.3
click at [1202, 530] on div "# Don't touch the boss code until Vega says you're ready! for i in range ( 2 ) …" at bounding box center [1023, 426] width 442 height 485
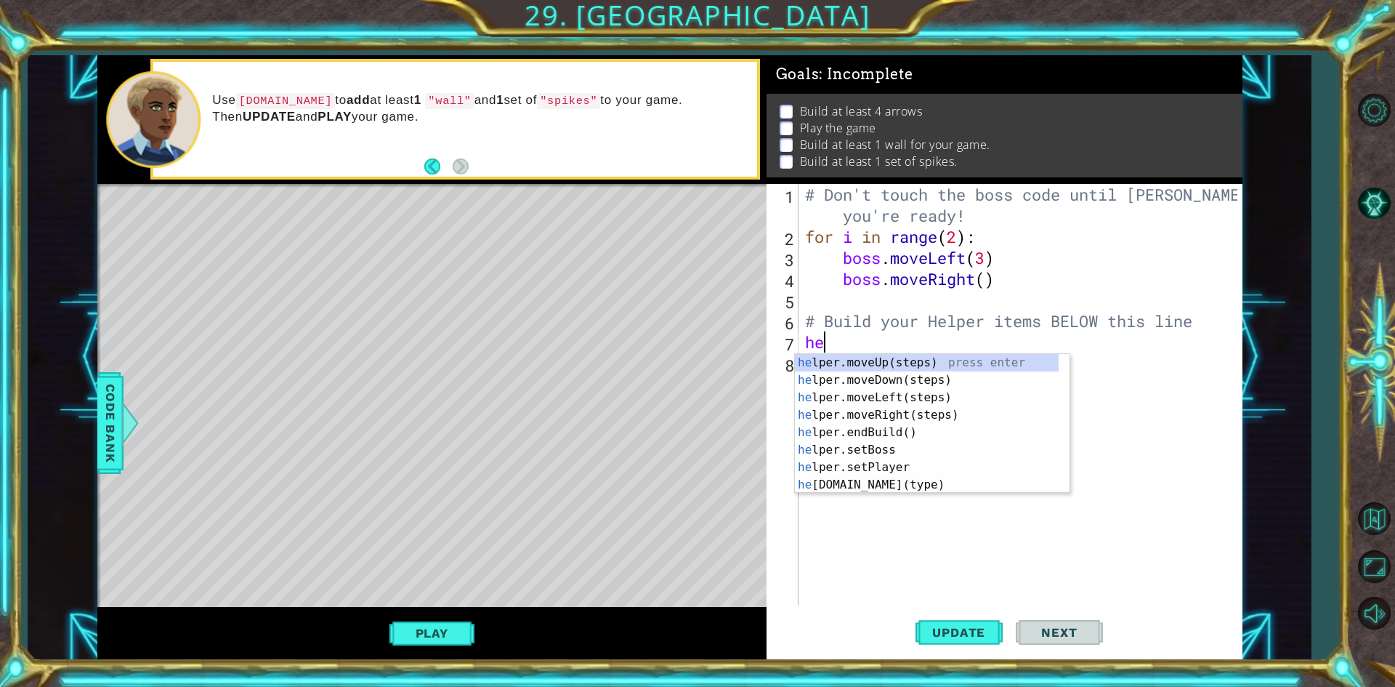
type textarea "h"
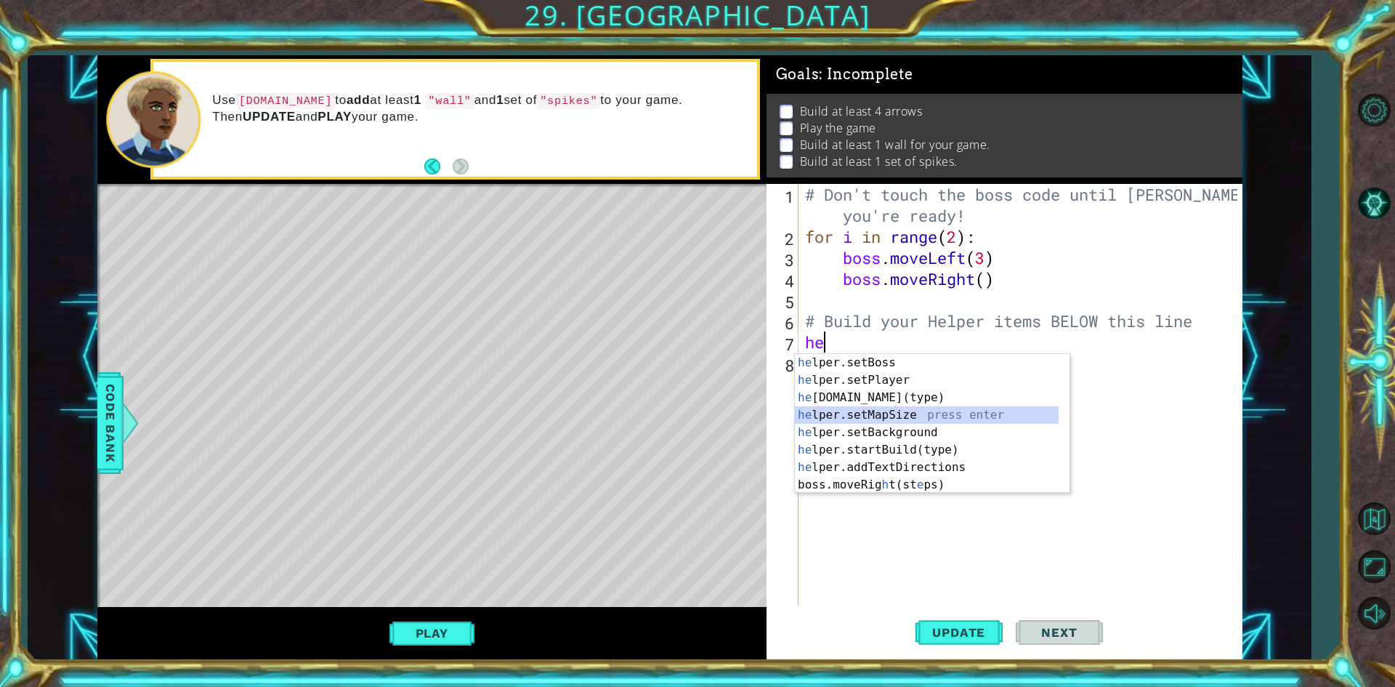
click at [880, 415] on div "he lper.setBoss press enter he lper.setPlayer press enter he lper.build(type) p…" at bounding box center [927, 441] width 264 height 174
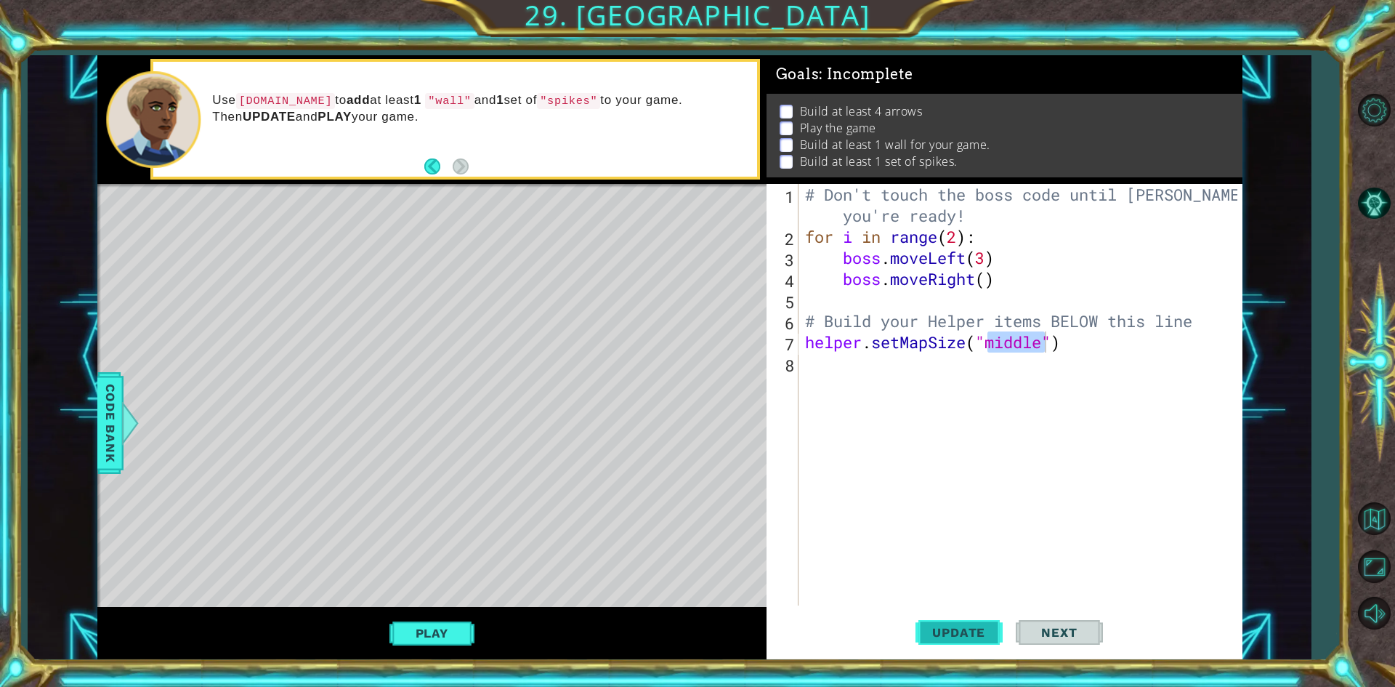
click at [927, 618] on button "Update" at bounding box center [958, 632] width 87 height 47
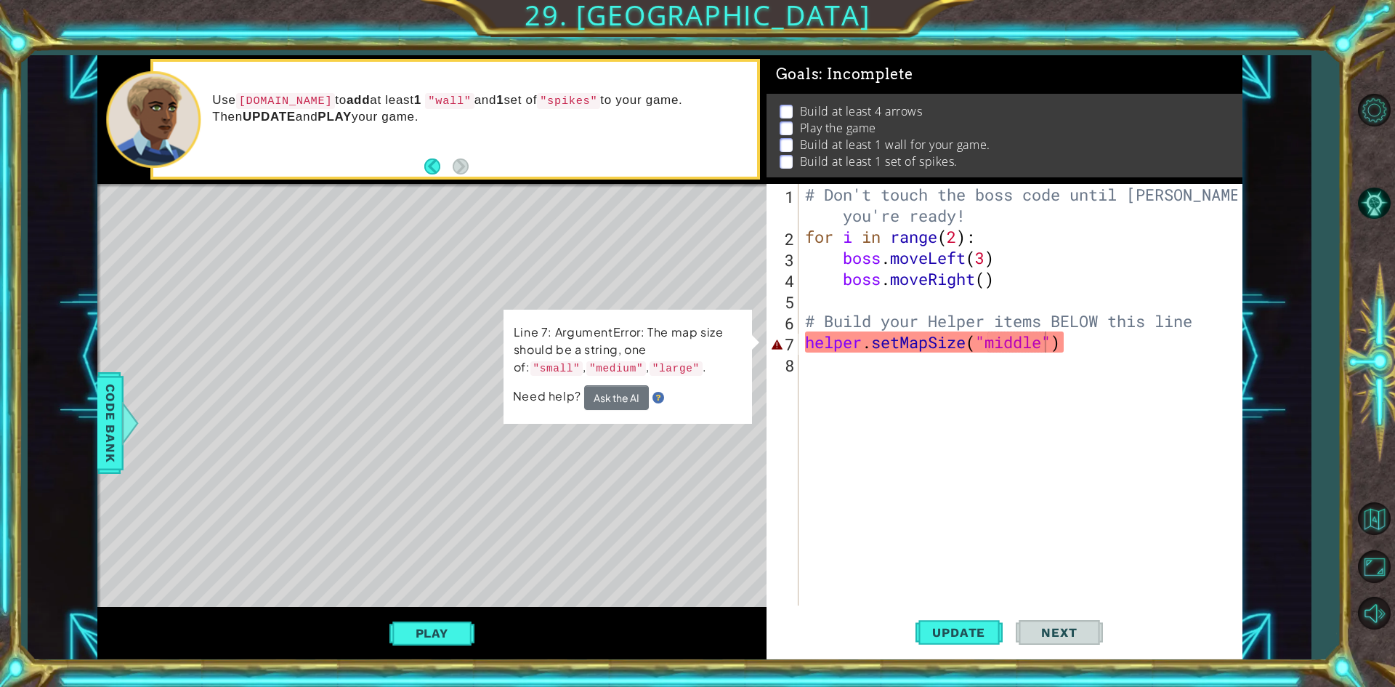
click at [630, 368] on p "Line 7: ArgumentError: The map size should be a string, one of: "small" , "medi…" at bounding box center [628, 350] width 228 height 54
click at [1063, 347] on div "# Don't touch the boss code until Vega says you're ready! for i in range ( 2 ) …" at bounding box center [1023, 426] width 442 height 485
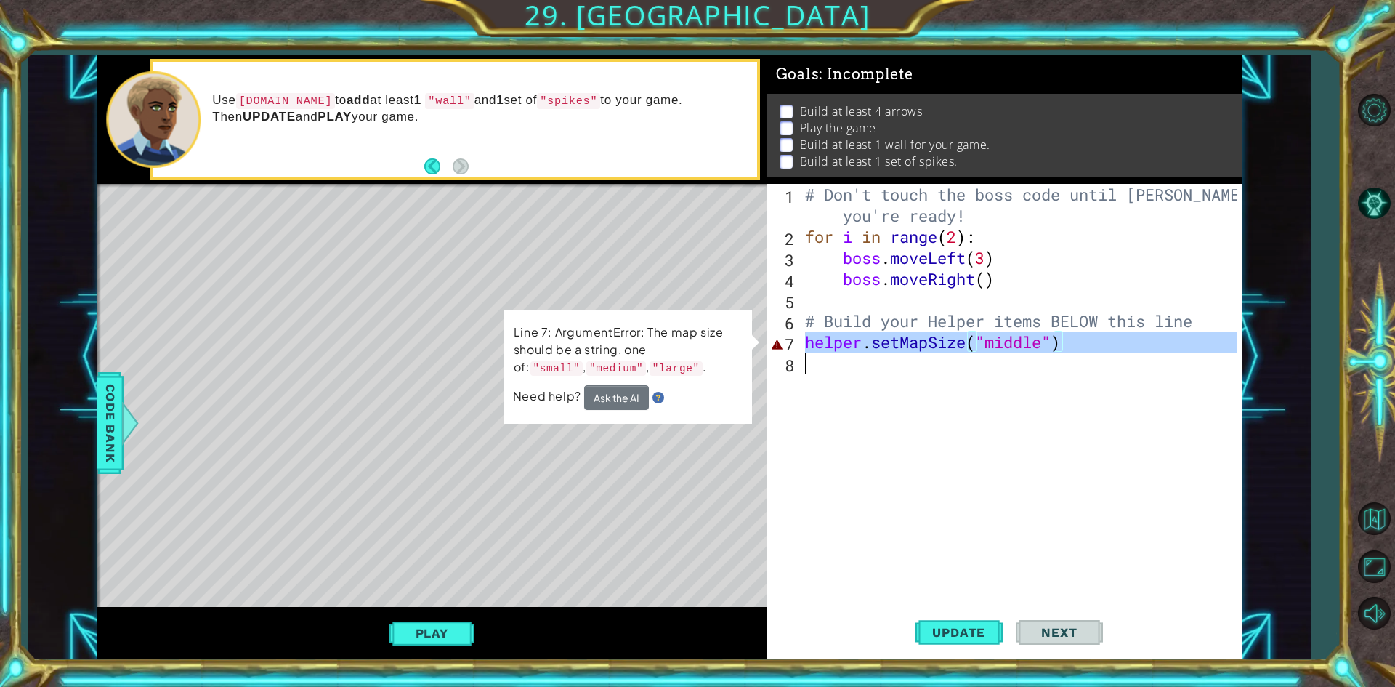
click at [1063, 347] on div "# Don't touch the boss code until Vega says you're ready! for i in range ( 2 ) …" at bounding box center [1023, 426] width 442 height 485
type textarea "helper.setMapSize("middle")"
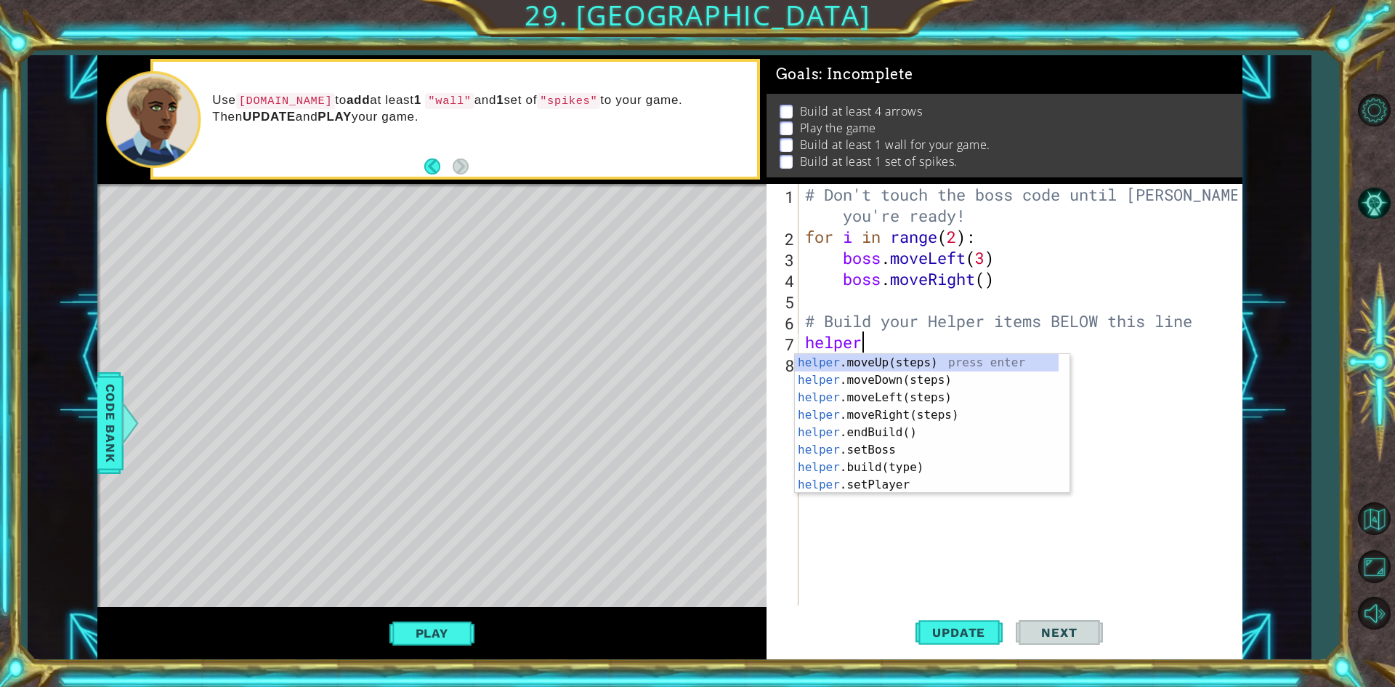
scroll to position [0, 2]
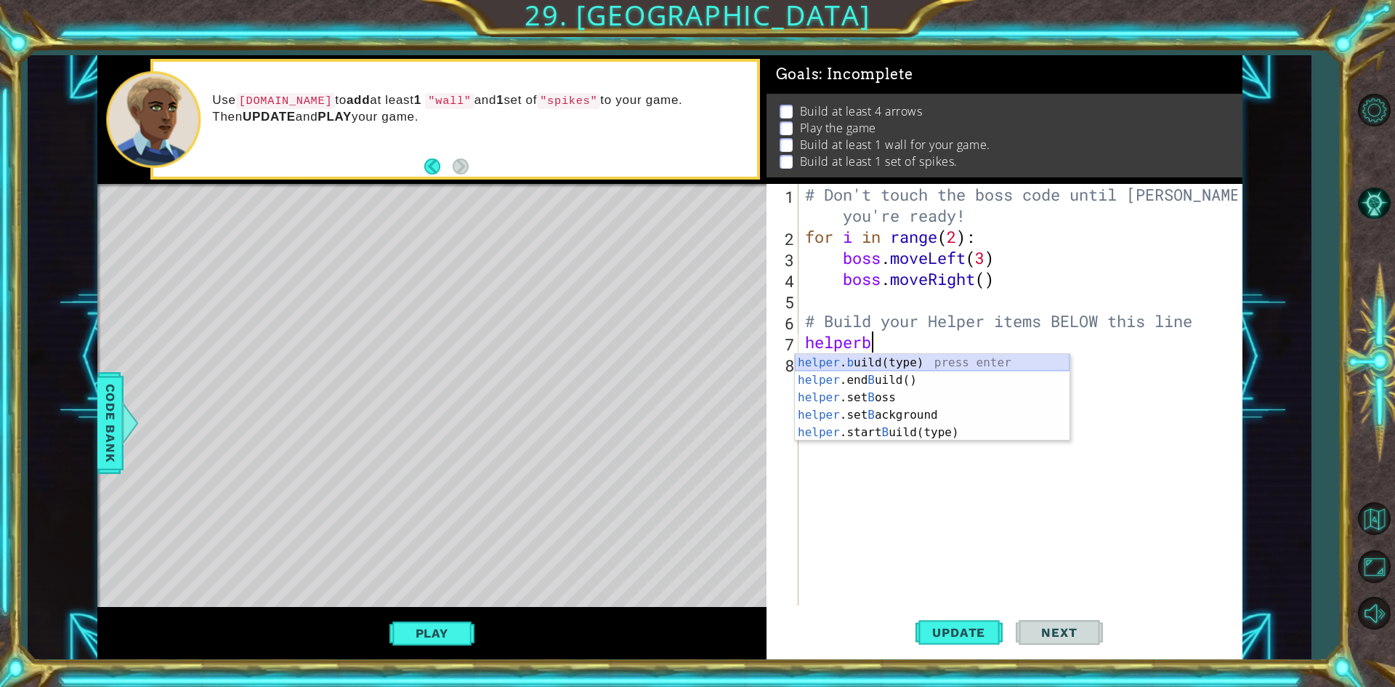
click at [856, 362] on div "helper . b uild(type) press enter helper .end B uild() press enter helper .set …" at bounding box center [932, 415] width 275 height 122
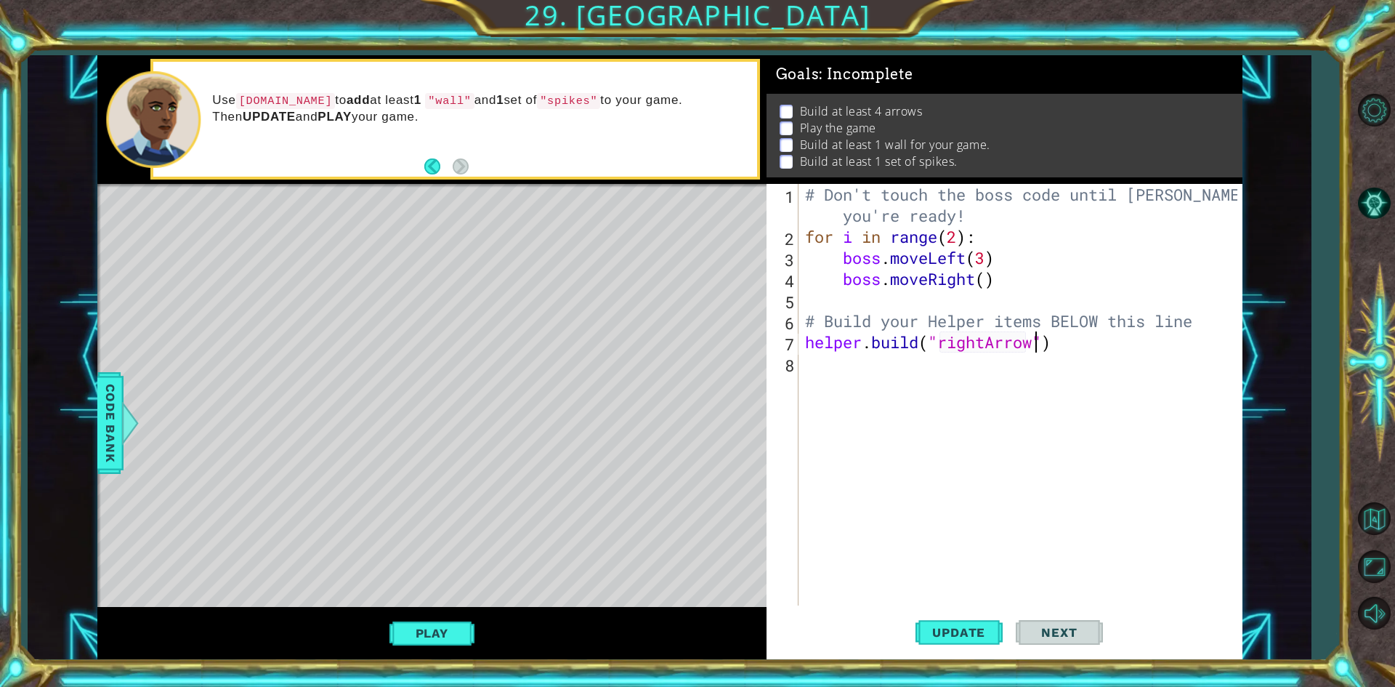
scroll to position [0, 10]
click at [987, 633] on span "Update" at bounding box center [959, 632] width 82 height 15
click at [947, 622] on button "Update" at bounding box center [958, 632] width 87 height 47
drag, startPoint x: 947, startPoint y: 622, endPoint x: 942, endPoint y: 631, distance: 9.7
click at [942, 631] on button "Update" at bounding box center [958, 632] width 87 height 47
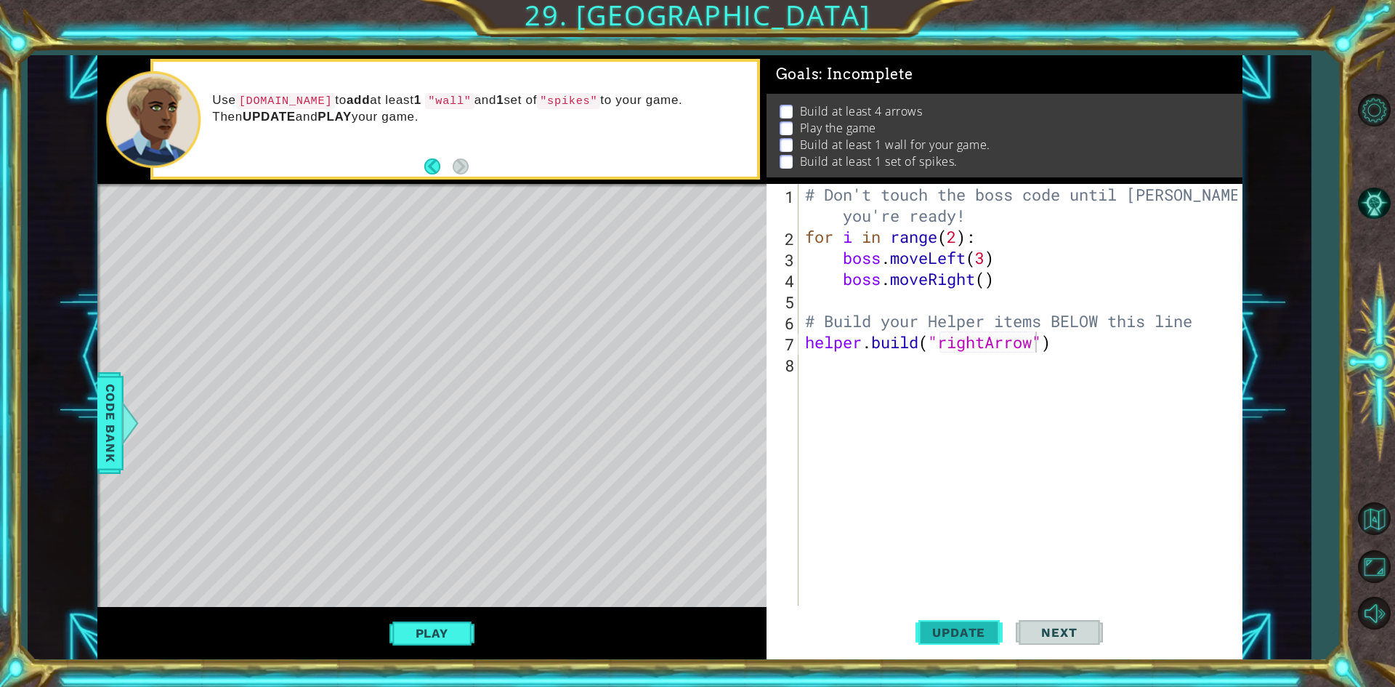
drag, startPoint x: 942, startPoint y: 631, endPoint x: 940, endPoint y: 643, distance: 12.5
click at [940, 643] on button "Update" at bounding box center [958, 632] width 87 height 47
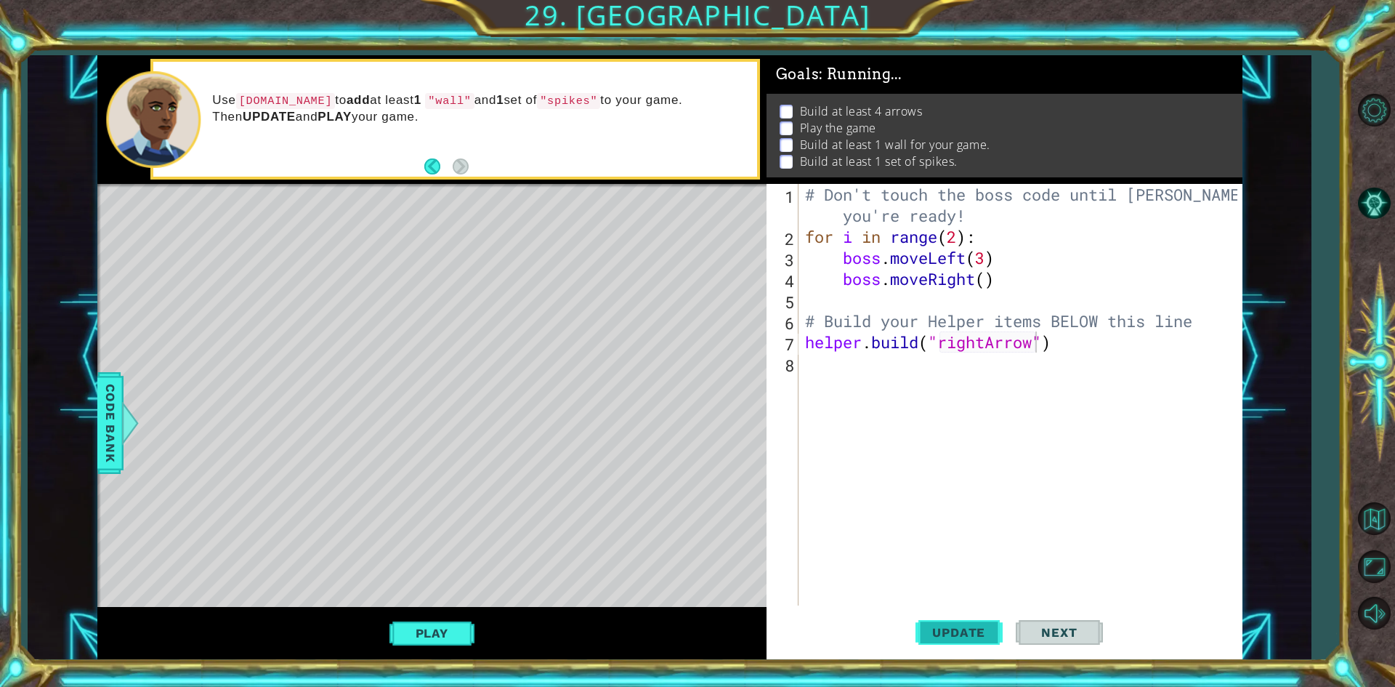
click at [940, 643] on button "Update" at bounding box center [958, 632] width 87 height 47
click at [950, 652] on button "Update" at bounding box center [958, 632] width 87 height 47
click at [482, 648] on div "Play" at bounding box center [431, 633] width 669 height 52
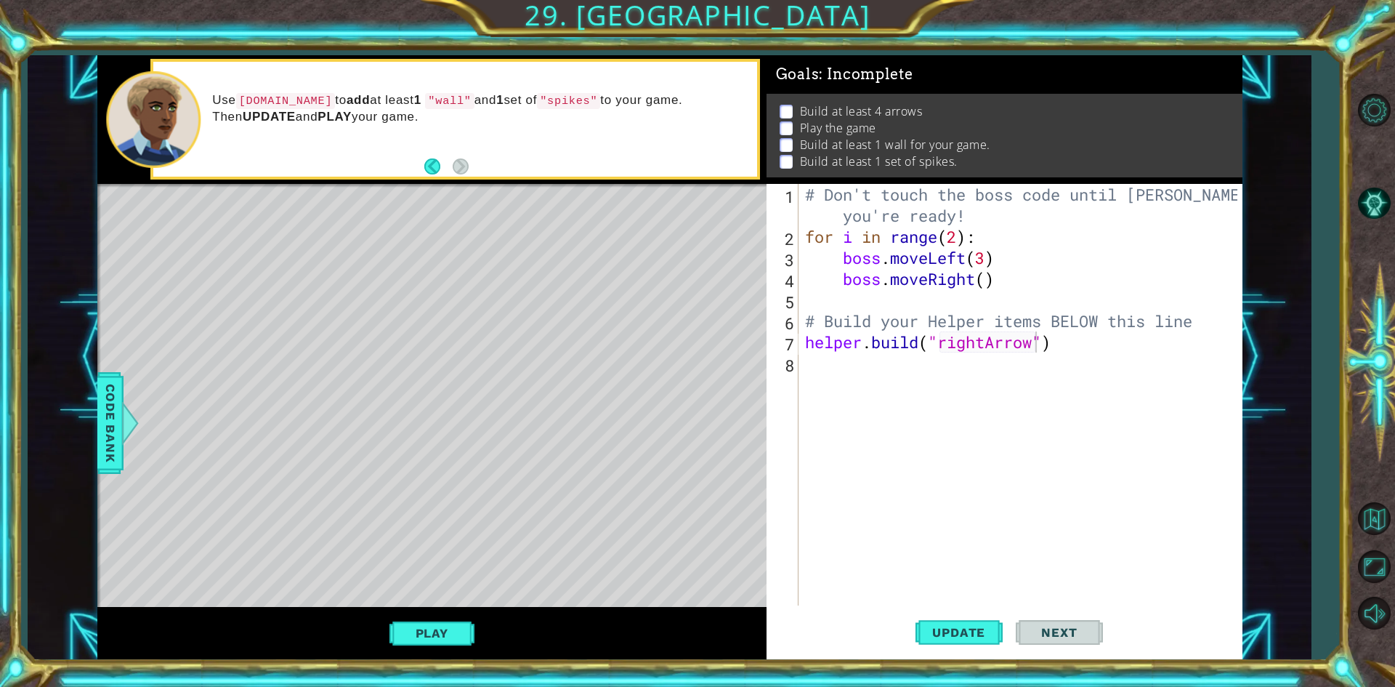
click at [441, 635] on button "Play" at bounding box center [431, 633] width 85 height 28
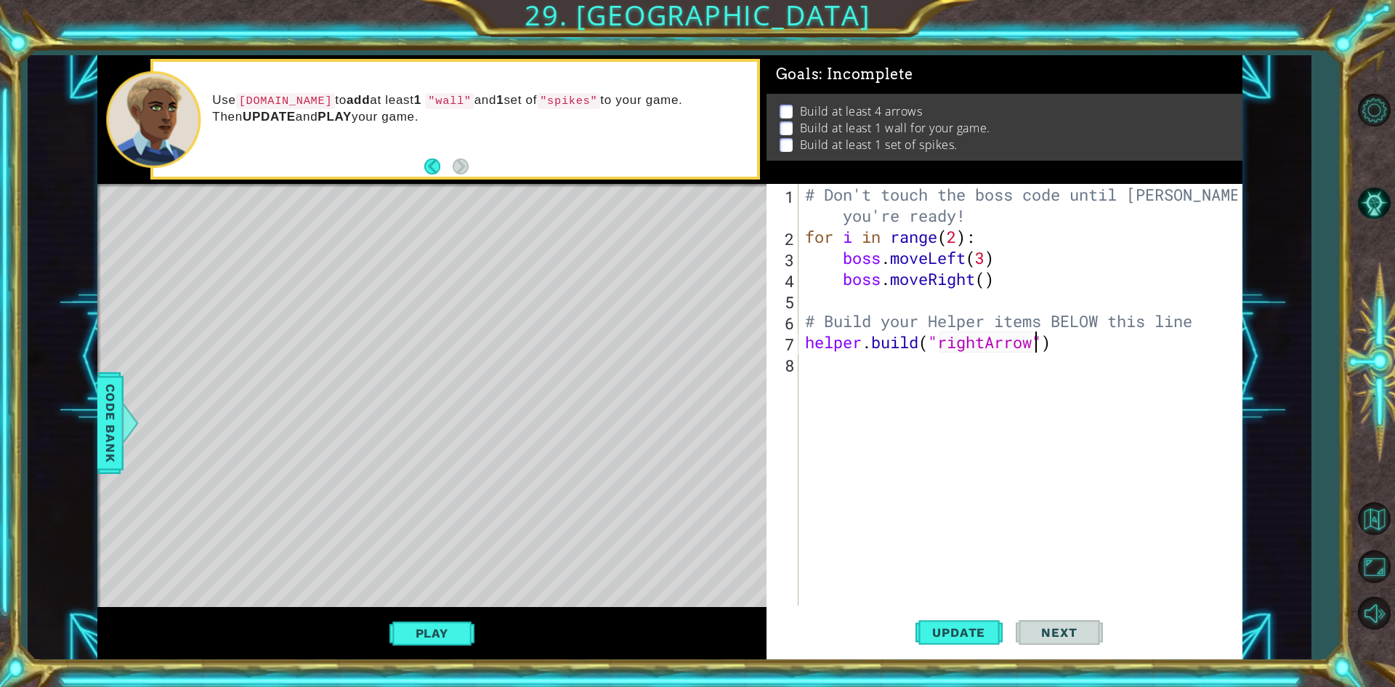
click at [1039, 352] on div "# Don't touch the boss code until Vega says you're ready! for i in range ( 2 ) …" at bounding box center [1023, 426] width 442 height 485
click at [1115, 351] on div "# Don't touch the boss code until Vega says you're ready! for i in range ( 2 ) …" at bounding box center [1023, 426] width 442 height 485
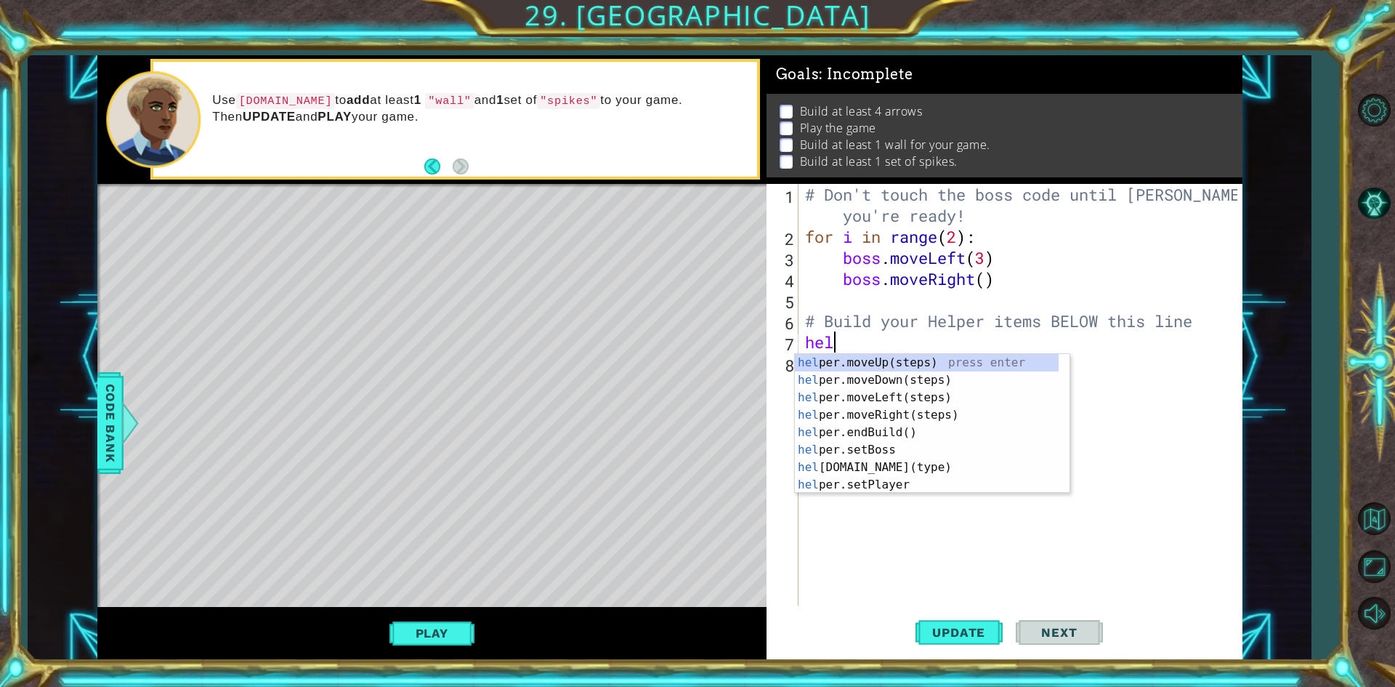
scroll to position [0, 0]
type textarea "h"
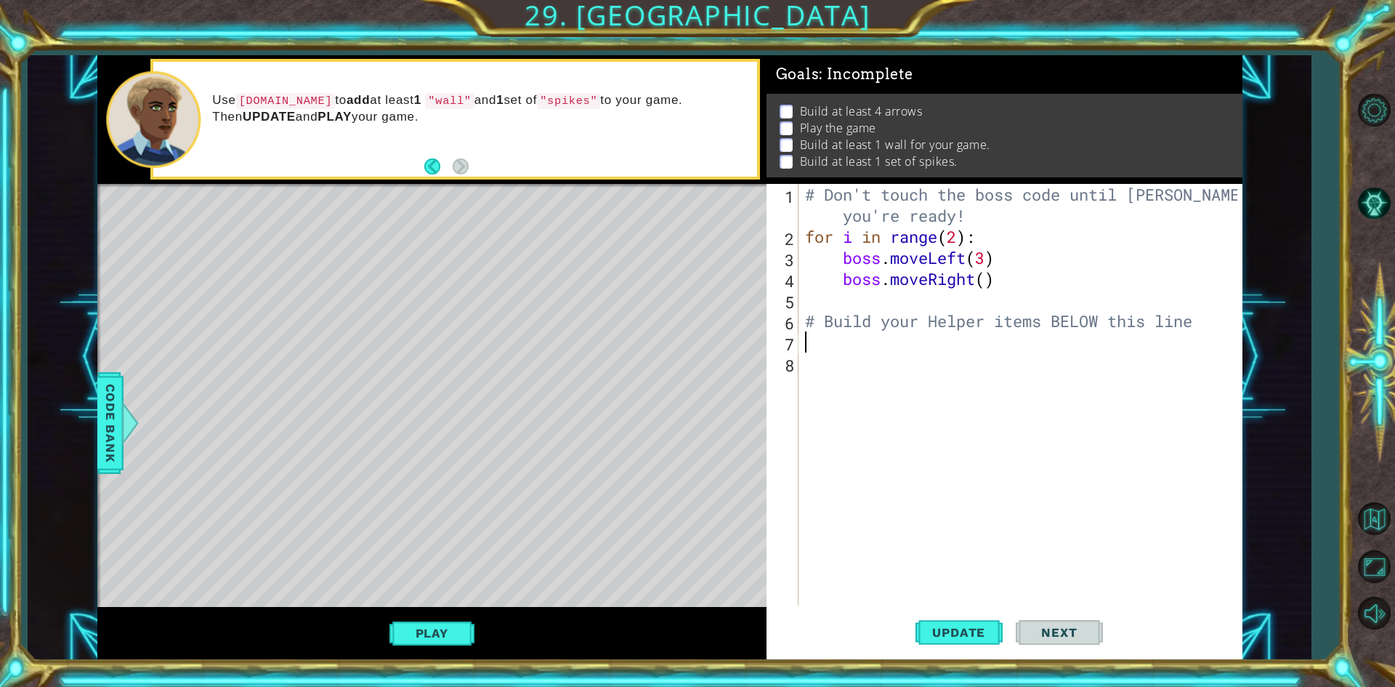
type textarea "b"
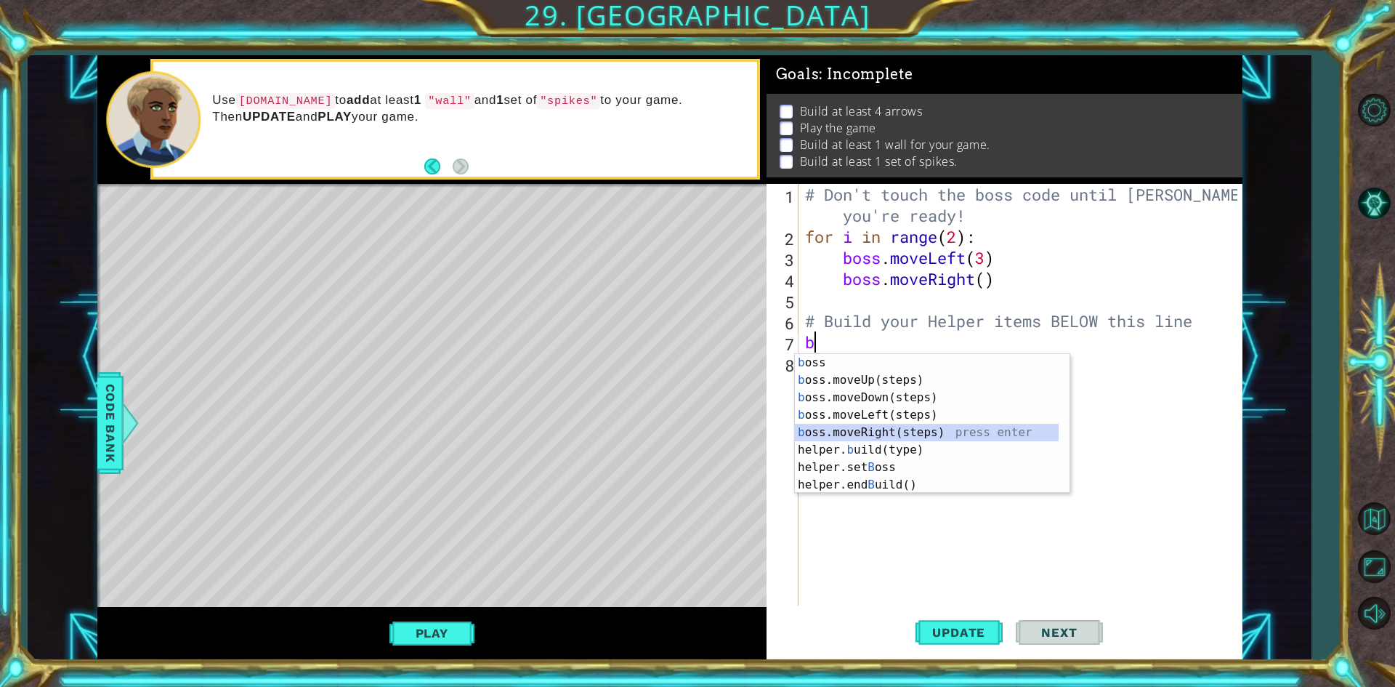
click at [926, 433] on div "b oss press enter b oss.moveUp(steps) press enter b oss.moveDown(steps) press e…" at bounding box center [927, 441] width 264 height 174
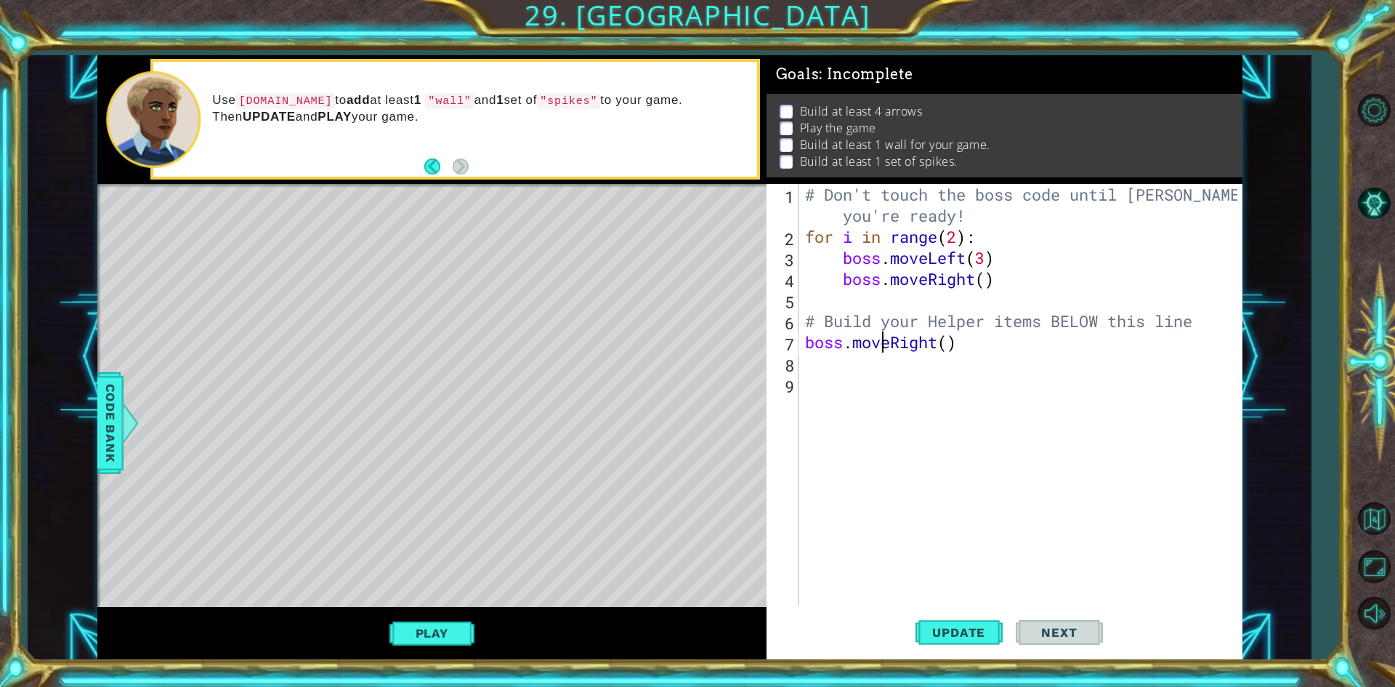
click at [886, 340] on div "# Don't touch the boss code until Vega says you're ready! for i in range ( 2 ) …" at bounding box center [1023, 426] width 442 height 485
type textarea "boss.moveRight()"
click at [973, 629] on span "Update" at bounding box center [959, 632] width 82 height 15
click at [951, 614] on button "Update" at bounding box center [958, 632] width 87 height 47
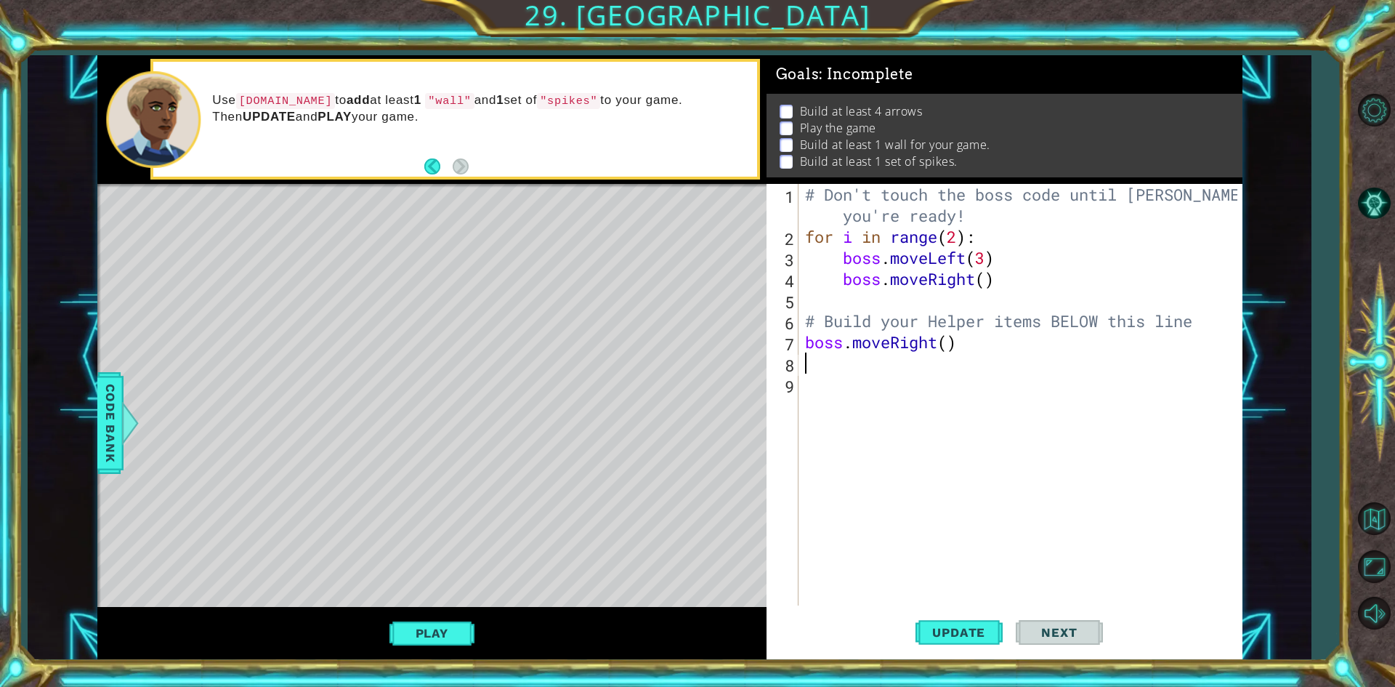
click at [1009, 363] on div "# Don't touch the boss code until Vega says you're ready! for i in range ( 2 ) …" at bounding box center [1023, 426] width 442 height 485
click at [1009, 361] on div "# Don't touch the boss code until Vega says you're ready! for i in range ( 2 ) …" at bounding box center [1023, 426] width 442 height 485
click at [1009, 352] on div "# Don't touch the boss code until Vega says you're ready! for i in range ( 2 ) …" at bounding box center [1023, 426] width 442 height 485
drag, startPoint x: 988, startPoint y: 358, endPoint x: 970, endPoint y: 333, distance: 31.3
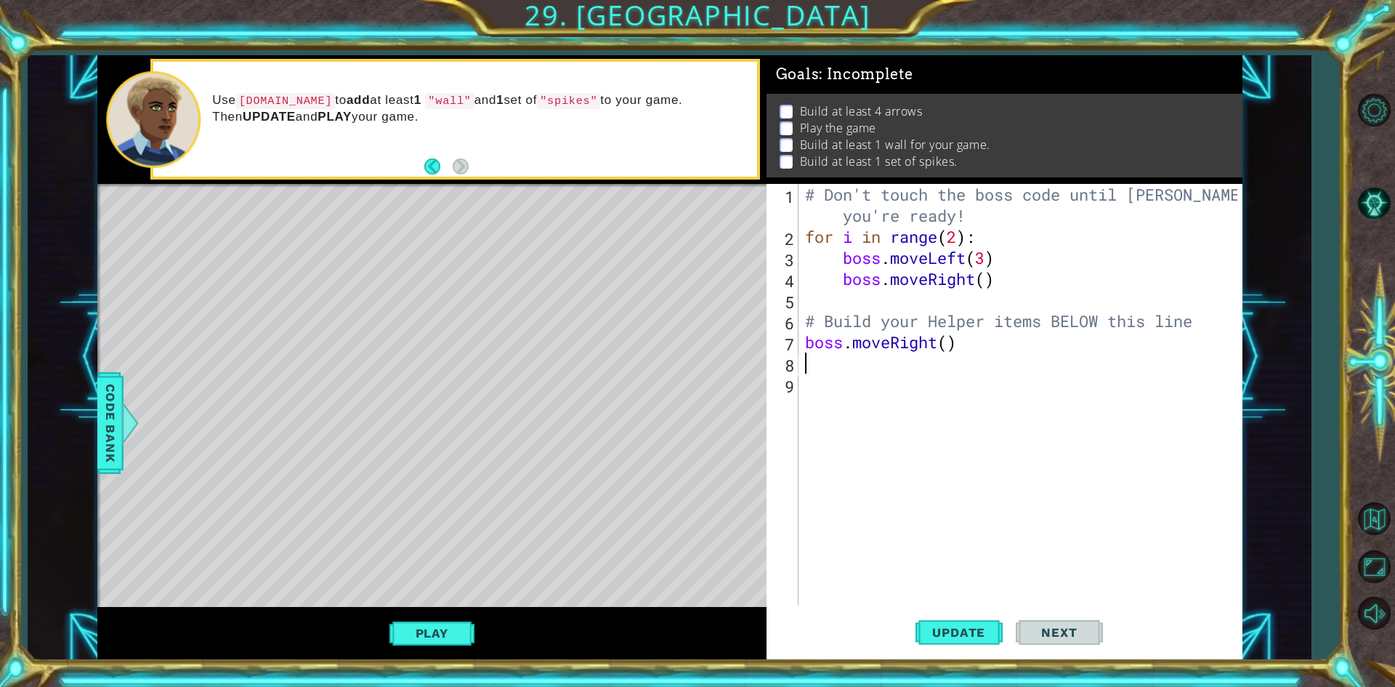
click at [988, 355] on div "# Don't touch the boss code until Vega says you're ready! for i in range ( 2 ) …" at bounding box center [1023, 426] width 442 height 485
click at [969, 332] on div "# Don't touch the boss code until Vega says you're ready! for i in range ( 2 ) …" at bounding box center [1023, 426] width 442 height 485
type textarea "boss.moveRight()"
click at [114, 403] on span "Code Bank" at bounding box center [110, 422] width 23 height 89
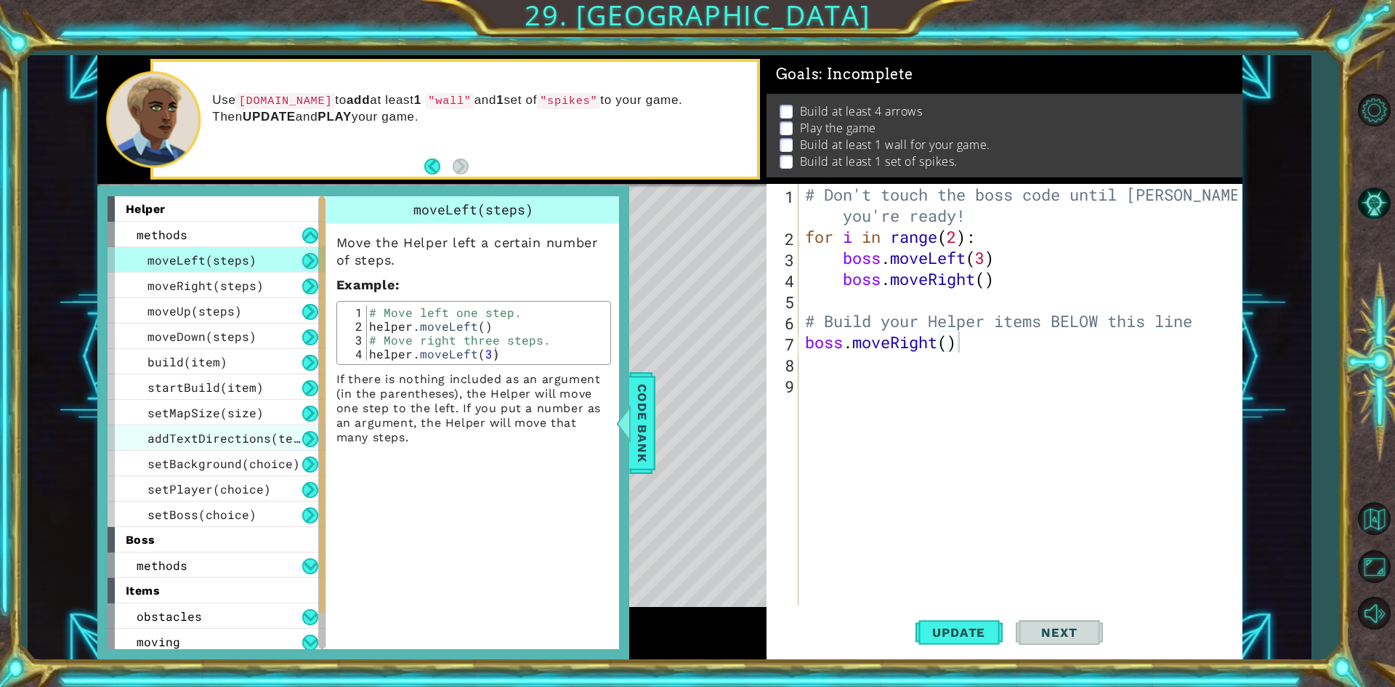
click at [217, 436] on span "addTextDirections(text)" at bounding box center [230, 437] width 167 height 15
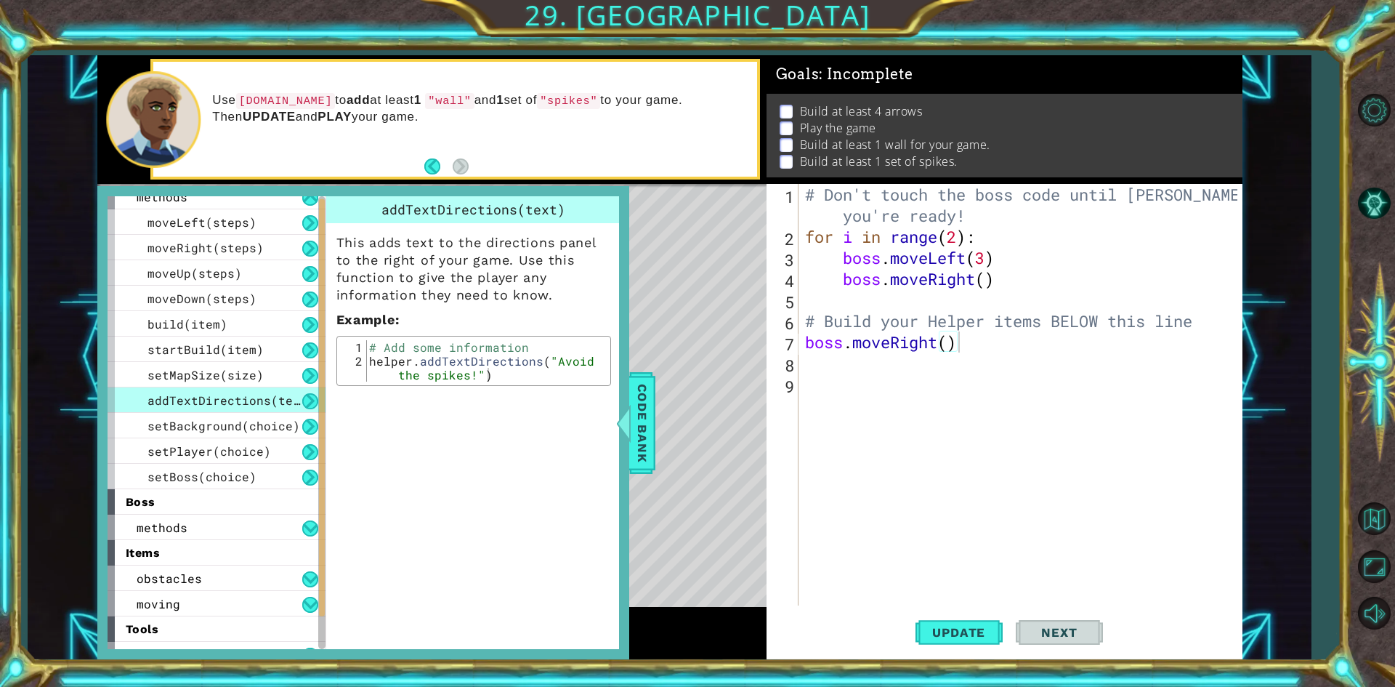
scroll to position [56, 0]
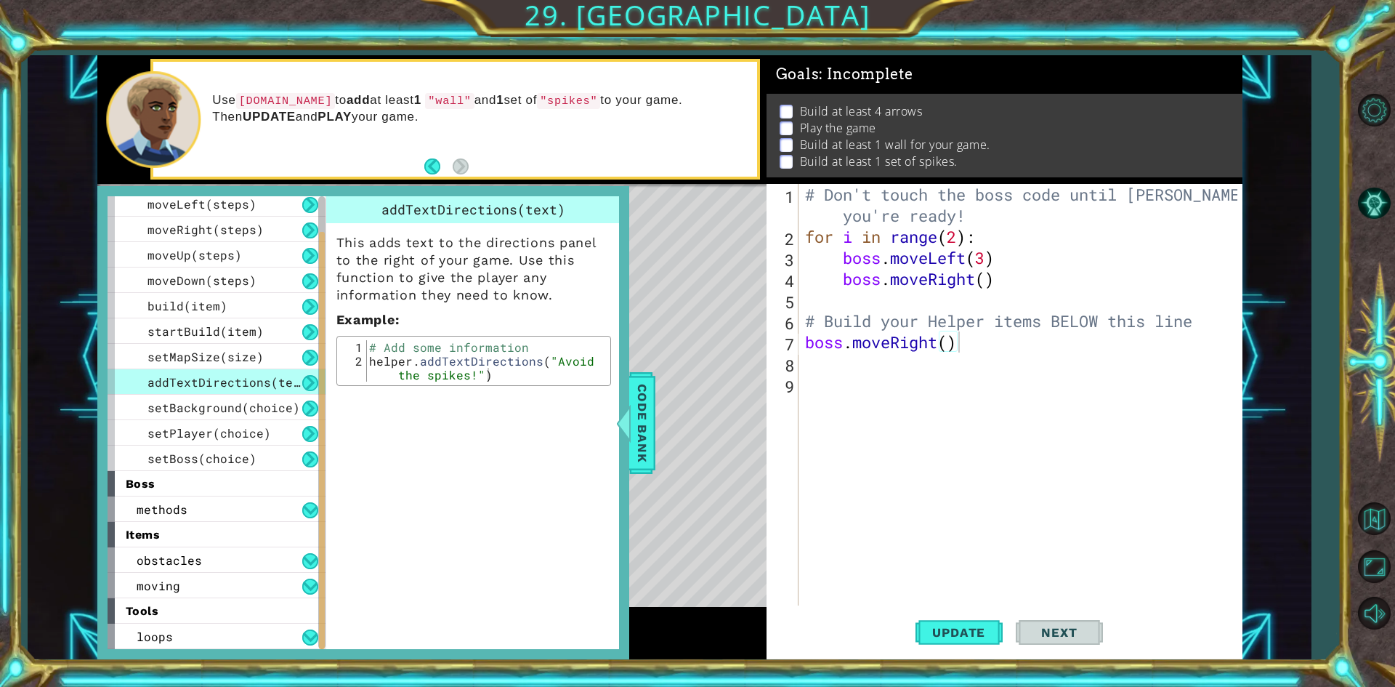
type textarea "helper.addTextDirections("Avoid the spikes!")"
drag, startPoint x: 587, startPoint y: 375, endPoint x: 519, endPoint y: 378, distance: 68.4
click at [519, 378] on div "# Add some information helper . addTextDirections ( "Avoid the spikes!" )" at bounding box center [486, 381] width 240 height 83
click at [389, 379] on div "# Add some information helper . addTextDirections ( "Avoid the spikes!" )" at bounding box center [486, 381] width 240 height 83
click at [176, 571] on div "obstacles" at bounding box center [217, 559] width 218 height 25
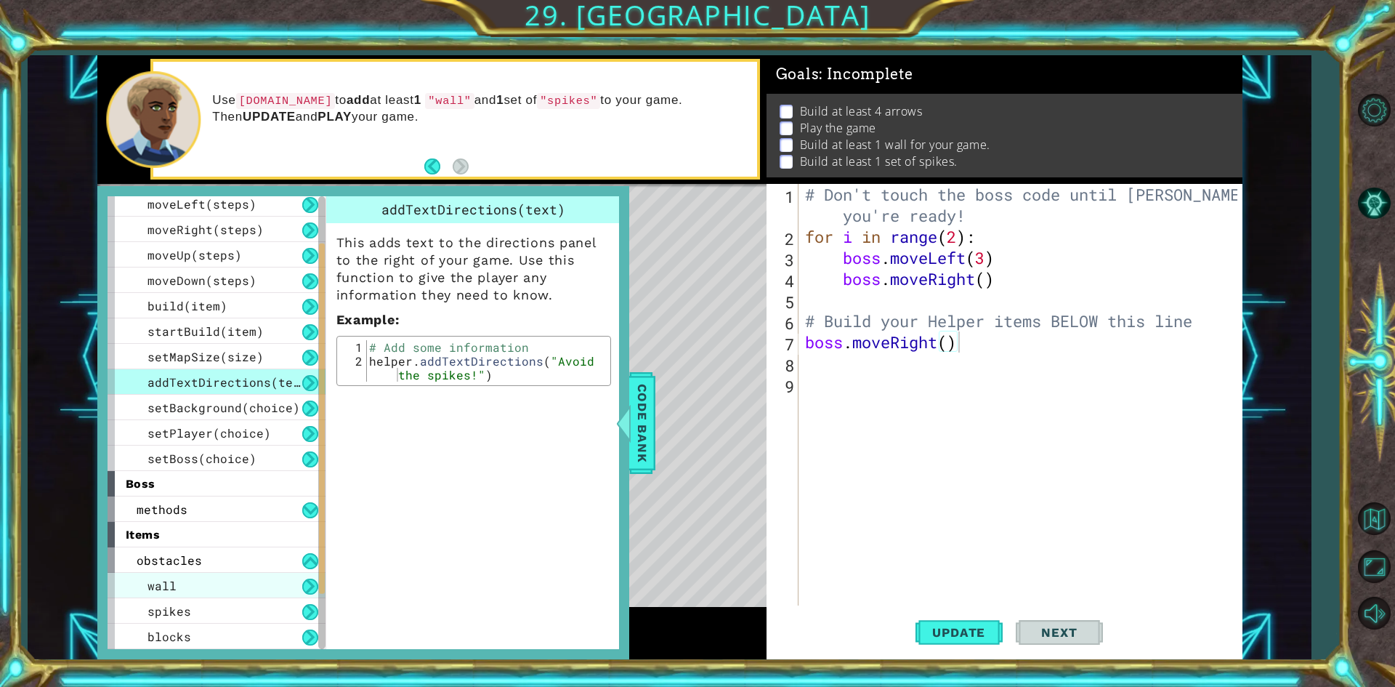
click at [187, 575] on div "wall" at bounding box center [217, 585] width 218 height 25
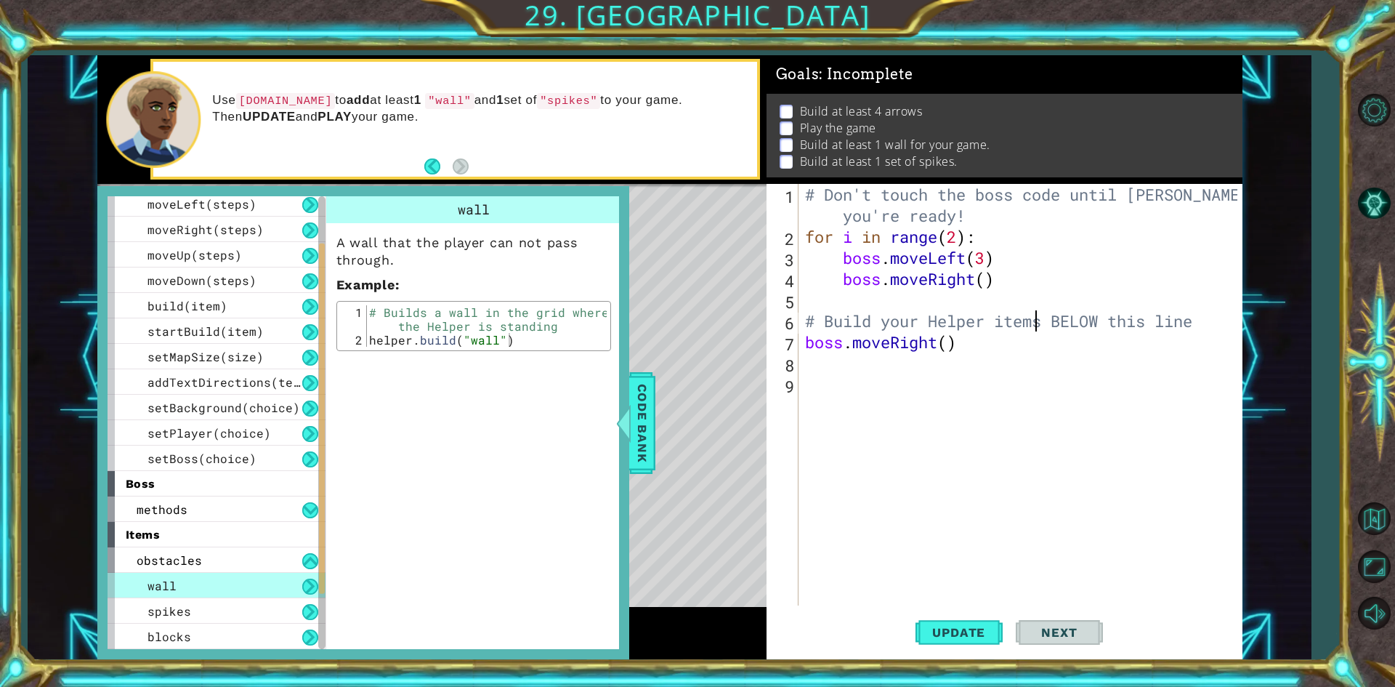
click at [1030, 331] on div "# Don't touch the boss code until Vega says you're ready! for i in range ( 2 ) …" at bounding box center [1023, 426] width 442 height 485
click at [1018, 344] on div "# Don't touch the boss code until Vega says you're ready! for i in range ( 2 ) …" at bounding box center [1019, 394] width 435 height 421
click at [1018, 344] on div "# Don't touch the boss code until Vega says you're ready! for i in range ( 2 ) …" at bounding box center [1023, 426] width 442 height 485
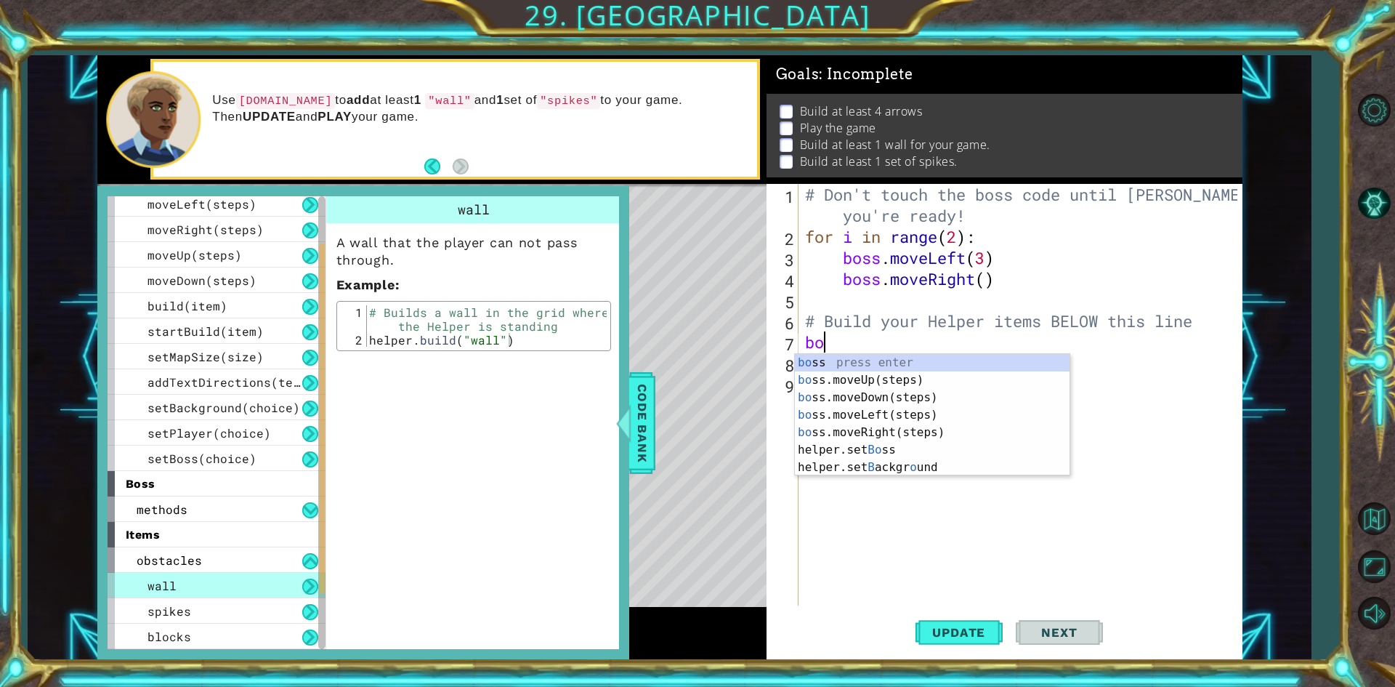
type textarea "b"
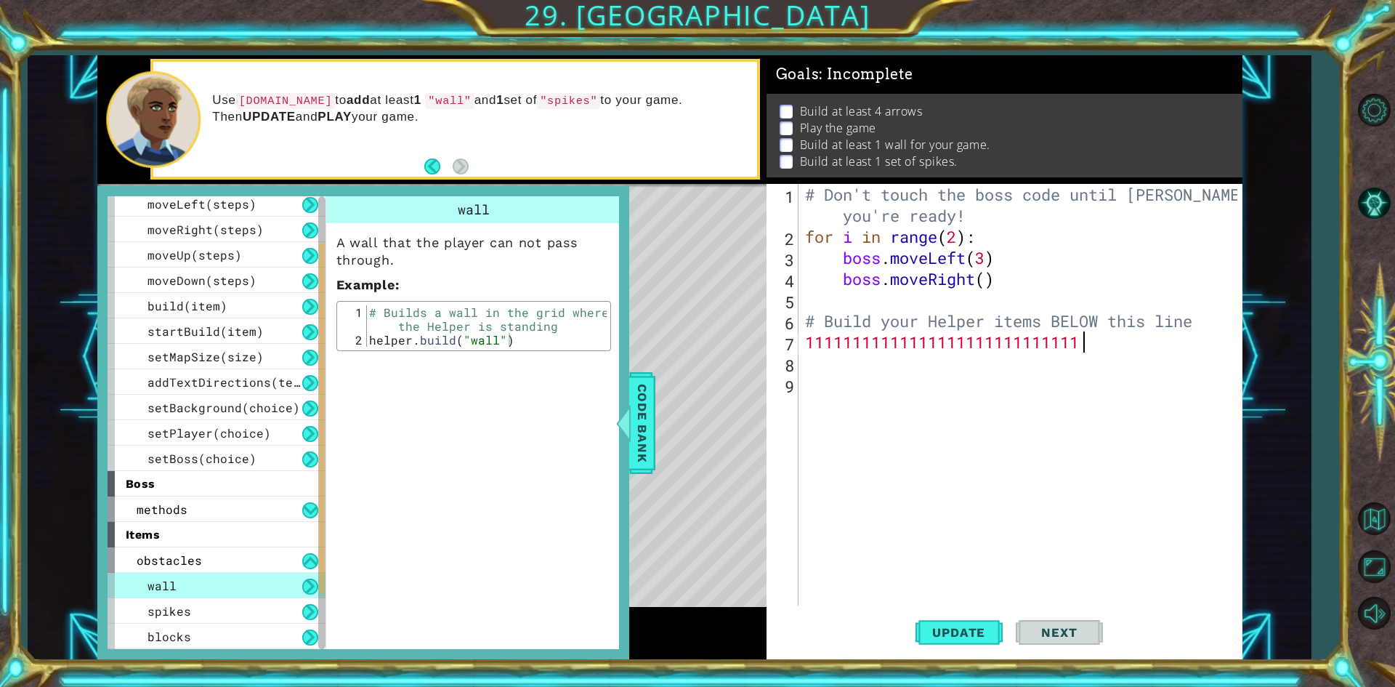
scroll to position [0, 12]
click at [647, 415] on span "Code Bank" at bounding box center [642, 422] width 23 height 89
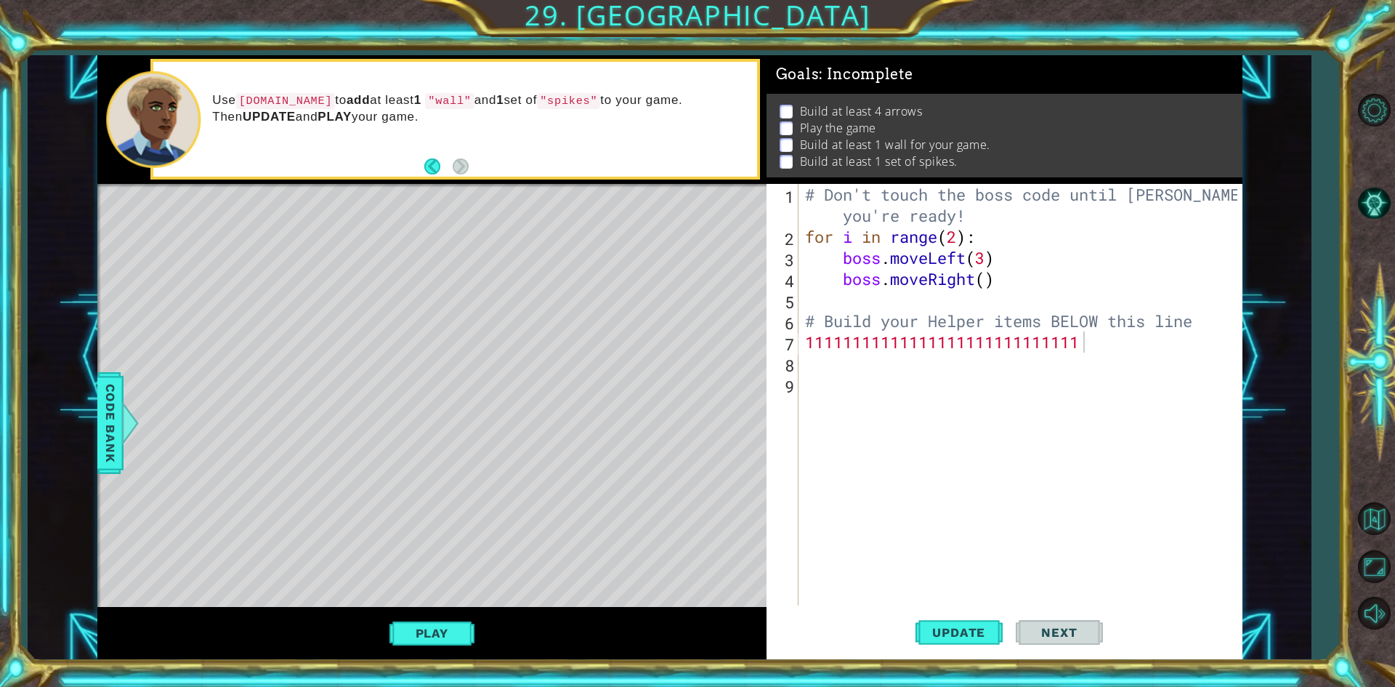
click at [982, 317] on div "# Don't touch the boss code until Vega says you're ready! for i in range ( 2 ) …" at bounding box center [1023, 426] width 442 height 485
click at [1008, 346] on div "# Don't touch the boss code until Vega says you're ready! for i in range ( 2 ) …" at bounding box center [1023, 426] width 442 height 485
click at [1069, 334] on div "# Don't touch the boss code until Vega says you're ready! for i in range ( 2 ) …" at bounding box center [1023, 426] width 442 height 485
click at [1107, 342] on div "# Don't touch the boss code until Vega says you're ready! for i in range ( 2 ) …" at bounding box center [1023, 426] width 442 height 485
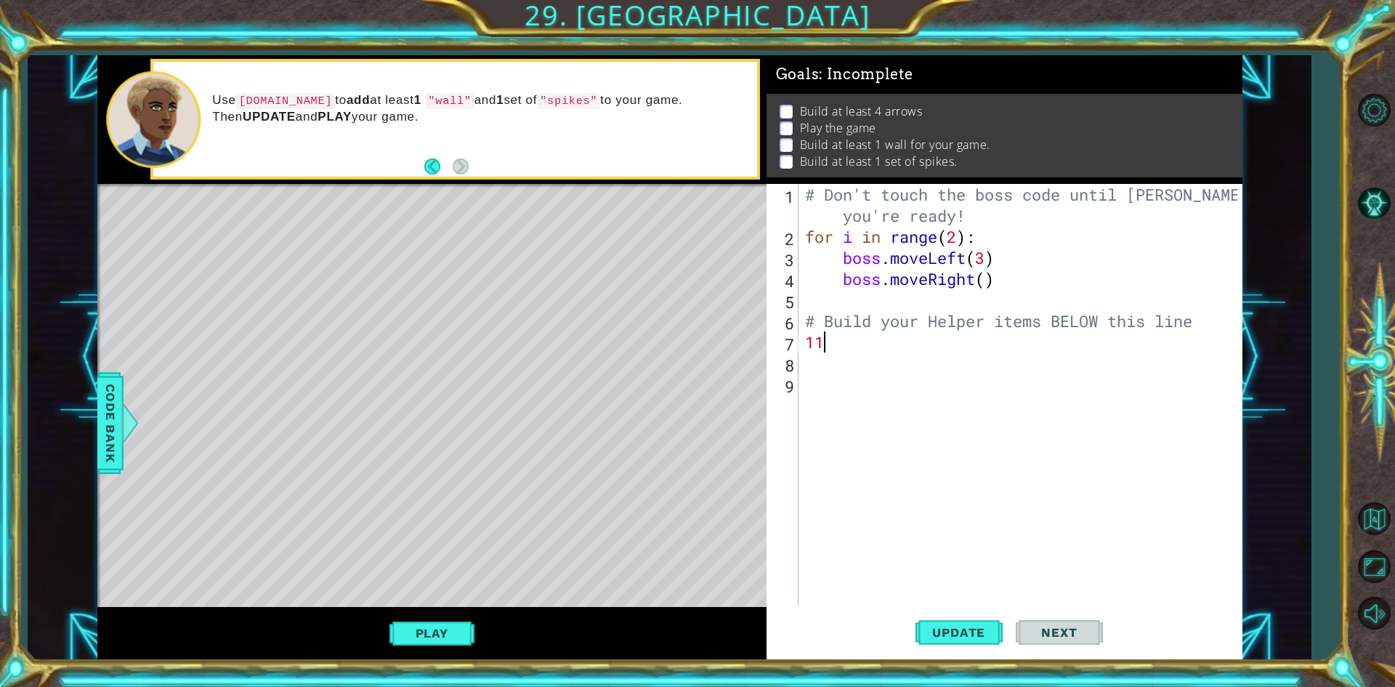
type textarea "1"
type textarea "i"
type textarea "for i in range(4):"
click at [875, 384] on div "# Don't touch the boss code until Vega says you're ready! for i in range ( 2 ) …" at bounding box center [1023, 426] width 442 height 485
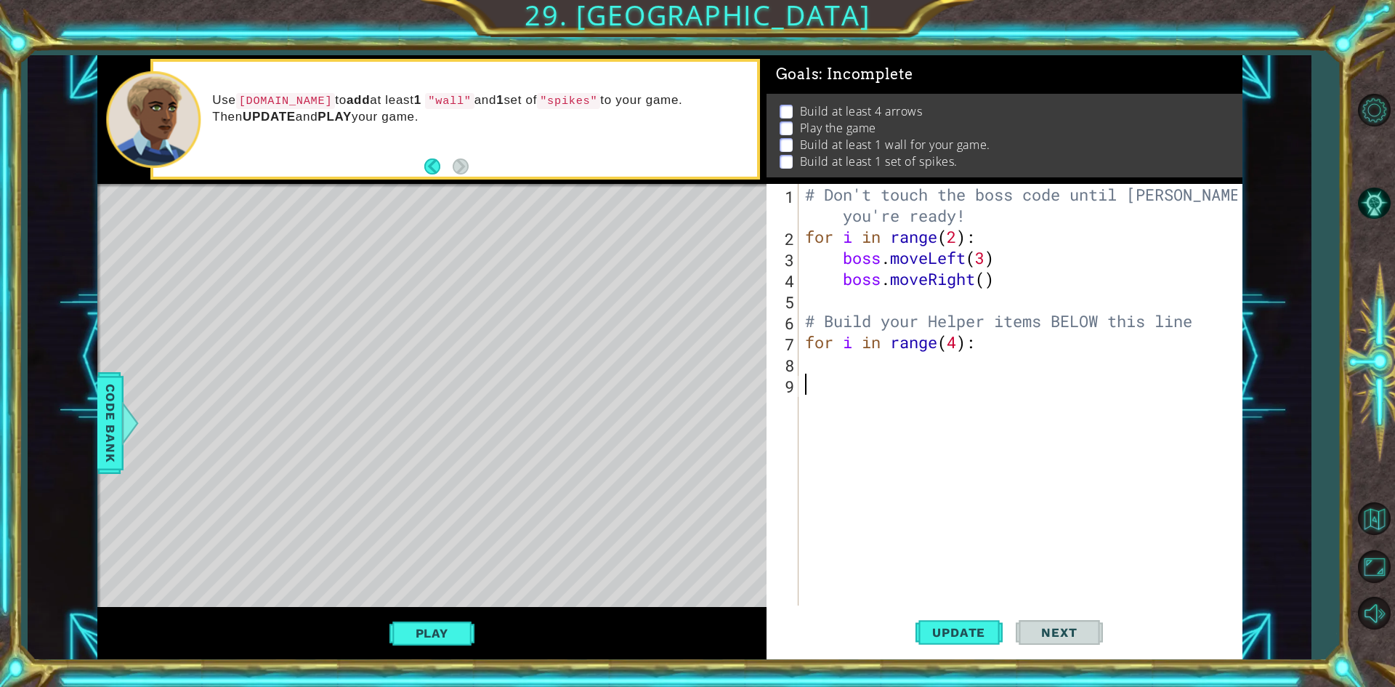
scroll to position [0, 0]
click at [875, 356] on div "# Don't touch the boss code until Vega says you're ready! for i in range ( 2 ) …" at bounding box center [1023, 426] width 442 height 485
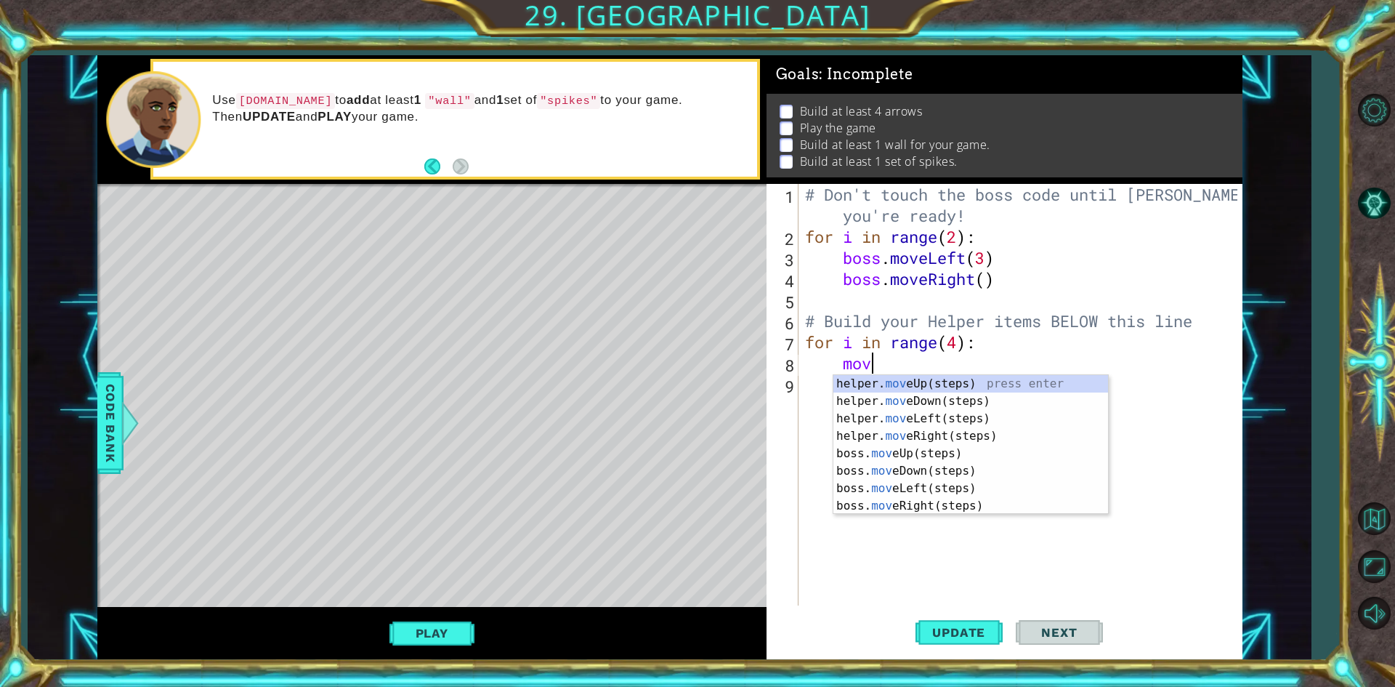
type textarea "move"
click at [942, 441] on div "helper. move Up(steps) press enter helper. move Down(steps) press enter helper.…" at bounding box center [970, 462] width 275 height 174
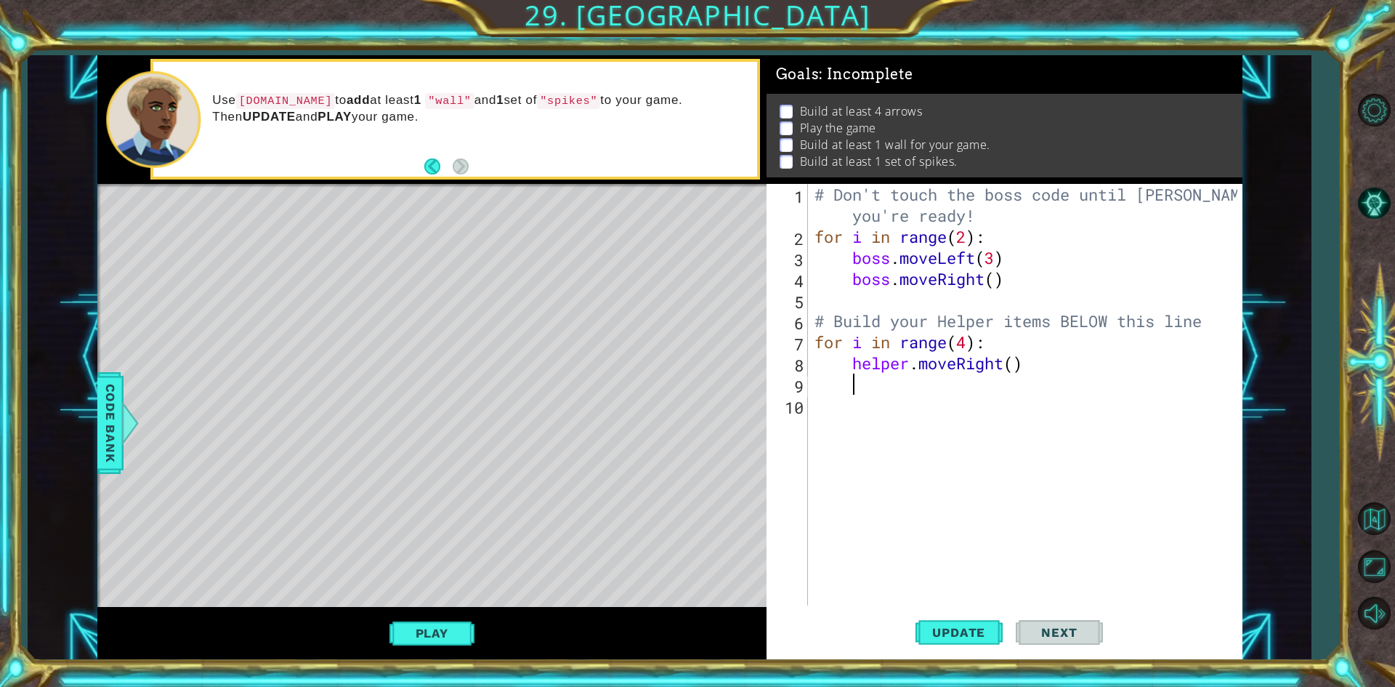
scroll to position [0, 1]
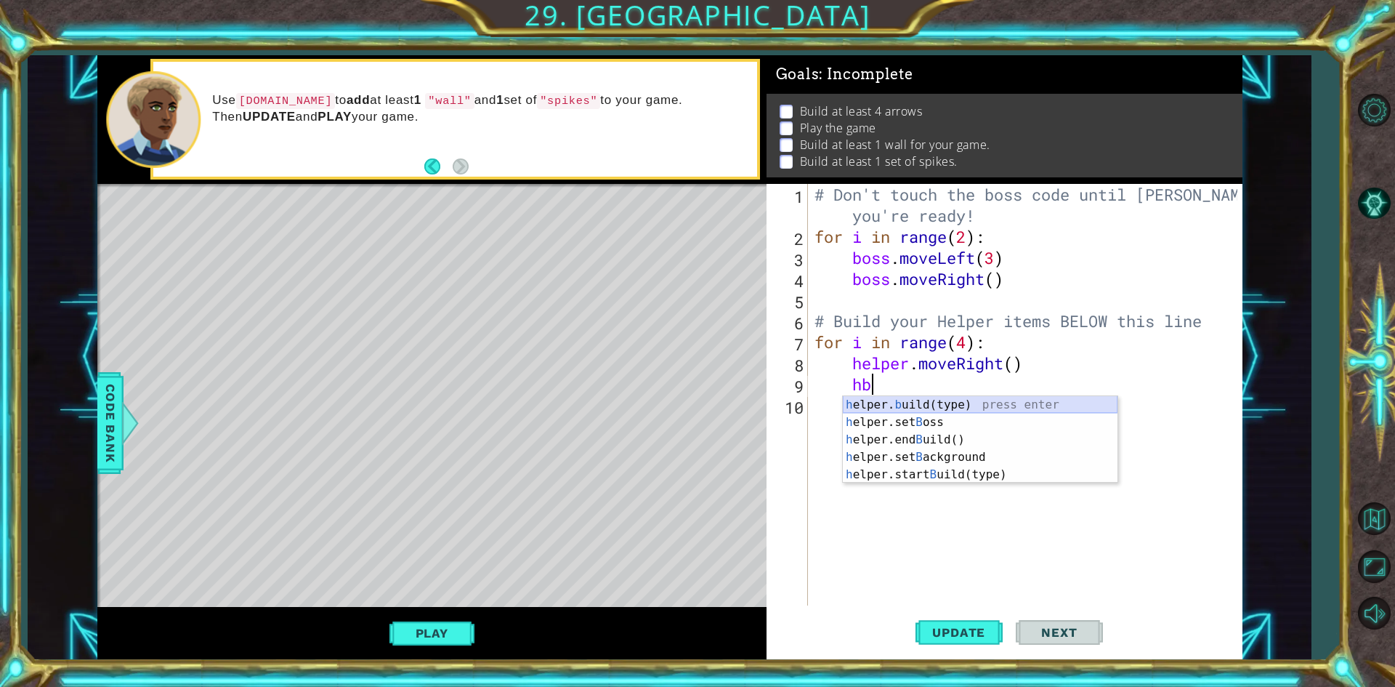
click at [970, 400] on div "h elper. b uild(type) press enter h elper.set B oss press enter h elper.end B u…" at bounding box center [980, 457] width 275 height 122
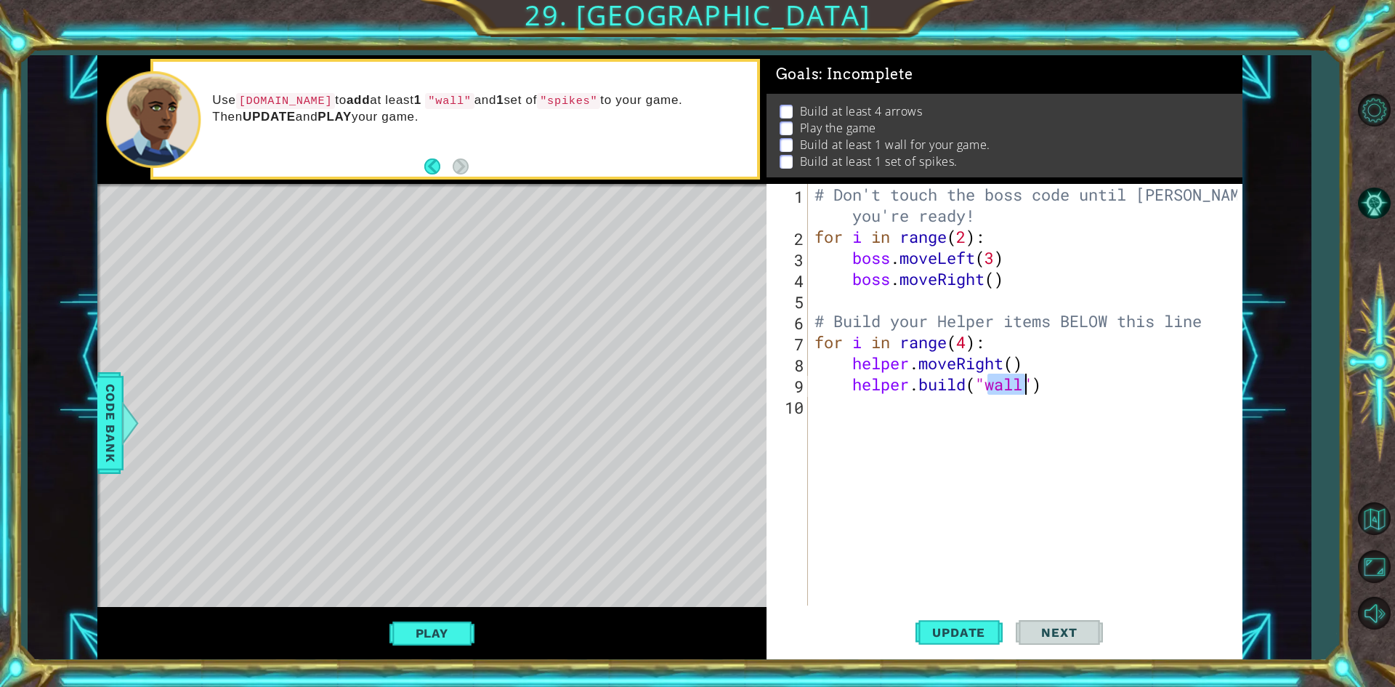
type textarea "[DOMAIN_NAME]("wall")"
click at [1010, 413] on div "# Don't touch the boss code until Vega says you're ready! for i in range ( 2 ) …" at bounding box center [1028, 426] width 433 height 485
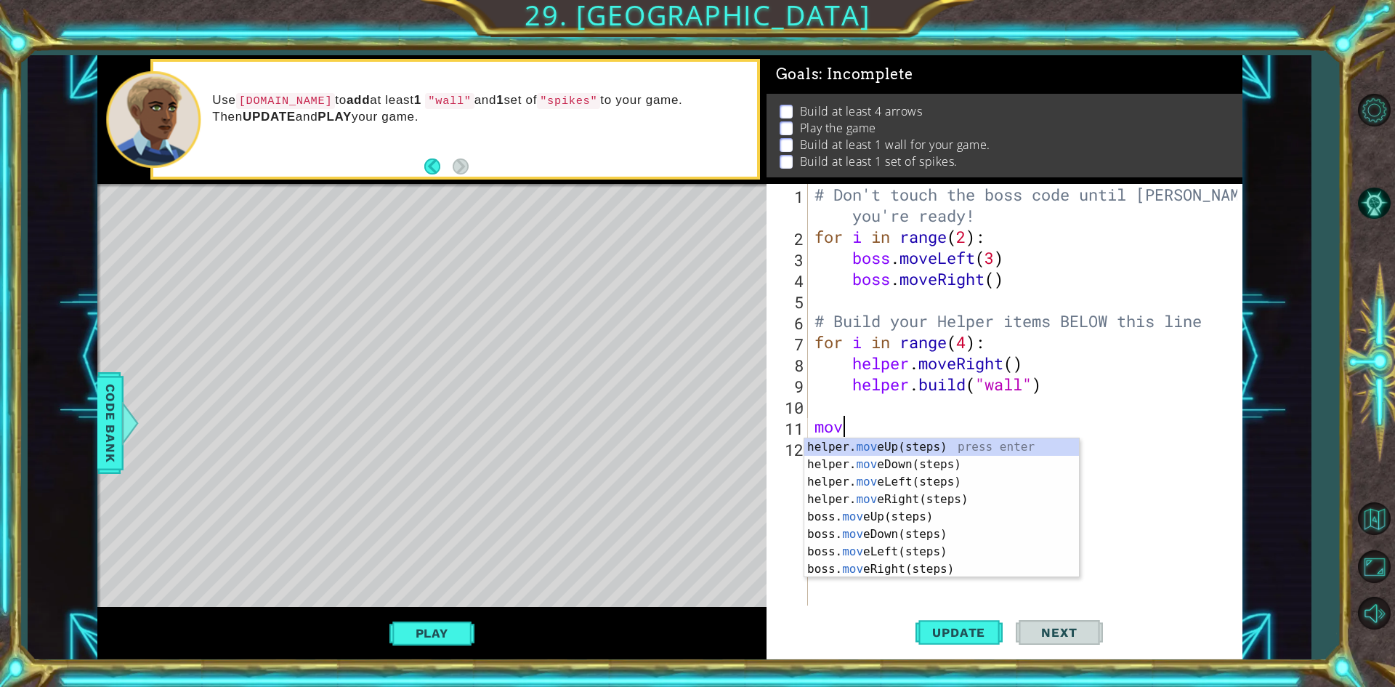
type textarea "move"
click at [888, 478] on div "helper. move Up(steps) press enter helper. move Down(steps) press enter helper.…" at bounding box center [941, 525] width 275 height 174
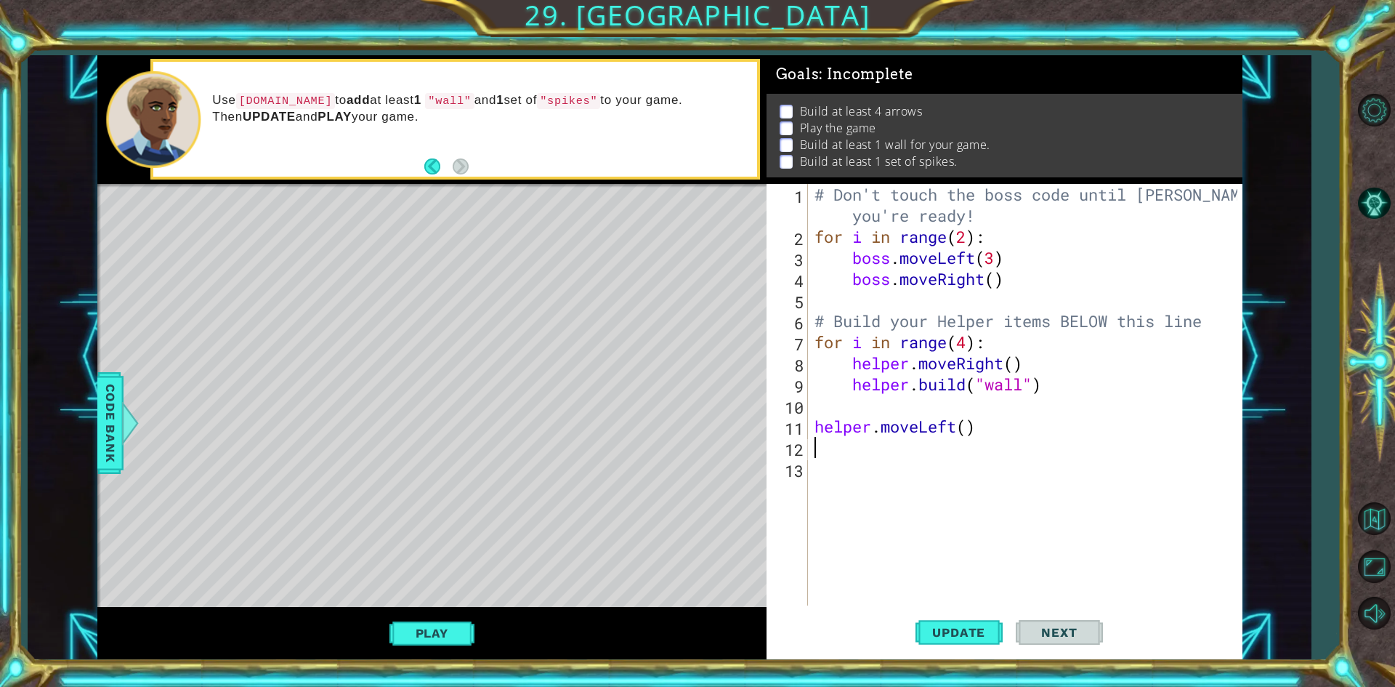
scroll to position [0, 0]
click at [971, 414] on div "# Don't touch the boss code until Vega says you're ready! for i in range ( 2 ) …" at bounding box center [1028, 426] width 433 height 485
click at [965, 435] on div "# Don't touch the boss code until Vega says you're ready! for i in range ( 2 ) …" at bounding box center [1028, 426] width 433 height 485
type textarea "helper.moveLeft(4)"
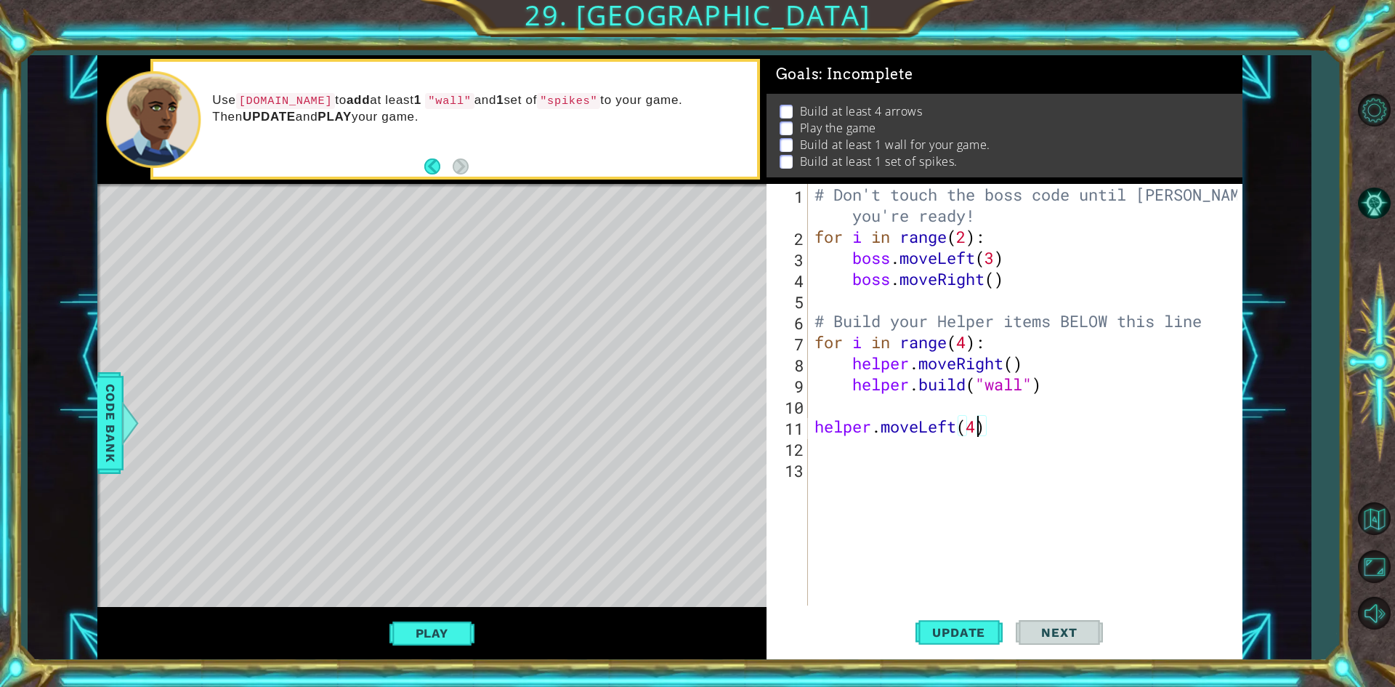
click at [907, 453] on div "# Don't touch the boss code until Vega says you're ready! for i in range ( 2 ) …" at bounding box center [1028, 426] width 433 height 485
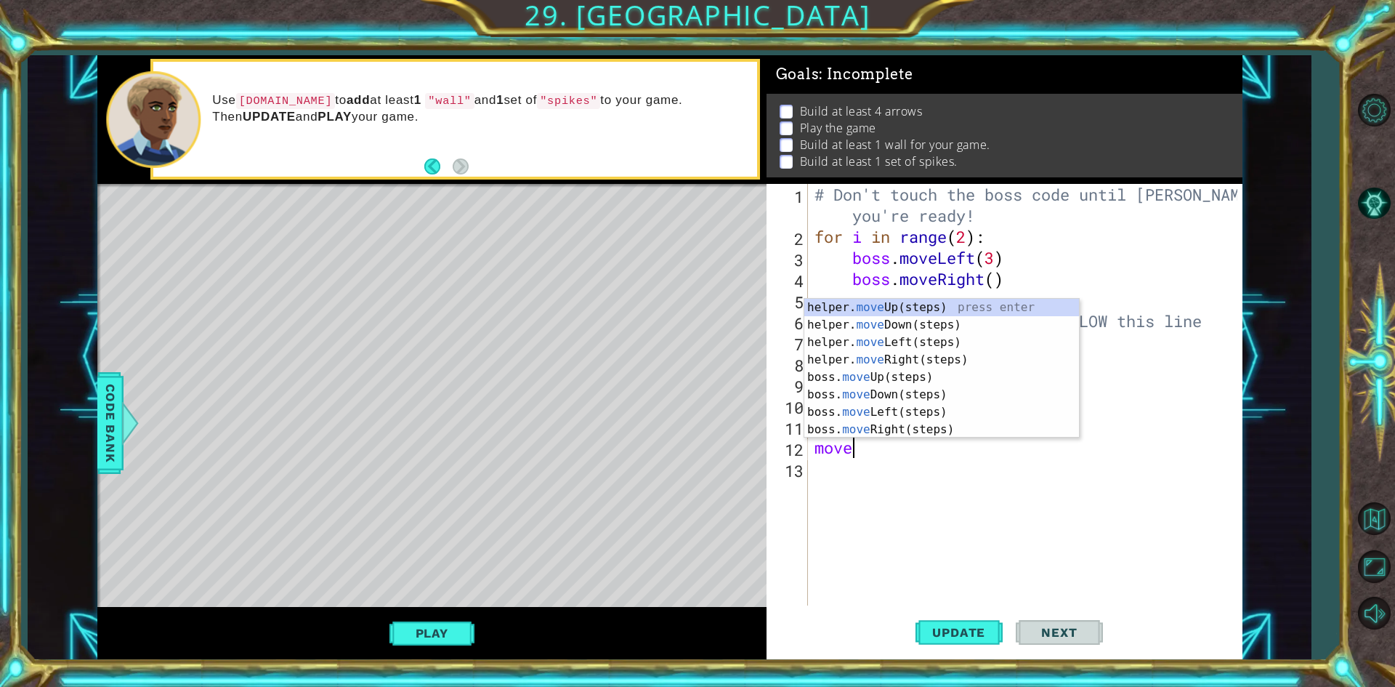
type textarea "moved"
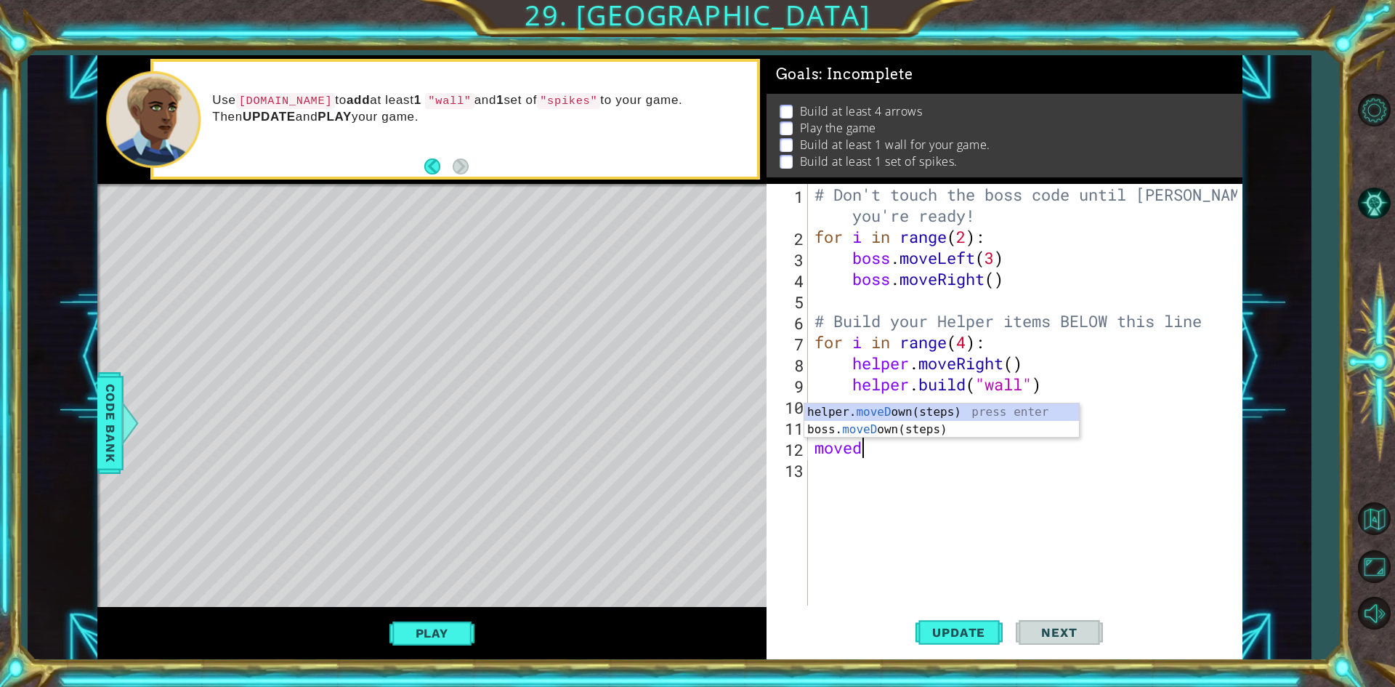
scroll to position [0, 1]
click at [950, 411] on div "helper. moveD own(steps) press enter boss. moveD own(steps) press enter" at bounding box center [941, 438] width 275 height 70
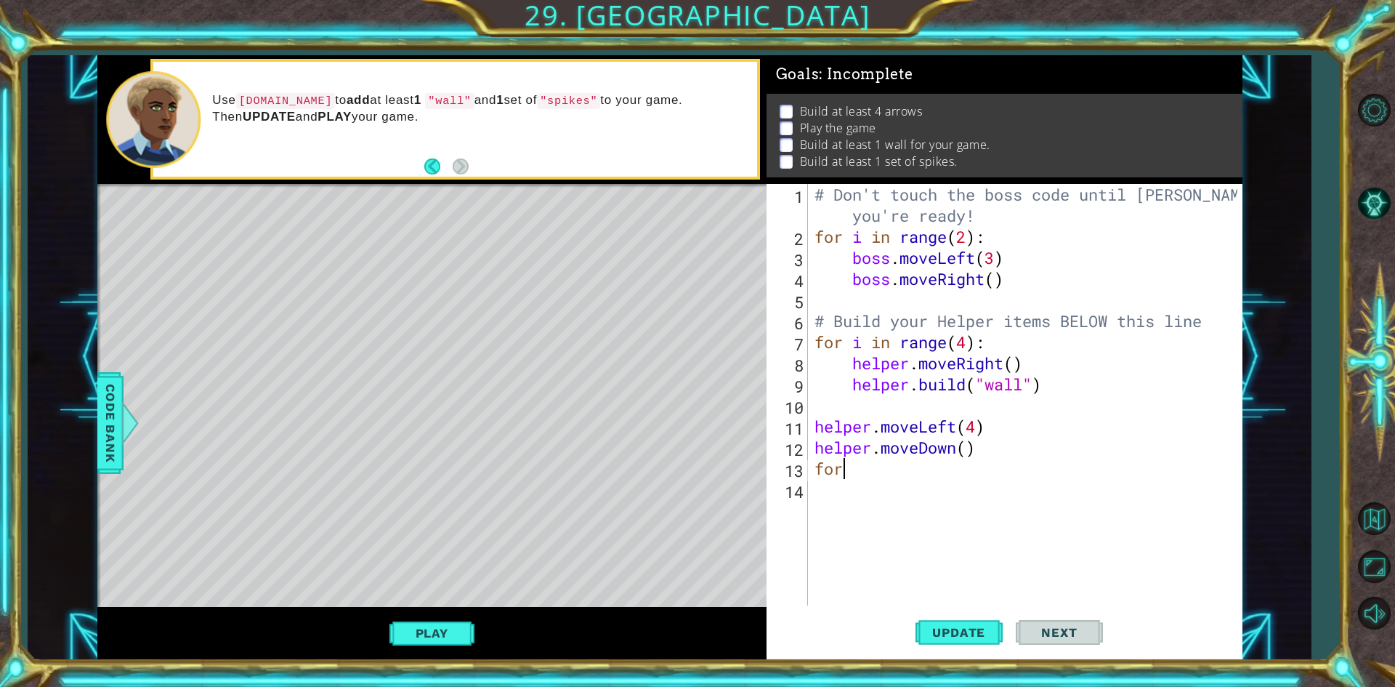
scroll to position [0, 0]
type textarea "f"
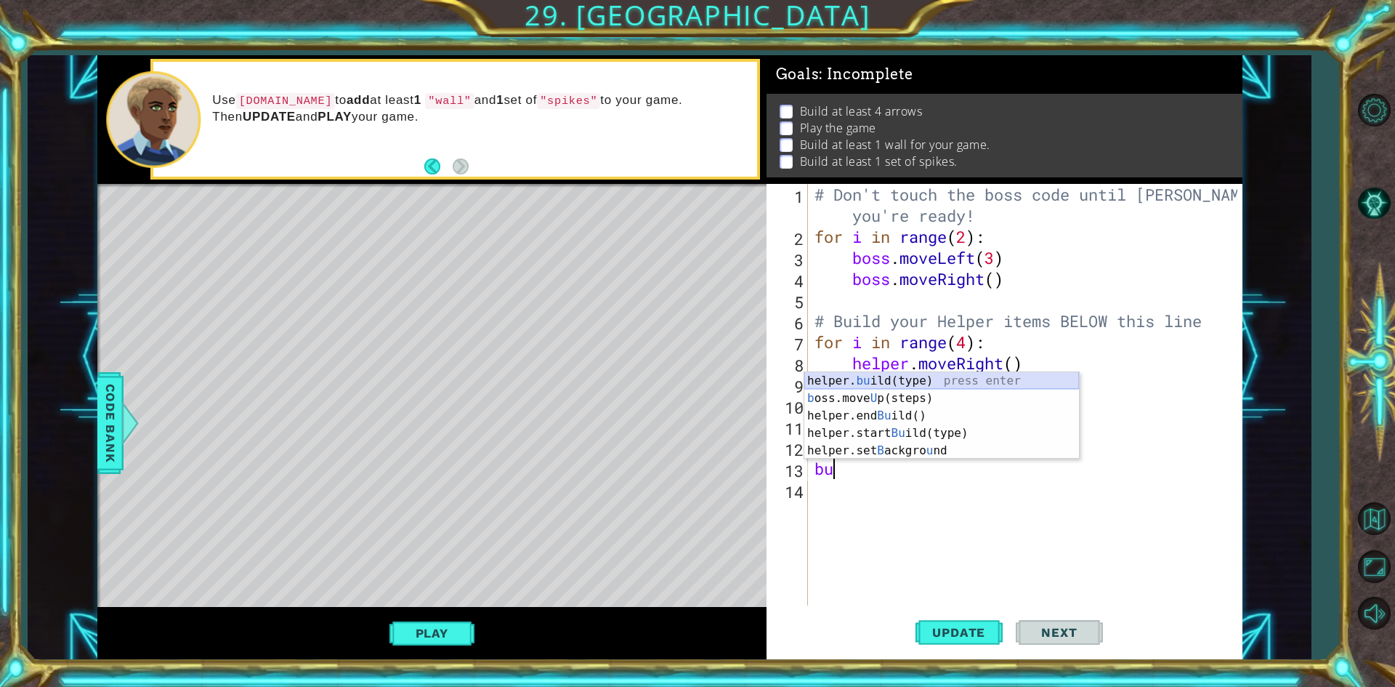
click at [893, 379] on div "helper. bu ild(type) press enter b oss.move U p(steps) press enter helper.end B…" at bounding box center [941, 433] width 275 height 122
type textarea "[DOMAIN_NAME]("wall")"
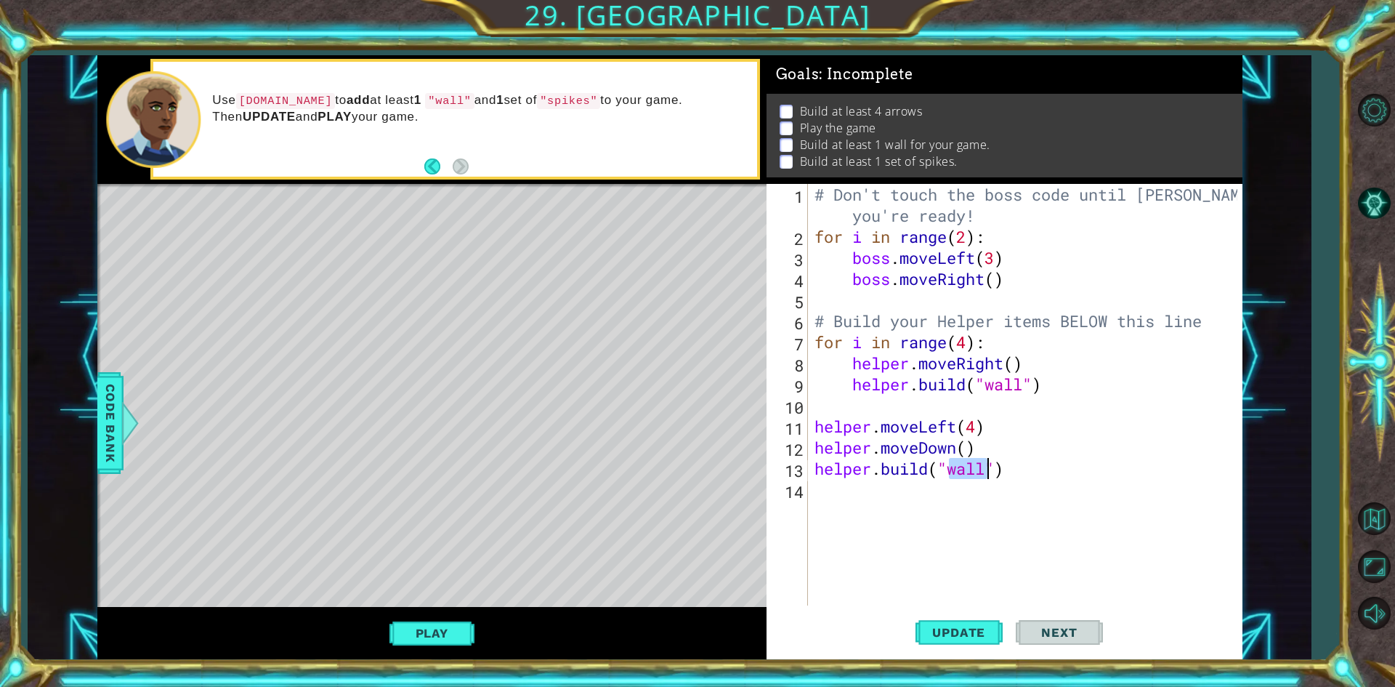
click at [865, 498] on div "# Don't touch the boss code until Vega says you're ready! for i in range ( 2 ) …" at bounding box center [1028, 426] width 433 height 485
type textarea "m"
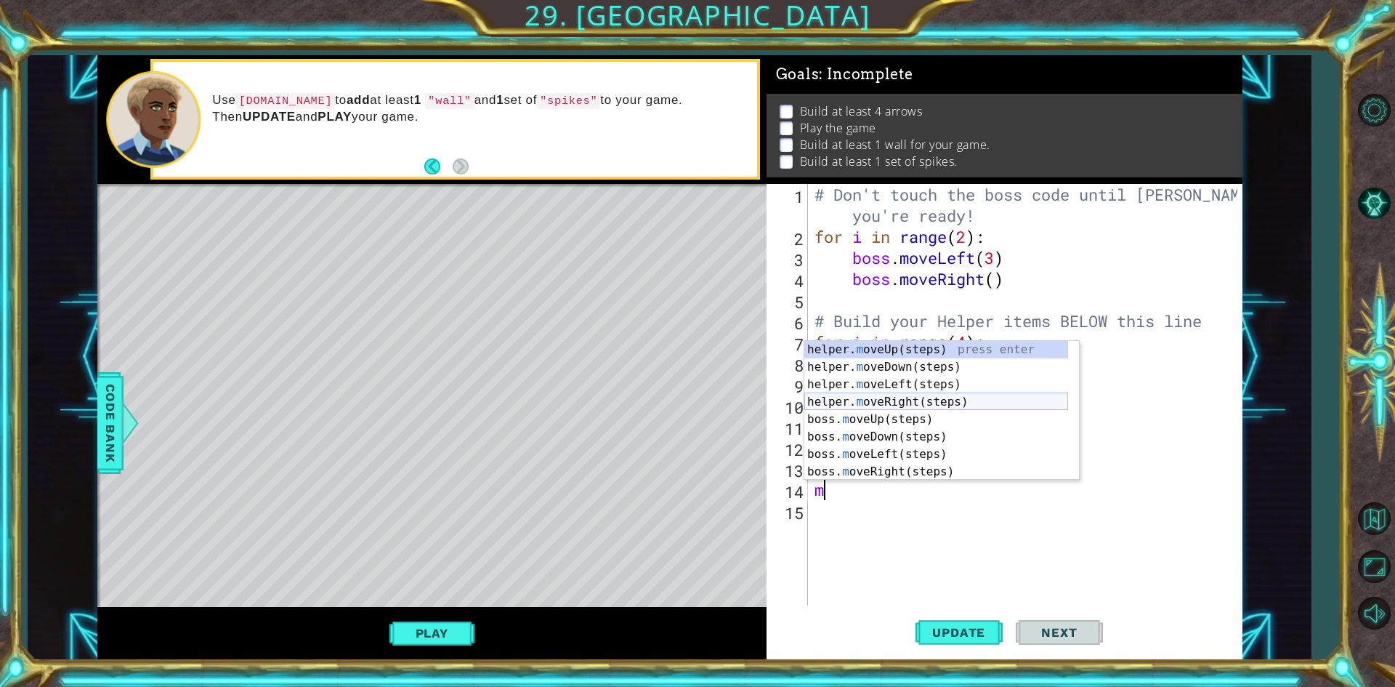
click at [918, 394] on div "helper. m oveUp(steps) press enter helper. m oveDown(steps) press enter helper.…" at bounding box center [936, 428] width 264 height 174
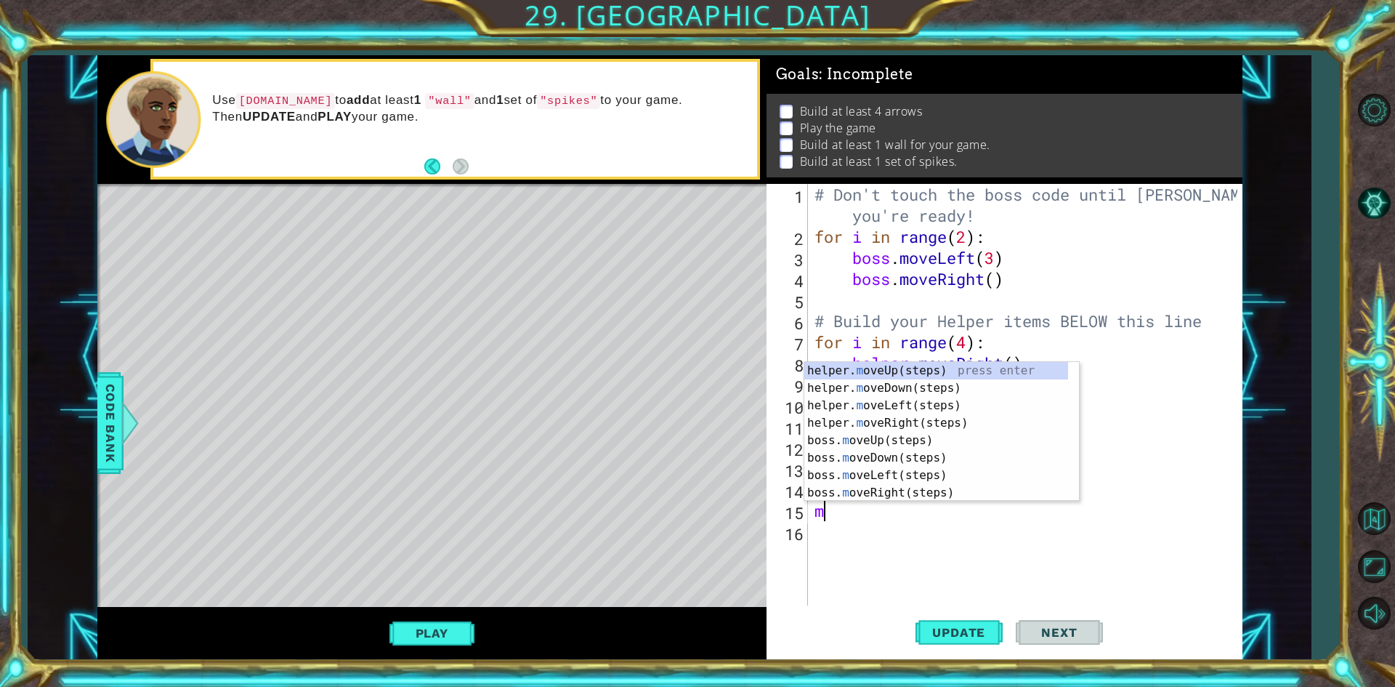
click at [952, 254] on div "# Don't touch the boss code until Vega says you're ready! for i in range ( 2 ) …" at bounding box center [1028, 426] width 433 height 485
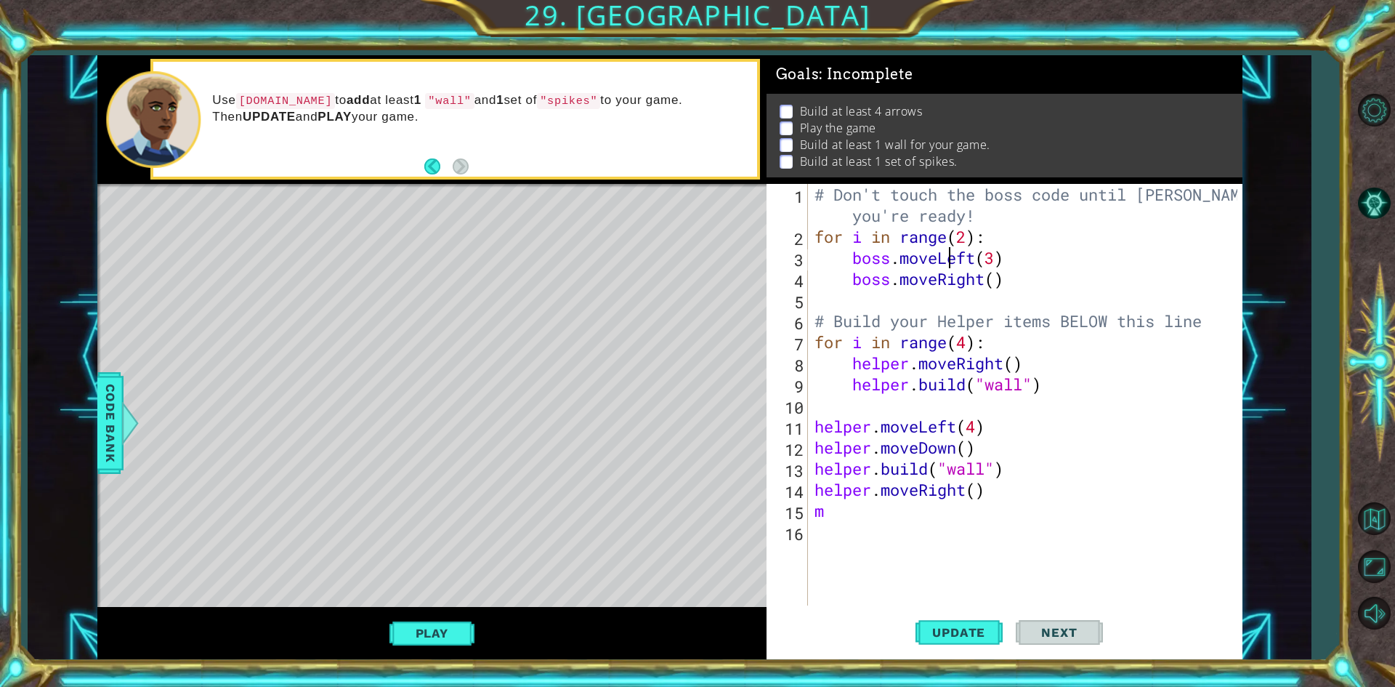
click at [909, 518] on div "# Don't touch the boss code until Vega says you're ready! for i in range ( 2 ) …" at bounding box center [1028, 426] width 433 height 485
type textarea "m"
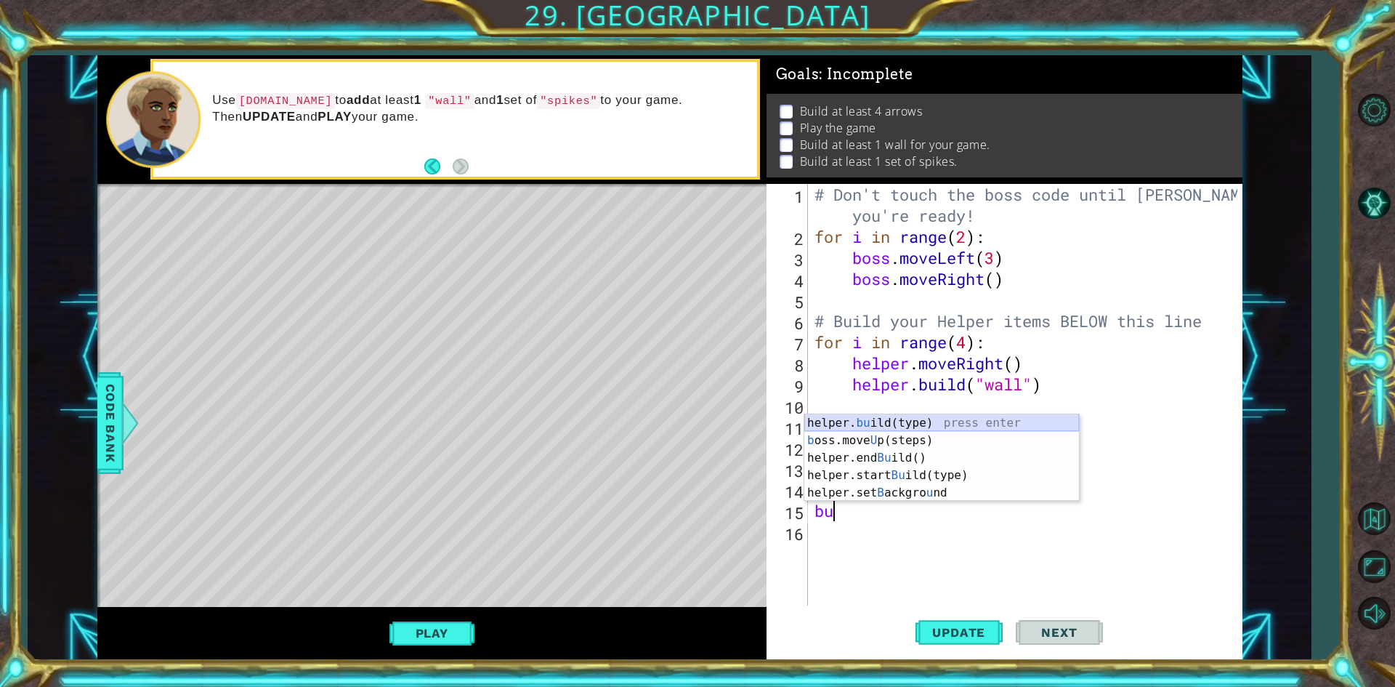
click at [878, 424] on div "helper. bu ild(type) press enter b oss.move U p(steps) press enter helper.end B…" at bounding box center [941, 475] width 275 height 122
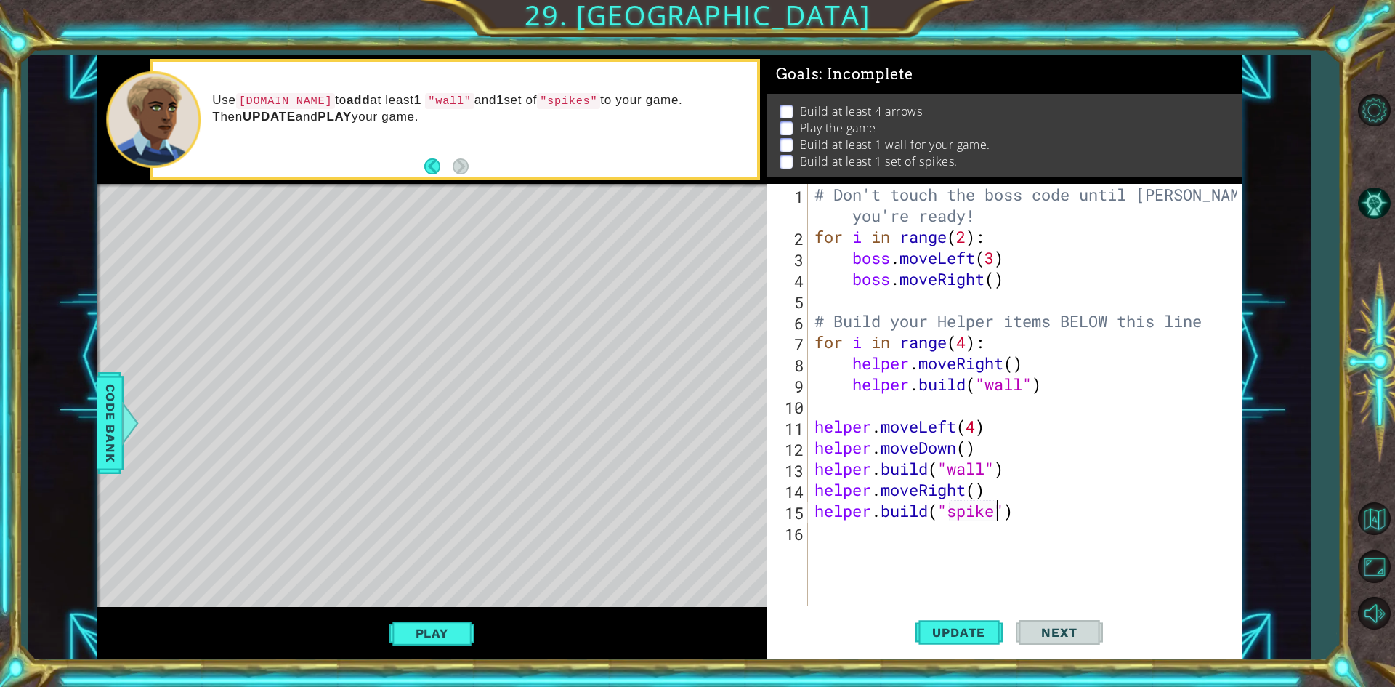
scroll to position [0, 9]
type textarea "helper.build("spikes")"
click at [953, 626] on span "Update" at bounding box center [959, 632] width 82 height 15
click at [1027, 400] on div "# Don't touch the boss code until Vega says you're ready! for i in range ( 2 ) …" at bounding box center [1028, 426] width 433 height 485
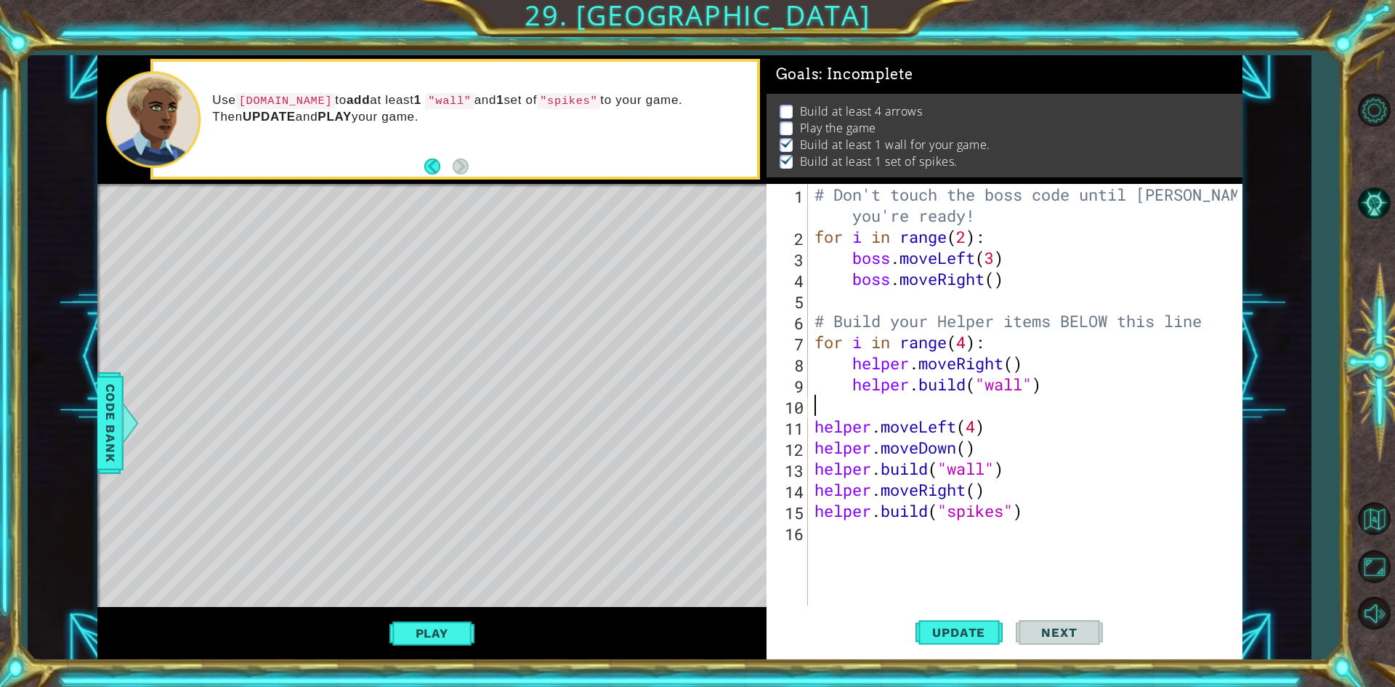
scroll to position [0, 0]
click at [1024, 378] on div "# Don't touch the boss code until Vega says you're ready! for i in range ( 2 ) …" at bounding box center [1028, 426] width 433 height 485
type textarea "[DOMAIN_NAME]("rightArrow")"
click at [950, 640] on button "Update" at bounding box center [958, 632] width 87 height 47
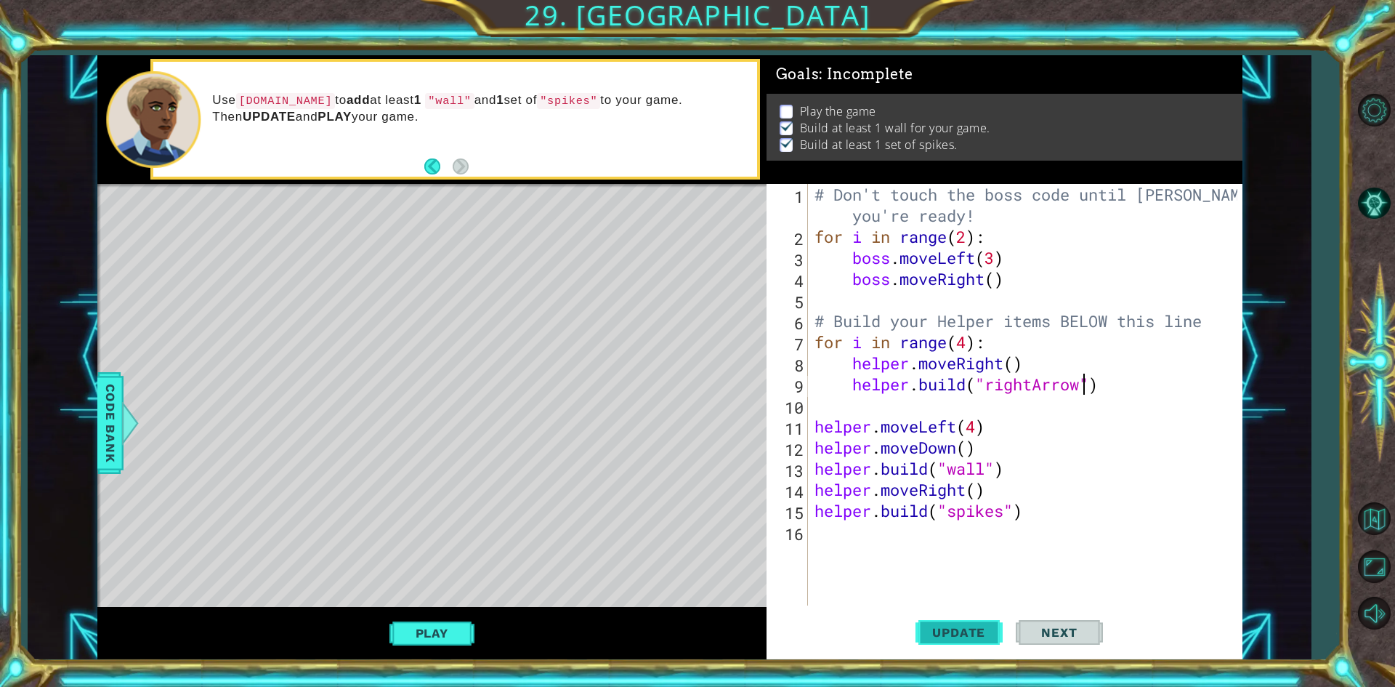
scroll to position [0, 0]
click at [464, 621] on button "Play" at bounding box center [431, 633] width 85 height 28
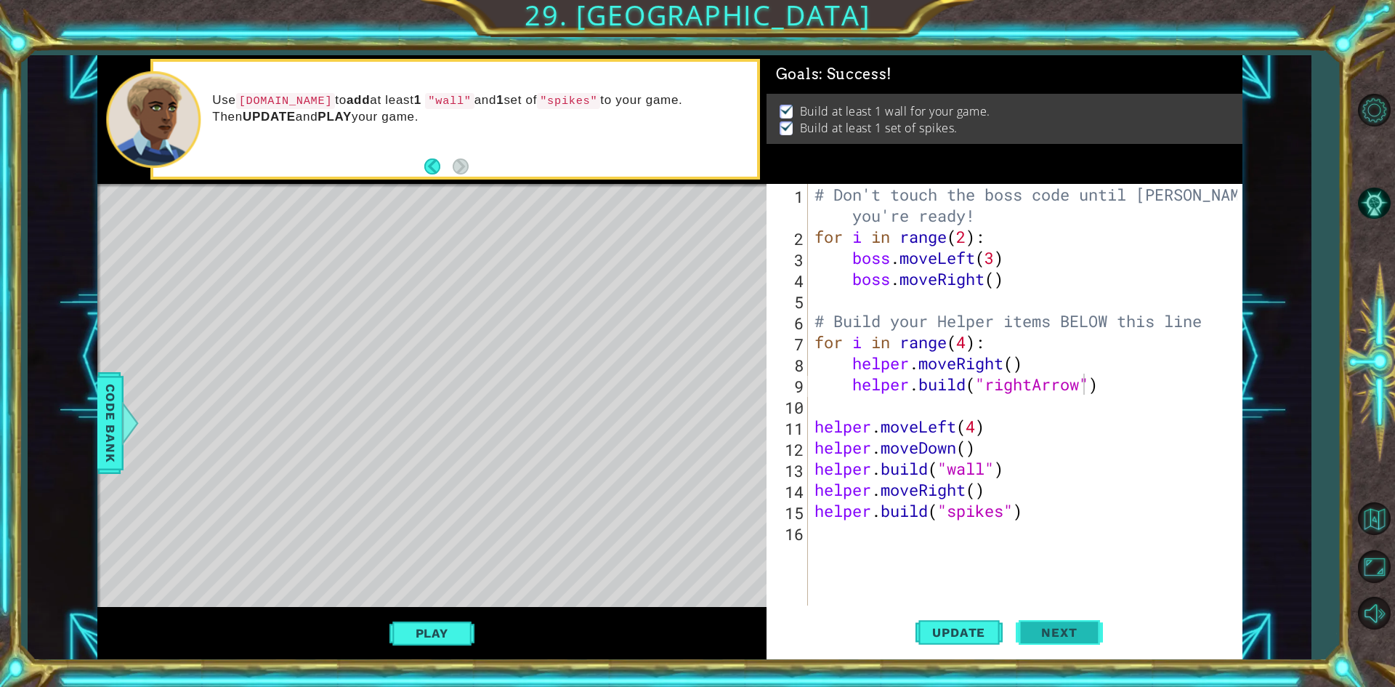
click at [1067, 638] on span "Next" at bounding box center [1059, 633] width 65 height 15
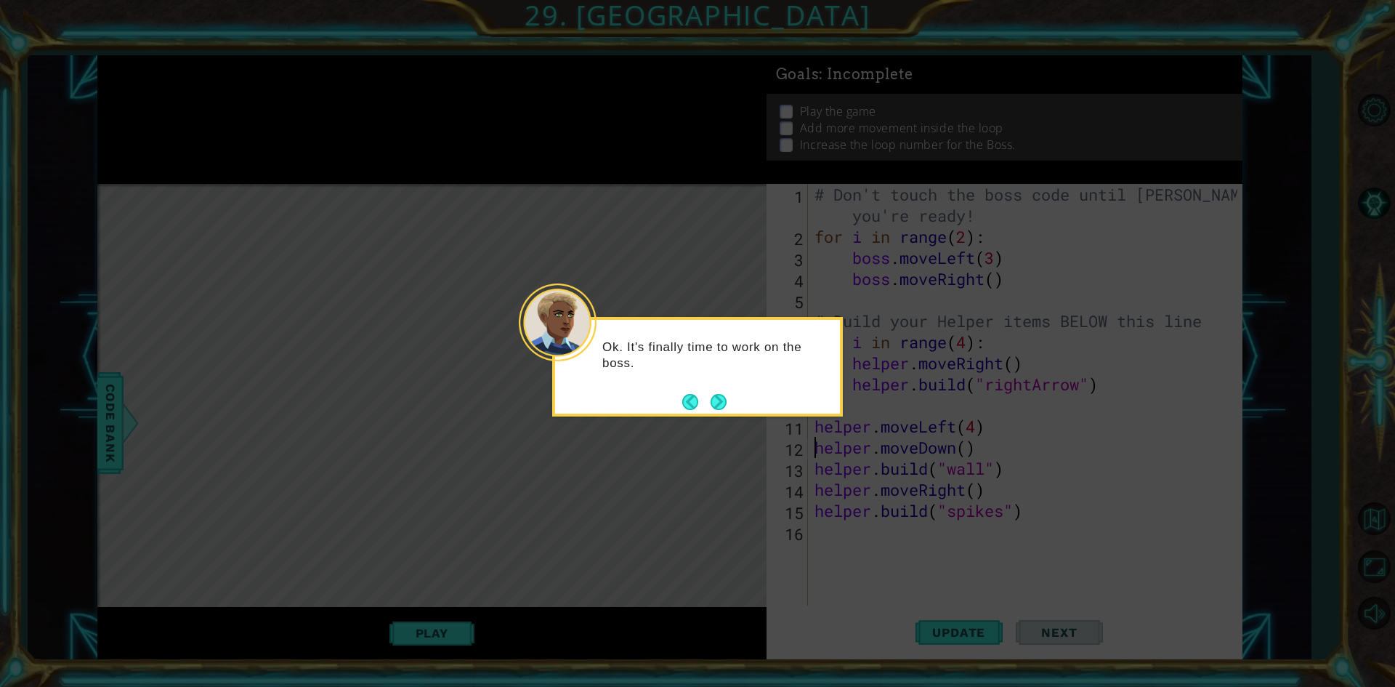
type textarea "helper.moveLeft(4)"
type textarea "# Build your Helper items BELOW this line"
click at [719, 394] on button "Next" at bounding box center [719, 402] width 16 height 16
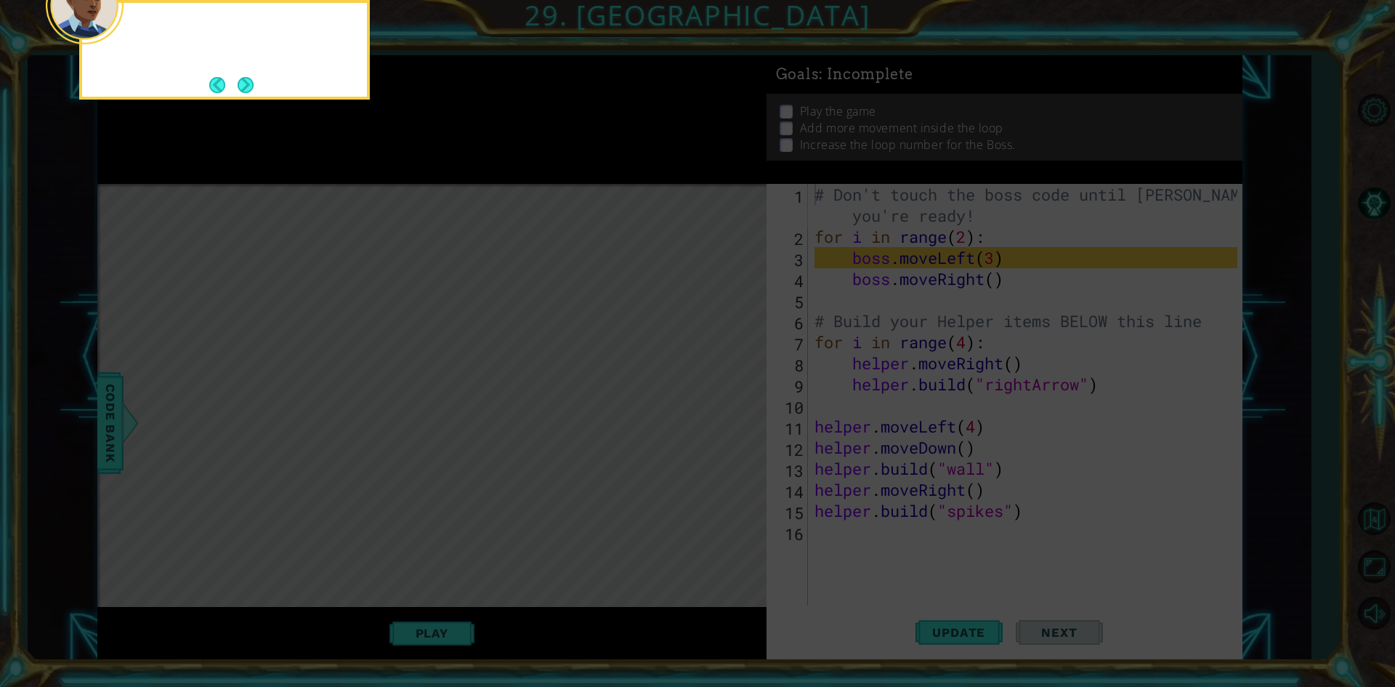
click at [861, 246] on icon at bounding box center [697, 103] width 1395 height 1168
drag, startPoint x: 261, startPoint y: 78, endPoint x: 248, endPoint y: 79, distance: 13.1
click at [259, 78] on div "Take a look at the" at bounding box center [224, 50] width 291 height 100
click at [248, 79] on button "Next" at bounding box center [246, 85] width 16 height 16
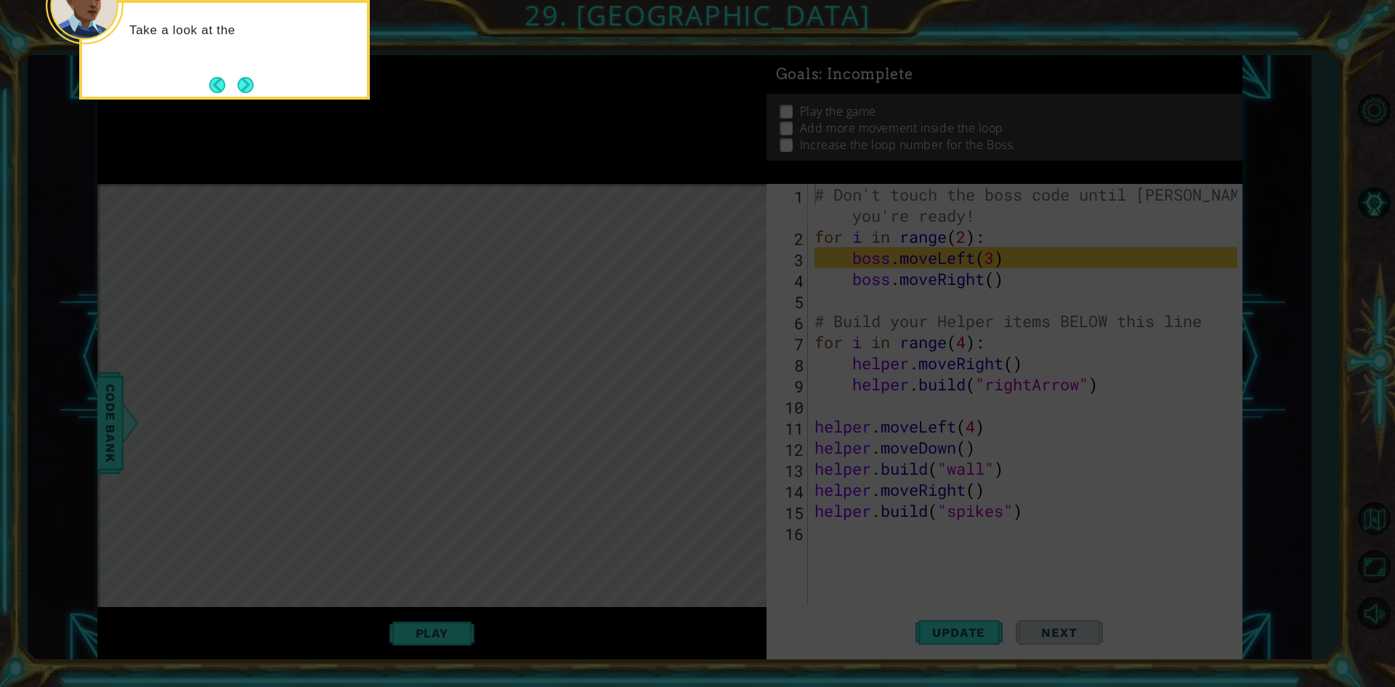
click at [243, 80] on icon at bounding box center [697, 103] width 1395 height 1168
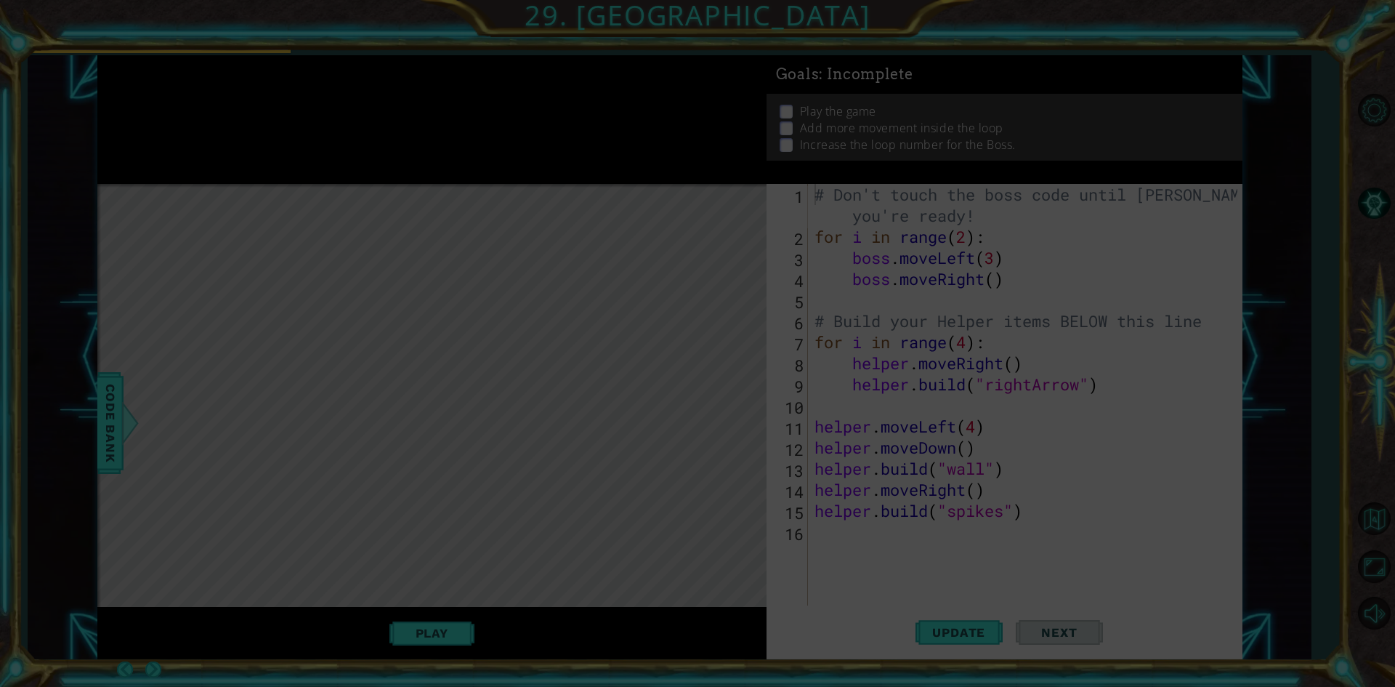
click at [243, 80] on icon at bounding box center [697, 343] width 1395 height 687
drag, startPoint x: 252, startPoint y: 166, endPoint x: 462, endPoint y: 579, distance: 463.0
click at [248, 129] on icon at bounding box center [697, 343] width 1395 height 687
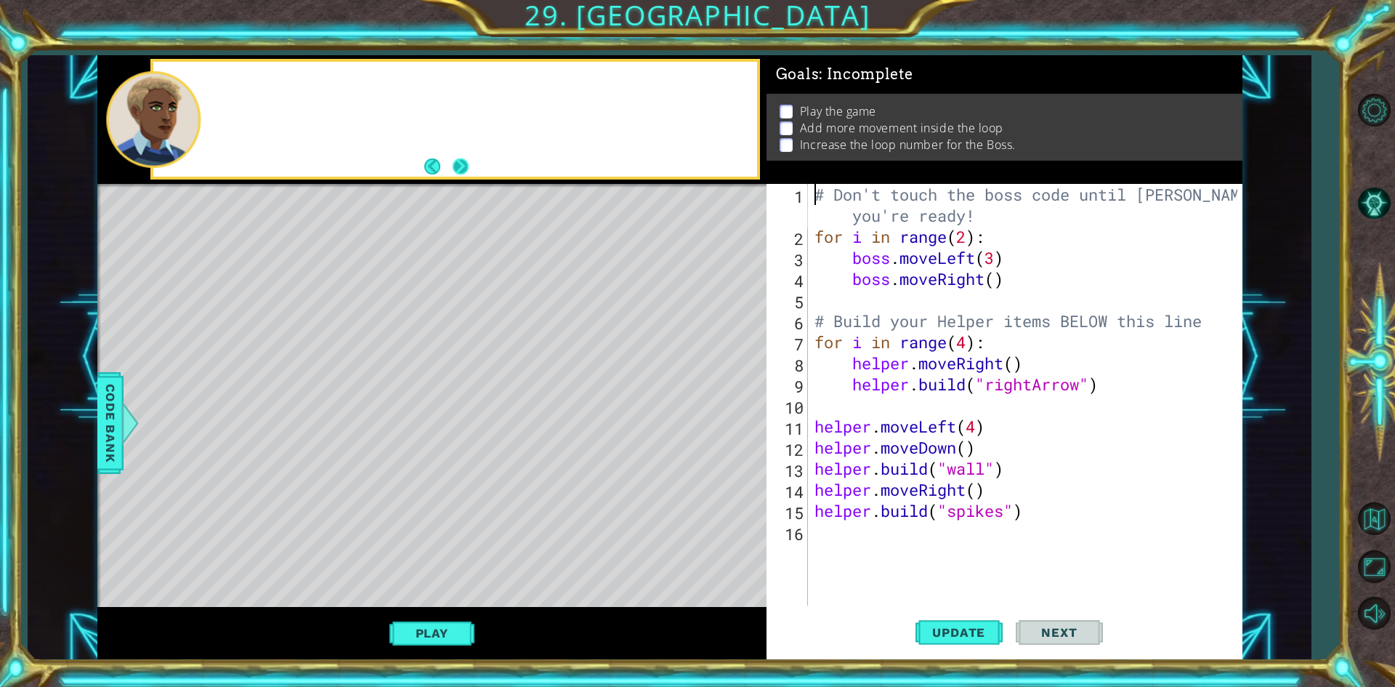
click at [456, 164] on button "Next" at bounding box center [460, 166] width 18 height 18
click at [456, 164] on div at bounding box center [431, 119] width 669 height 129
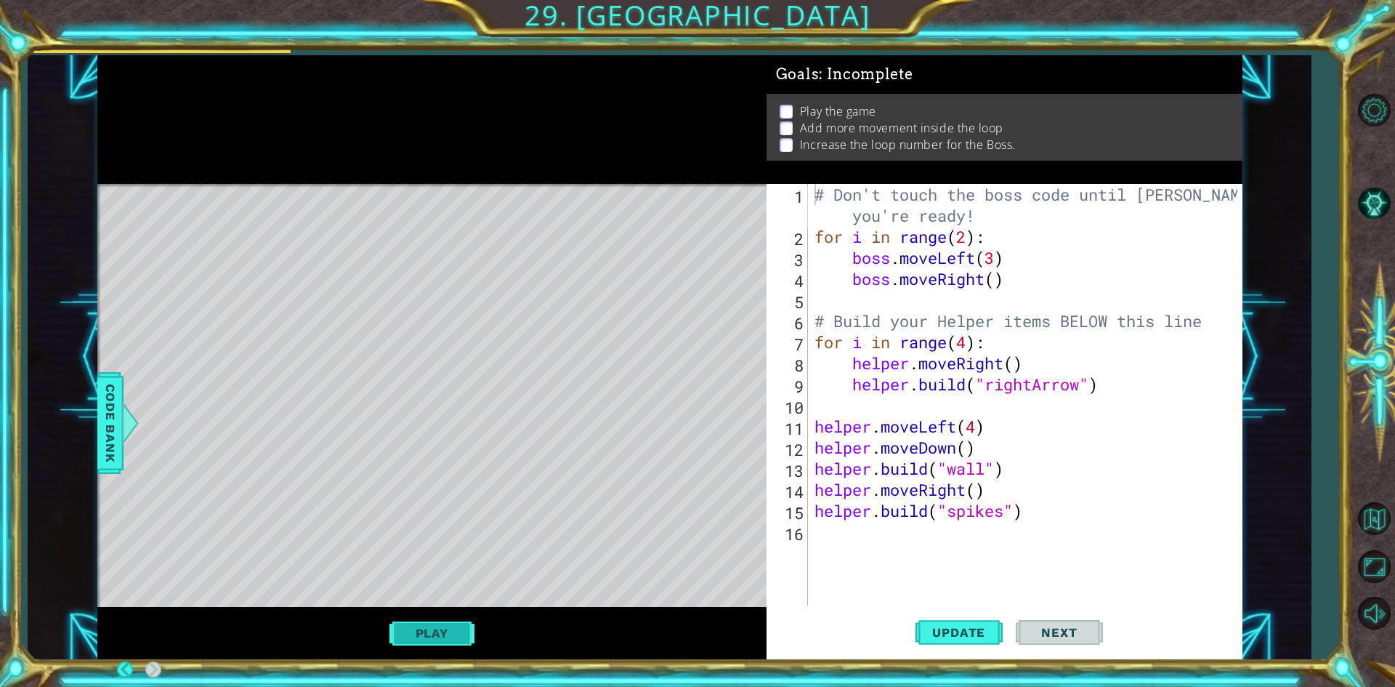
click at [402, 634] on button "Play" at bounding box center [431, 633] width 85 height 28
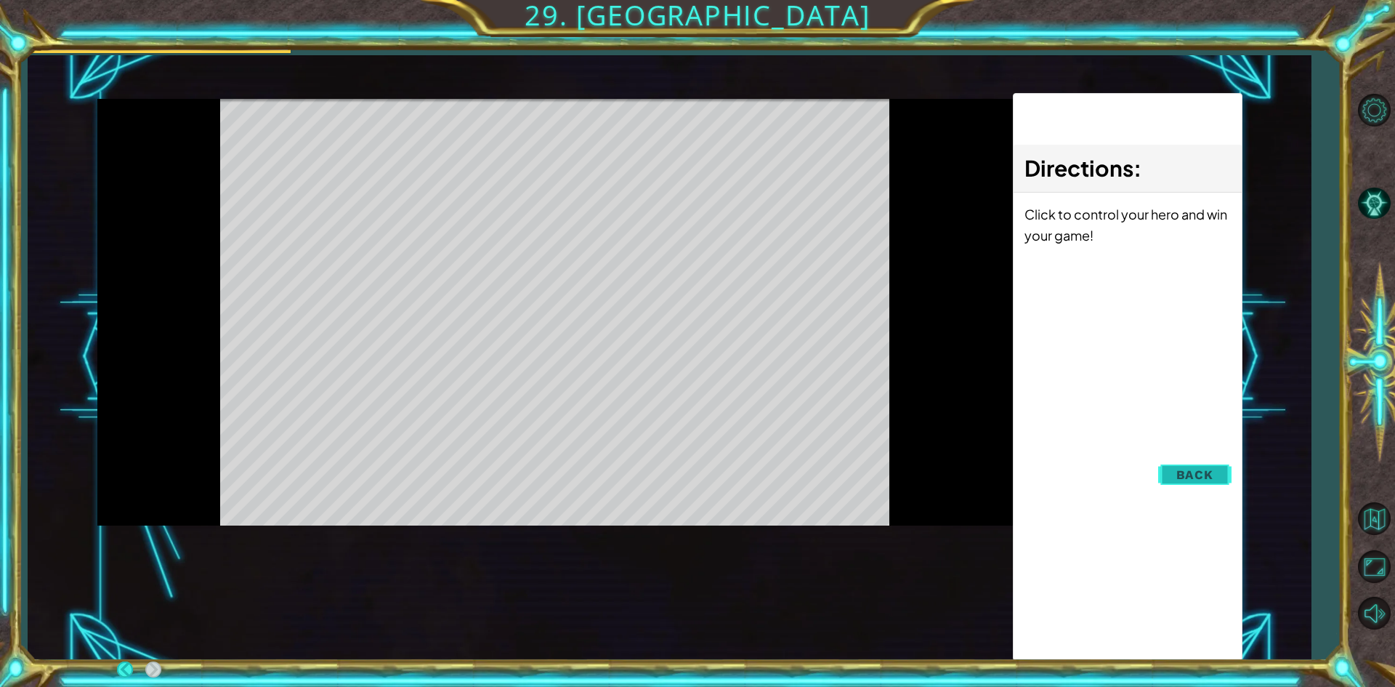
click at [1216, 485] on button "Back" at bounding box center [1194, 474] width 73 height 29
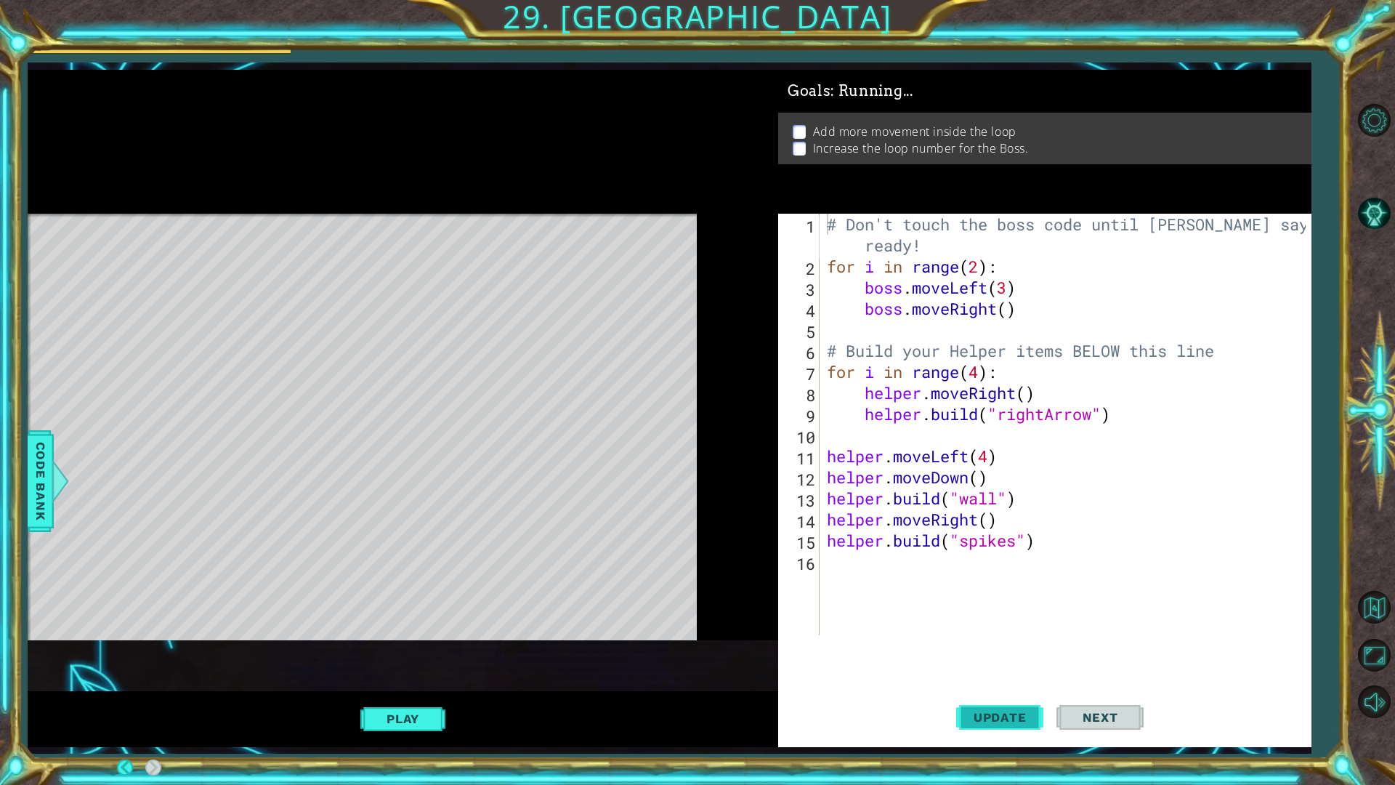
click at [1043, 686] on button "Update" at bounding box center [999, 716] width 87 height 53
click at [1032, 686] on button "Update" at bounding box center [999, 716] width 87 height 53
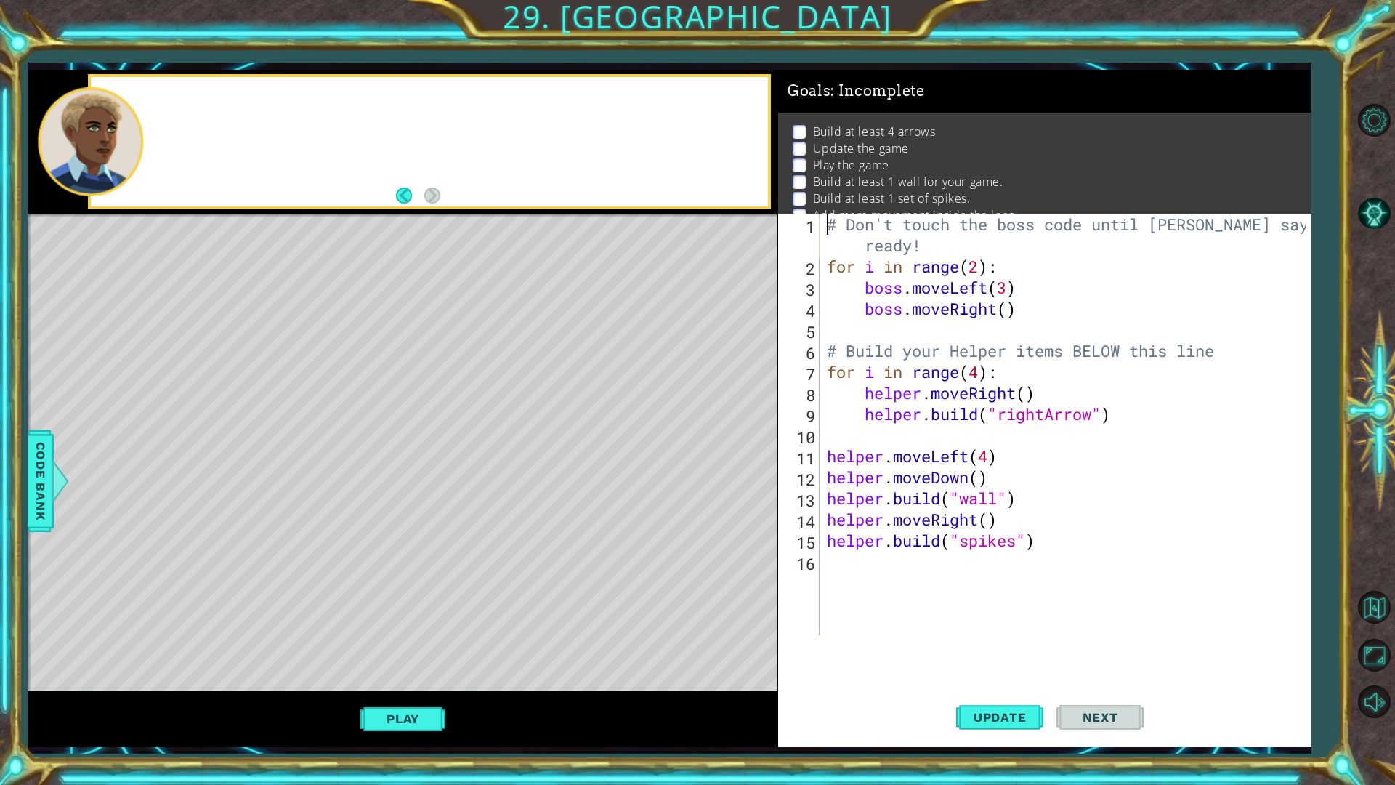
click at [922, 261] on div "# Don't touch the boss code until Vega says you're ready! for i in range ( 2 ) …" at bounding box center [1069, 456] width 490 height 485
click at [984, 262] on div "# Don't touch the boss code until Vega says you're ready! for i in range ( 2 ) …" at bounding box center [1069, 456] width 490 height 485
click at [1030, 686] on button "Update" at bounding box center [999, 716] width 87 height 53
click at [391, 686] on button "Play" at bounding box center [402, 719] width 85 height 28
click at [826, 363] on div "# Don't touch the boss code until Vega says you're ready! for i in range ( 2 ) …" at bounding box center [1069, 456] width 490 height 485
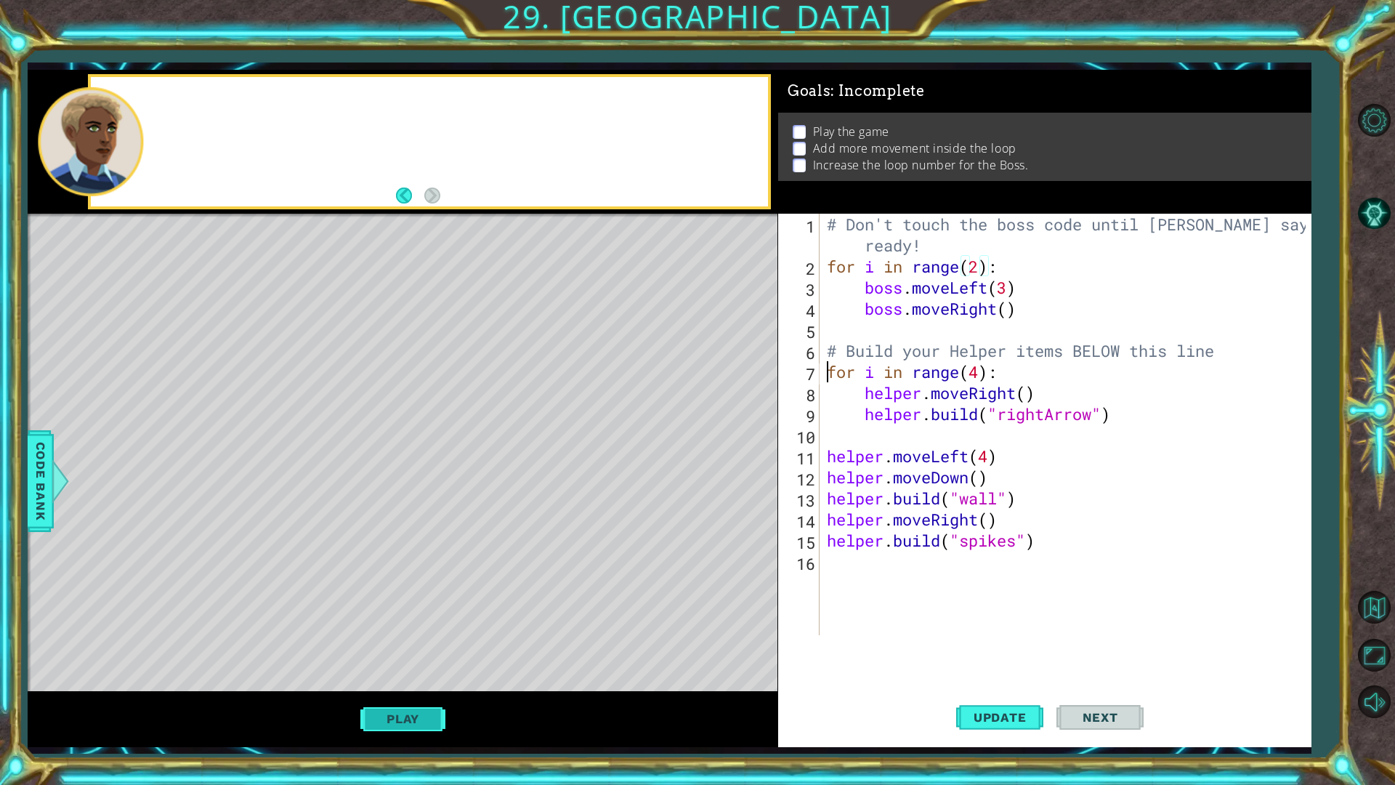
click at [422, 686] on button "Play" at bounding box center [402, 719] width 85 height 28
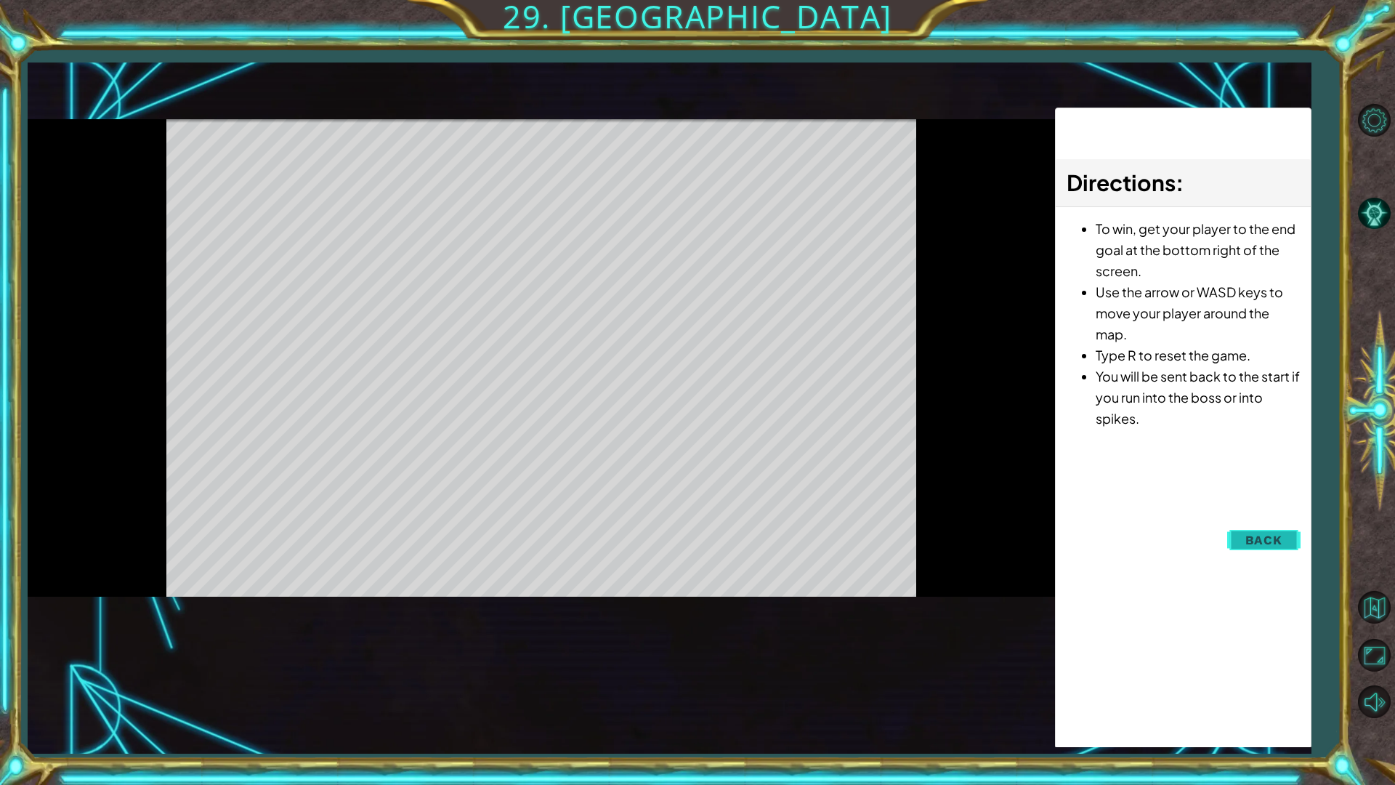
click at [1240, 543] on button "Back" at bounding box center [1263, 539] width 73 height 29
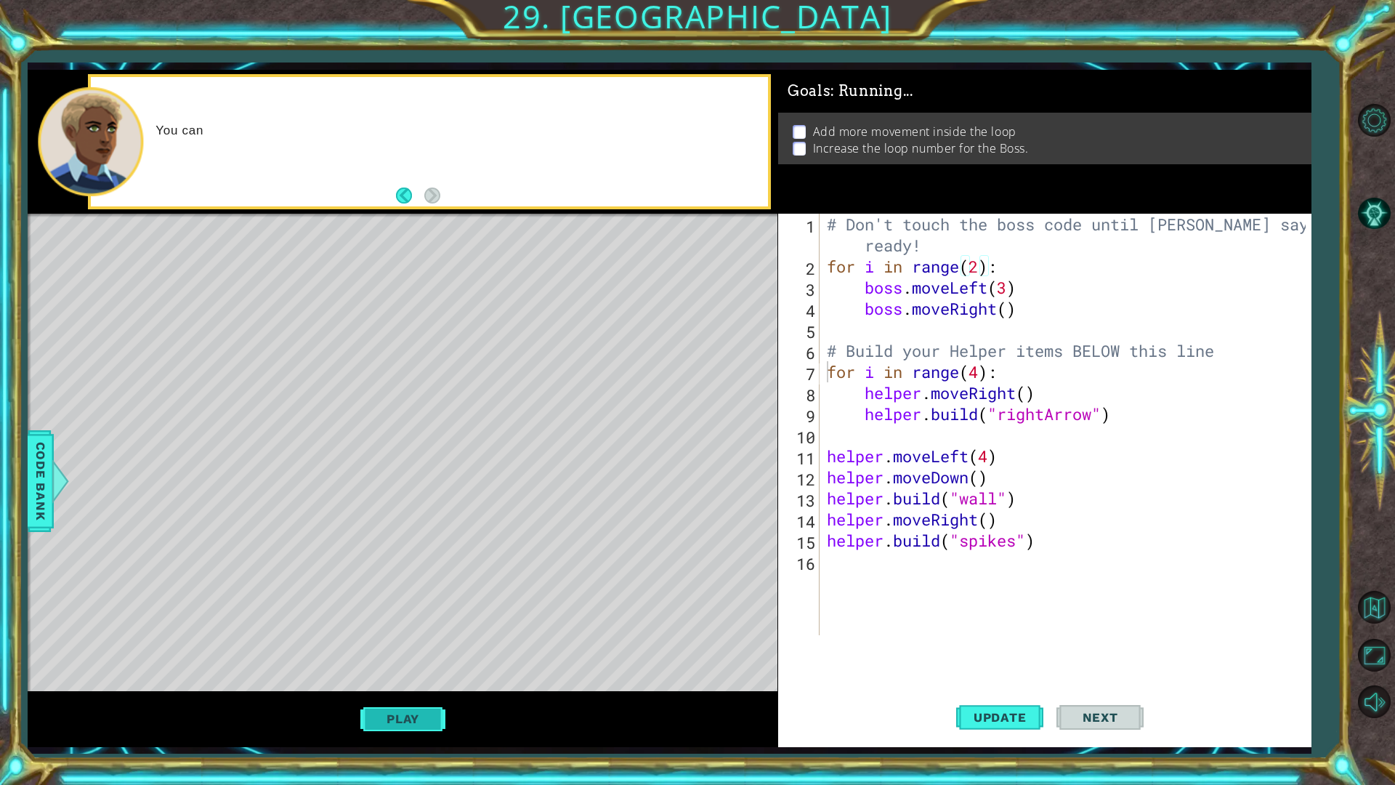
click at [445, 686] on button "Play" at bounding box center [402, 719] width 85 height 28
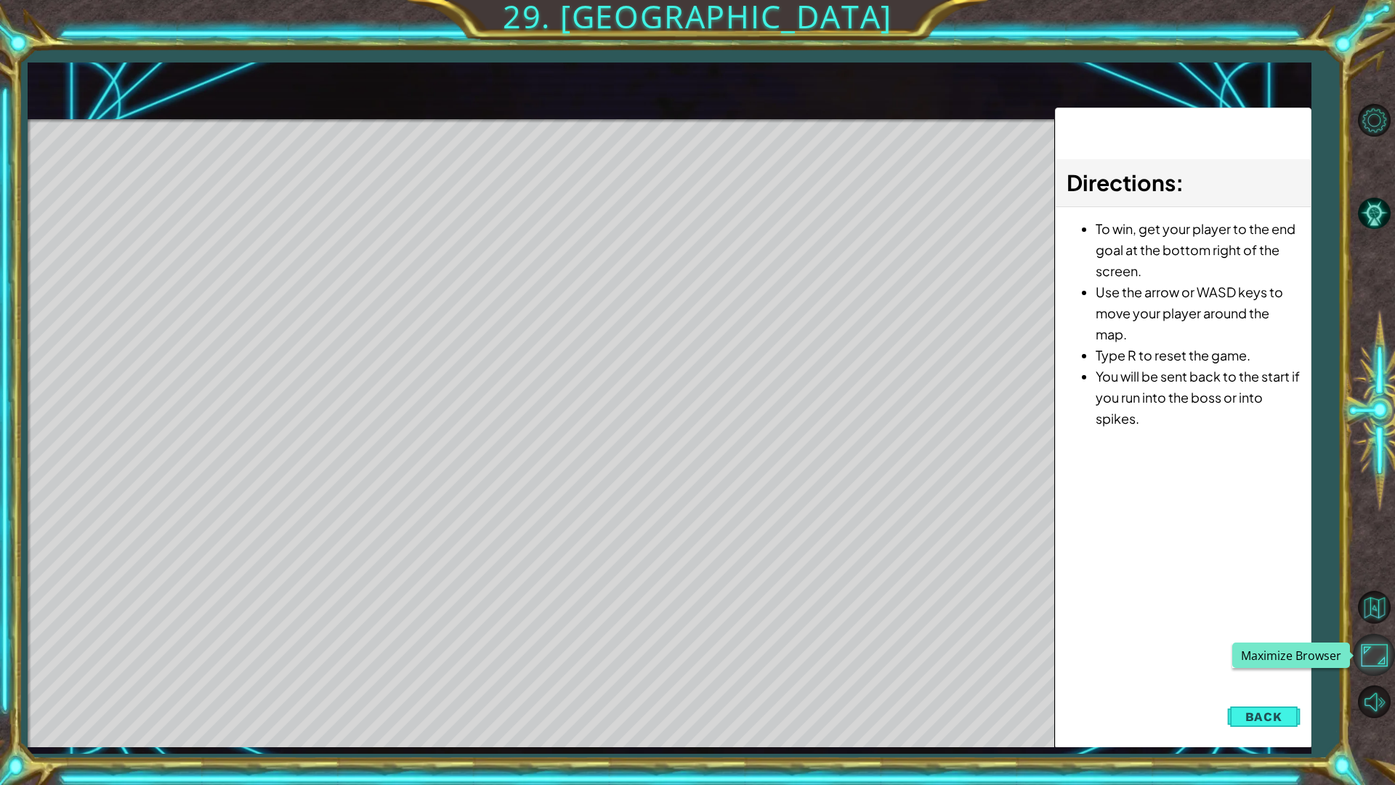
click at [1361, 634] on button "Maximize Browser" at bounding box center [1374, 655] width 42 height 42
click at [1375, 686] on button "Mute" at bounding box center [1374, 701] width 42 height 42
click at [1290, 686] on button "Back" at bounding box center [1263, 716] width 73 height 29
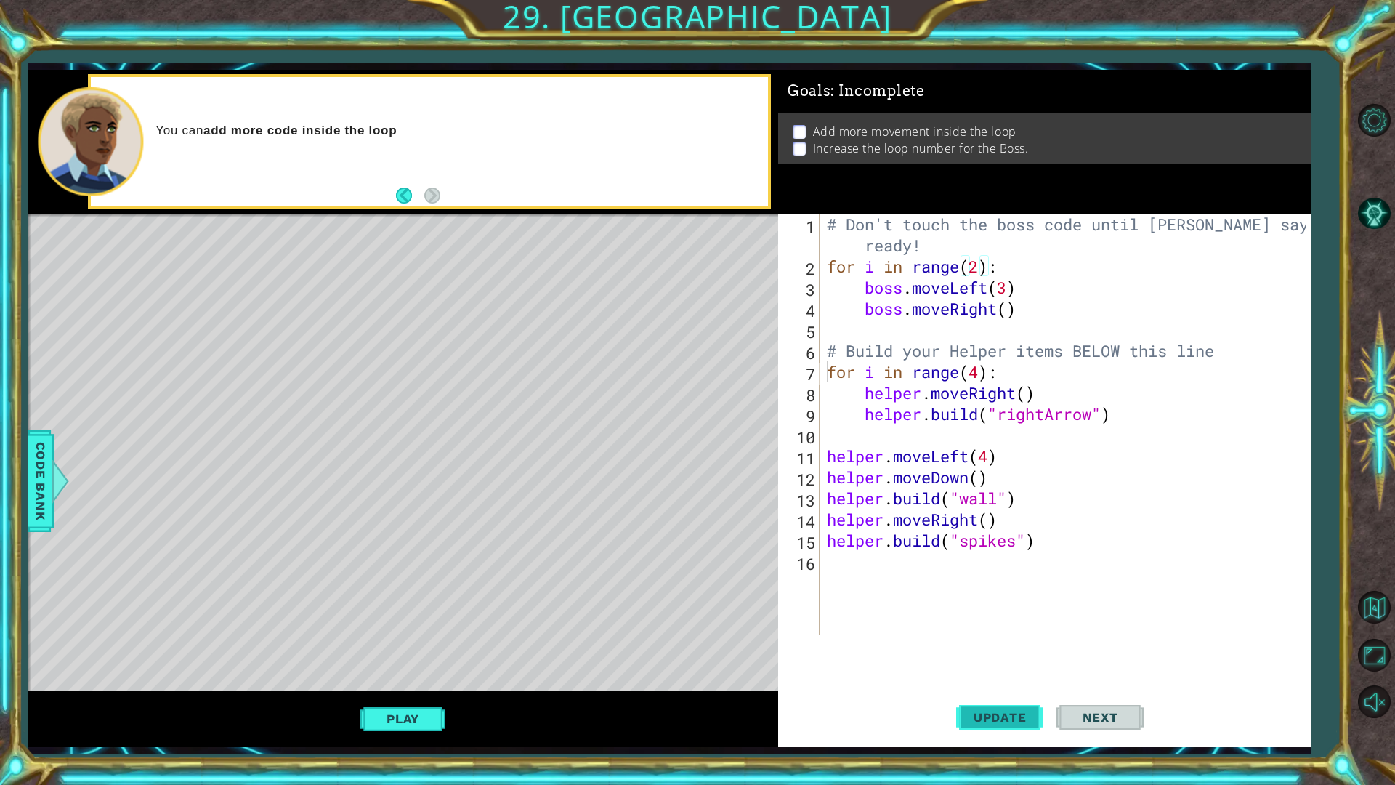
click at [1027, 686] on button "Update" at bounding box center [999, 716] width 87 height 53
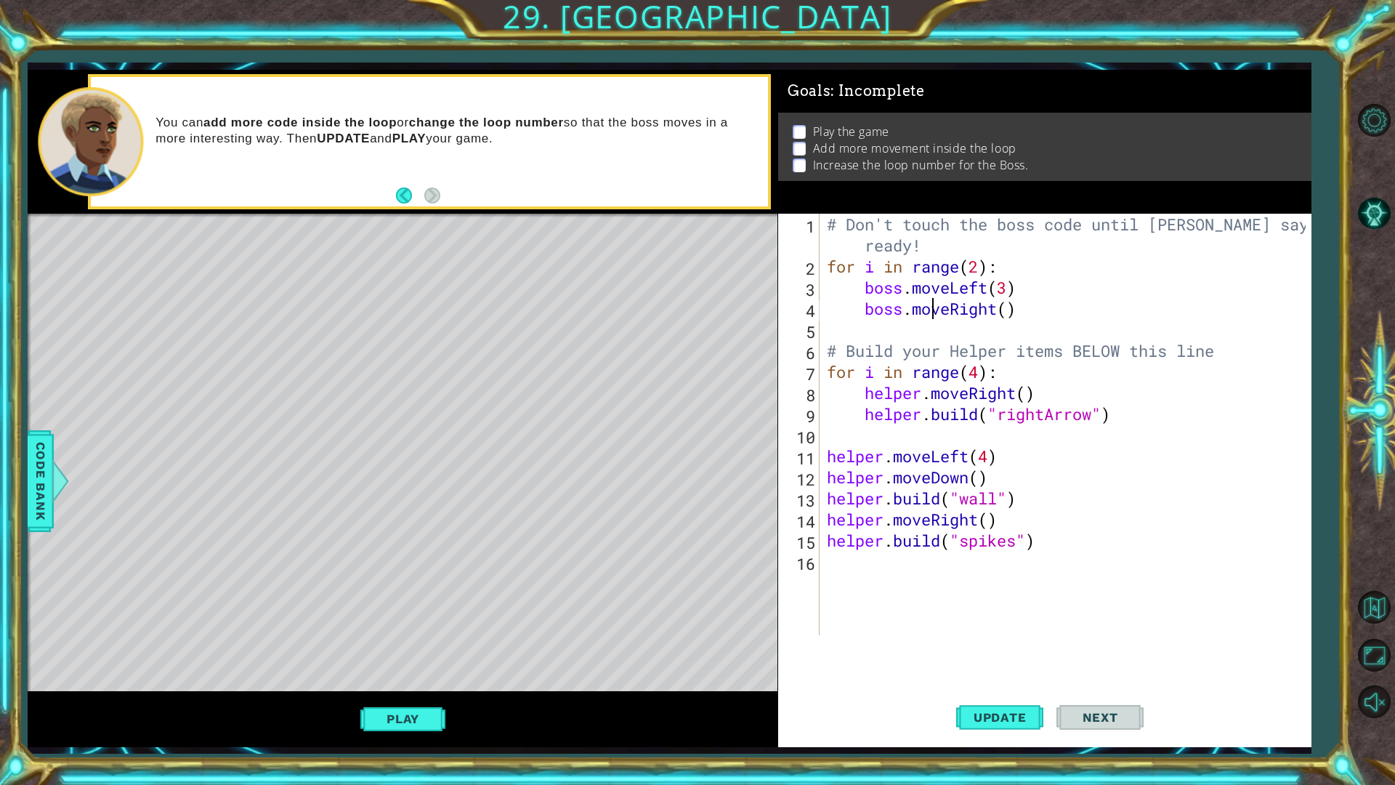
click at [929, 312] on div "# Don't touch the boss code until Vega says you're ready! for i in range ( 2 ) …" at bounding box center [1069, 456] width 490 height 485
type textarea "boss.moveRight()"
click at [913, 331] on div "# Don't touch the boss code until Vega says you're ready! for i in range ( 2 ) …" at bounding box center [1069, 456] width 490 height 485
type textarea "b"
type textarea "boss.moveRight()"
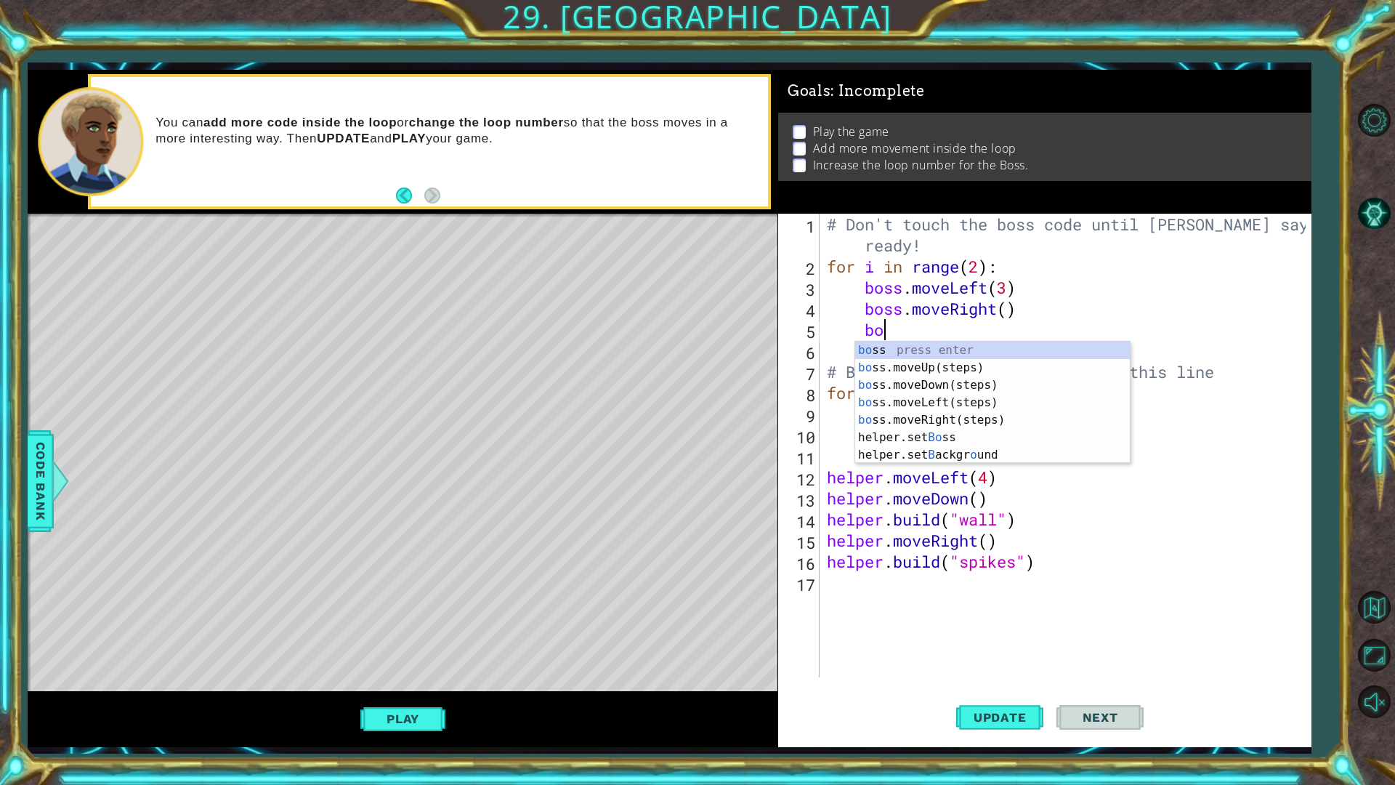
scroll to position [0, 2]
type textarea "boss"
click at [1000, 360] on div "boss press enter boss .moveUp(steps) press enter boss .moveDown(steps) press en…" at bounding box center [992, 411] width 275 height 140
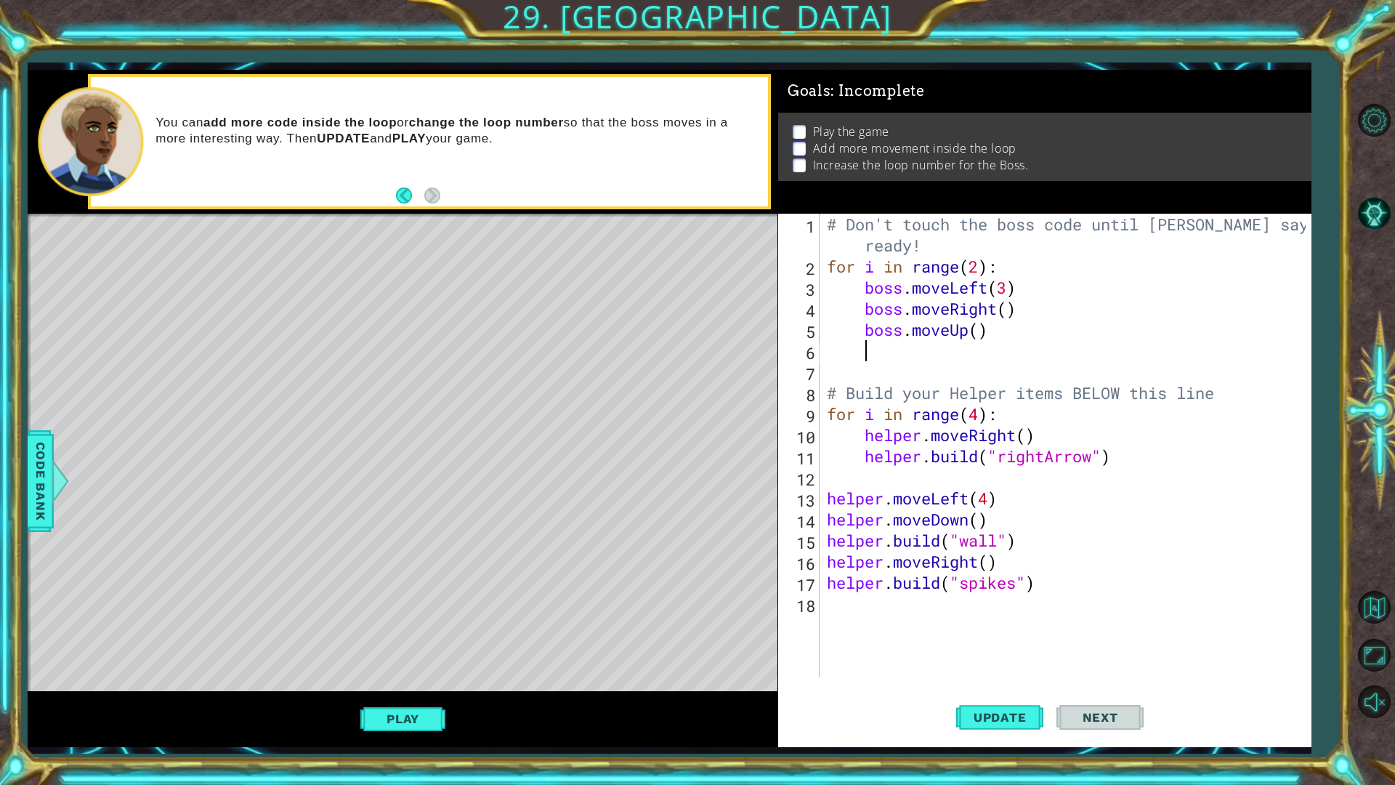
scroll to position [0, 1]
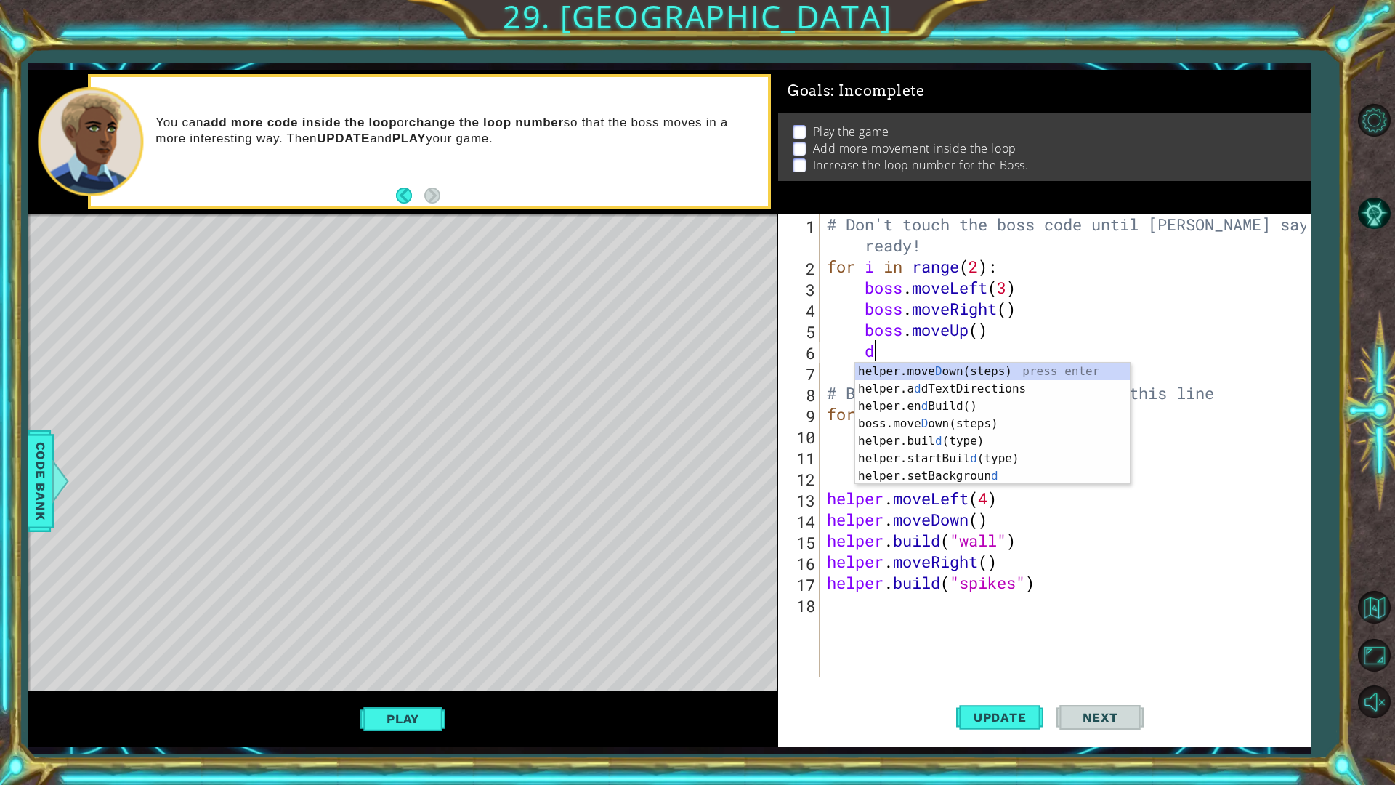
type textarea "do"
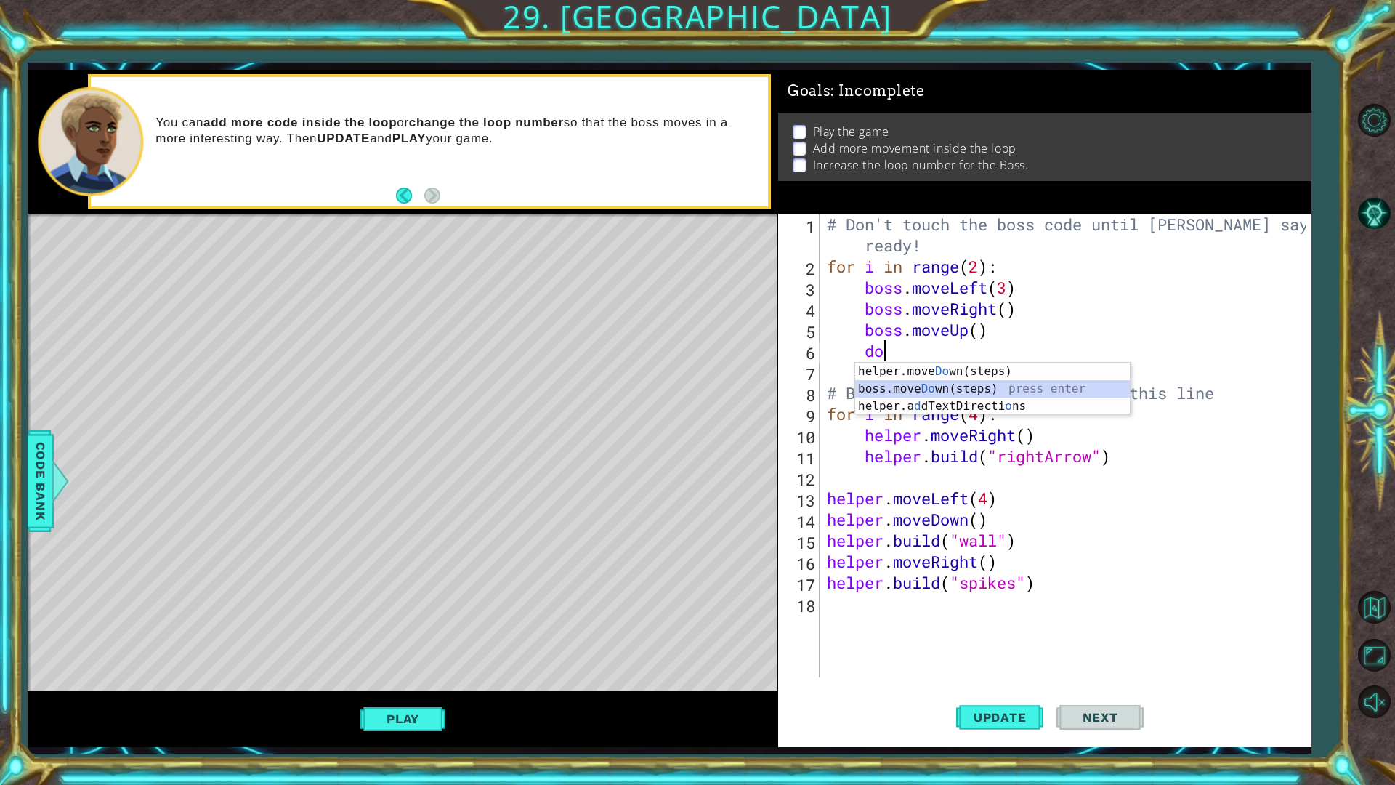
click at [960, 384] on div "helper.move Do wn(steps) press enter boss.move Do wn(steps) press enter helper.…" at bounding box center [992, 406] width 275 height 87
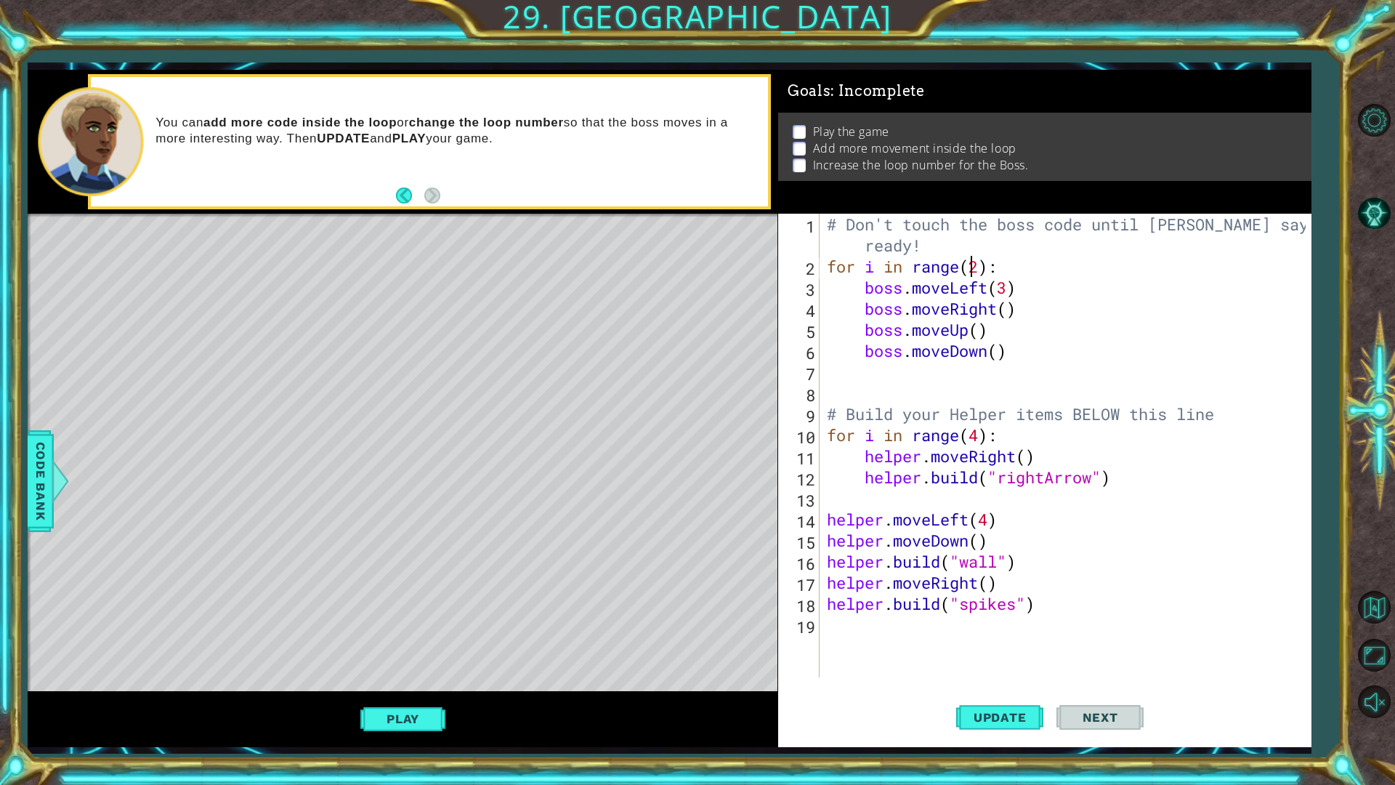
click at [972, 262] on div "# Don't touch the boss code until Vega says you're ready! for i in range ( 2 ) …" at bounding box center [1069, 477] width 490 height 527
click at [1003, 267] on div "# Don't touch the boss code until Vega says you're ready! for i in range ( 5 ) …" at bounding box center [1069, 477] width 490 height 527
type textarea "for i in range(5):"
click at [1011, 686] on button "Update" at bounding box center [999, 716] width 87 height 53
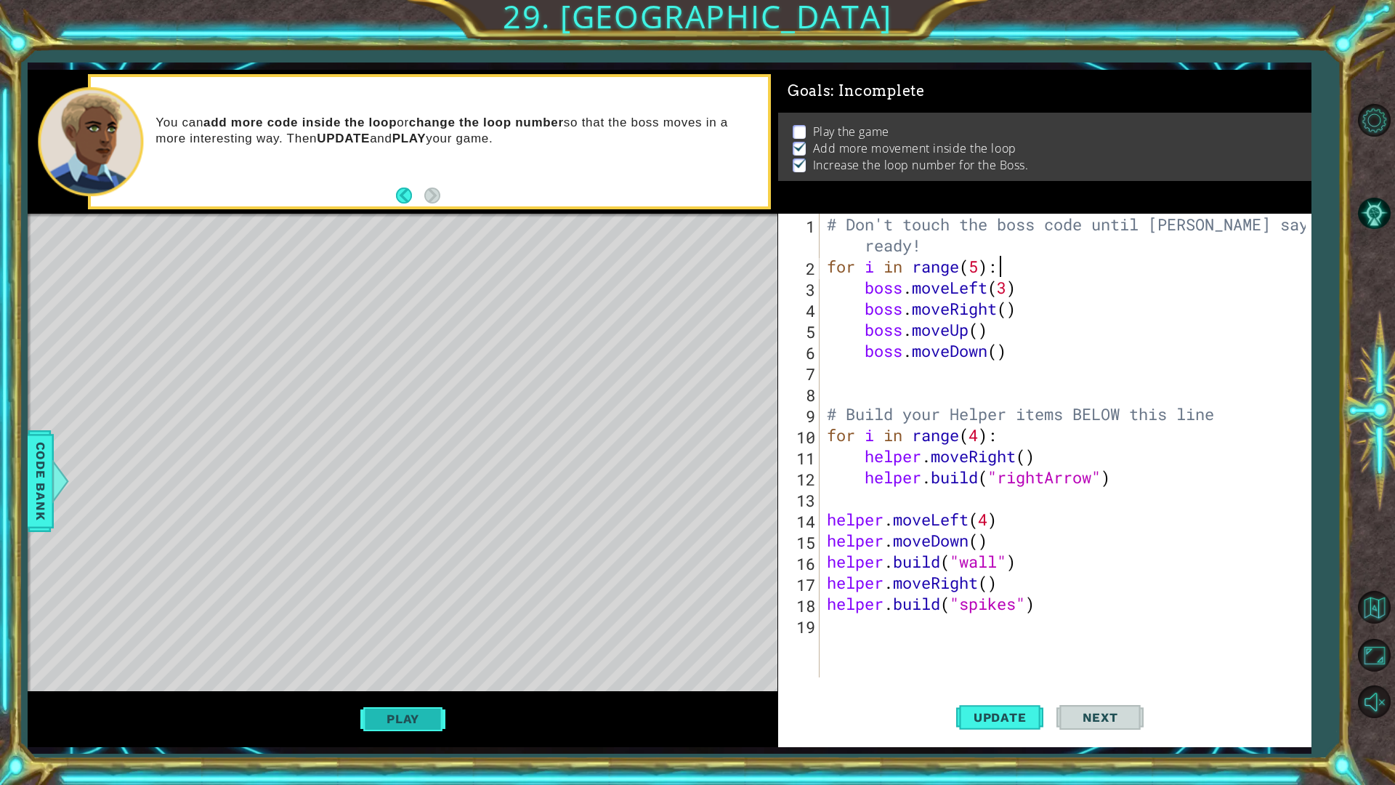
click at [424, 686] on button "Play" at bounding box center [402, 719] width 85 height 28
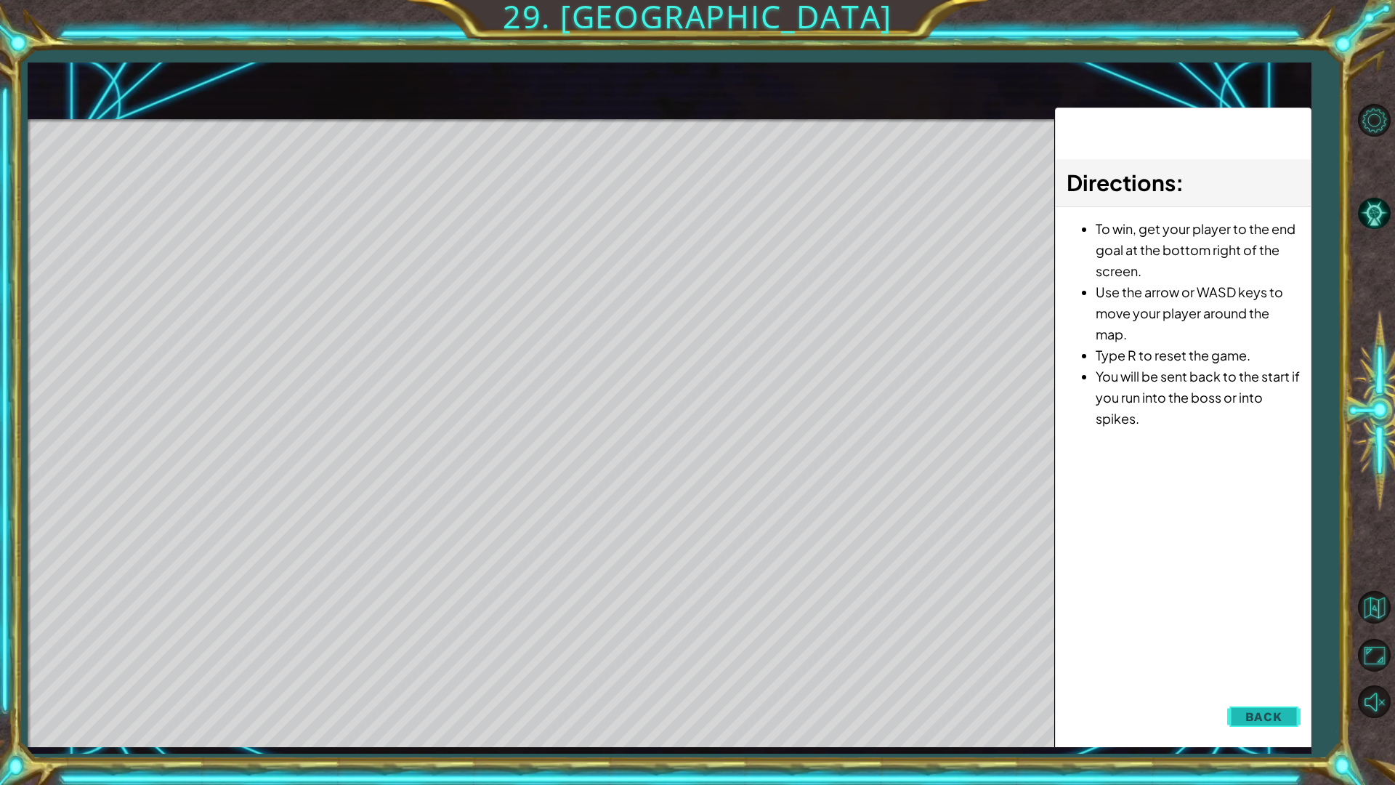
click at [1266, 686] on button "Back" at bounding box center [1263, 716] width 73 height 29
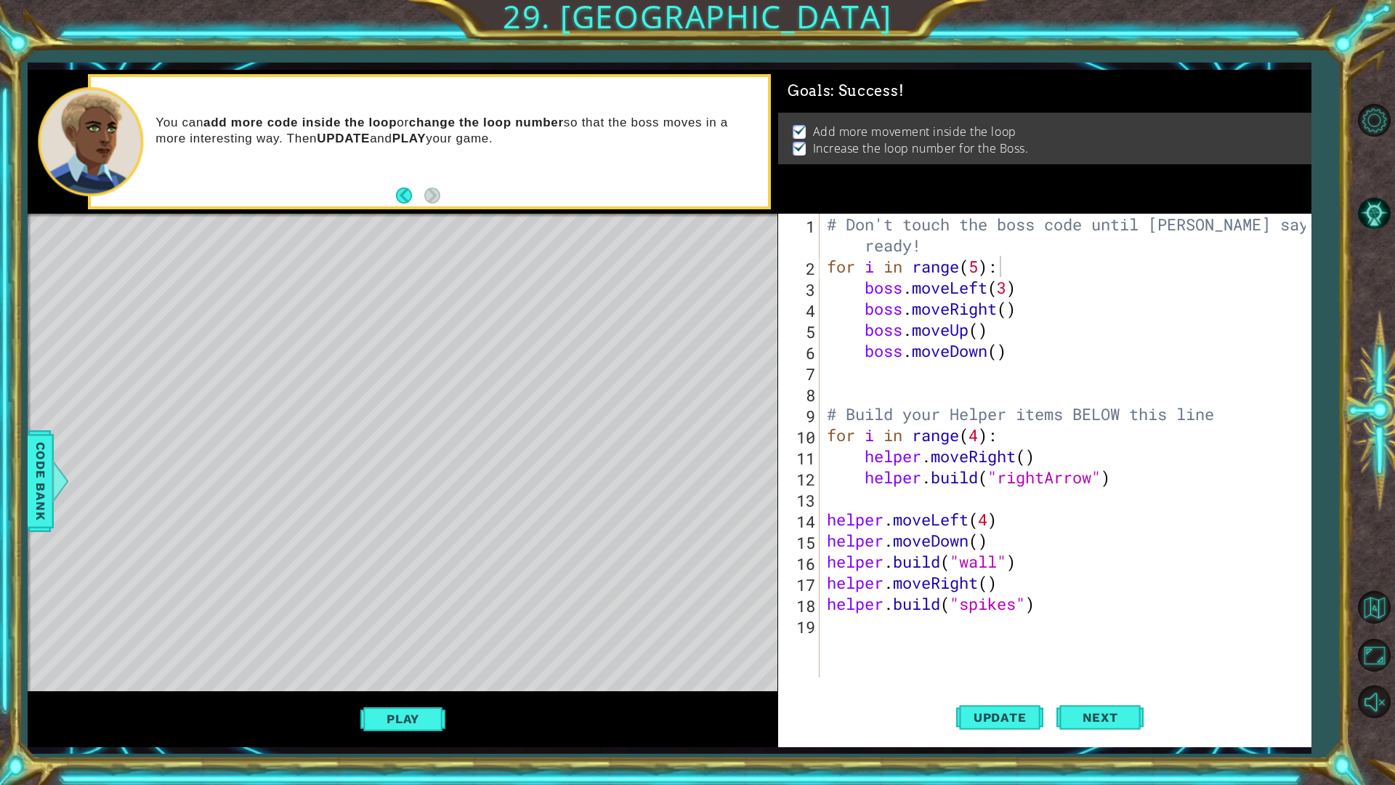
click at [1056, 686] on div "Update Next" at bounding box center [1049, 716] width 533 height 53
click at [1068, 686] on span "Next" at bounding box center [1100, 717] width 65 height 15
